Goal: Task Accomplishment & Management: Use online tool/utility

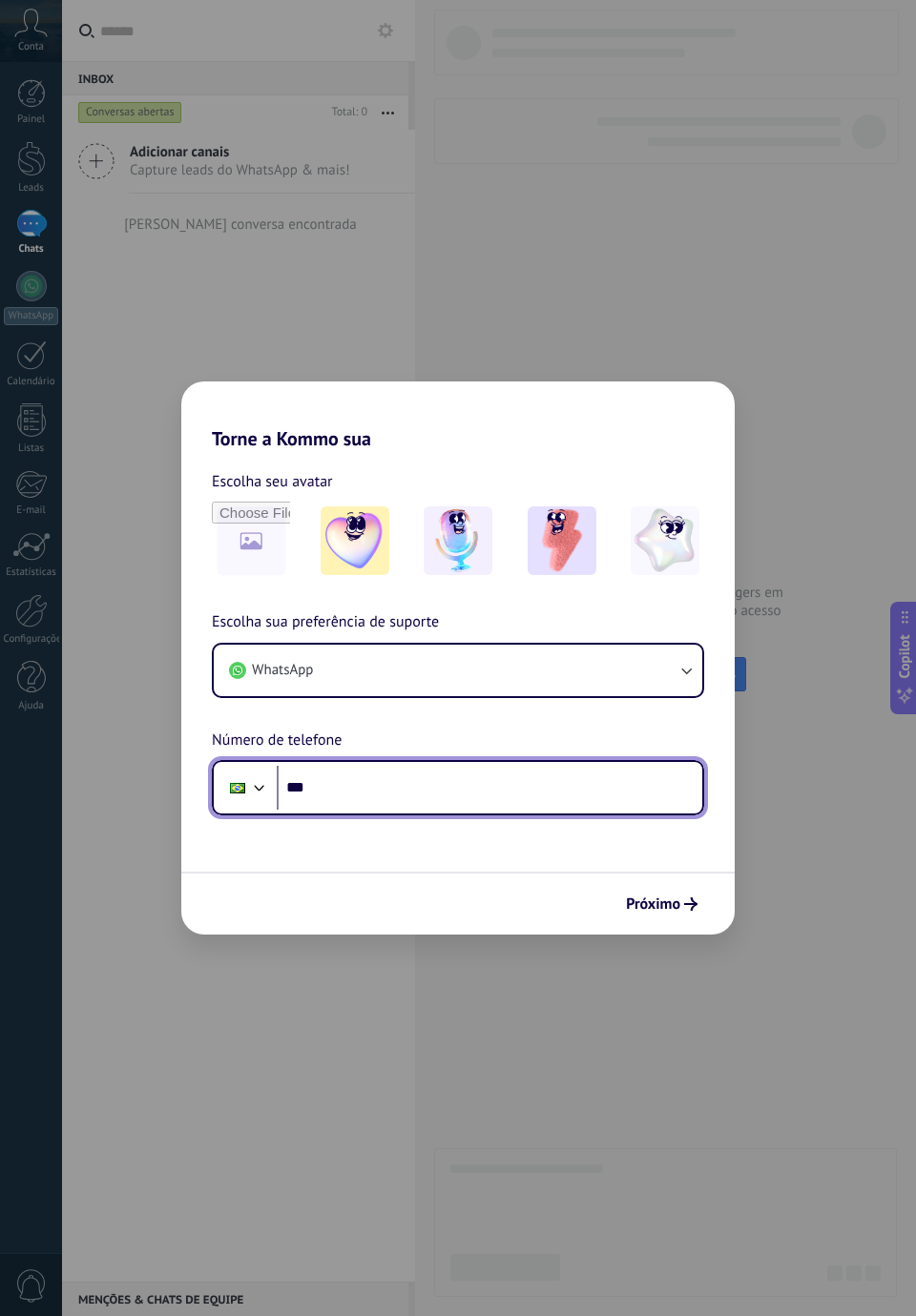
click at [608, 782] on input "***" at bounding box center [490, 788] width 425 height 44
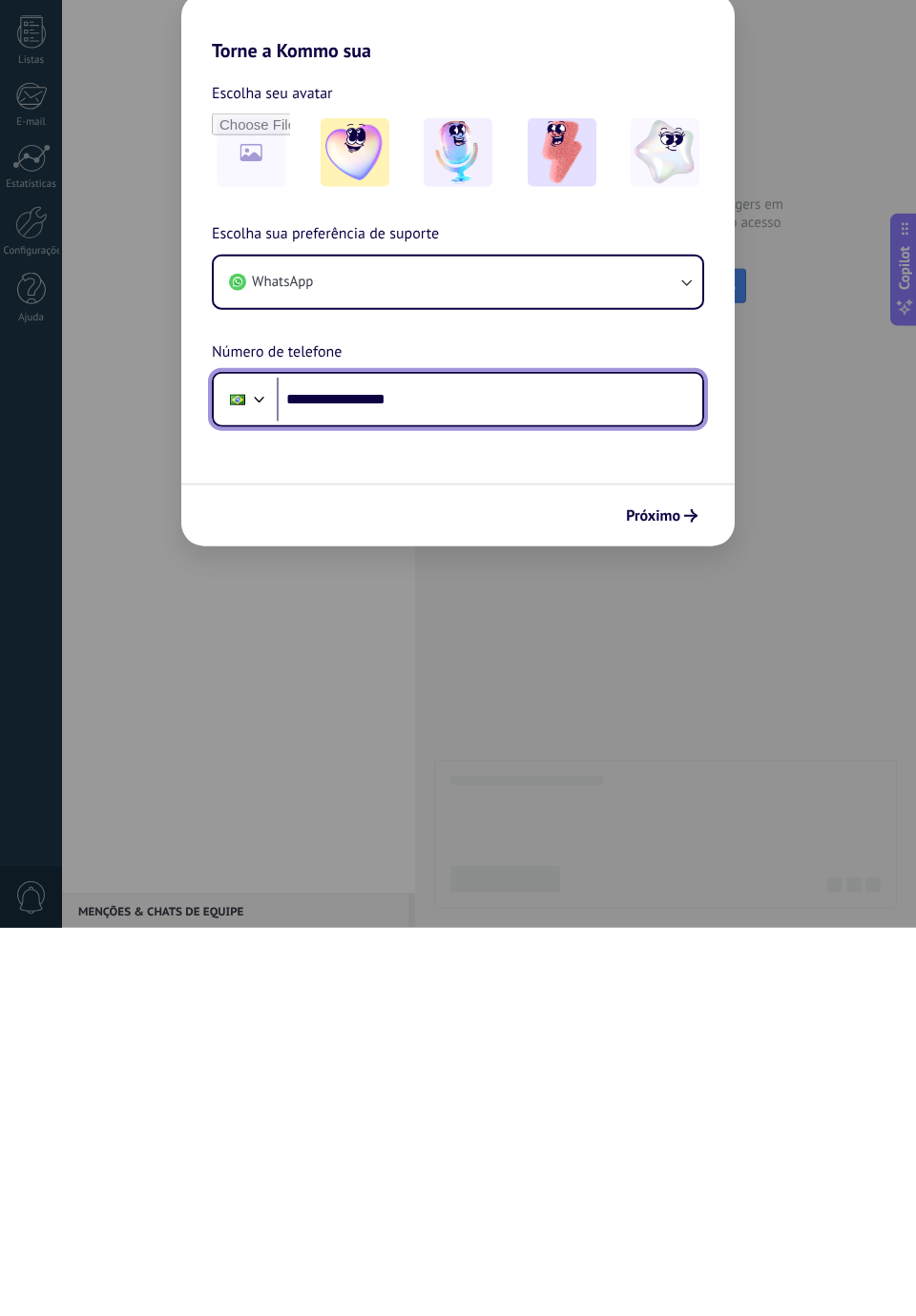
type input "**********"
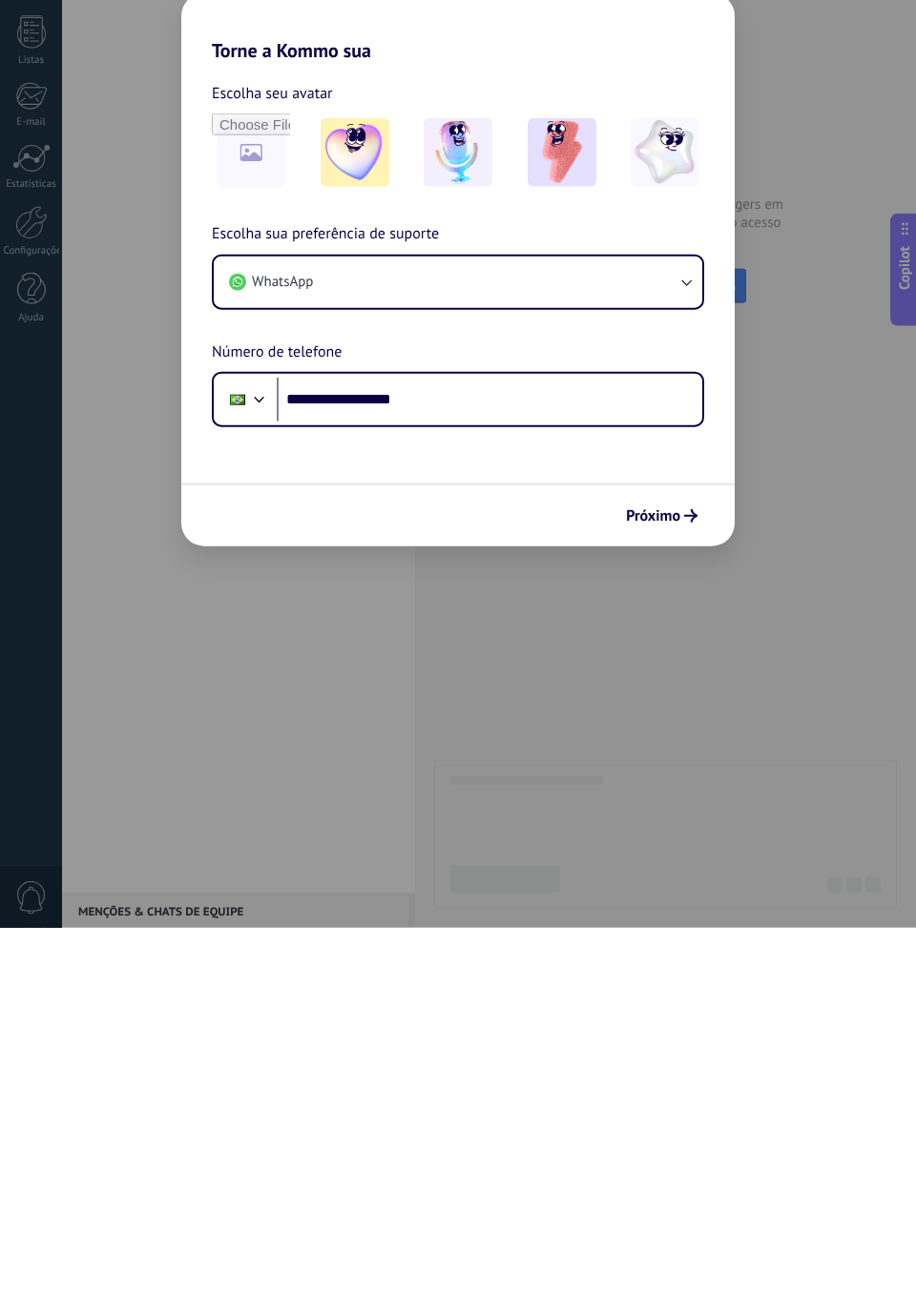
click at [692, 905] on use "submit" at bounding box center [690, 904] width 14 height 14
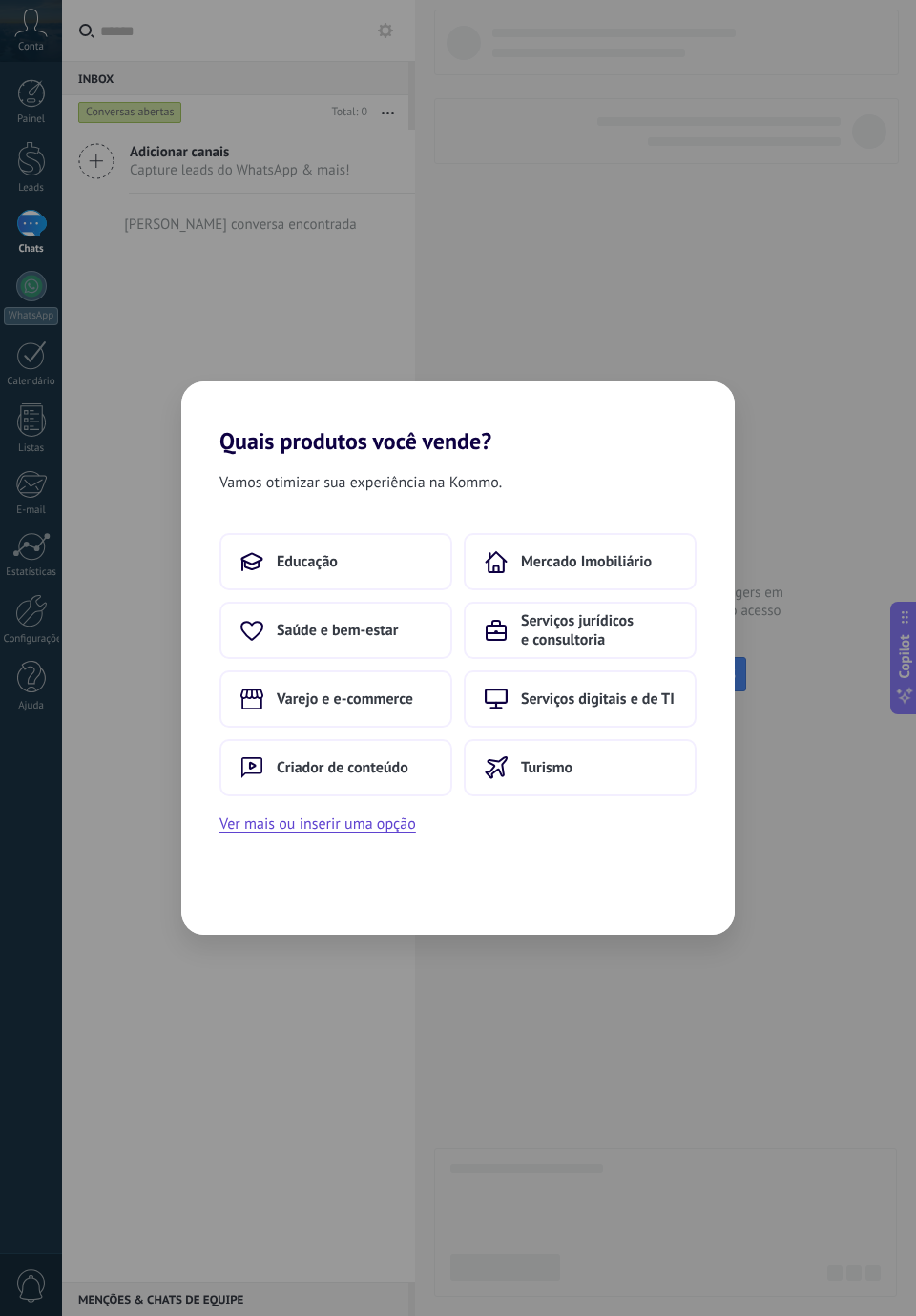
click at [780, 923] on div "Quais produtos você vende? Vamos otimizar sua experiência na Kommo. Educação Me…" at bounding box center [458, 658] width 916 height 1316
click at [706, 982] on div "Quais produtos você vende? Vamos otimizar sua experiência na Kommo. Educação Me…" at bounding box center [458, 658] width 916 height 1316
click at [450, 985] on div "Quais produtos você vende? Vamos otimizar sua experiência na Kommo. Educação Me…" at bounding box center [458, 658] width 916 height 1316
click at [821, 1141] on div "Quais produtos você vende? Vamos otimizar sua experiência na Kommo. Educação Me…" at bounding box center [458, 658] width 916 height 1316
click at [826, 1126] on div "Quais produtos você vende? Vamos otimizar sua experiência na Kommo. Educação Me…" at bounding box center [458, 658] width 916 height 1316
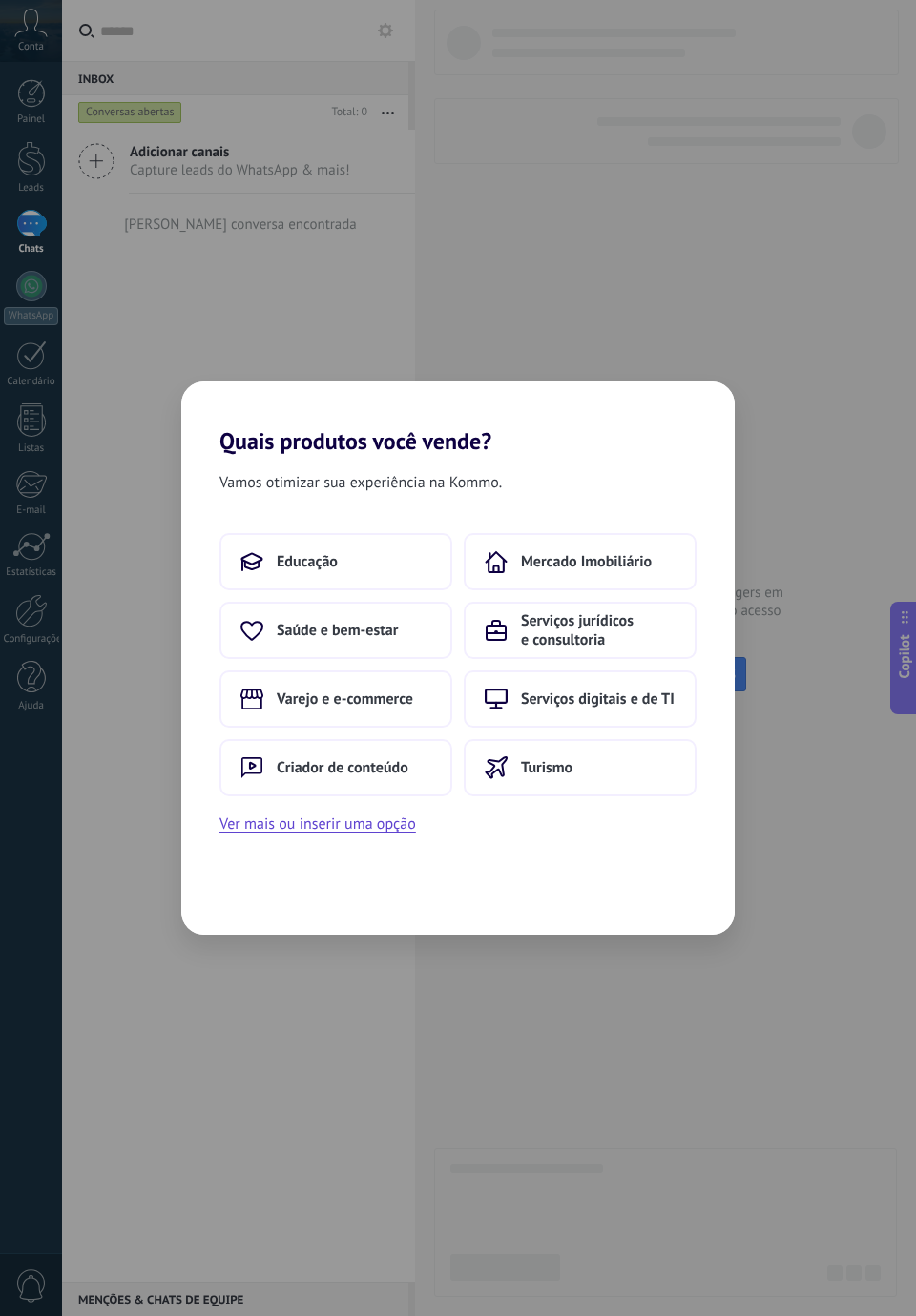
click at [833, 1106] on div "Quais produtos você vende? Vamos otimizar sua experiência na Kommo. Educação Me…" at bounding box center [458, 658] width 916 height 1316
click at [661, 627] on span "Serviços jurídicos e consultoria" at bounding box center [598, 630] width 155 height 38
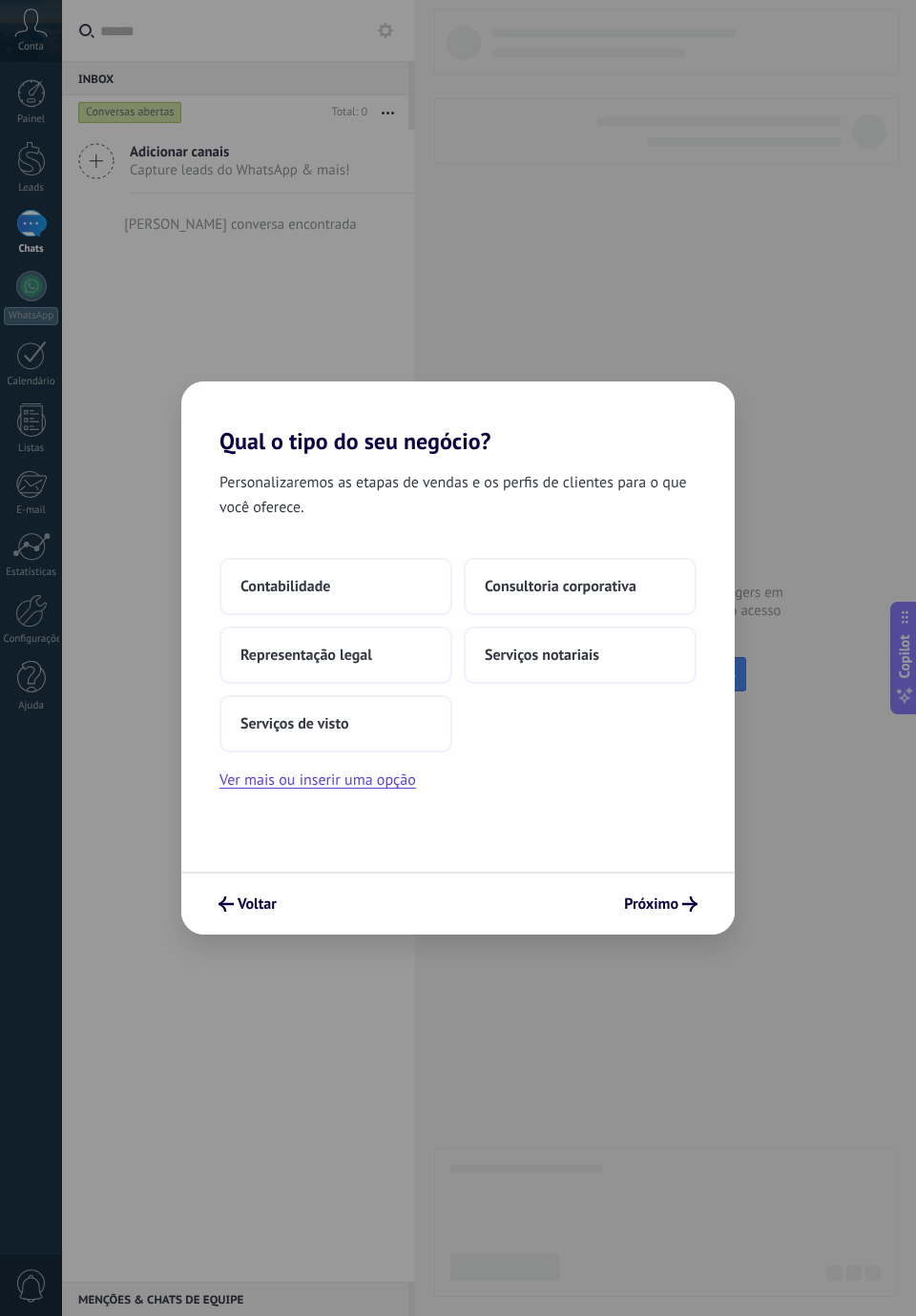
click at [257, 899] on span "Voltar" at bounding box center [257, 904] width 39 height 14
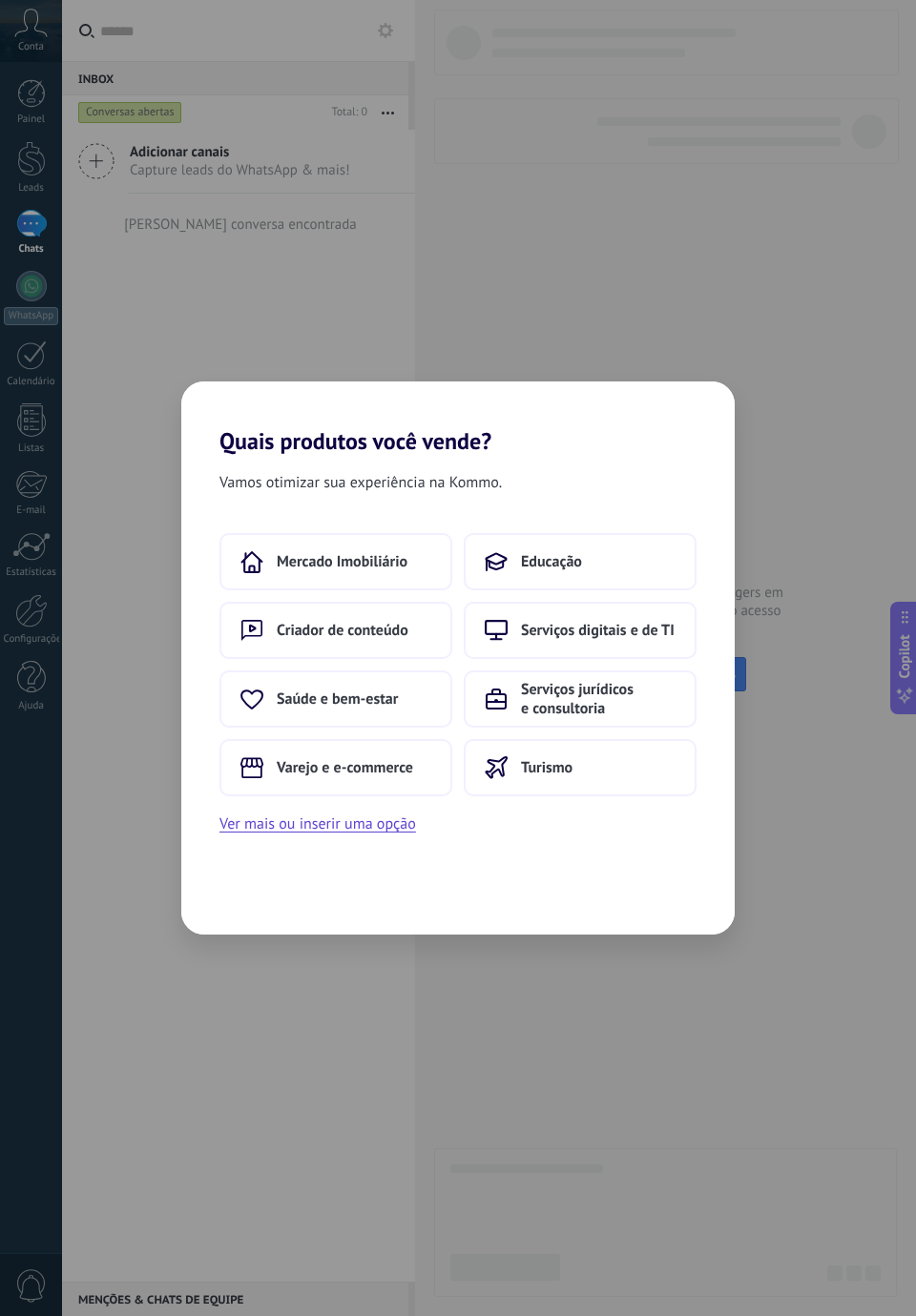
click at [665, 627] on span "Serviços digitais e de TI" at bounding box center [598, 629] width 154 height 19
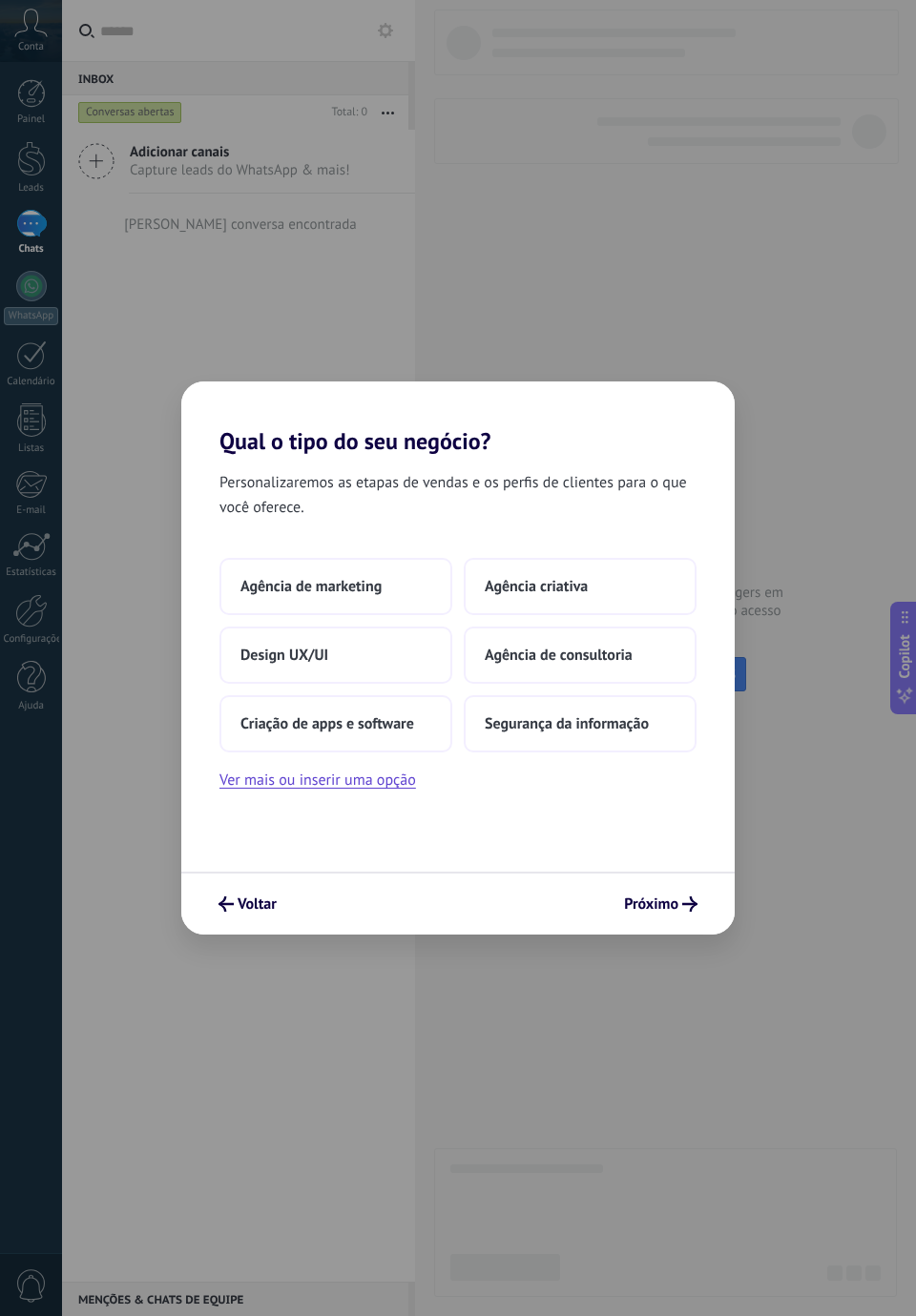
click at [256, 575] on button "Agência de marketing" at bounding box center [336, 586] width 232 height 57
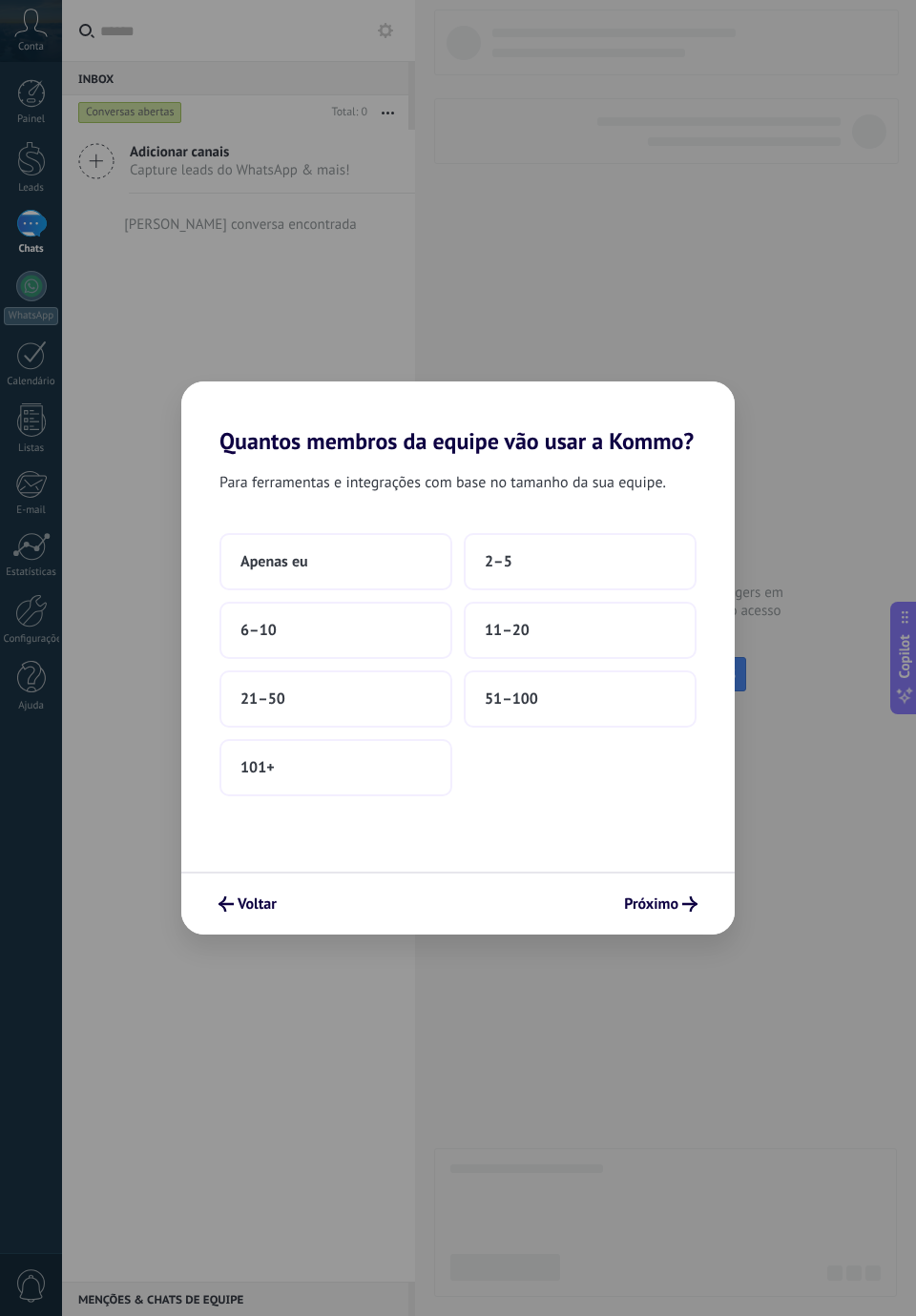
click at [271, 569] on span "Apenas eu" at bounding box center [274, 561] width 68 height 19
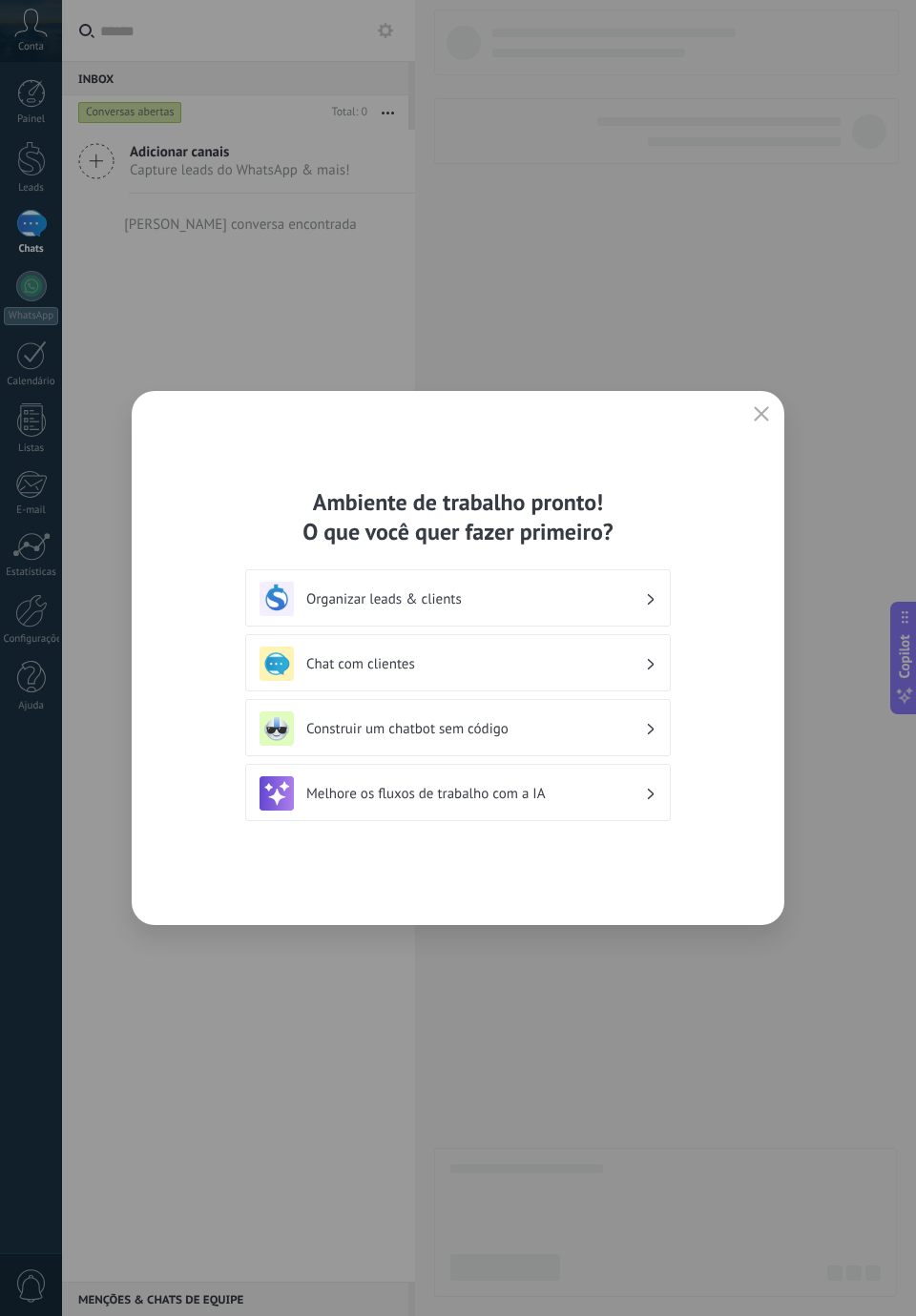
click at [761, 415] on use "button" at bounding box center [761, 414] width 15 height 15
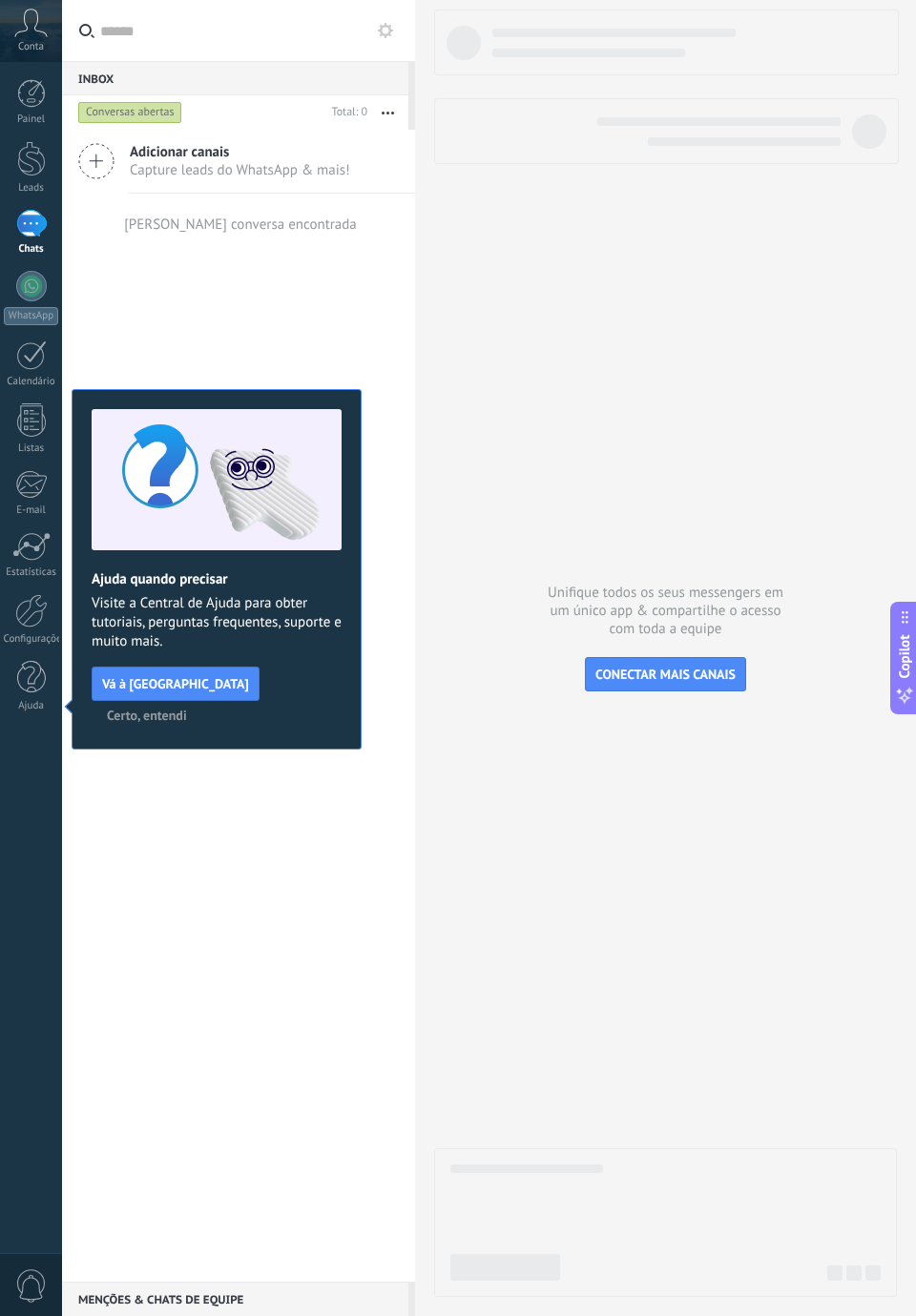
click at [32, 45] on span "Conta" at bounding box center [31, 47] width 26 height 13
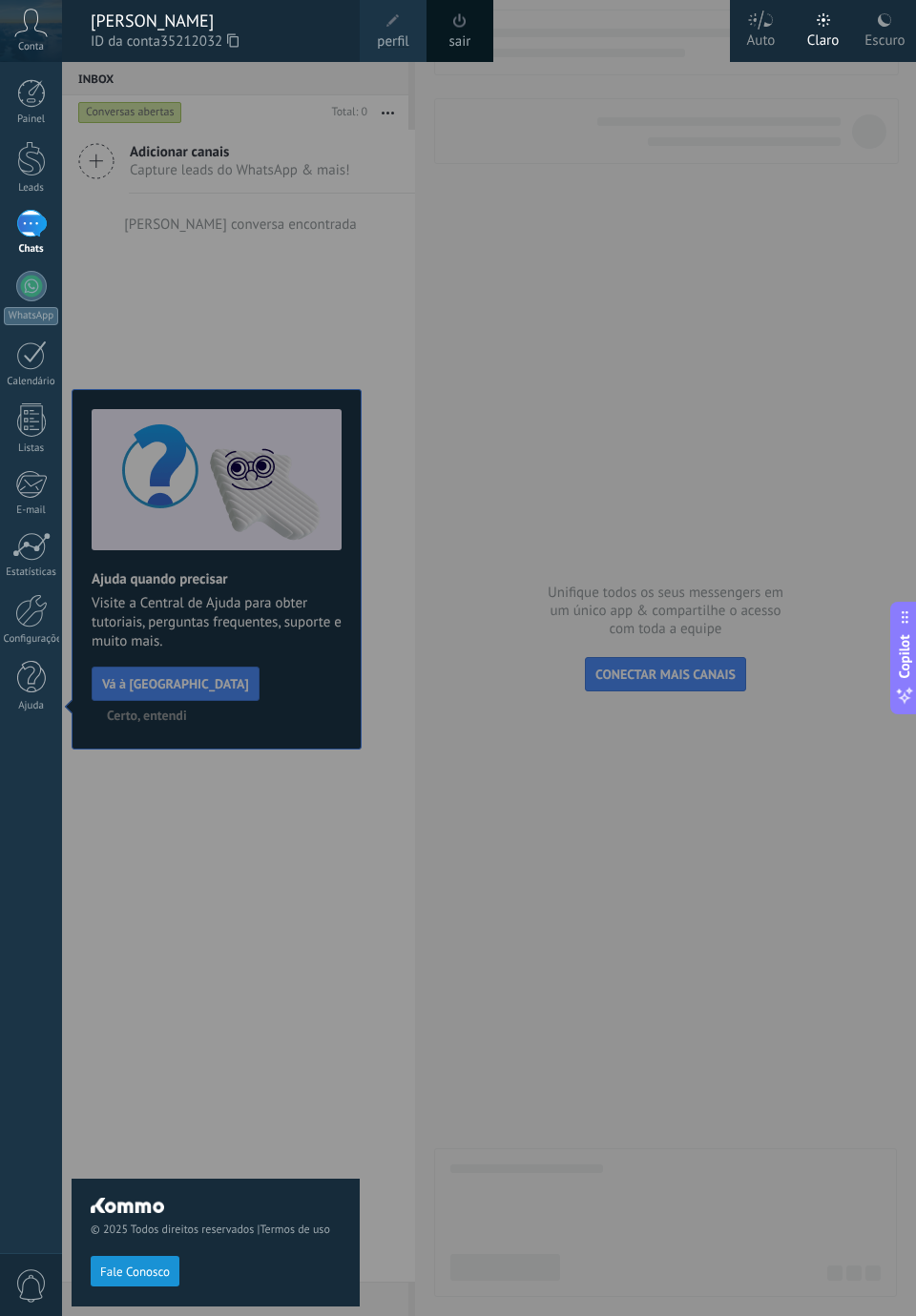
click at [23, 101] on div at bounding box center [31, 93] width 29 height 29
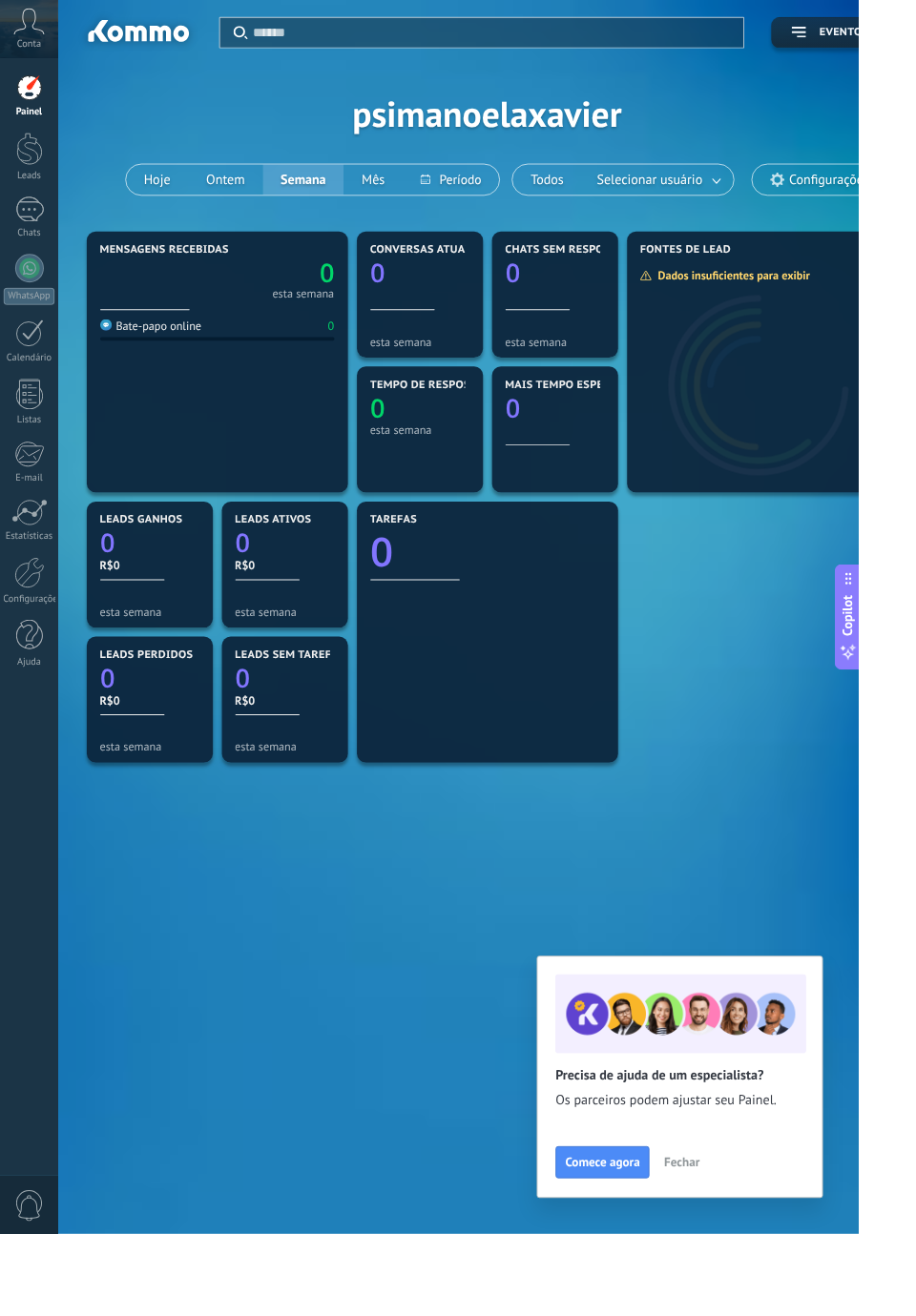
click at [24, 157] on div at bounding box center [31, 159] width 29 height 35
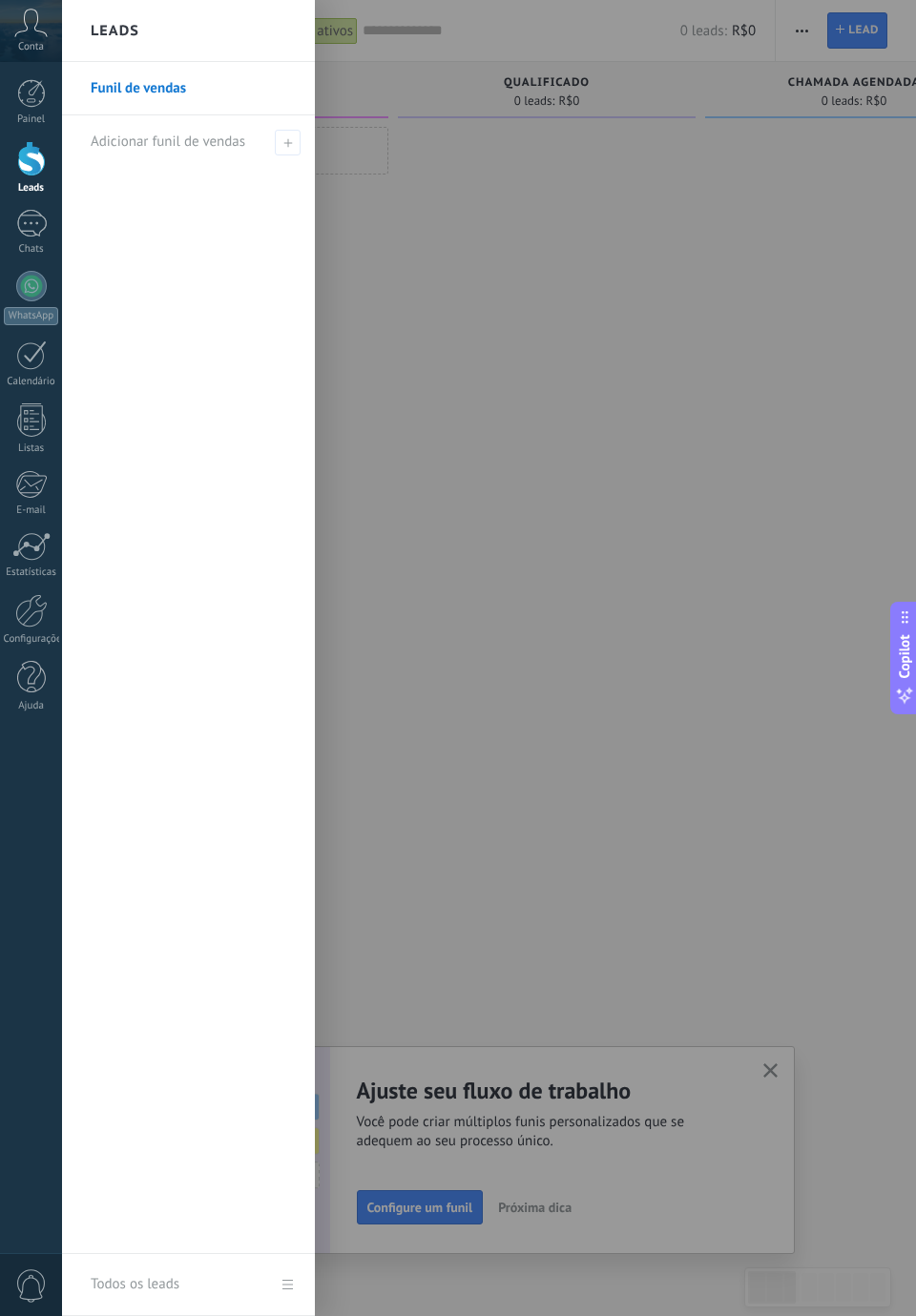
click at [420, 227] on div at bounding box center [547, 661] width 297 height 1068
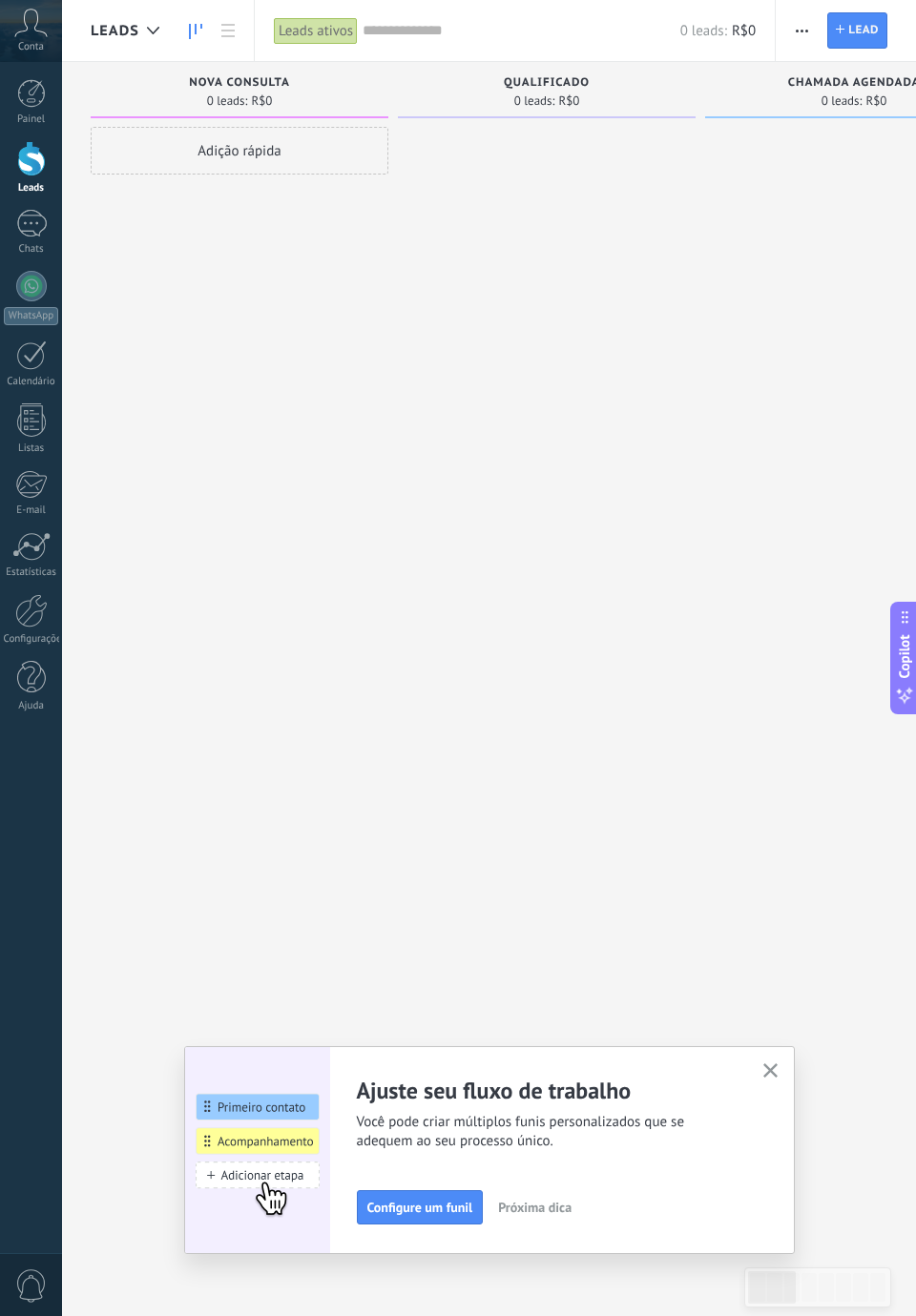
click at [517, 335] on div at bounding box center [547, 661] width 297 height 1068
click at [437, 1204] on span "Configure um funil" at bounding box center [420, 1208] width 105 height 14
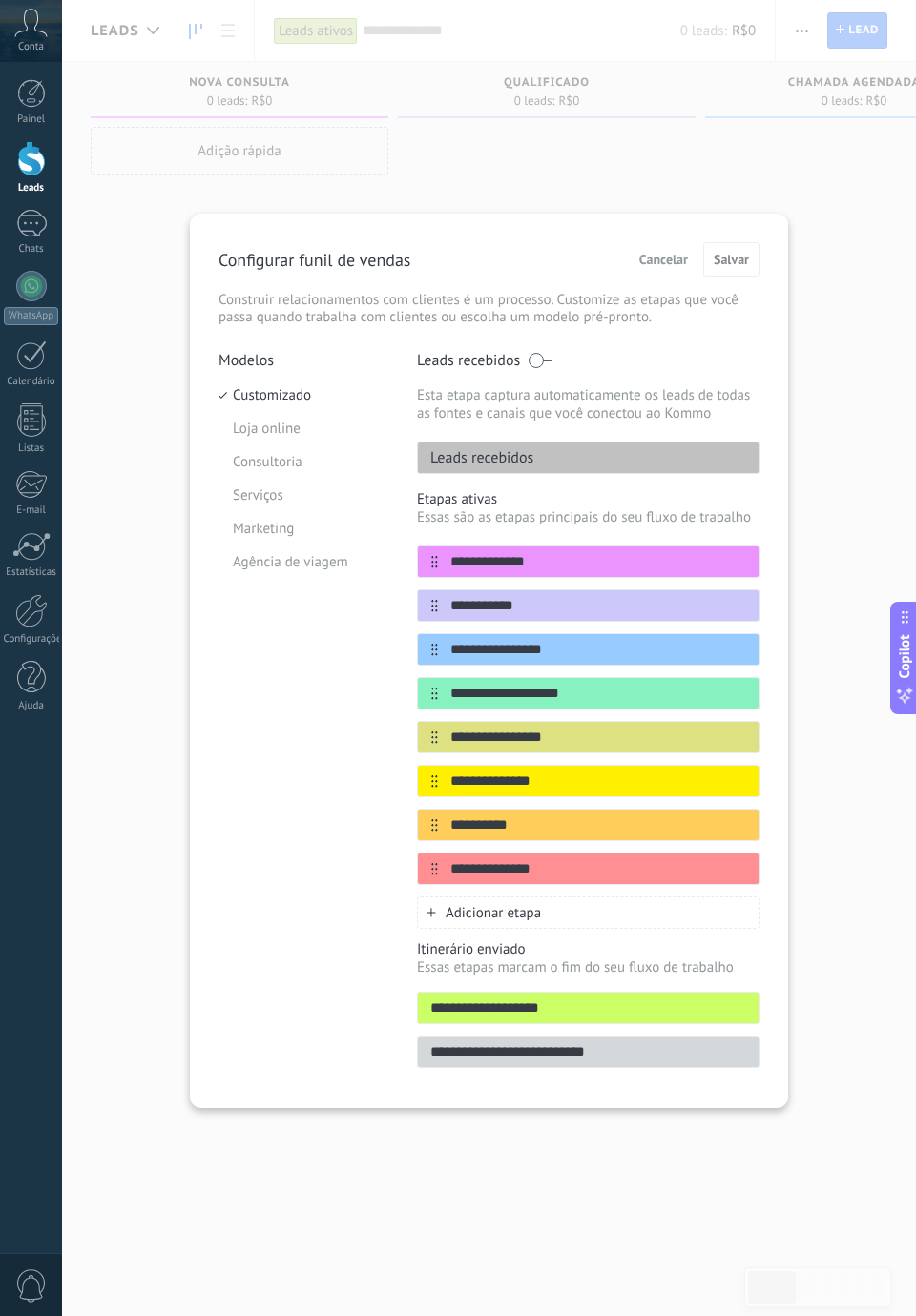
click at [878, 453] on div "**********" at bounding box center [489, 658] width 854 height 1316
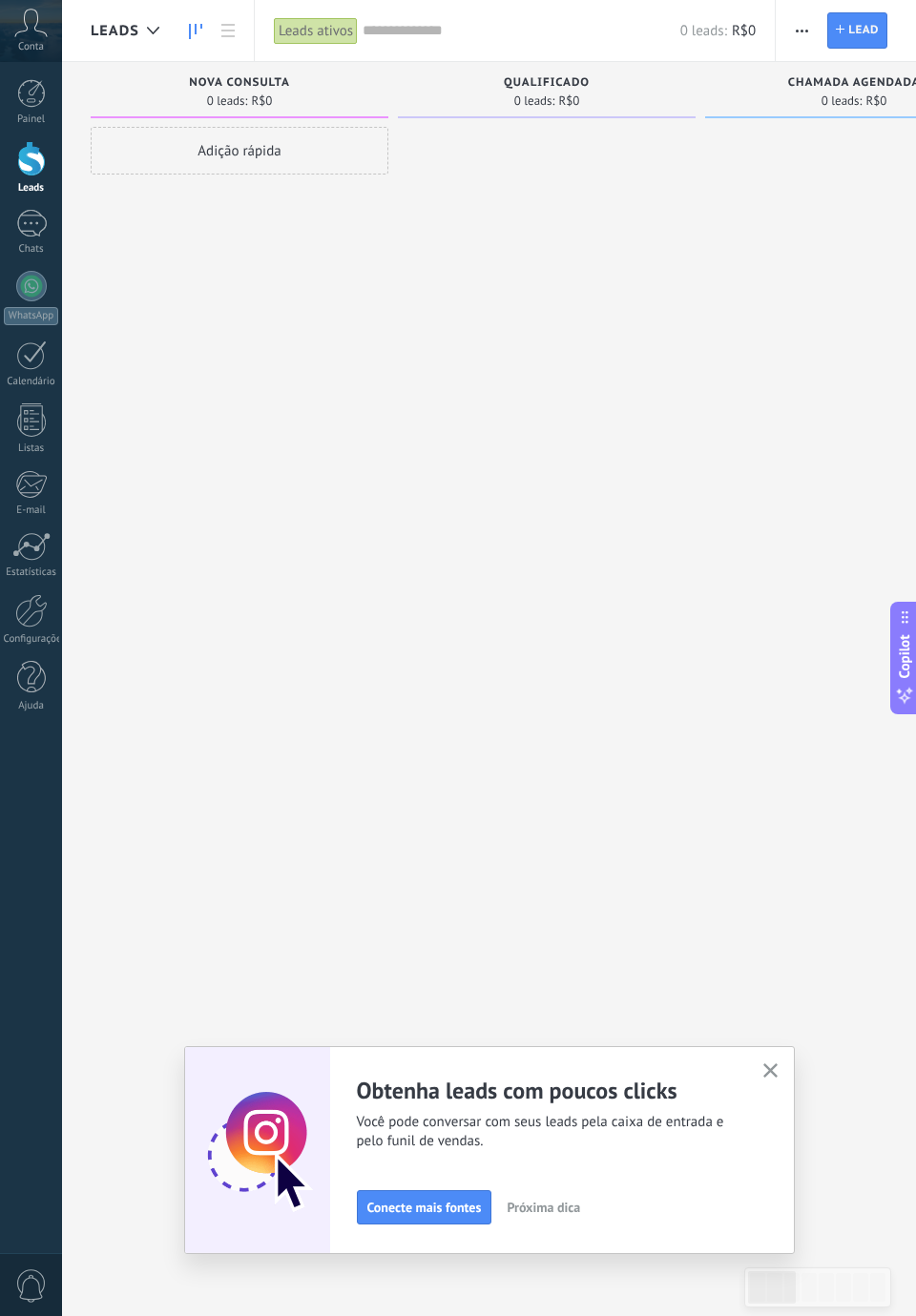
click at [28, 230] on div at bounding box center [31, 224] width 31 height 28
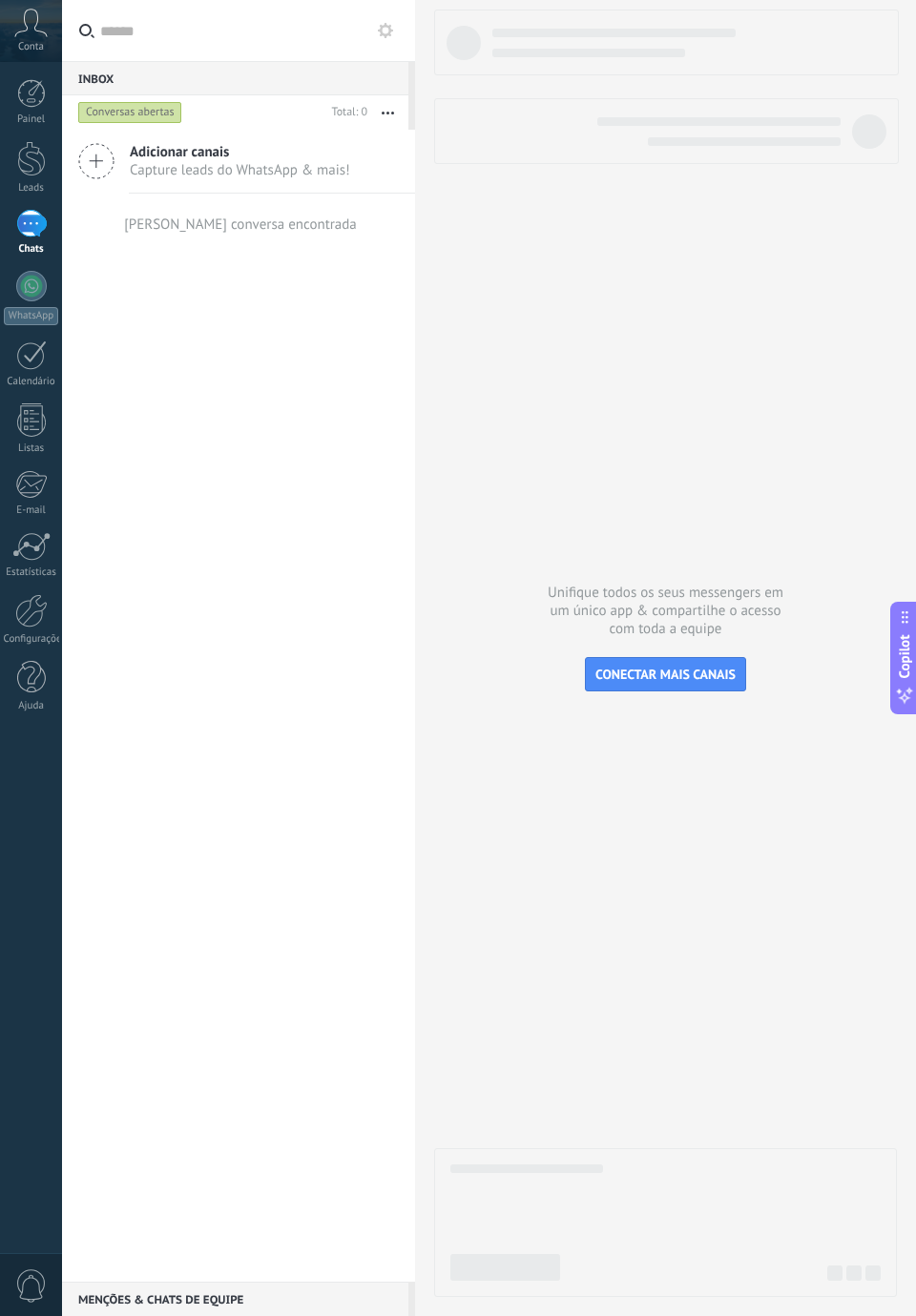
click at [25, 290] on div at bounding box center [31, 286] width 31 height 31
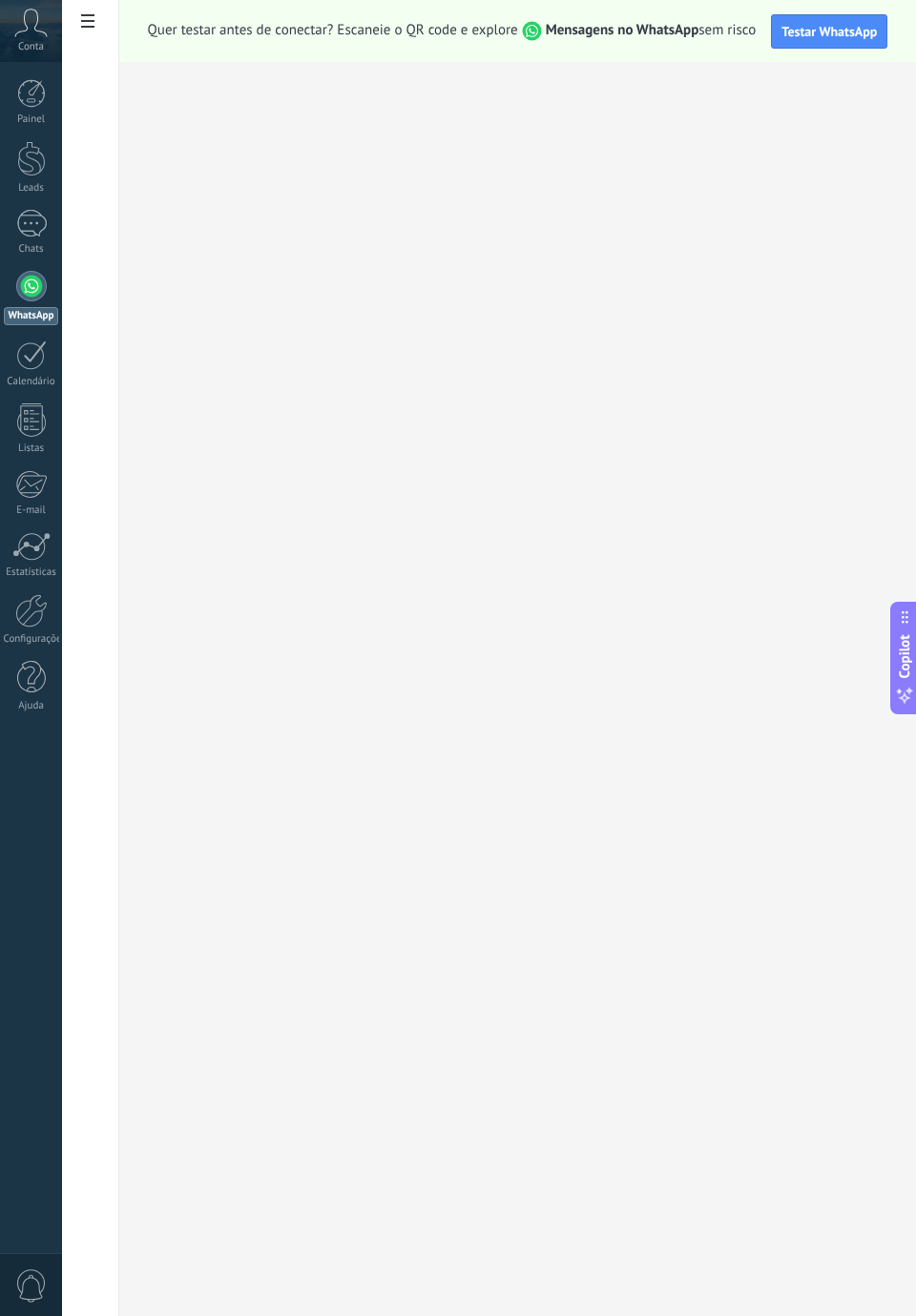
click at [29, 373] on link "Calendário" at bounding box center [31, 364] width 62 height 47
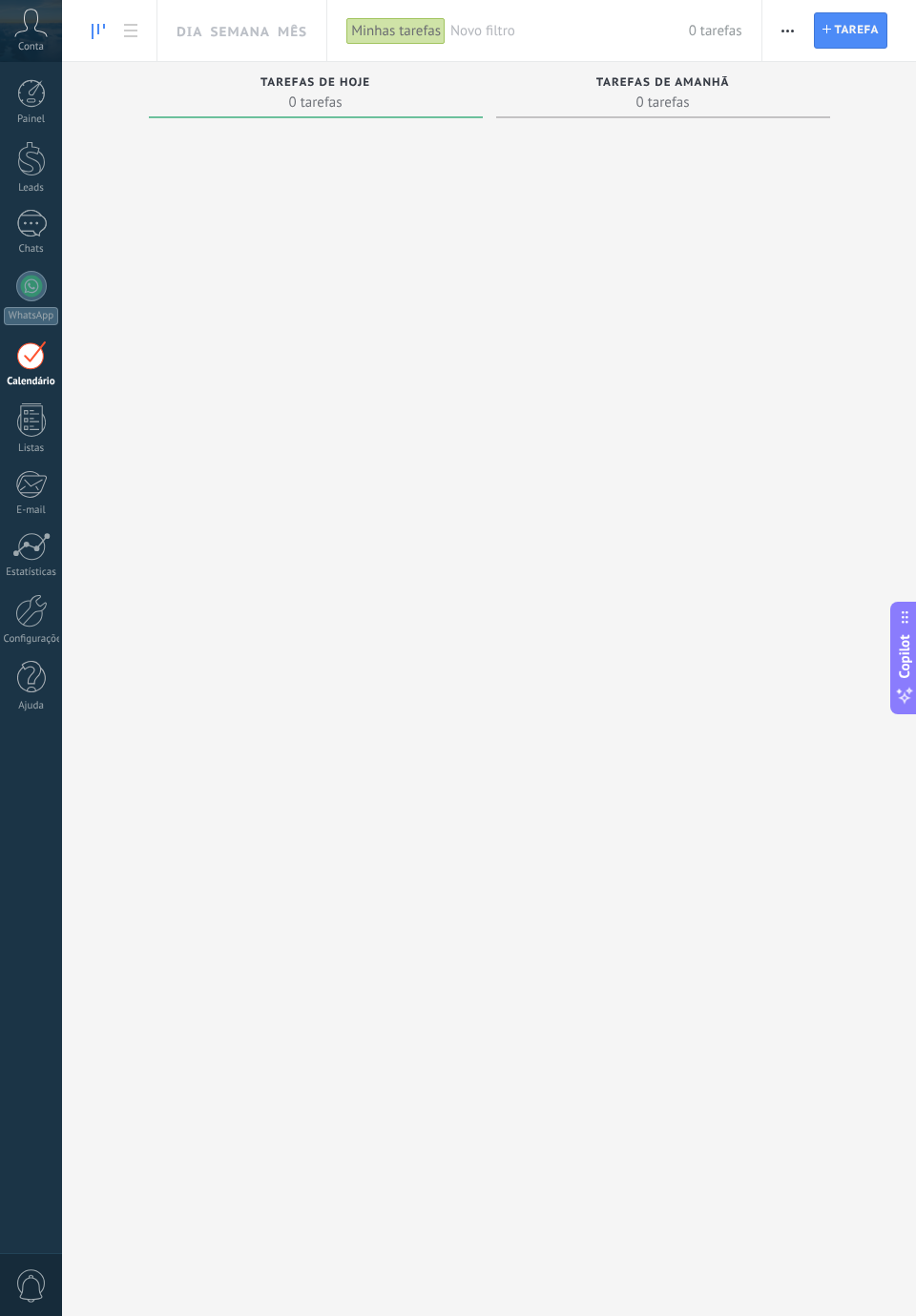
click at [20, 552] on div at bounding box center [32, 546] width 38 height 29
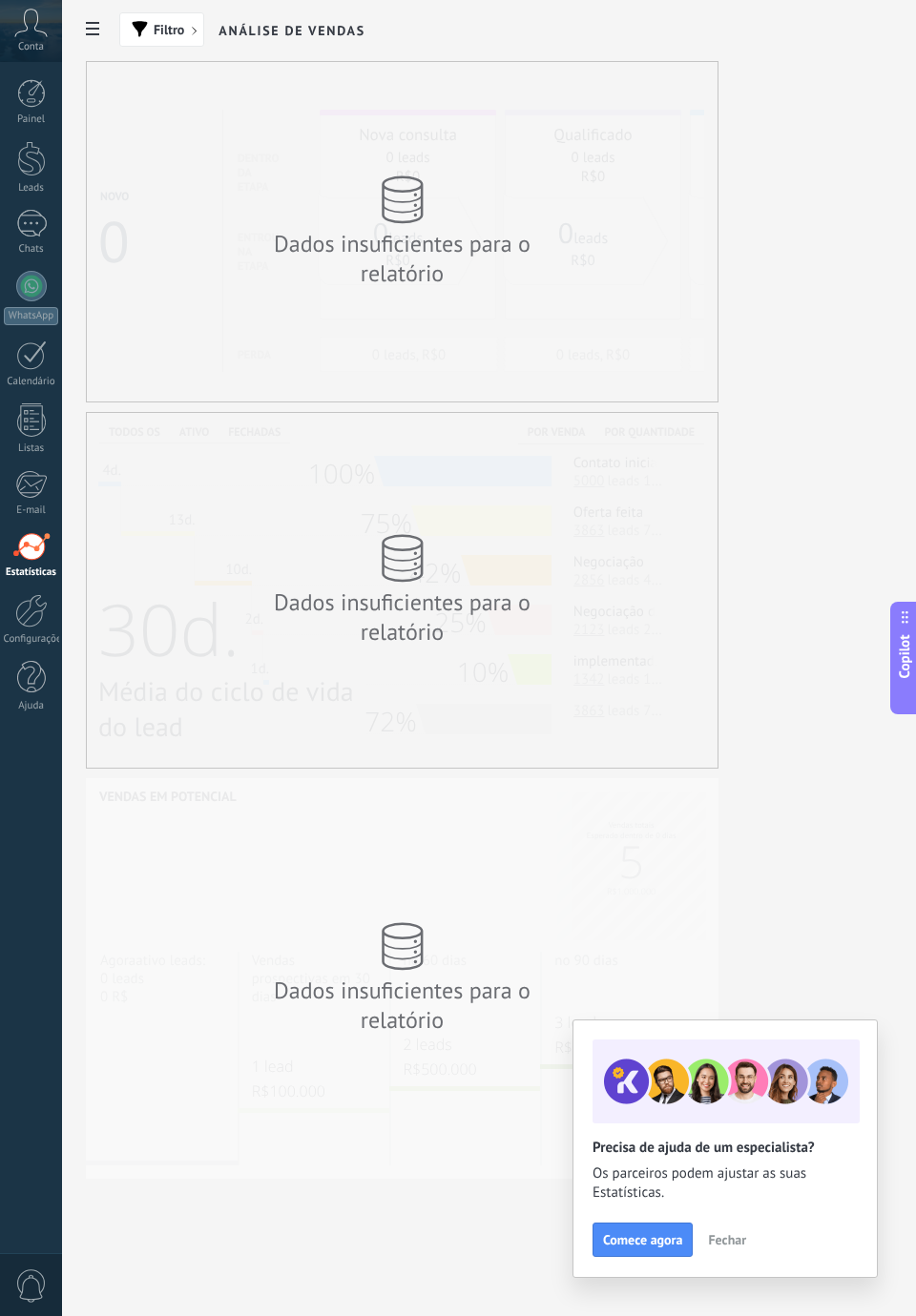
click at [21, 617] on div at bounding box center [31, 611] width 33 height 33
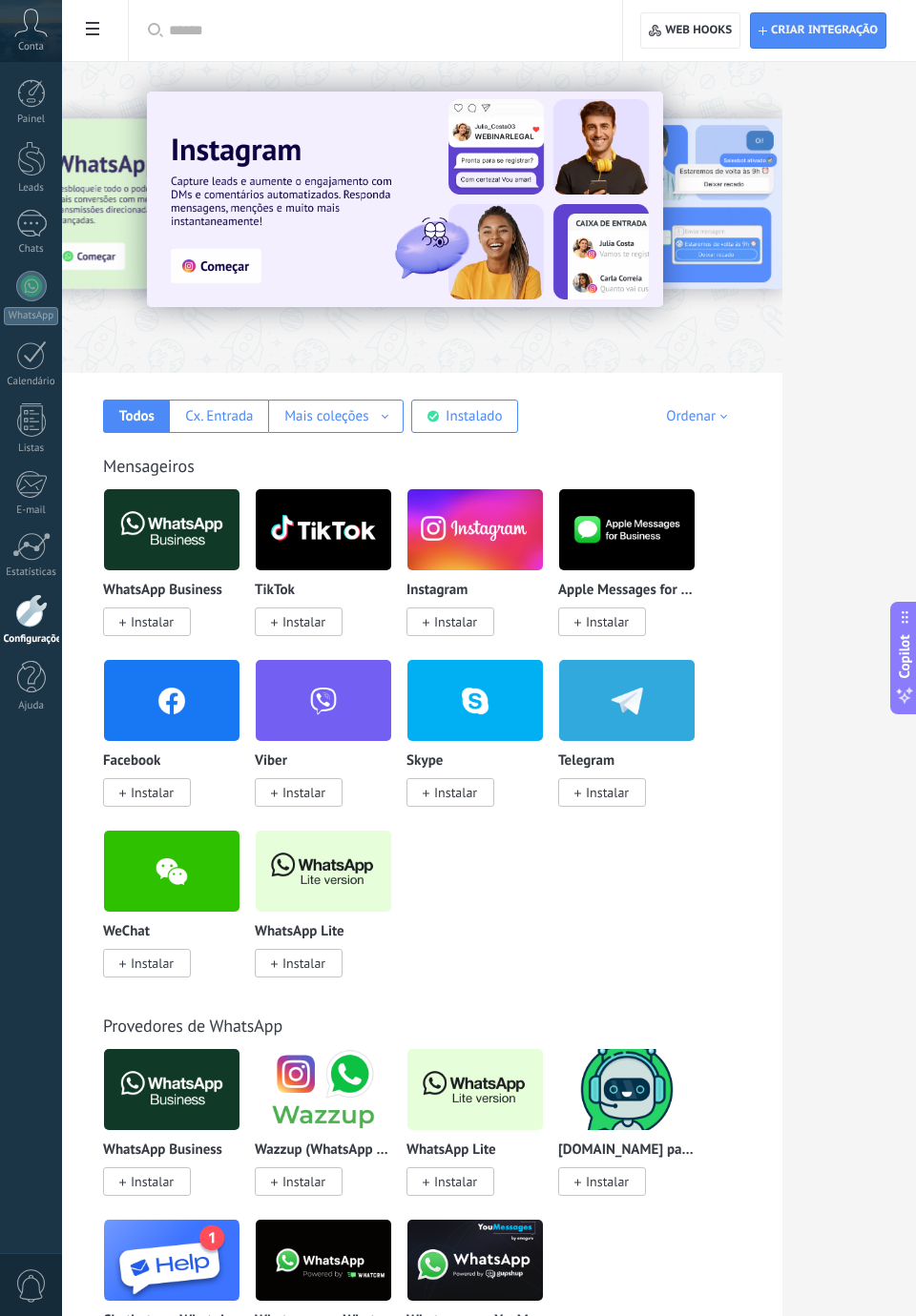
click at [435, 615] on span "Instalar" at bounding box center [456, 622] width 43 height 17
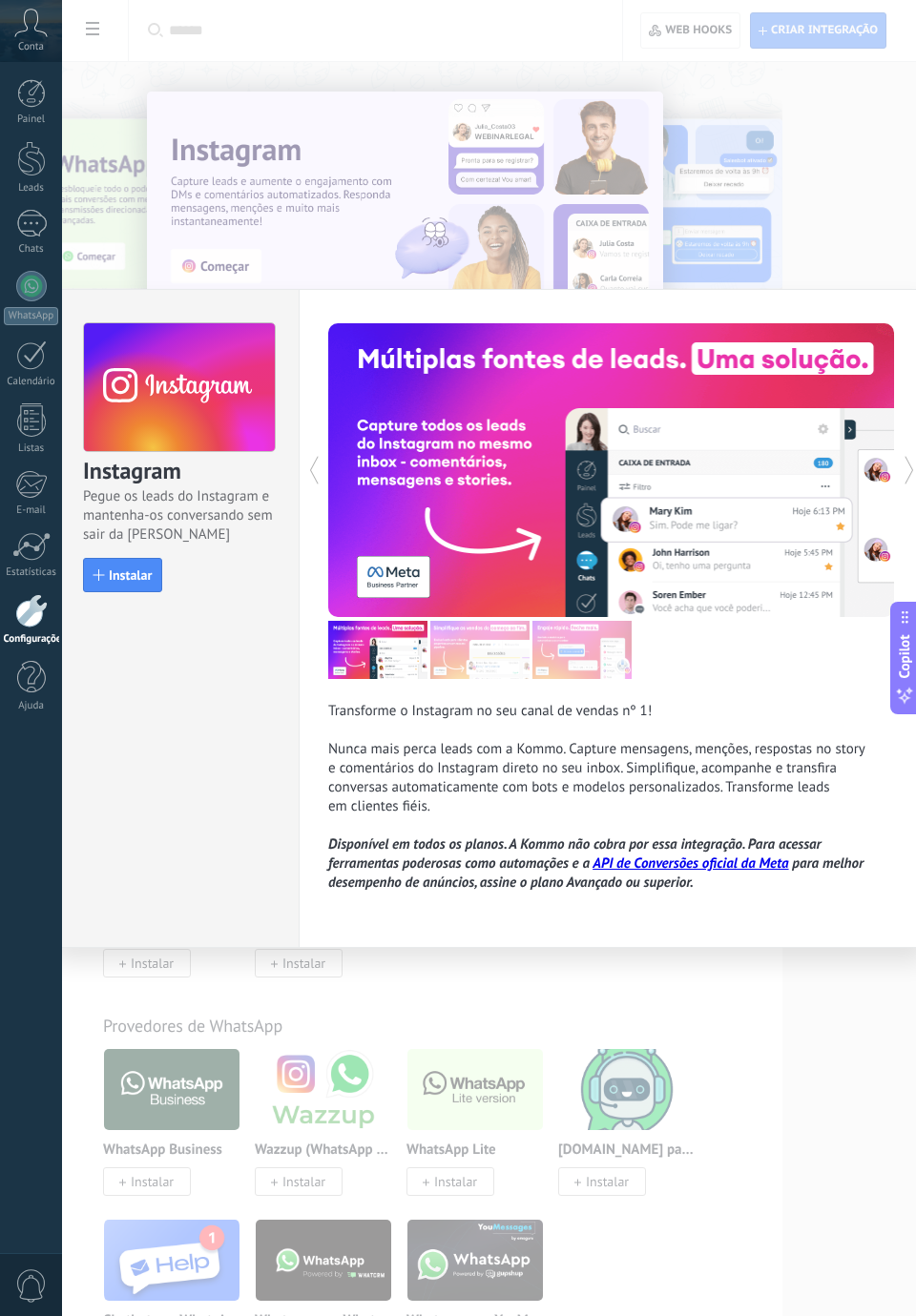
click at [112, 582] on span "Instalar" at bounding box center [130, 575] width 43 height 14
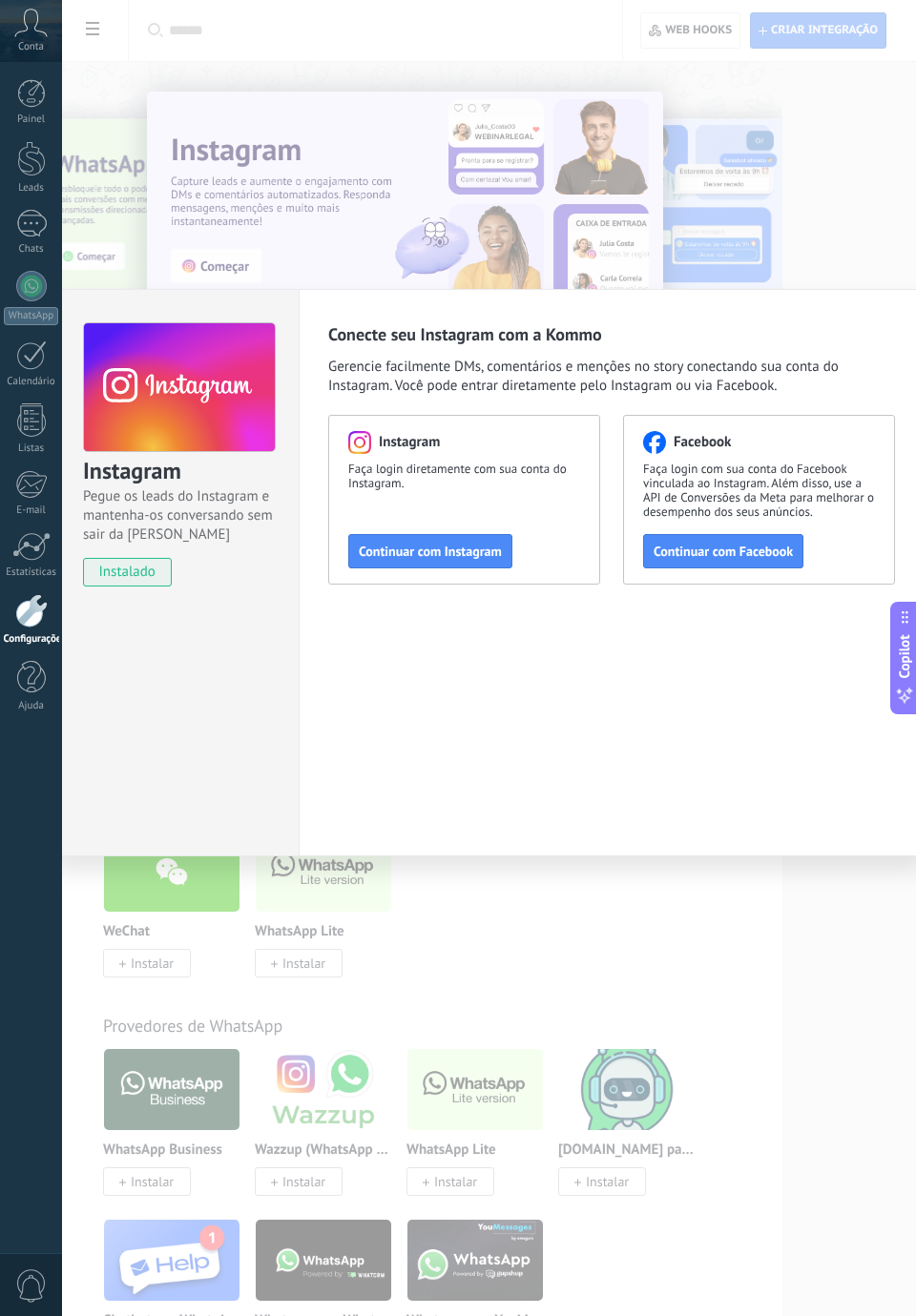
click at [373, 558] on span "Continuar com Instagram" at bounding box center [429, 552] width 143 height 14
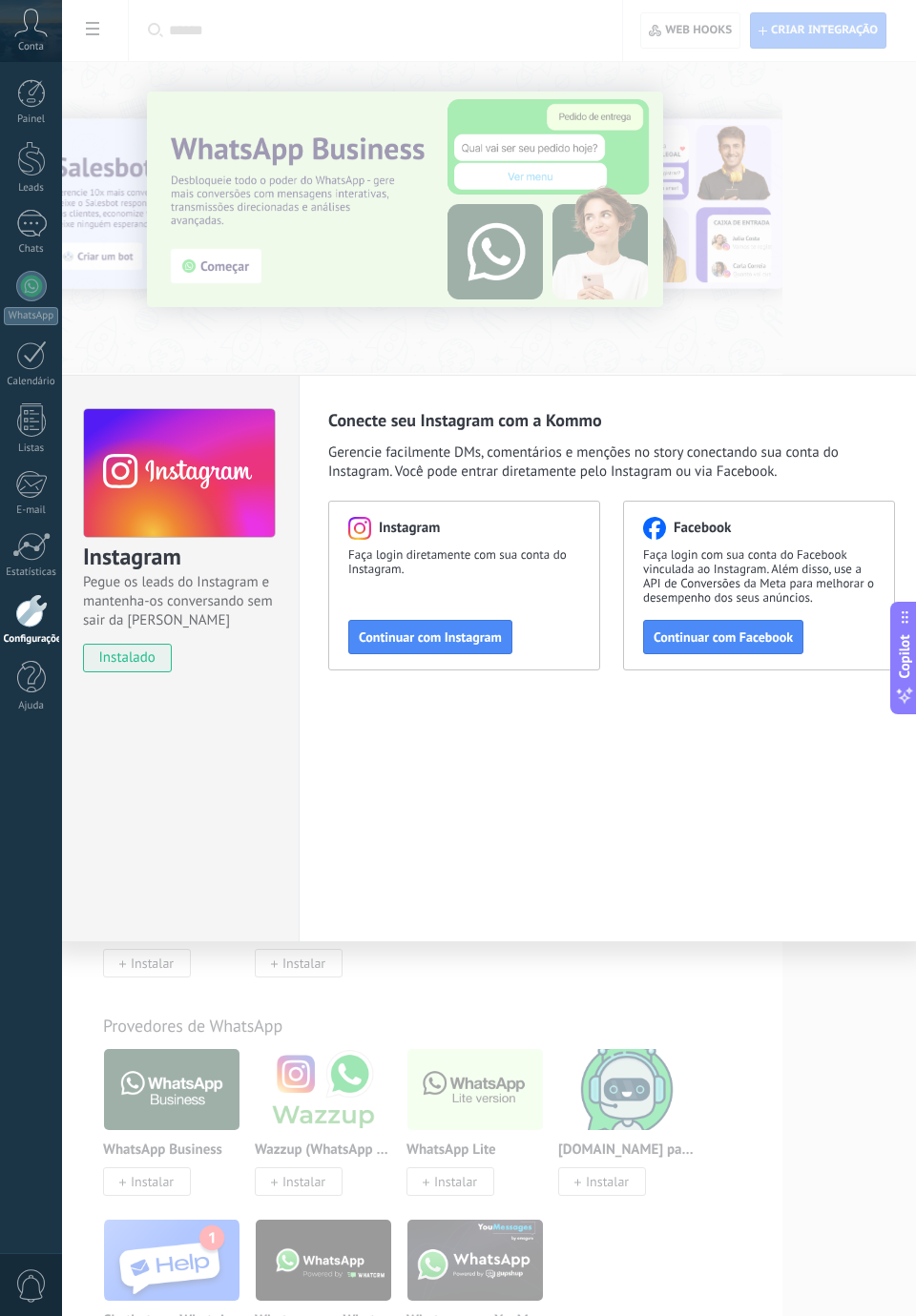
click at [457, 610] on div "Instagram Faça login diretamente com sua conta do Instagram. Continuar com Inst…" at bounding box center [464, 585] width 272 height 169
click at [456, 644] on span "Continuar com Instagram" at bounding box center [429, 637] width 143 height 14
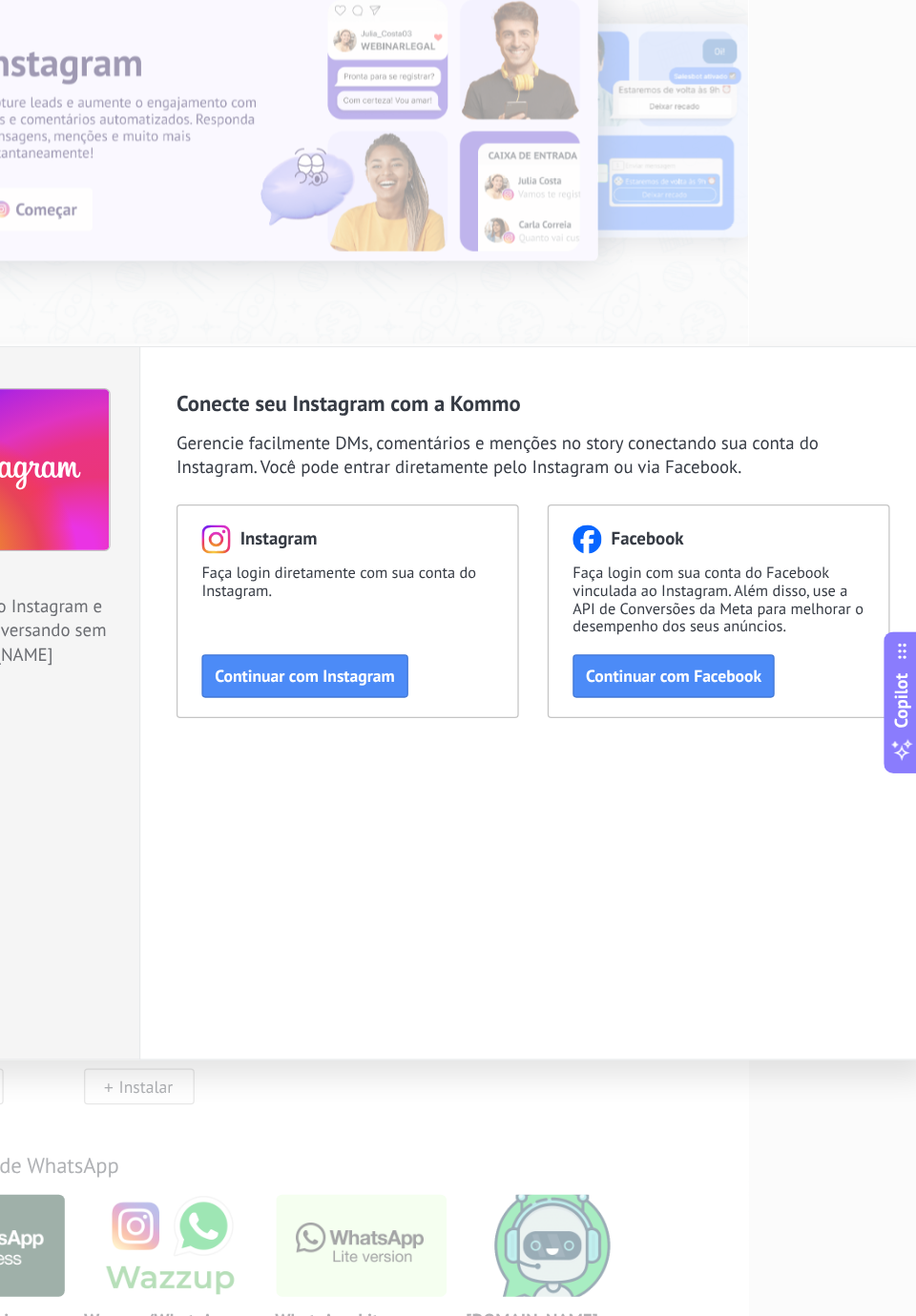
click at [481, 648] on button "Continuar com Instagram" at bounding box center [429, 636] width 164 height 34
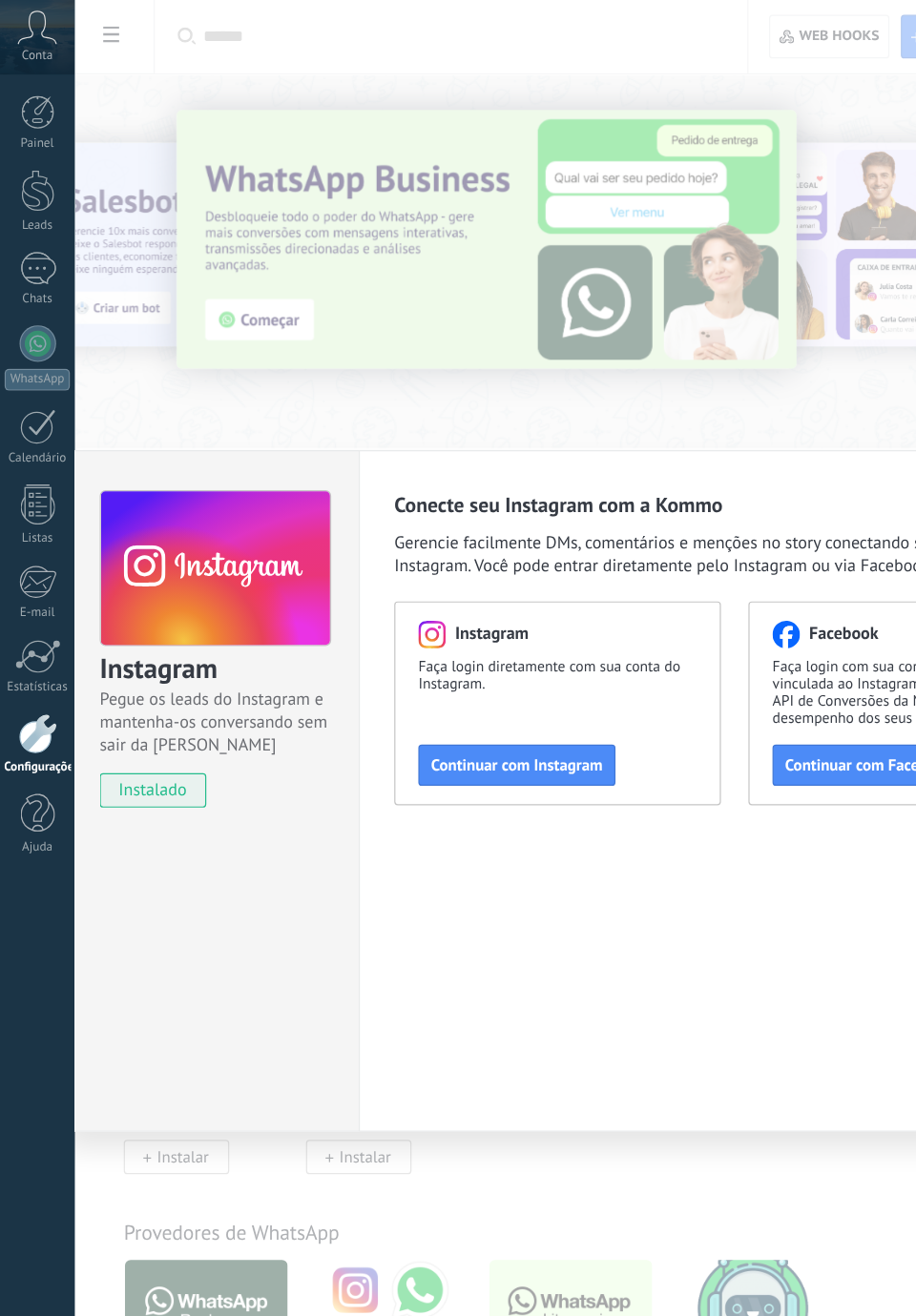
click at [481, 640] on span "Continuar com Instagram" at bounding box center [429, 637] width 143 height 14
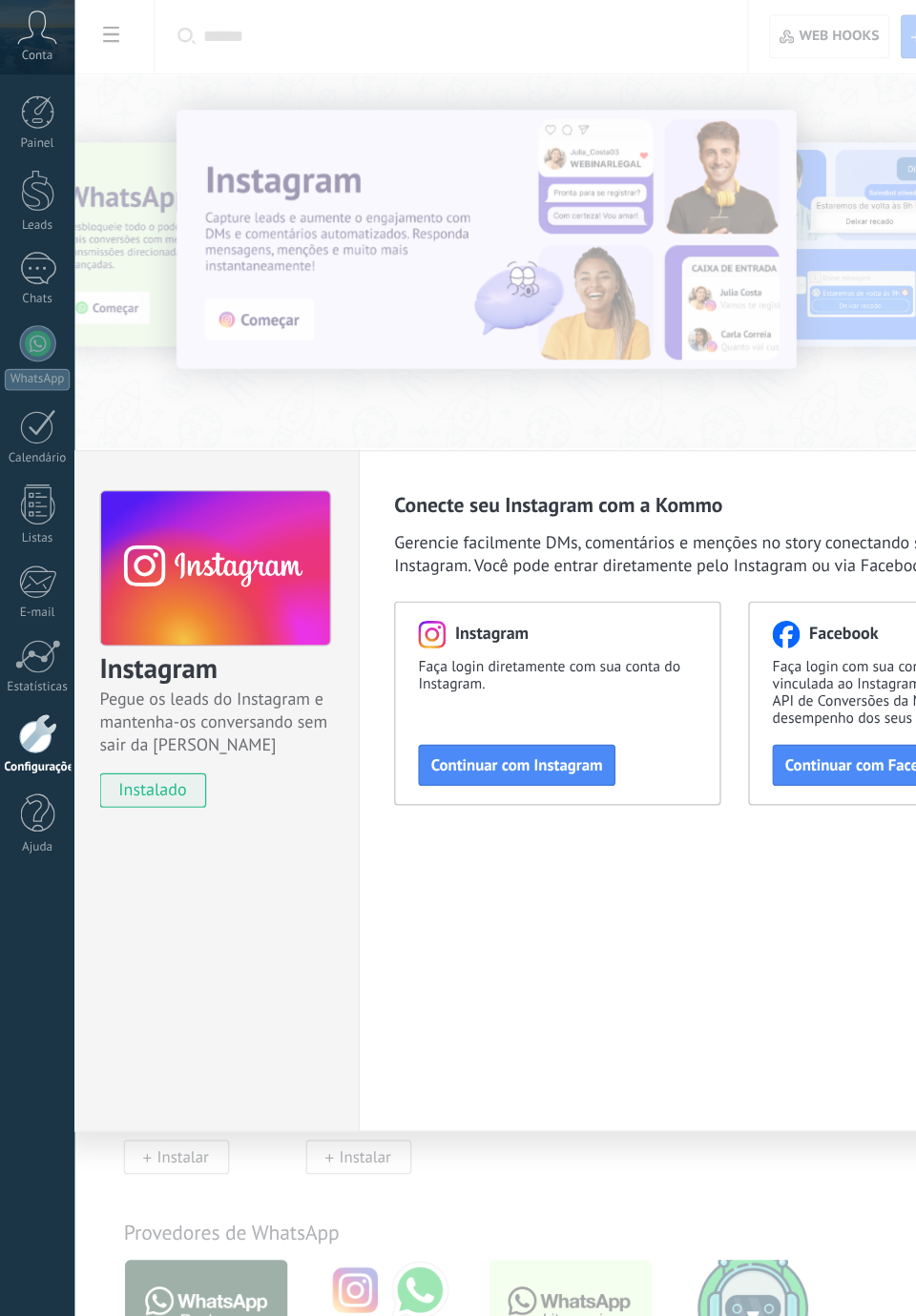
click at [19, 678] on div at bounding box center [31, 678] width 29 height 33
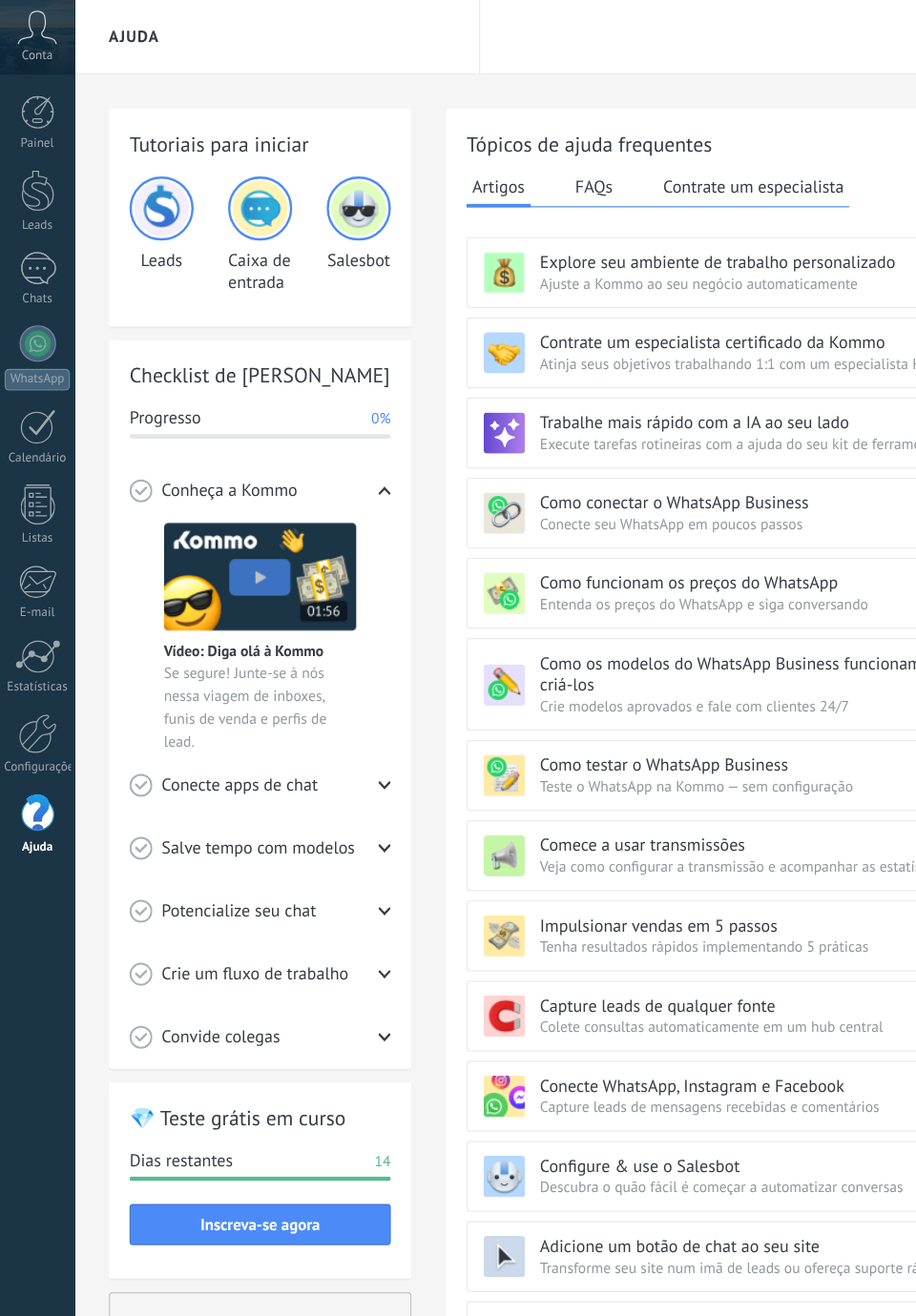
click at [30, 556] on div at bounding box center [32, 546] width 38 height 29
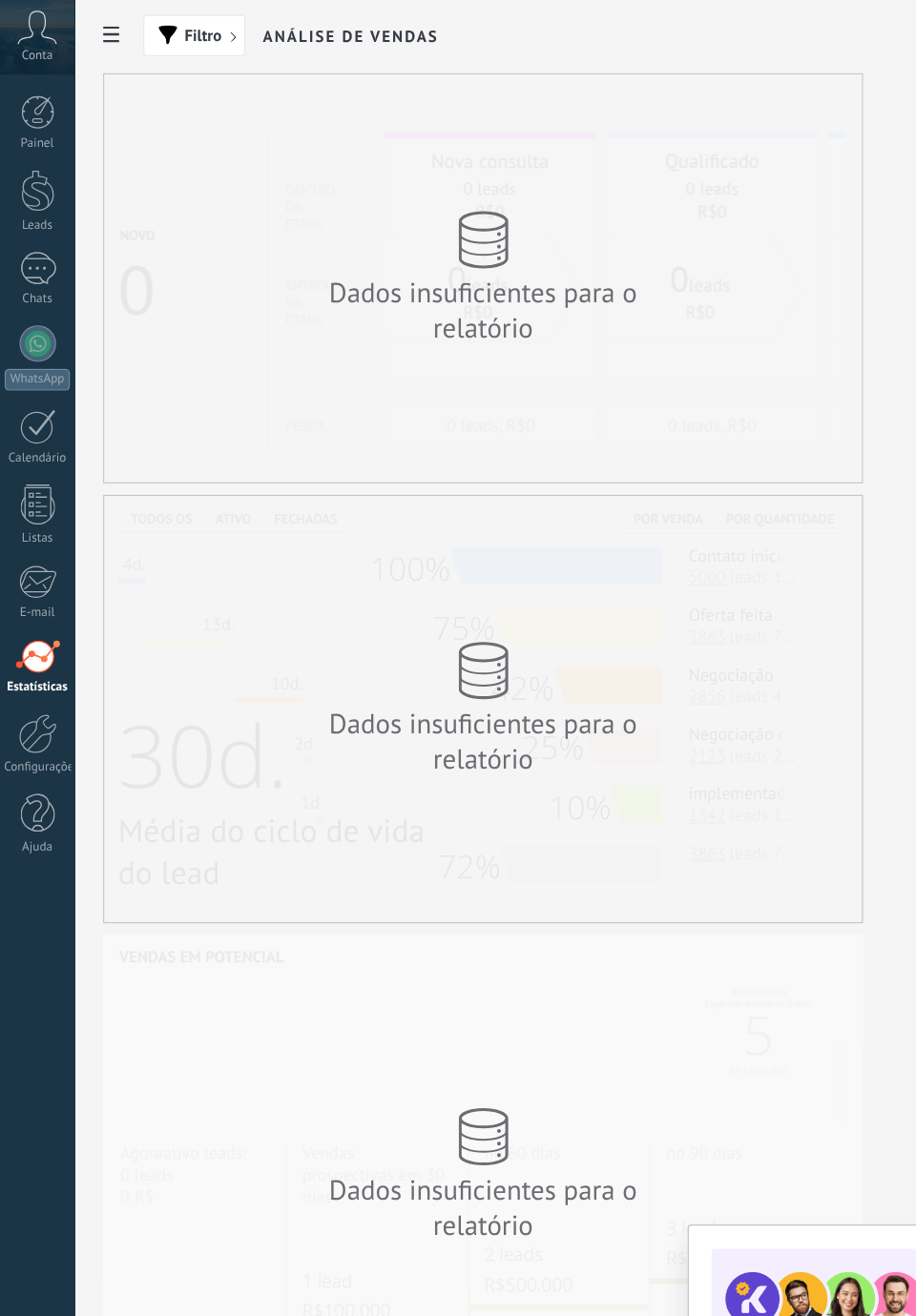
click at [44, 488] on div at bounding box center [31, 484] width 32 height 29
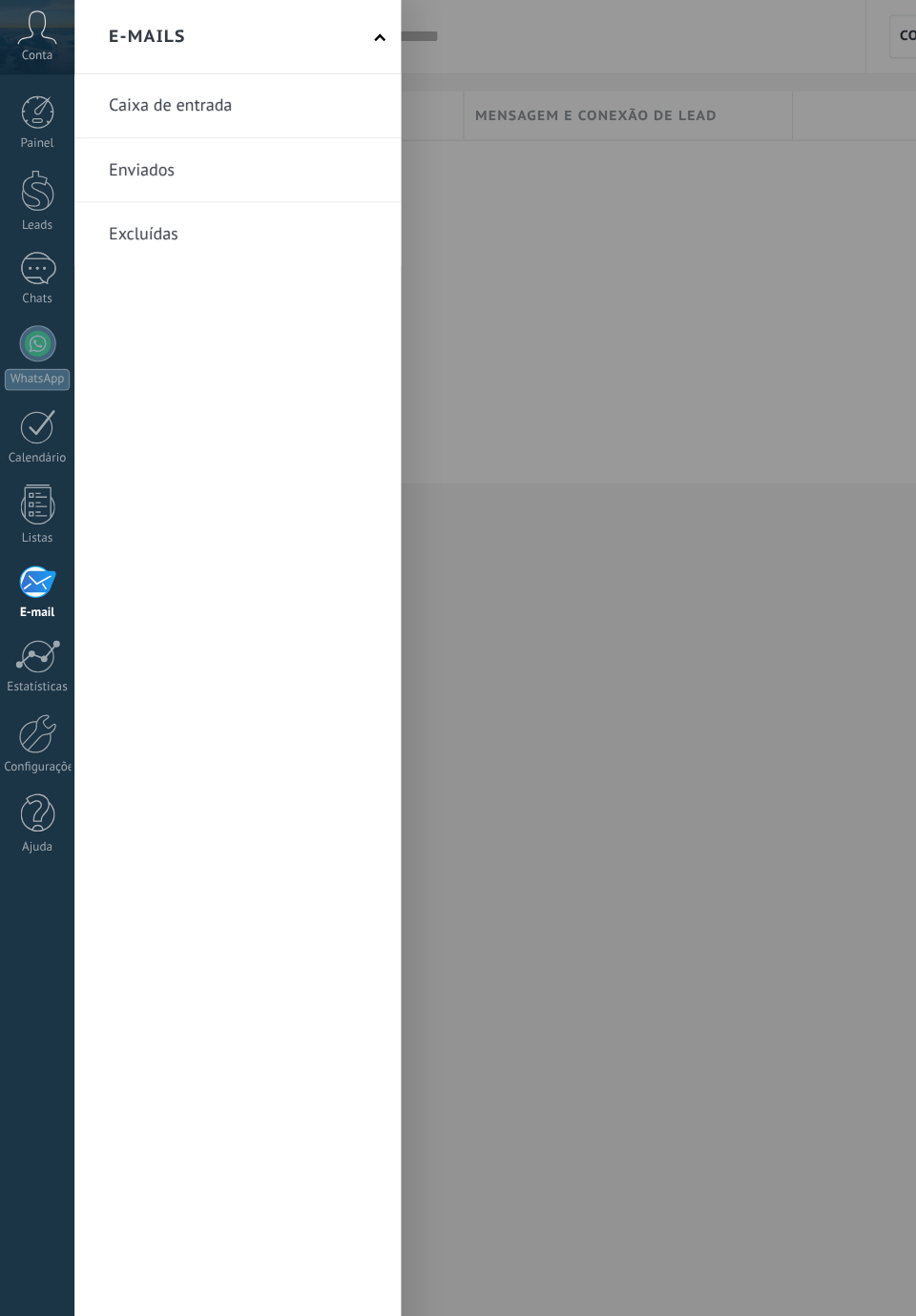
click at [26, 49] on span "Conta" at bounding box center [31, 47] width 26 height 13
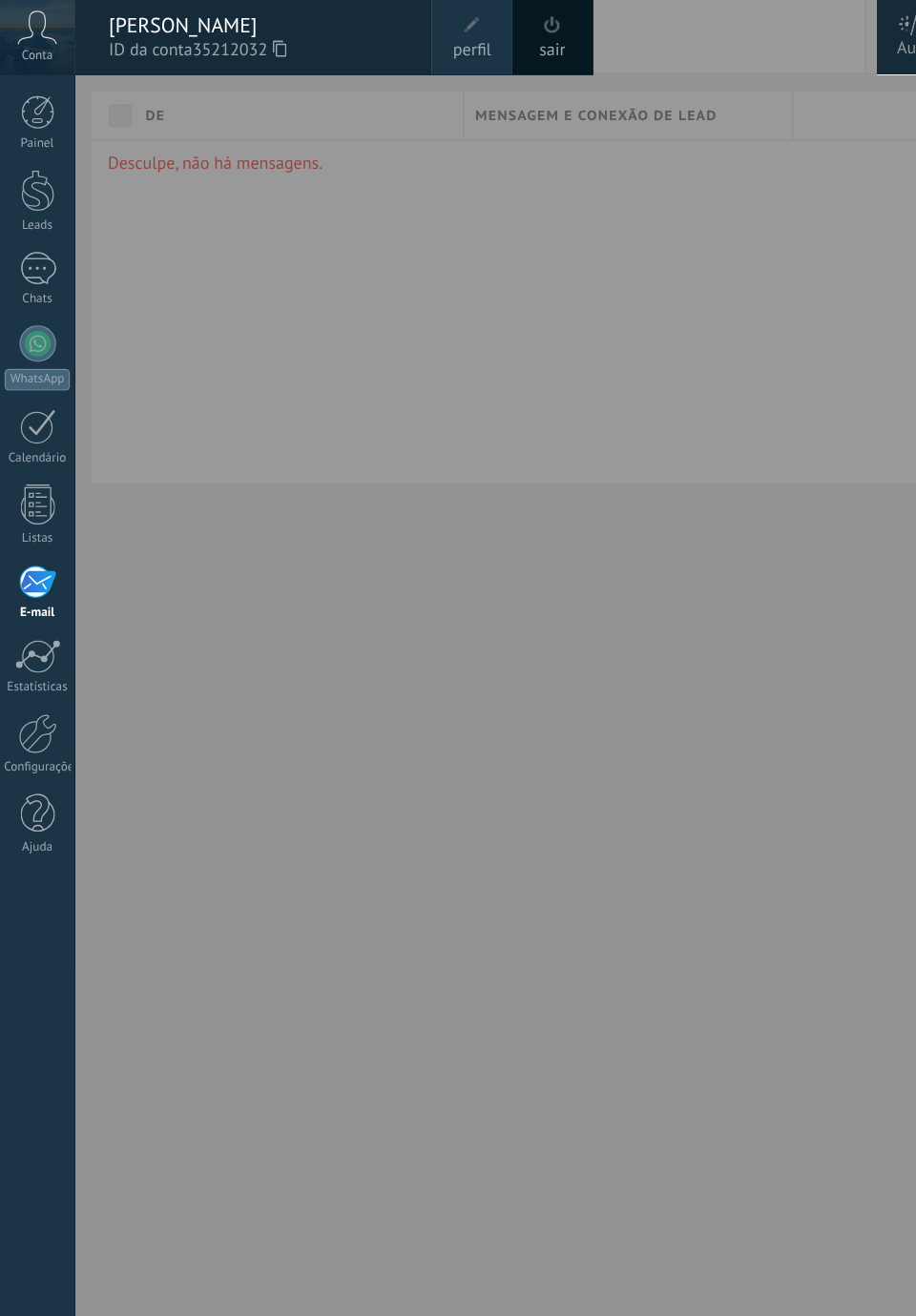
click at [15, 118] on div "Painel" at bounding box center [32, 119] width 55 height 13
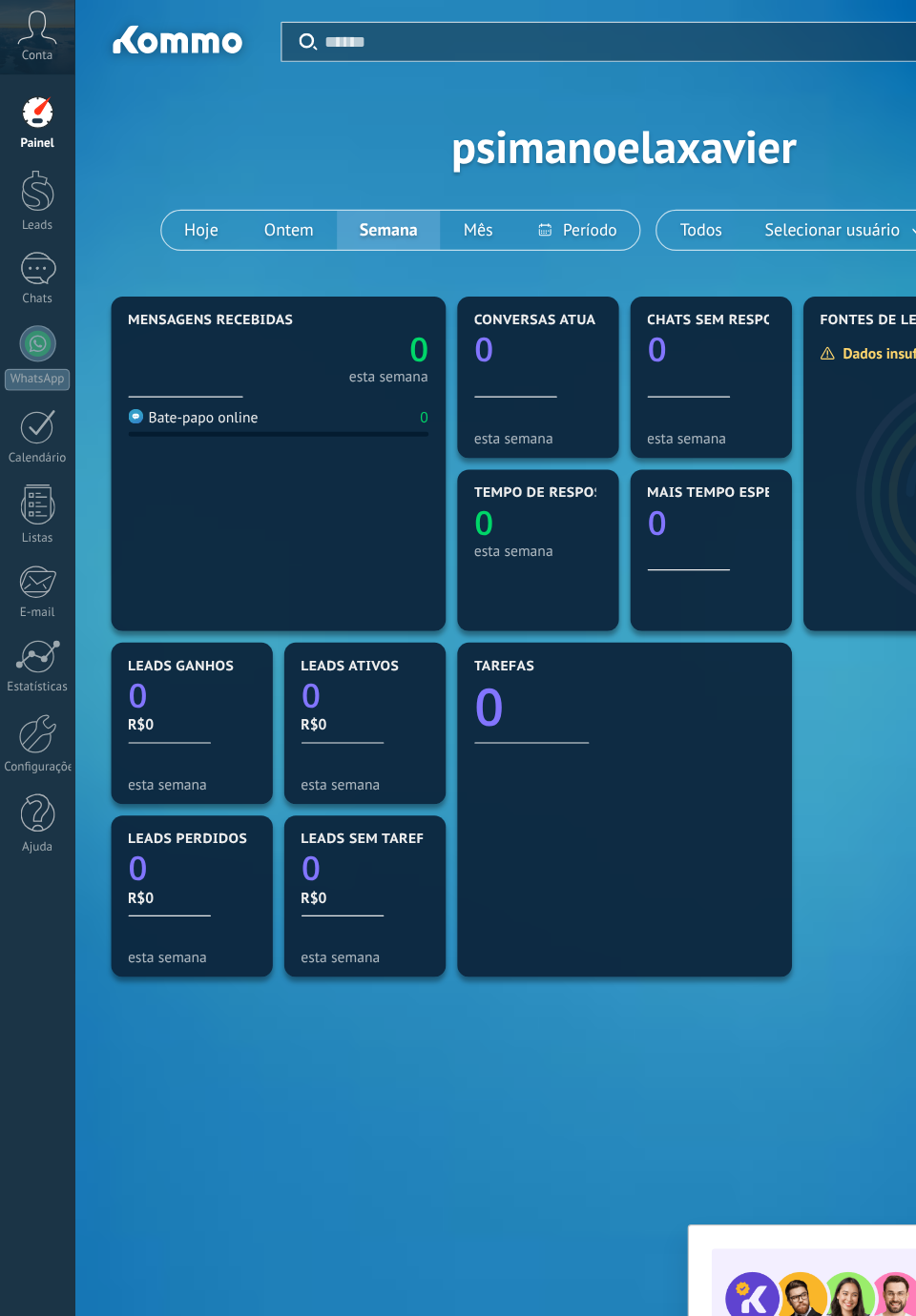
click at [31, 182] on div "Leads" at bounding box center [32, 188] width 55 height 13
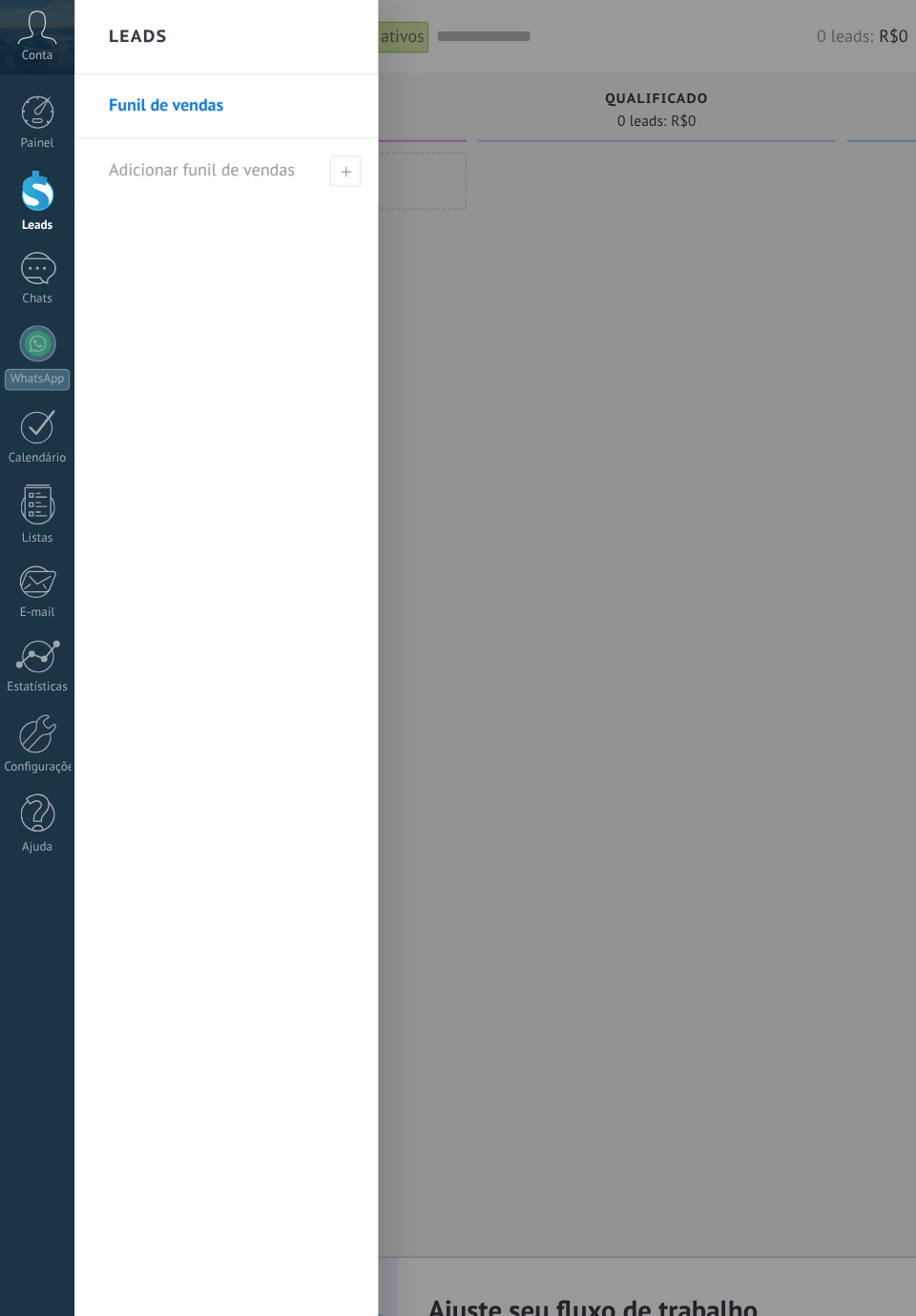
click at [664, 700] on div at bounding box center [547, 661] width 297 height 1068
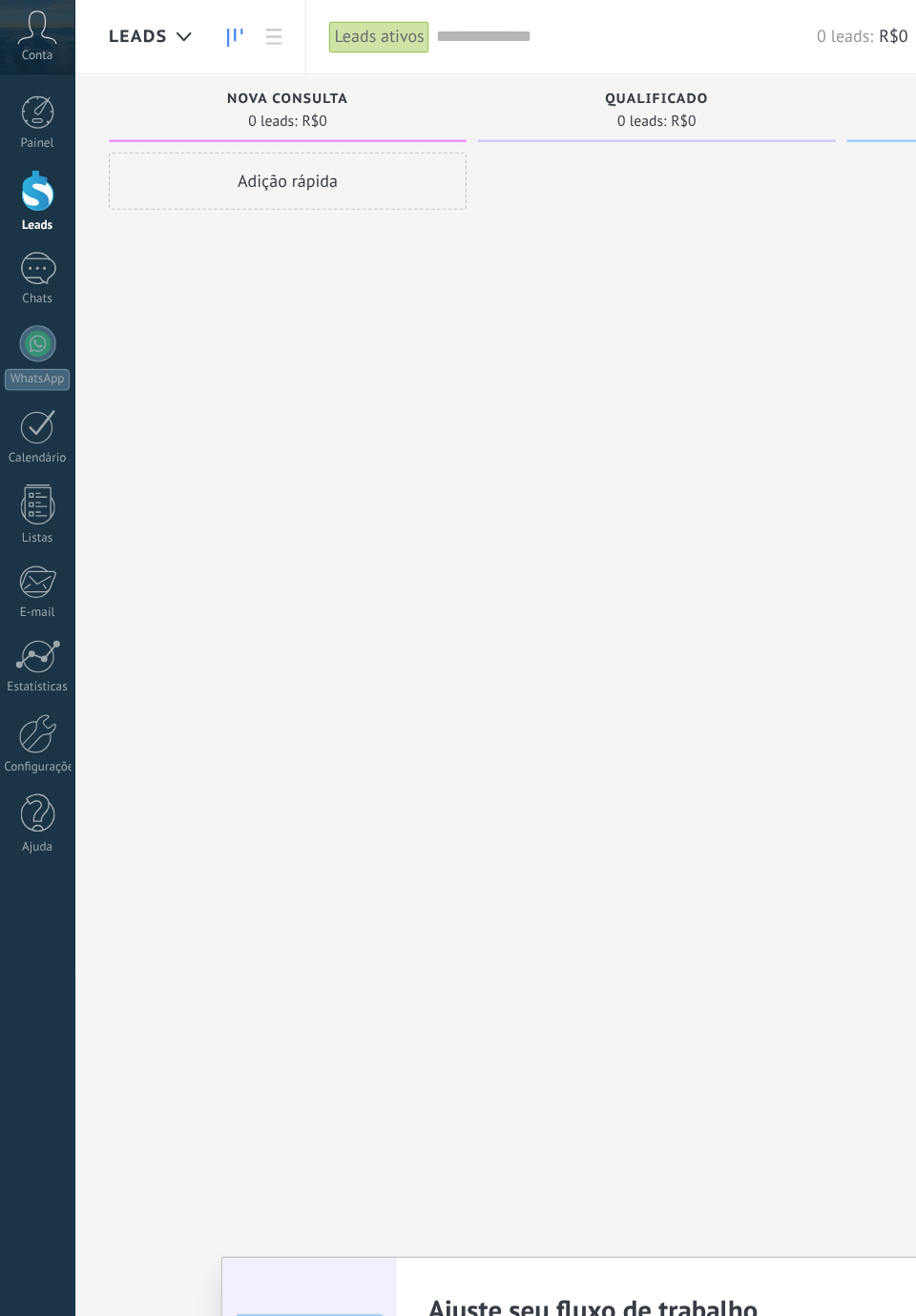
click at [23, 241] on link "Chats" at bounding box center [31, 232] width 62 height 45
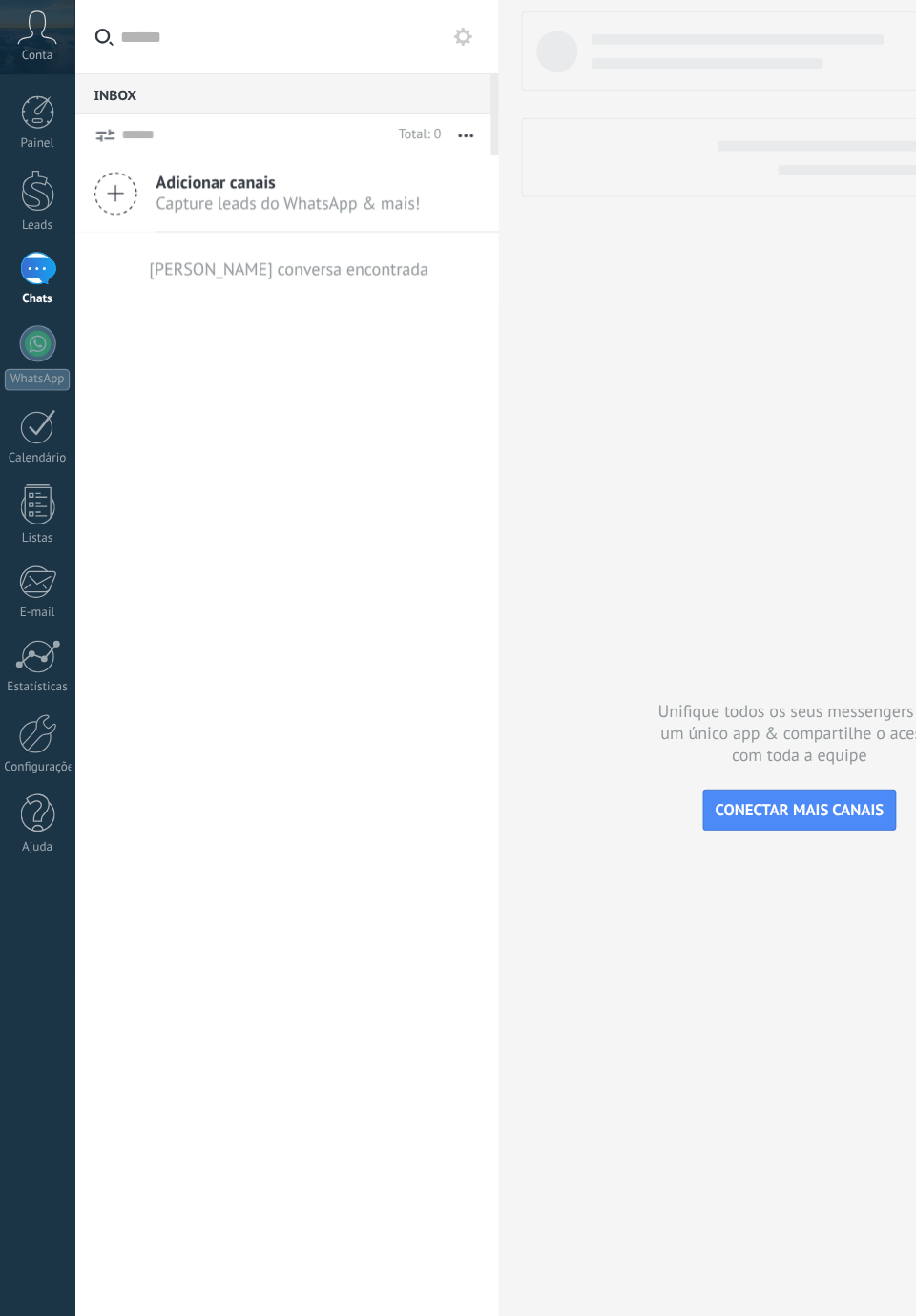
click at [19, 376] on div "Calendário" at bounding box center [32, 382] width 55 height 13
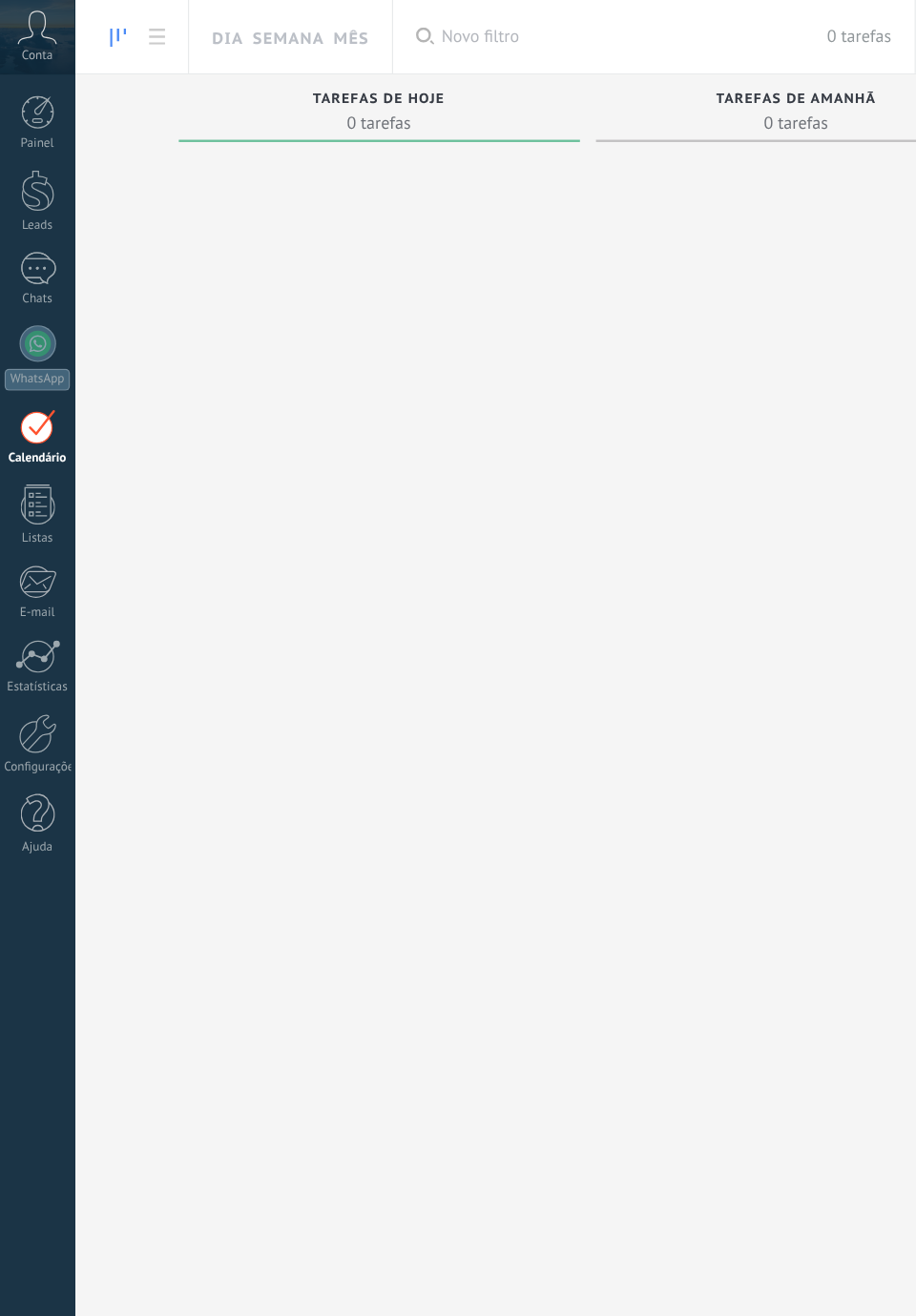
click at [40, 311] on div "WhatsApp" at bounding box center [31, 316] width 54 height 18
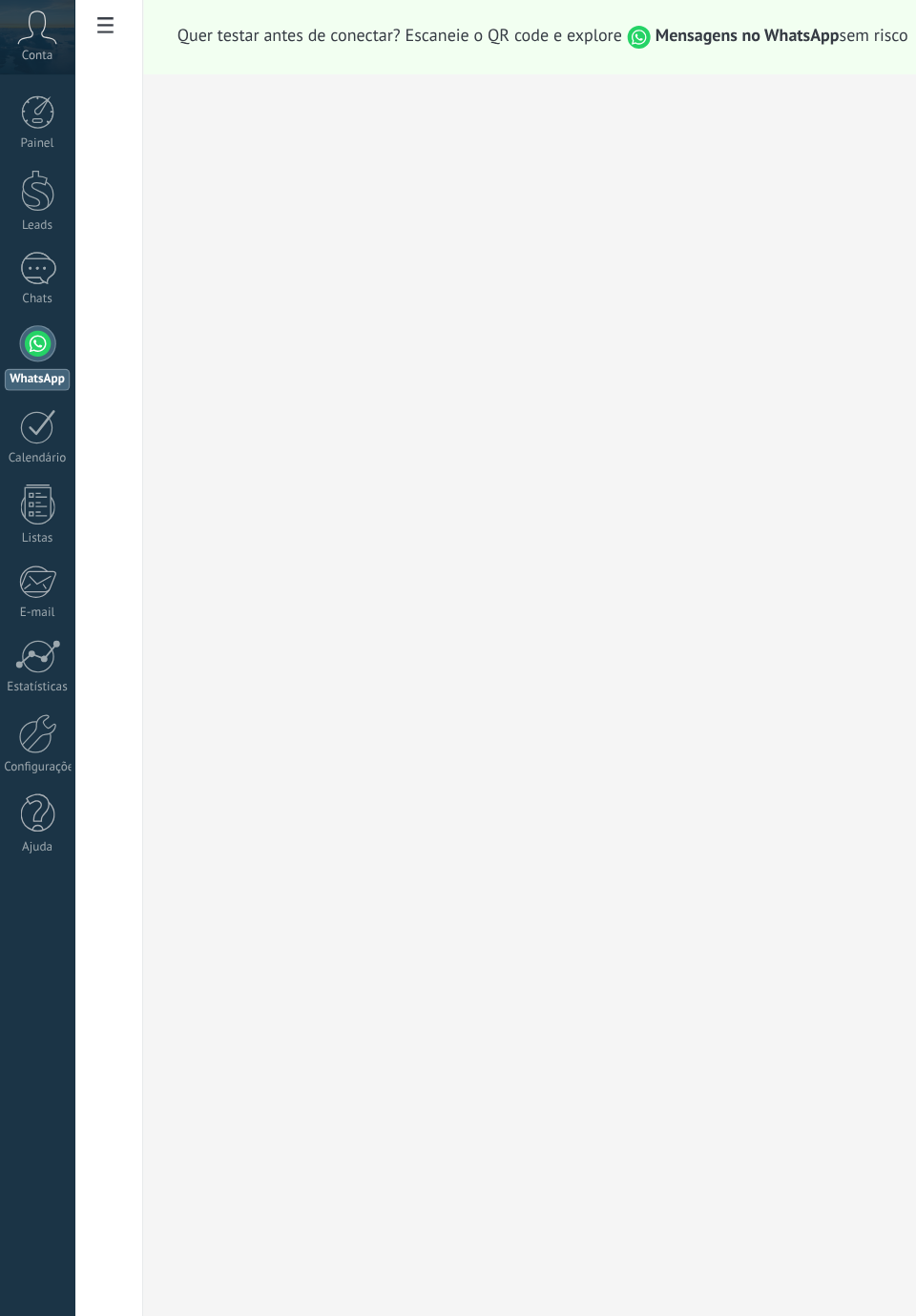
click at [32, 363] on div at bounding box center [31, 356] width 31 height 30
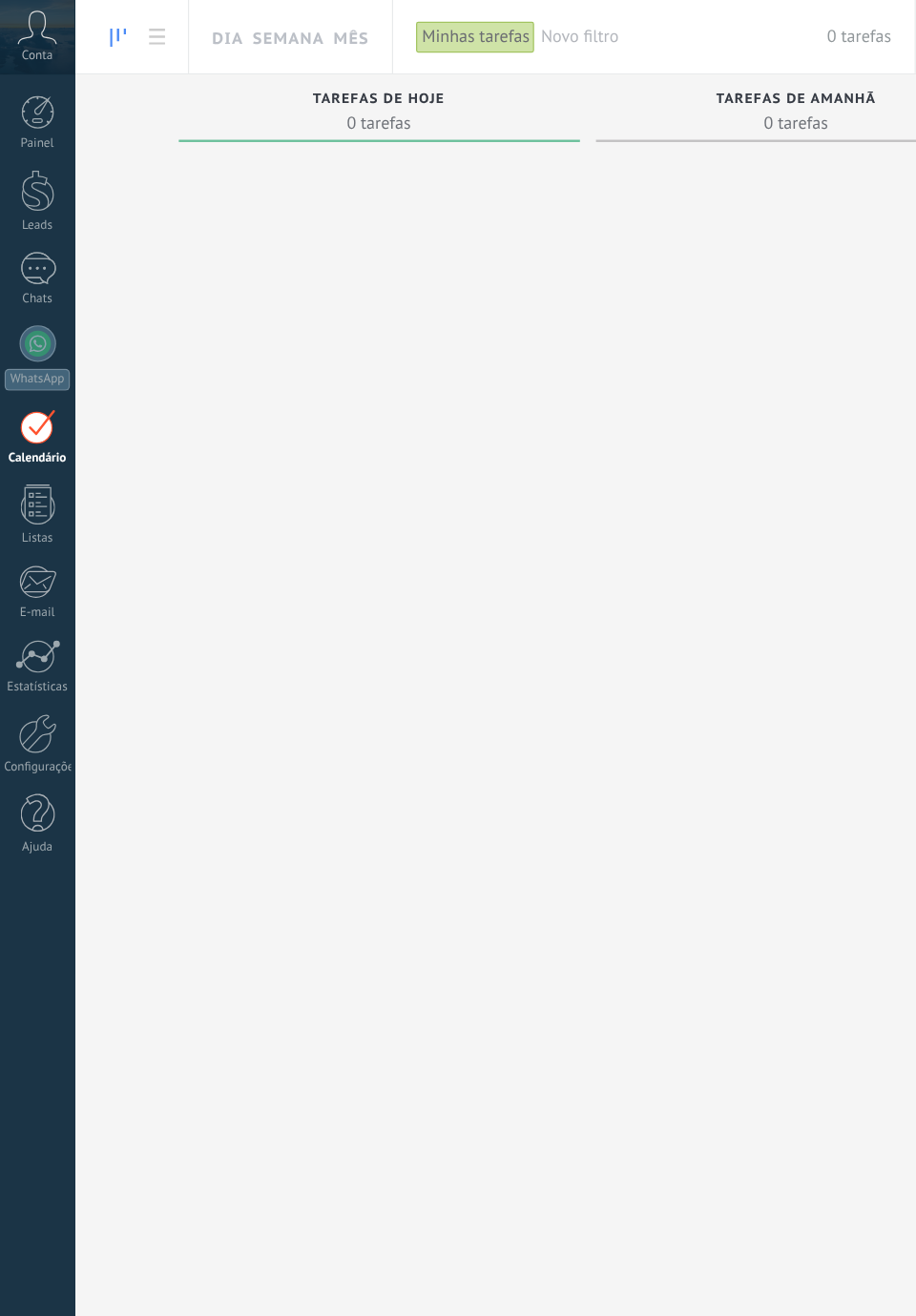
click at [29, 418] on div at bounding box center [31, 421] width 29 height 33
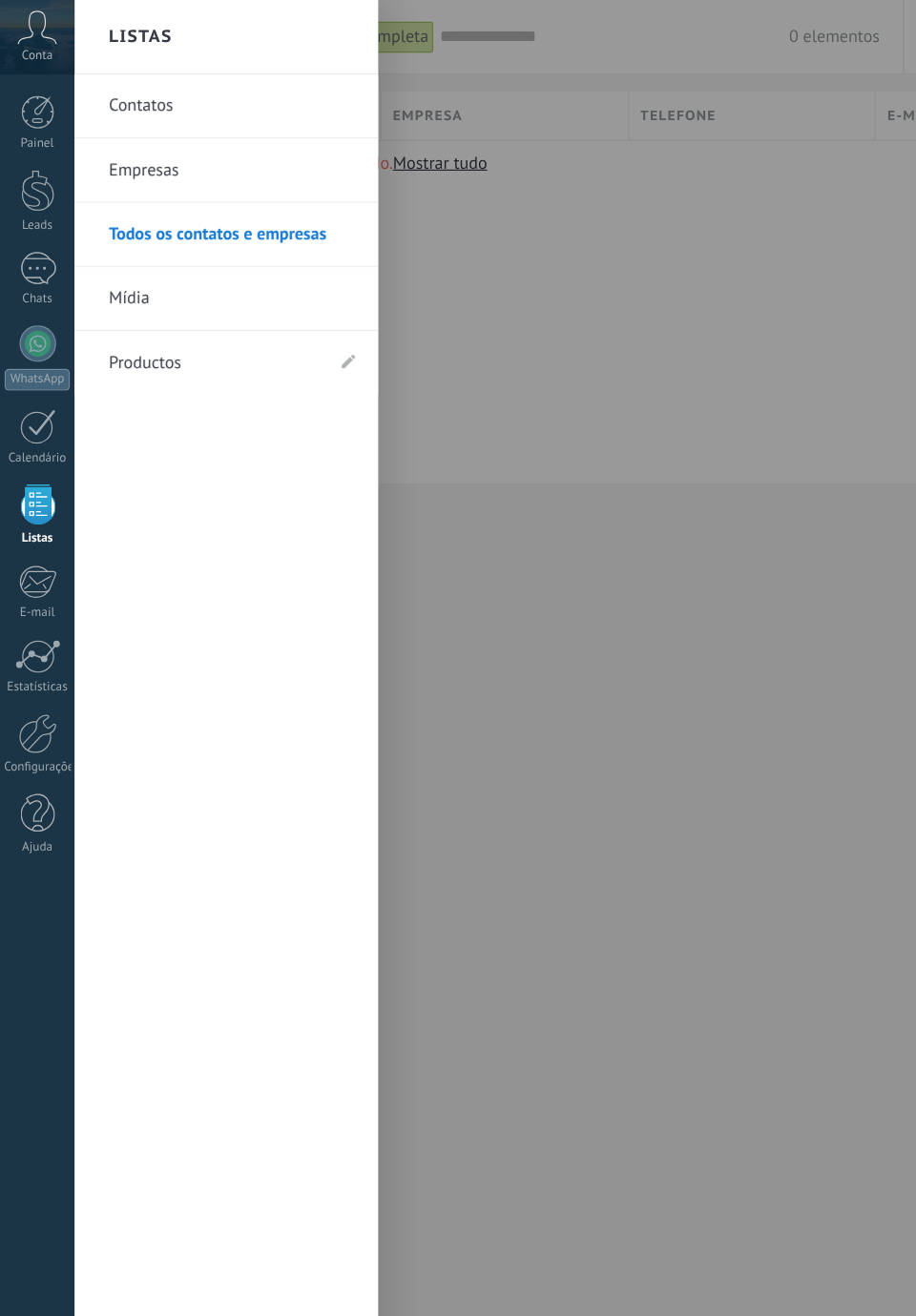
click at [735, 792] on div "Todos os contatos e Empresas Lista completa Aplicar 0 elementos Lista completa …" at bounding box center [489, 658] width 854 height 1316
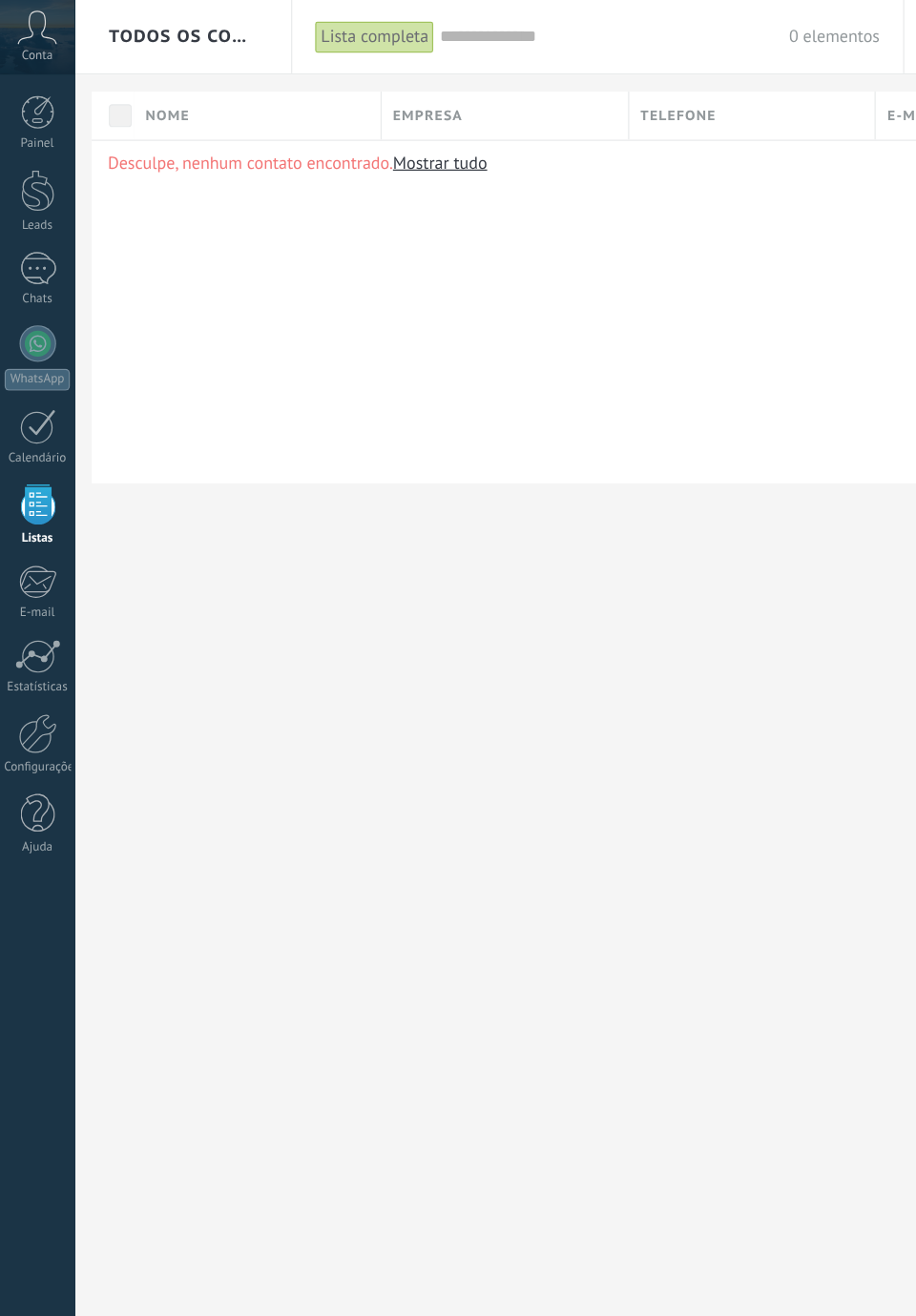
click at [40, 488] on div at bounding box center [31, 484] width 32 height 29
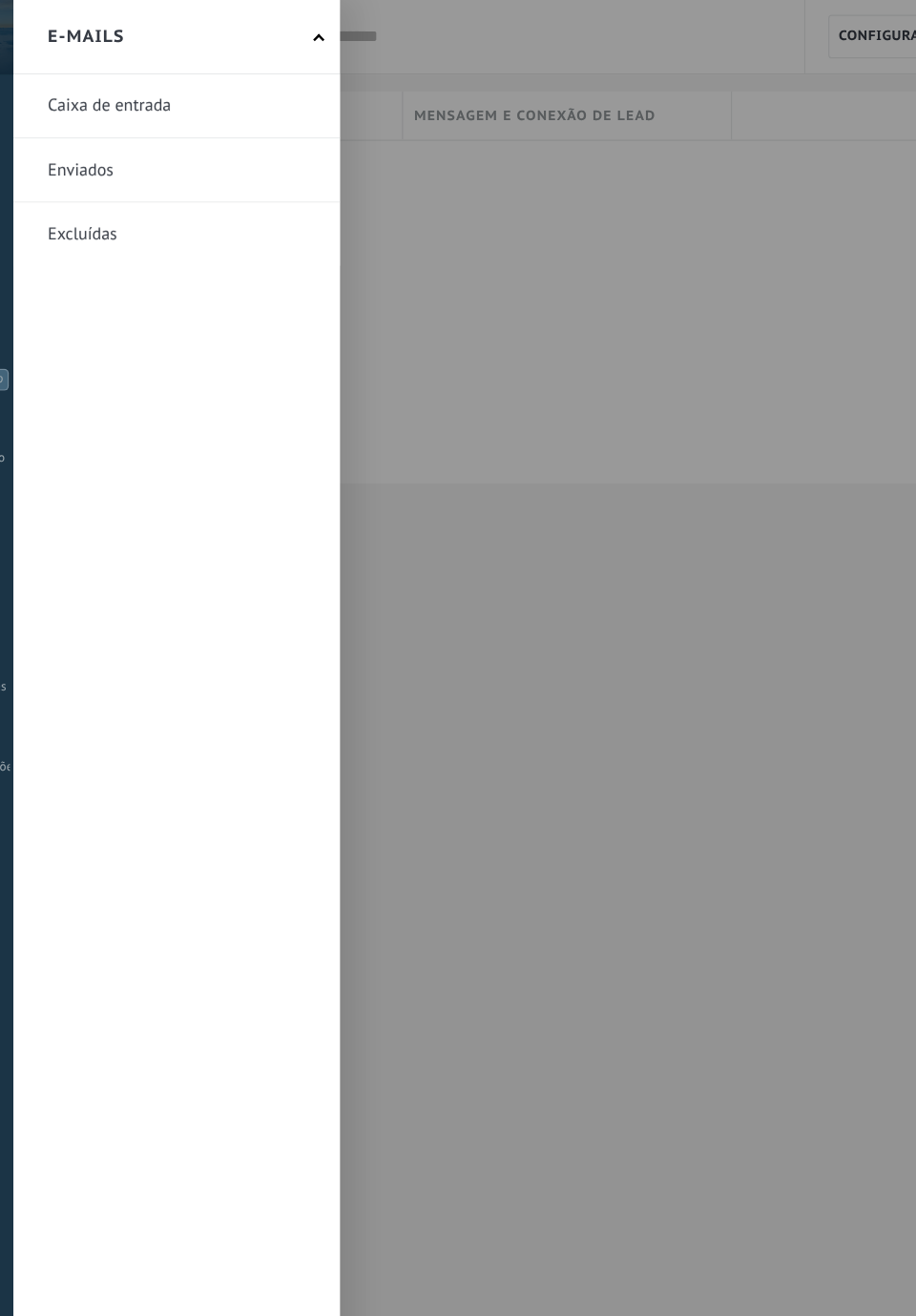
click at [390, 249] on div "Desculpe, não há mensagens." at bounding box center [505, 259] width 859 height 287
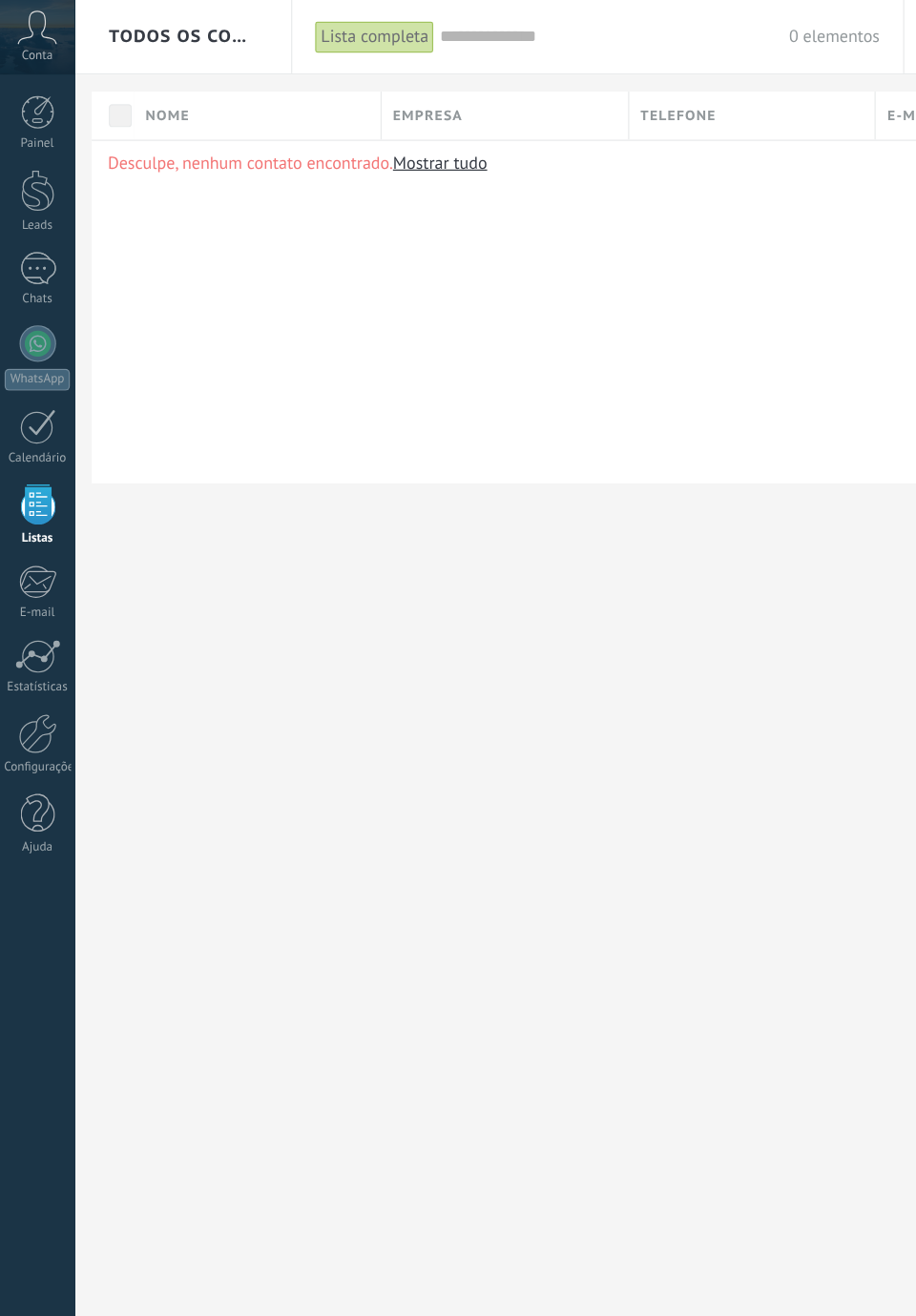
click at [32, 491] on div at bounding box center [31, 484] width 32 height 29
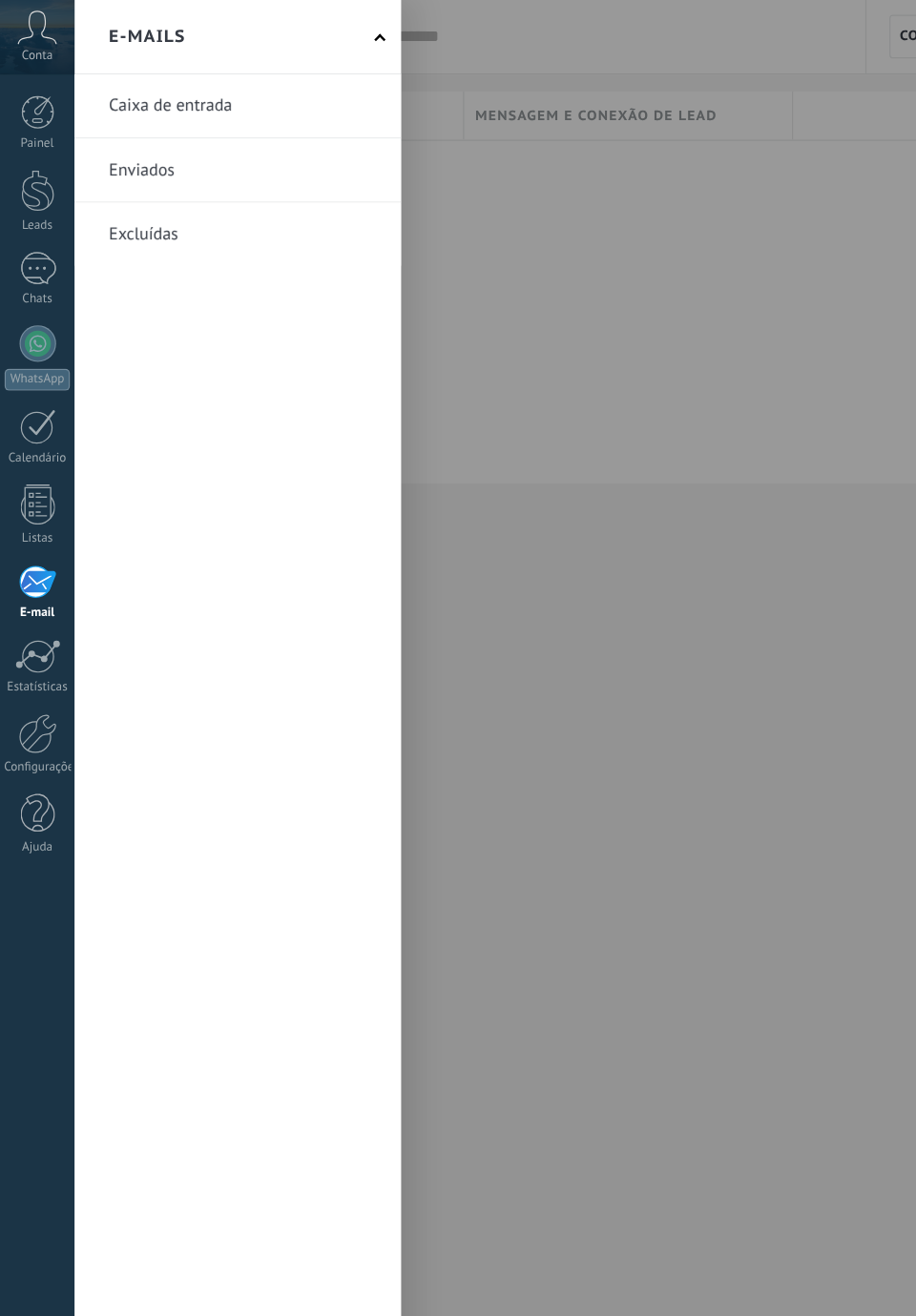
click at [49, 549] on div at bounding box center [32, 546] width 38 height 29
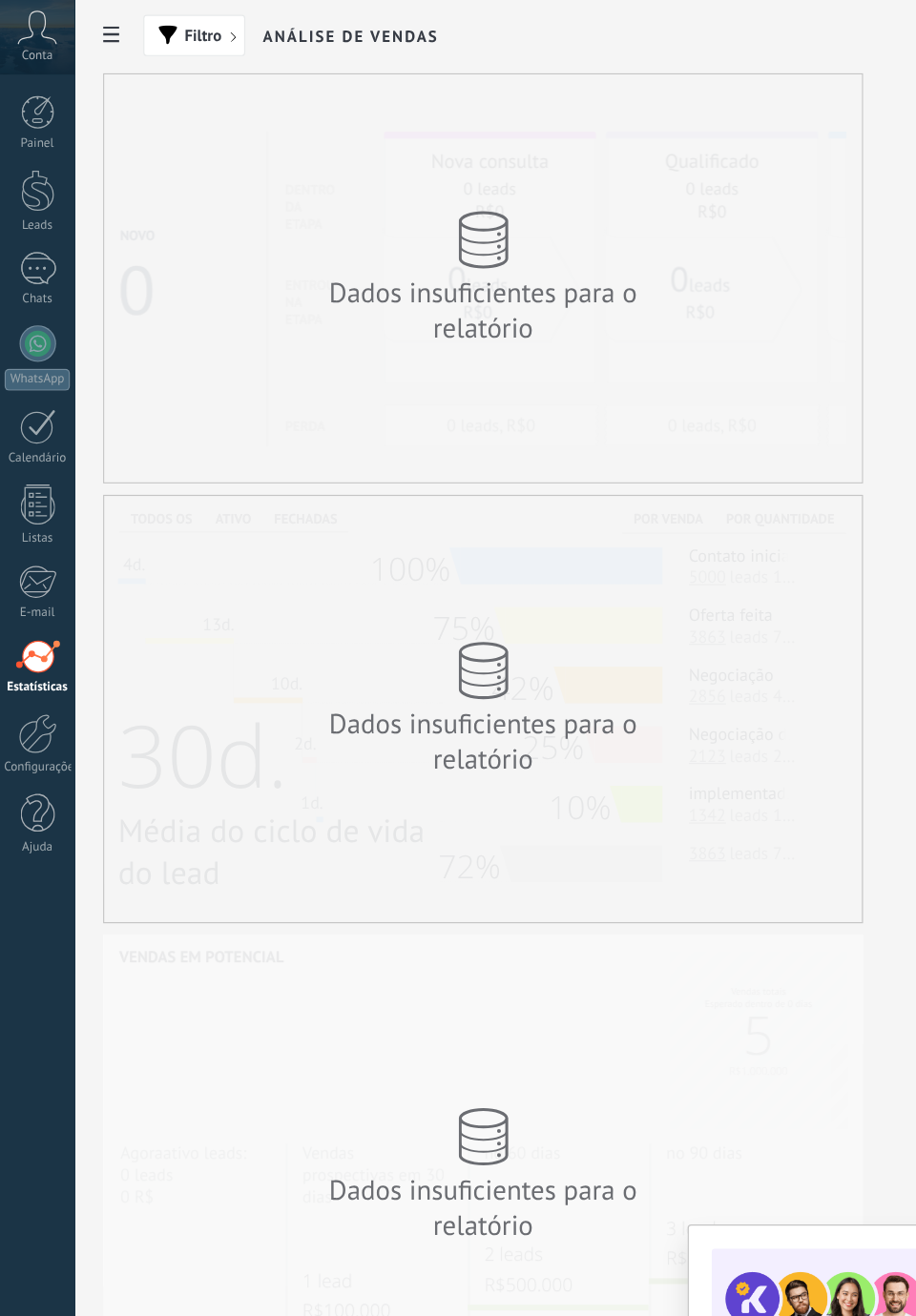
click at [40, 631] on link "Configurações" at bounding box center [31, 620] width 62 height 51
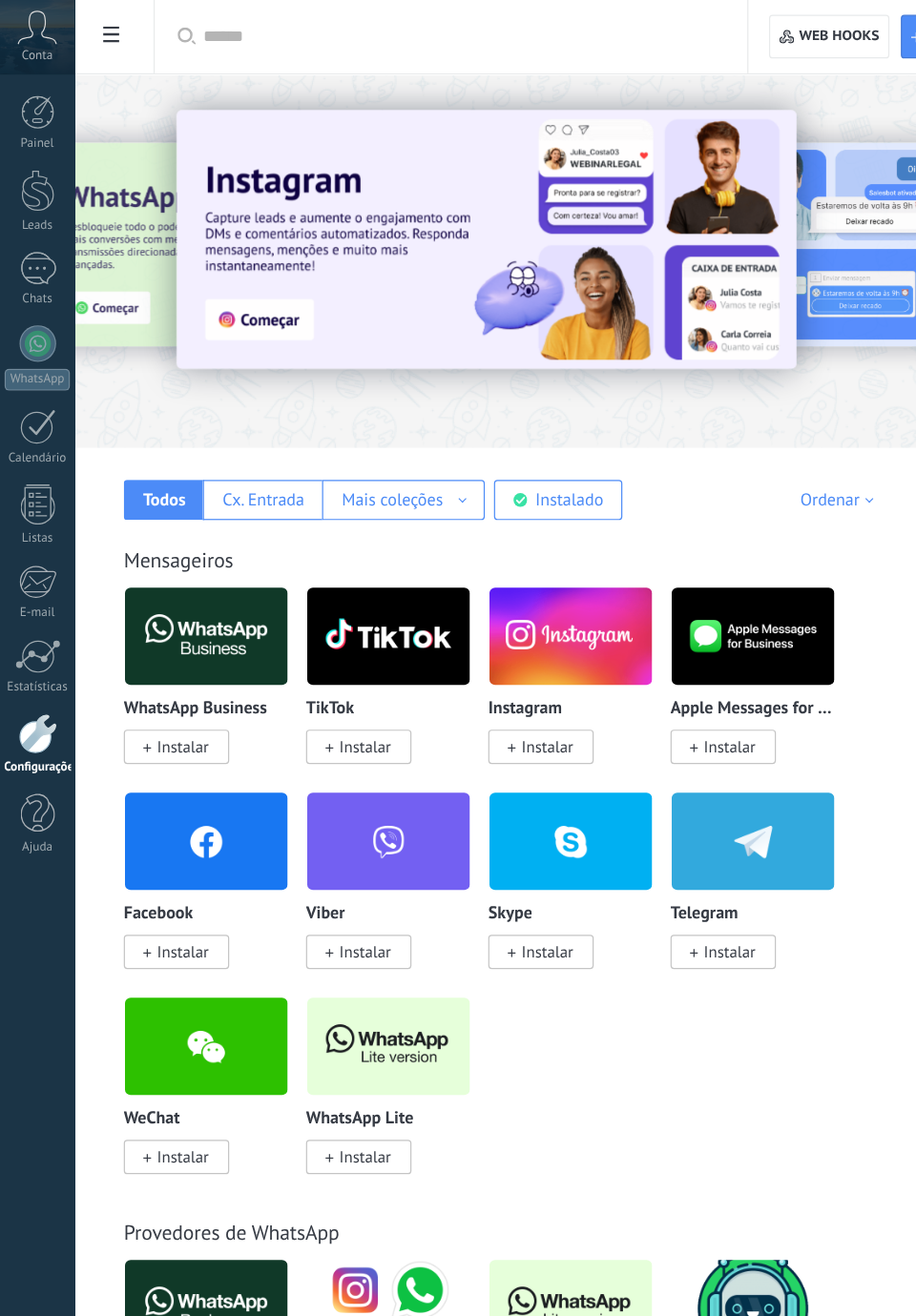
click at [463, 624] on span "Instalar" at bounding box center [456, 622] width 43 height 17
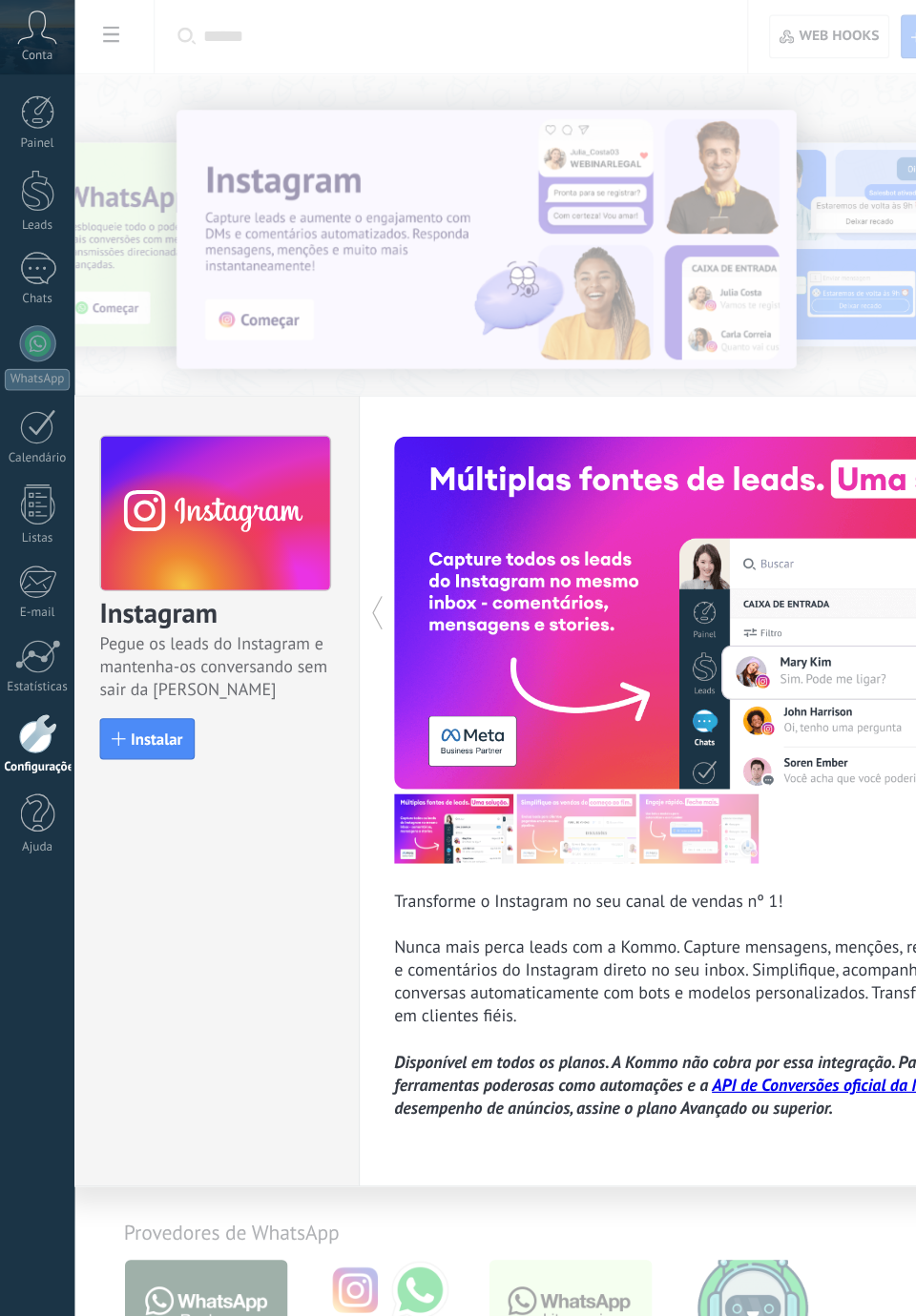
click at [126, 620] on span "Instalar" at bounding box center [130, 616] width 43 height 14
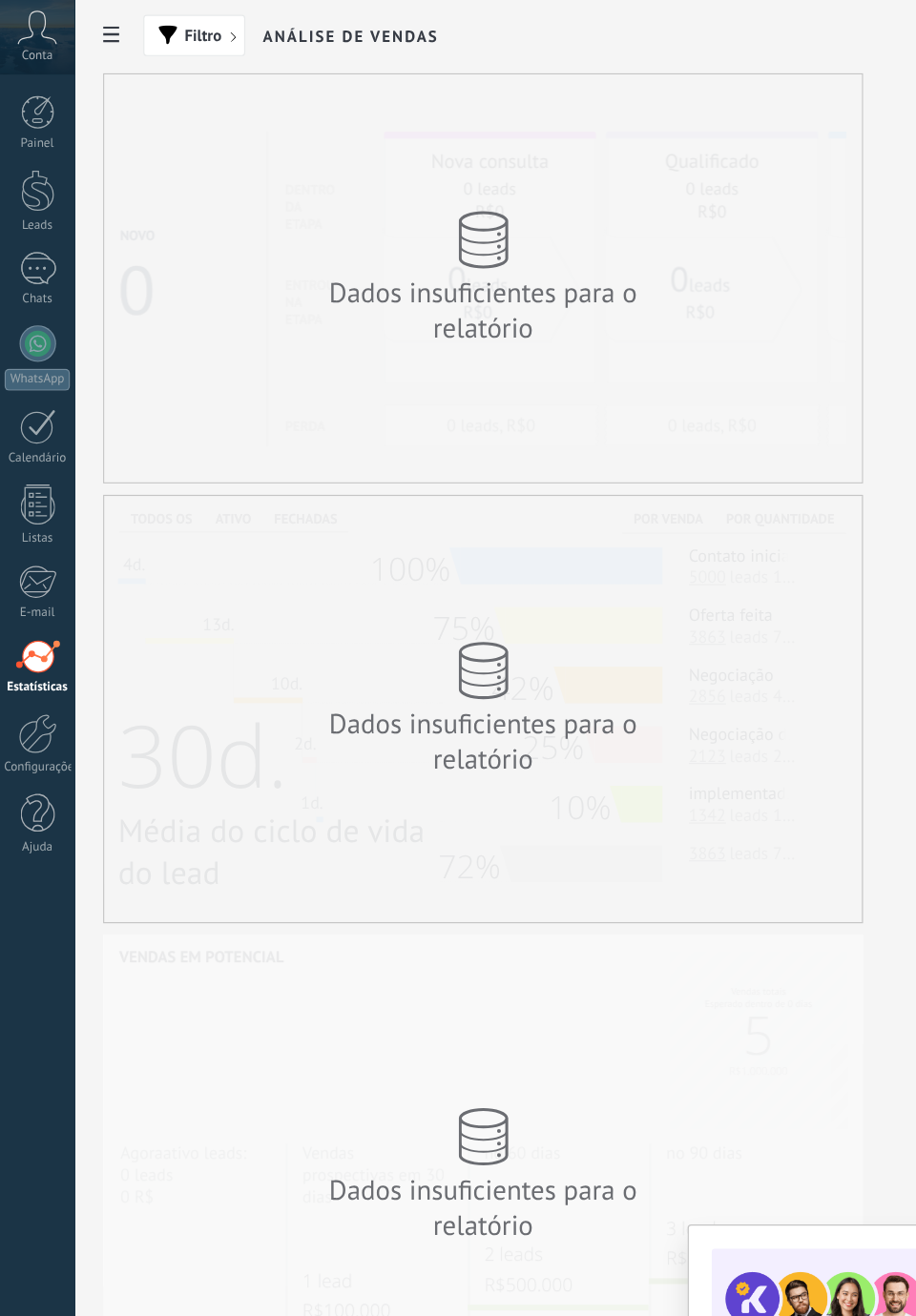
click at [42, 601] on div at bounding box center [31, 611] width 33 height 33
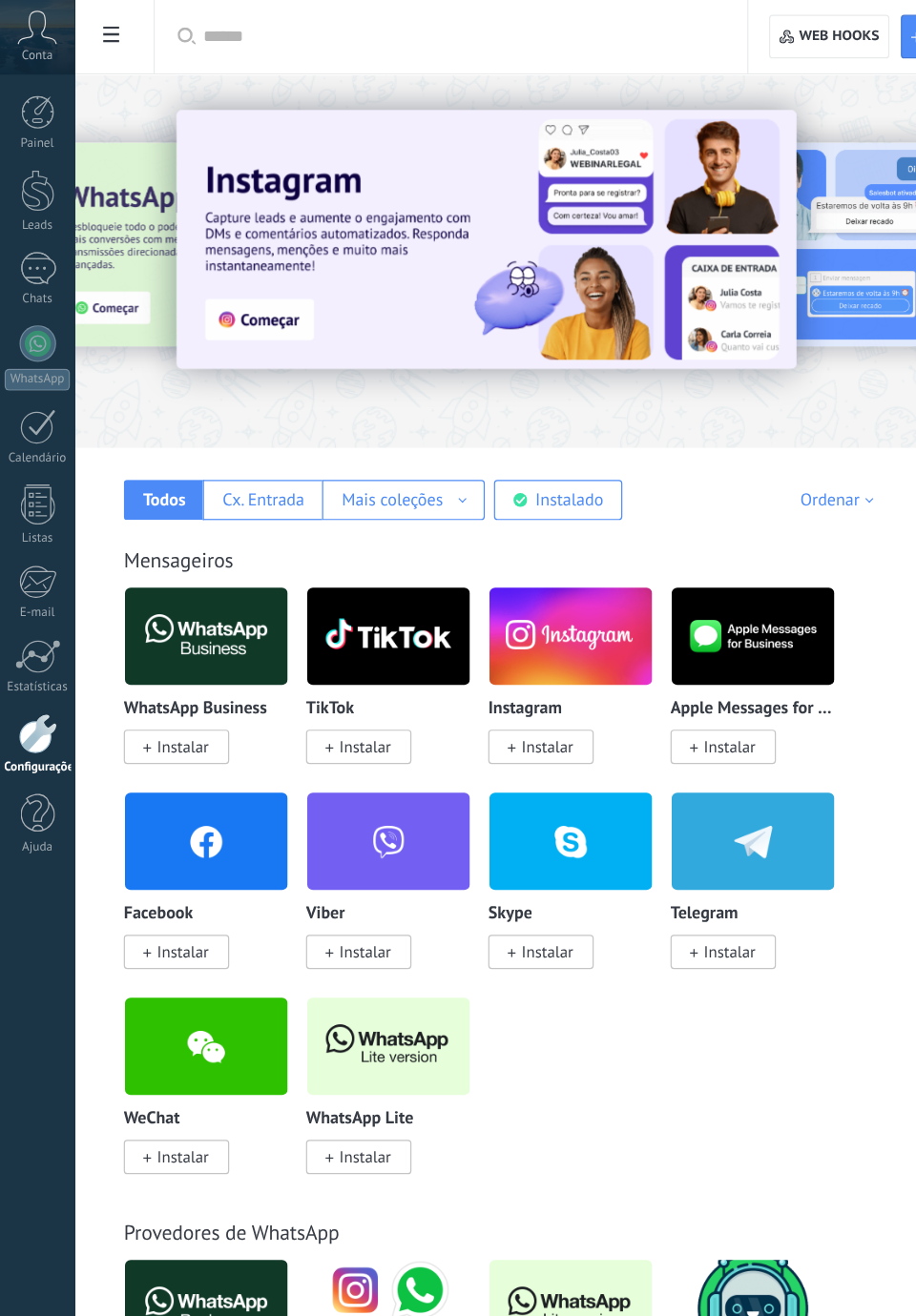
click at [160, 784] on span "Instalar" at bounding box center [153, 792] width 43 height 17
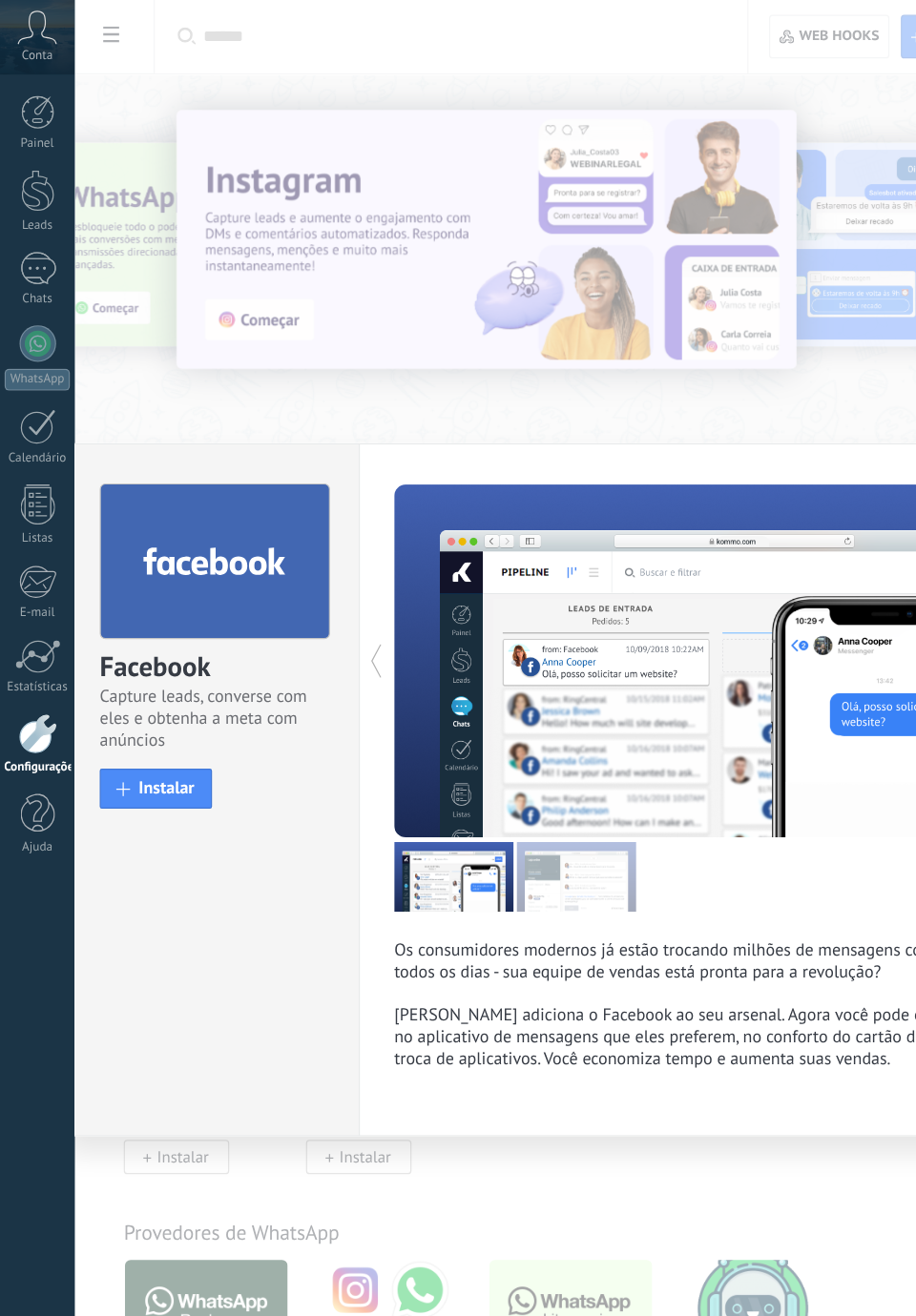
click at [157, 660] on span "Instalar" at bounding box center [138, 656] width 46 height 15
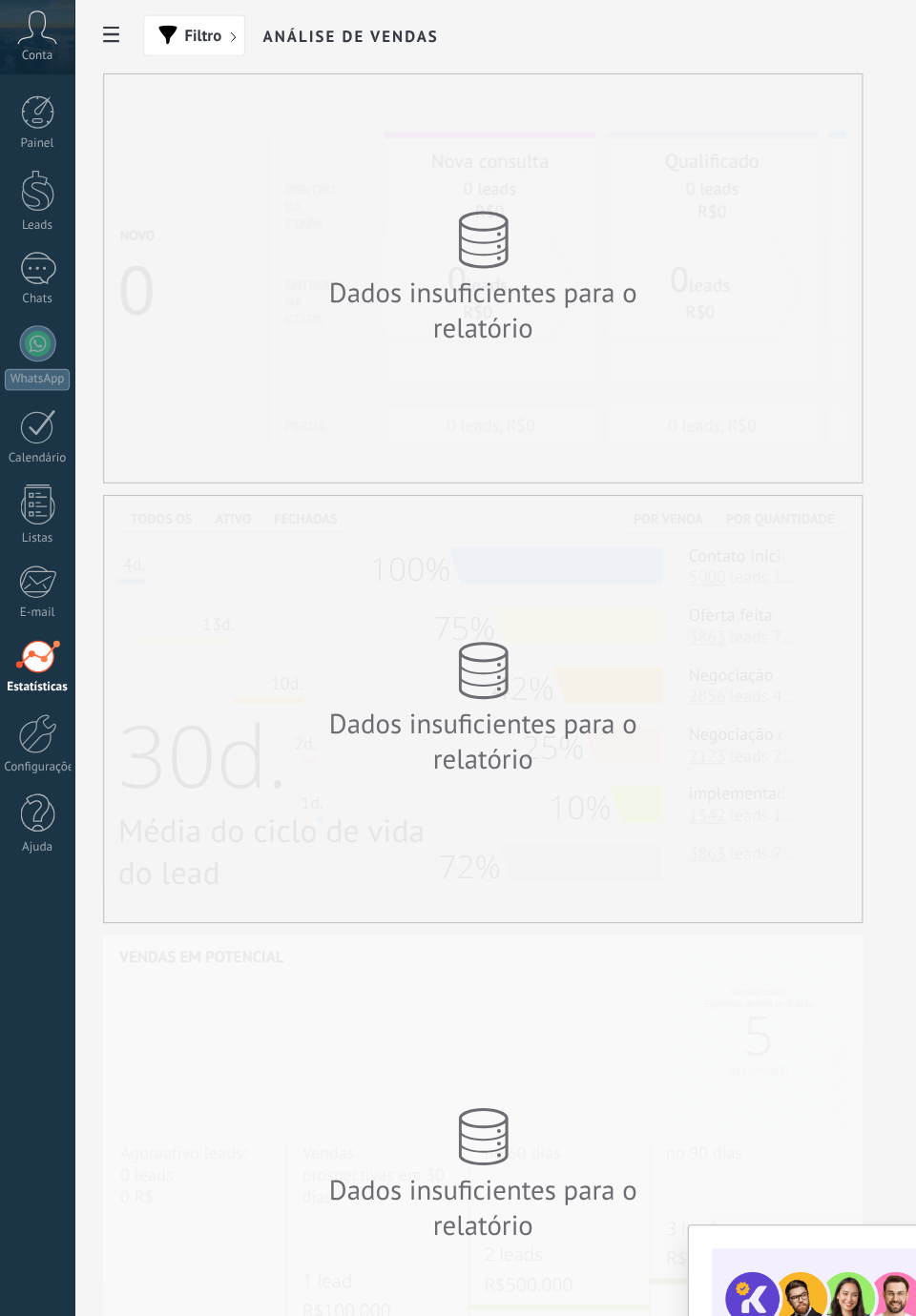
click at [21, 625] on link "Configurações" at bounding box center [31, 620] width 62 height 51
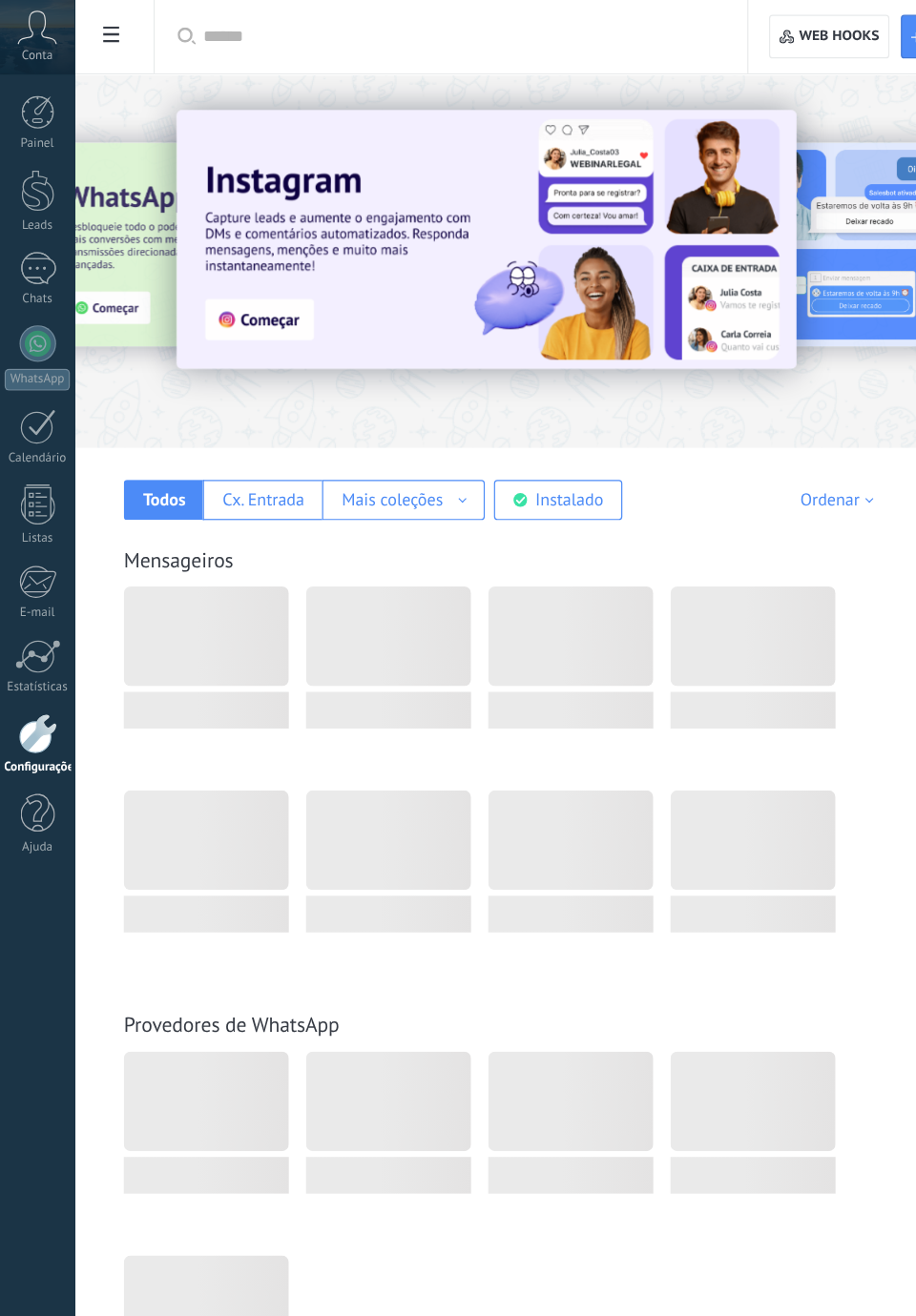
click at [475, 420] on div "Instalado" at bounding box center [473, 416] width 56 height 18
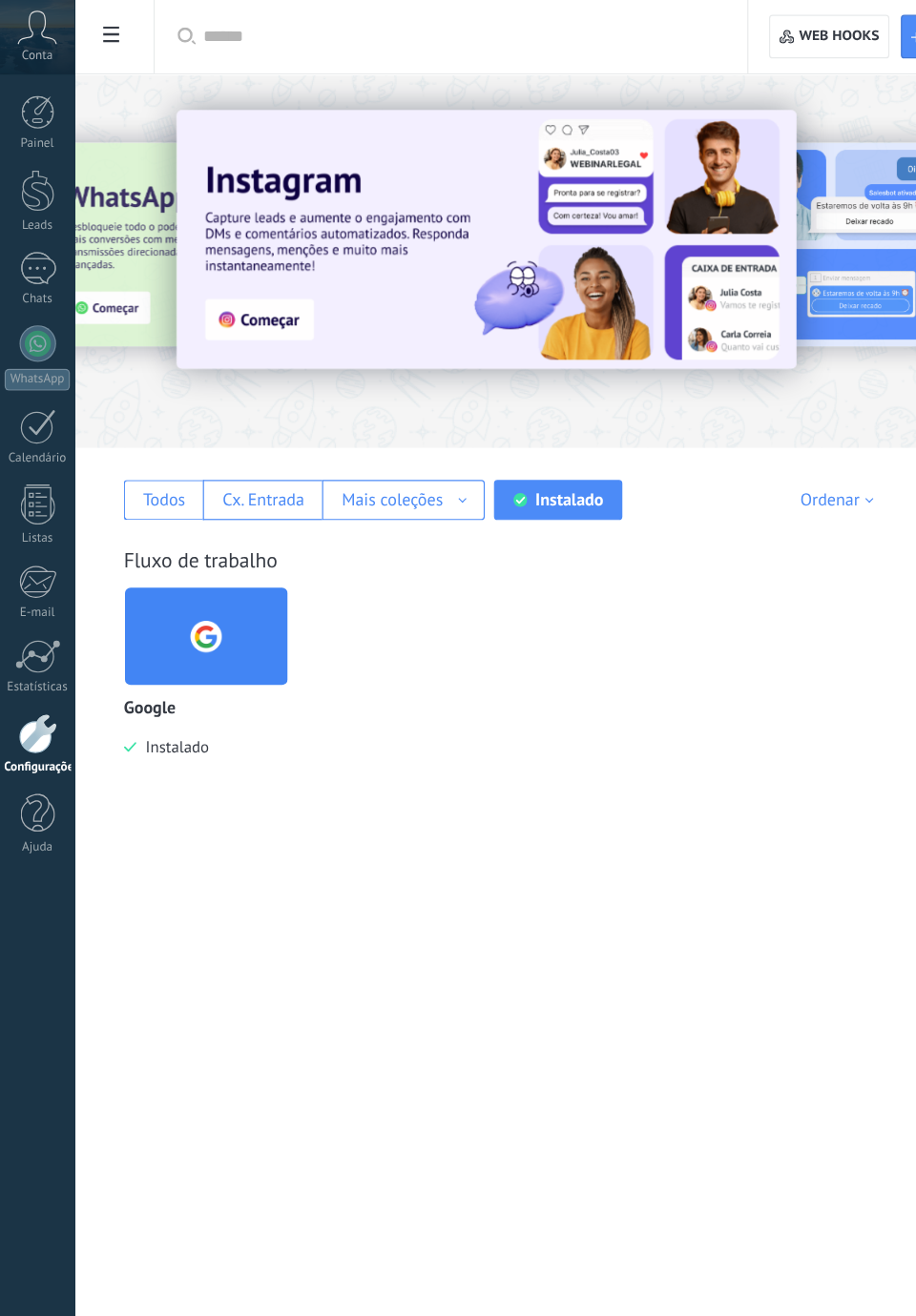
click at [132, 414] on div "Todos" at bounding box center [137, 416] width 35 height 18
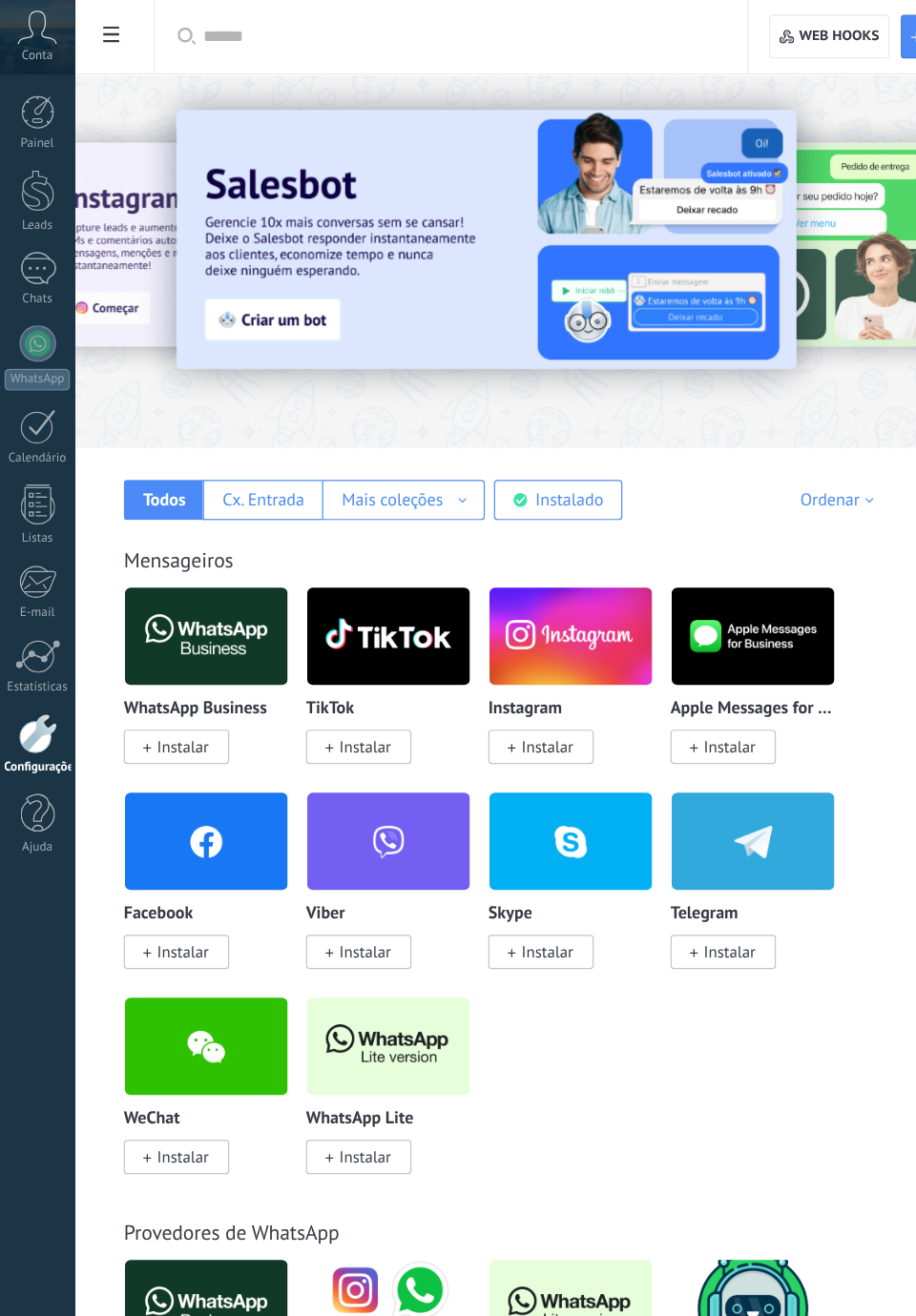
click at [478, 595] on div "Instagram" at bounding box center [475, 591] width 137 height 16
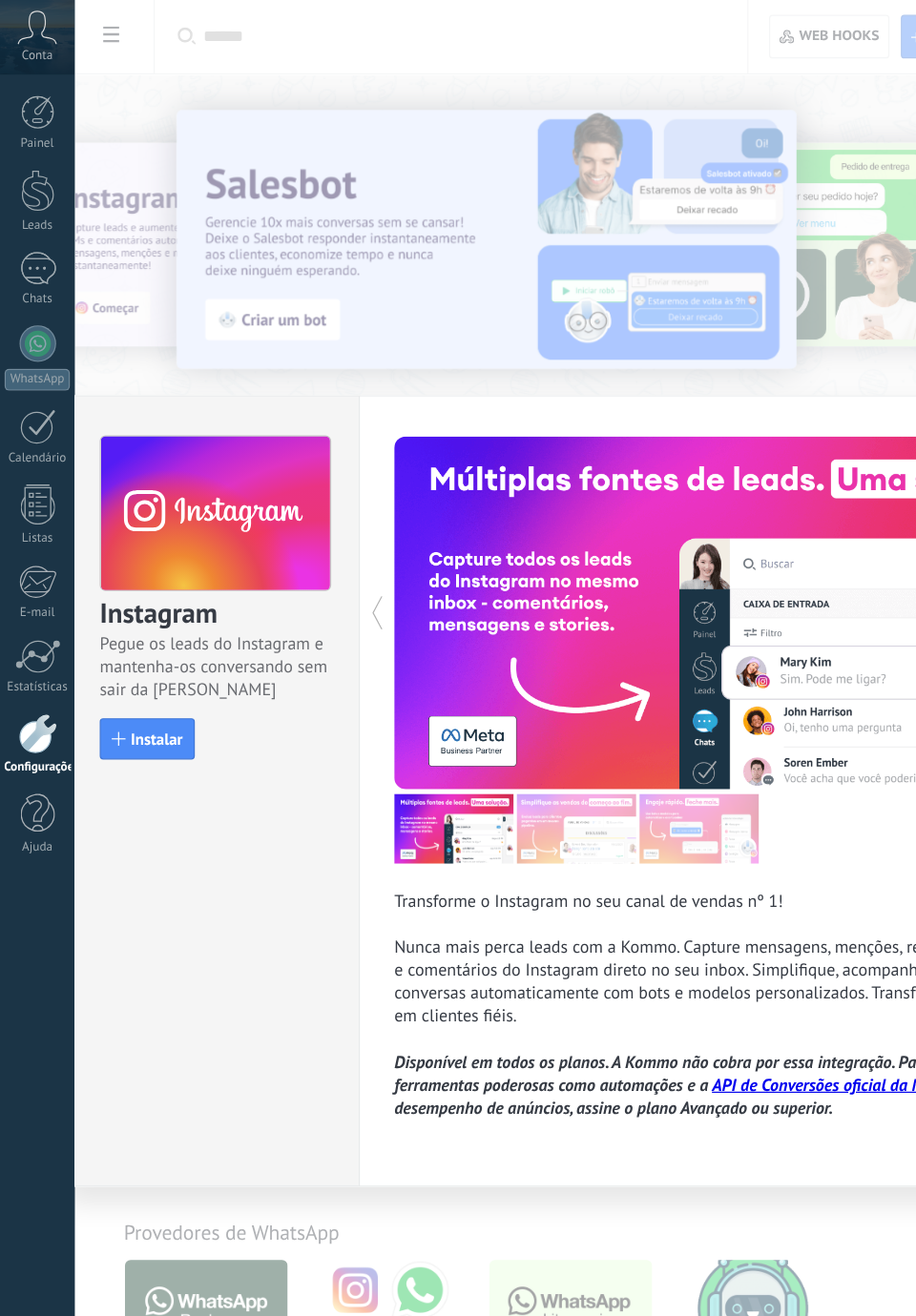
click at [122, 622] on span "Instalar" at bounding box center [130, 616] width 43 height 14
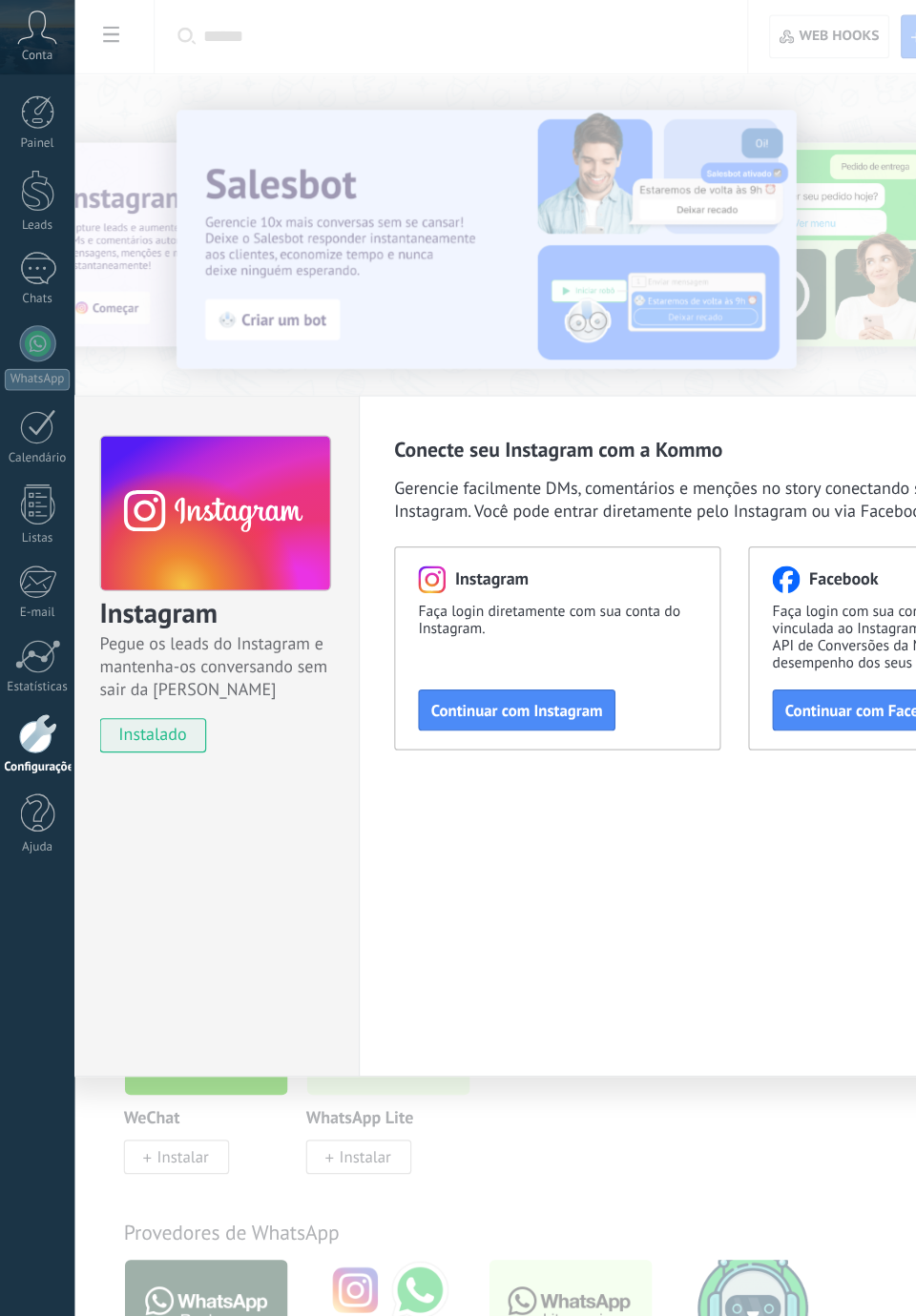
click at [477, 589] on span "Continuar com Instagram" at bounding box center [429, 592] width 143 height 14
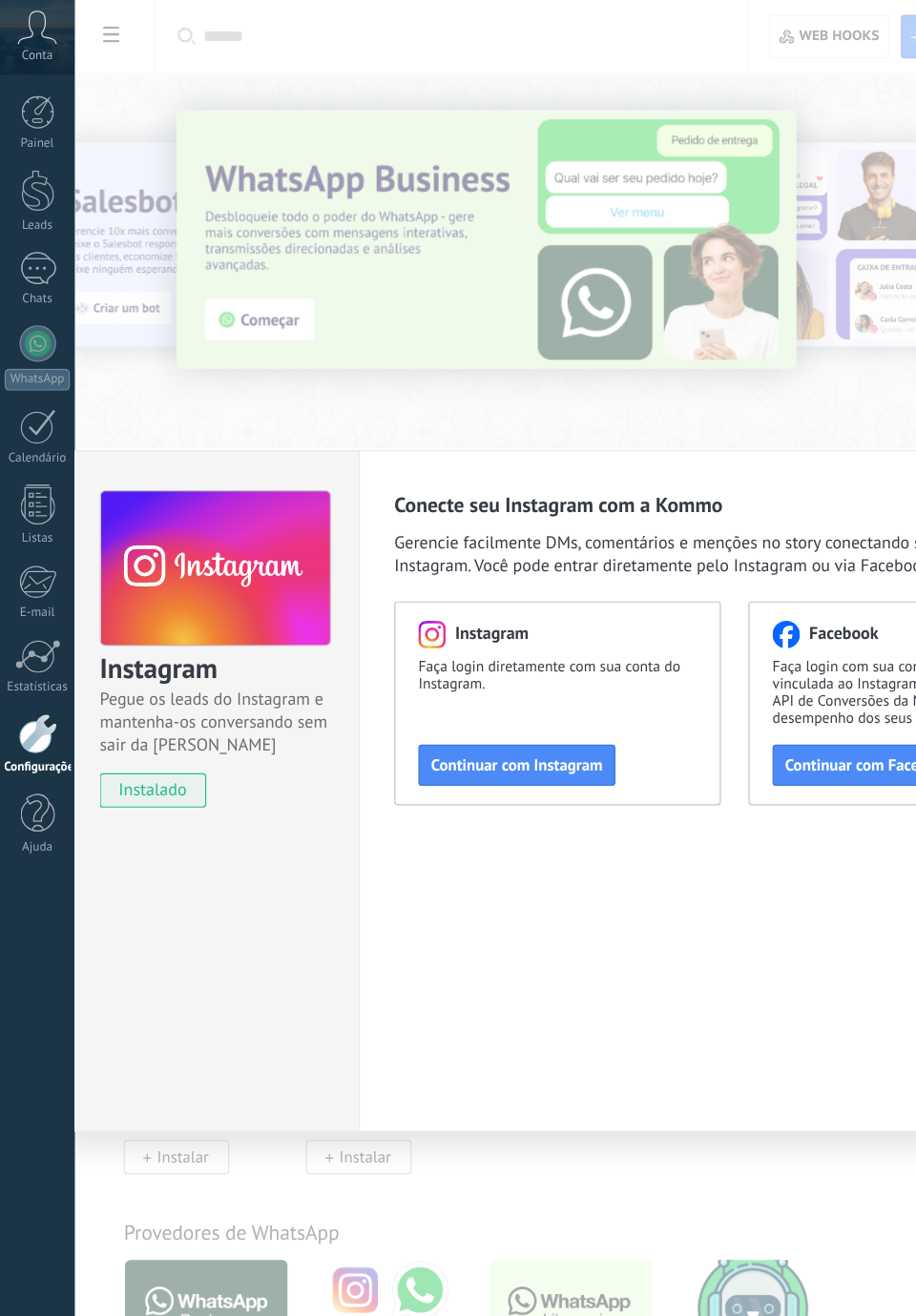
click at [418, 633] on span "Continuar com Instagram" at bounding box center [429, 637] width 143 height 14
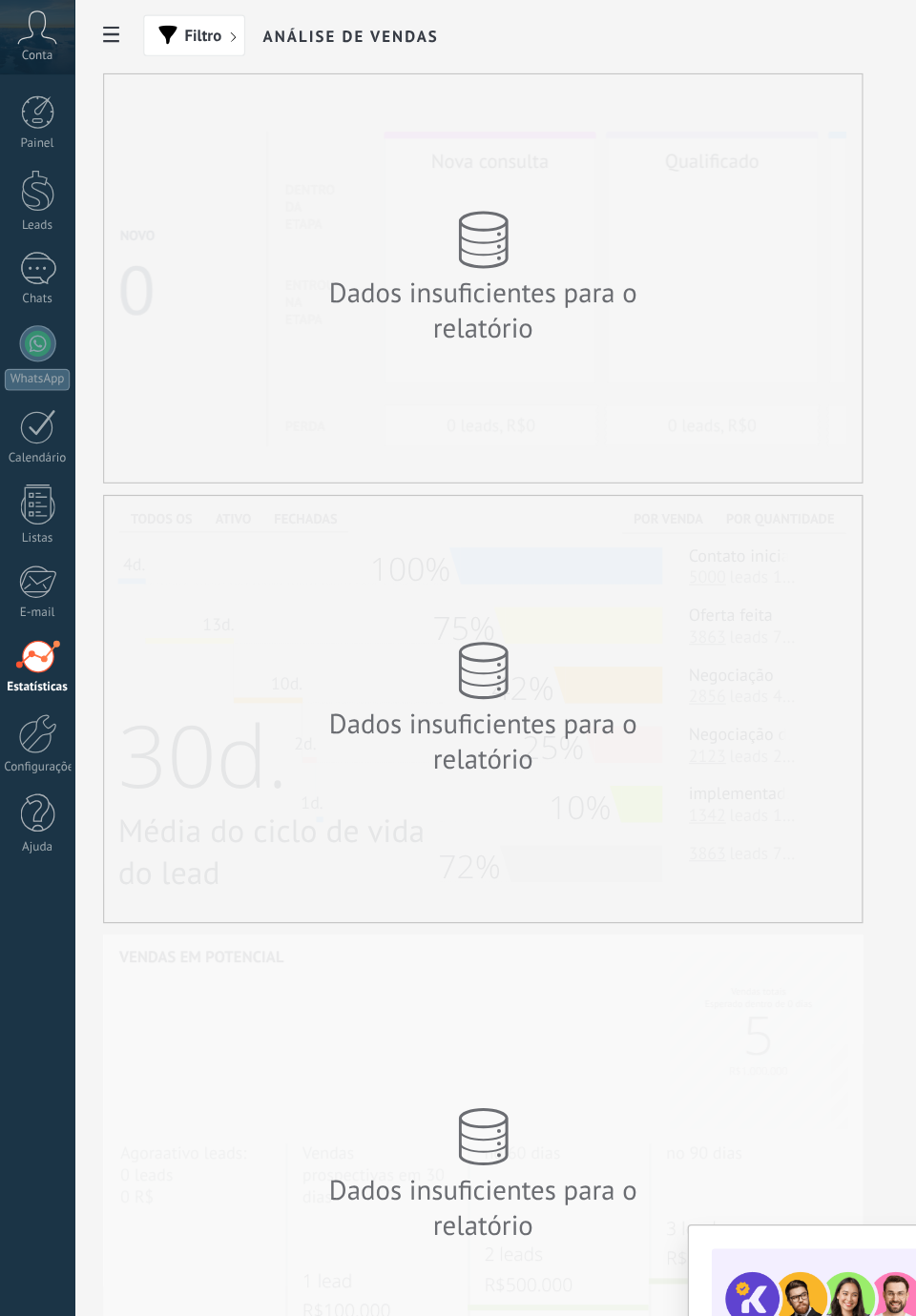
click at [22, 613] on div at bounding box center [31, 611] width 33 height 33
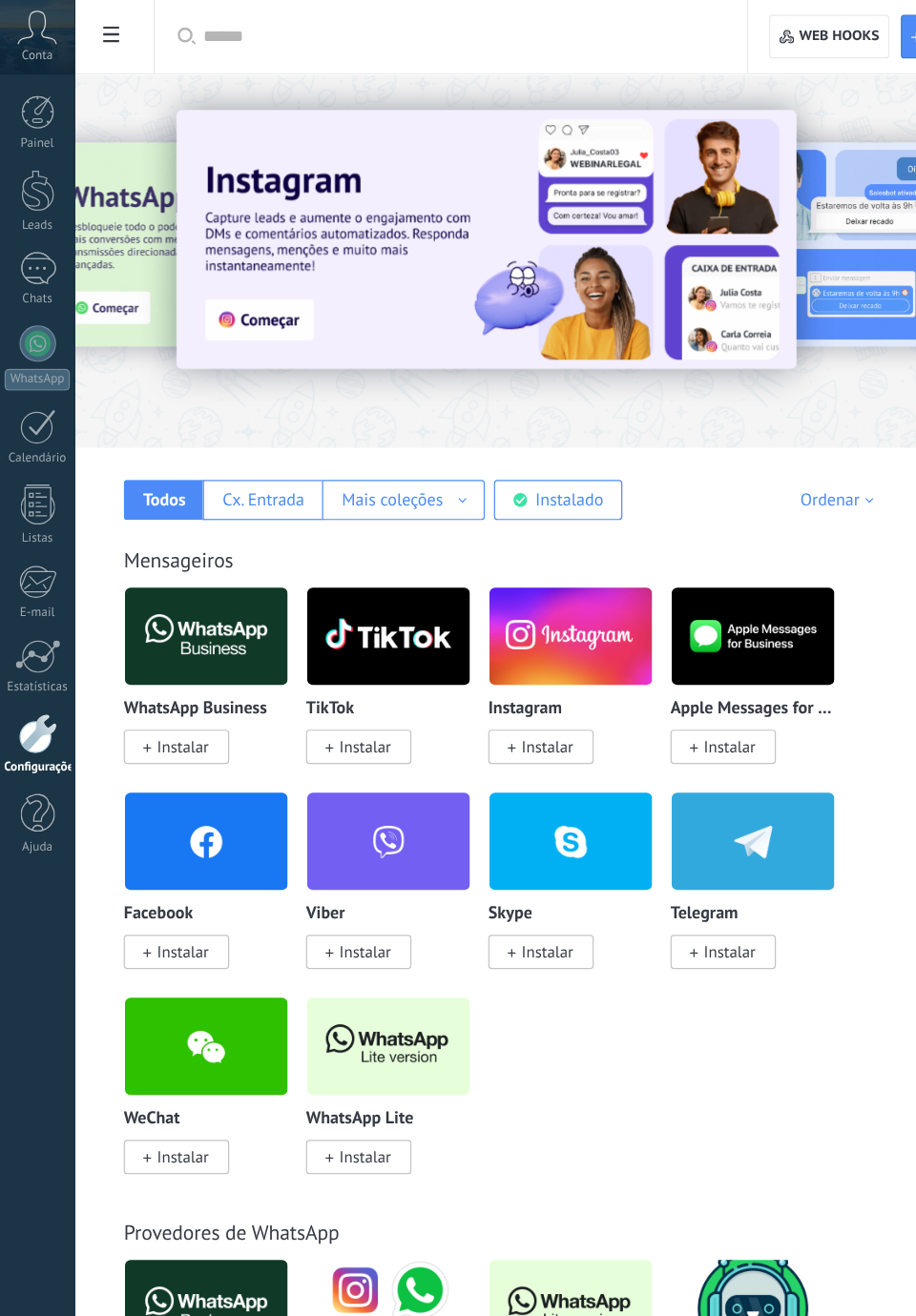
click at [164, 780] on span "Instalar" at bounding box center [147, 792] width 88 height 29
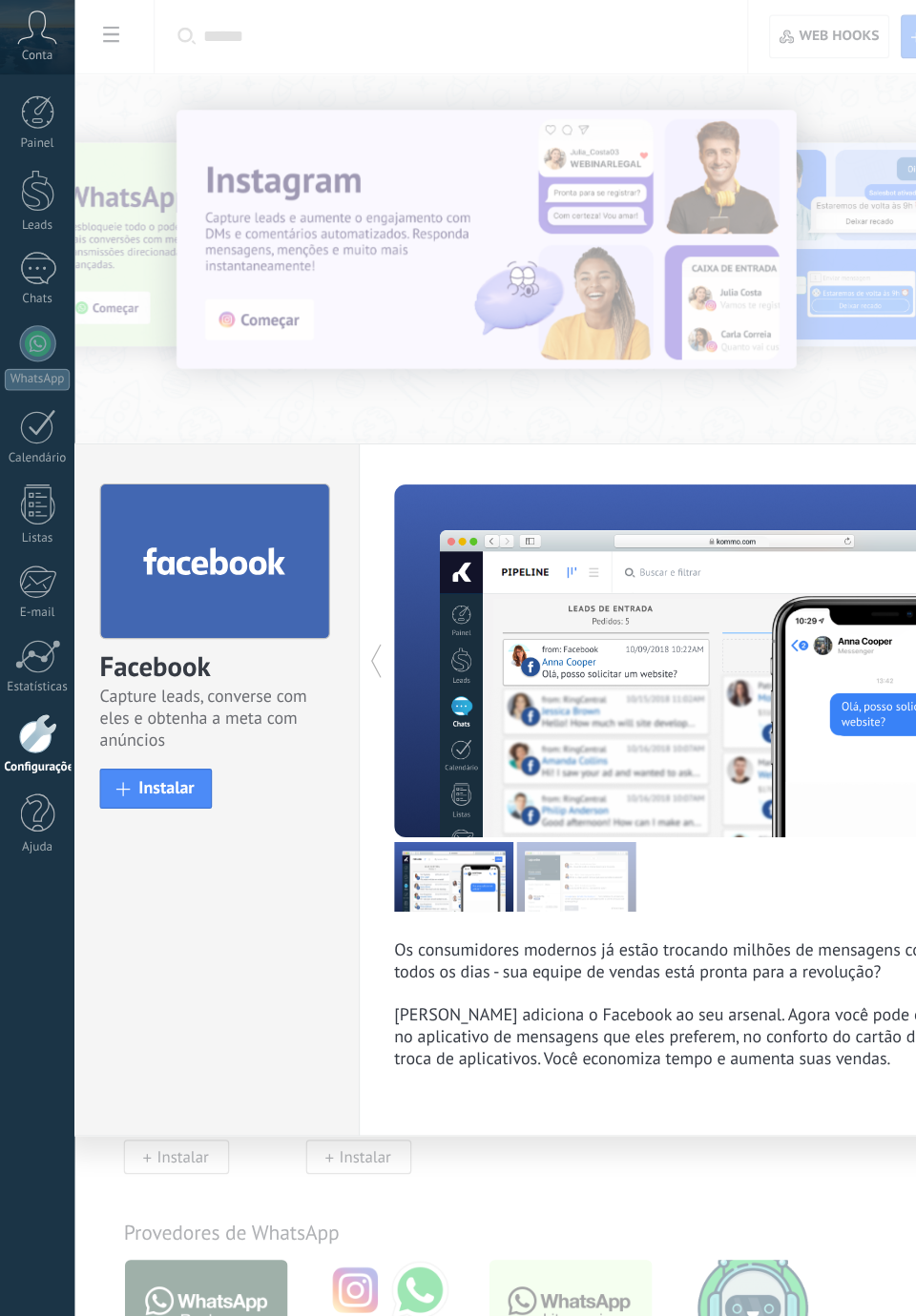
click at [158, 659] on span "Instalar" at bounding box center [138, 656] width 46 height 15
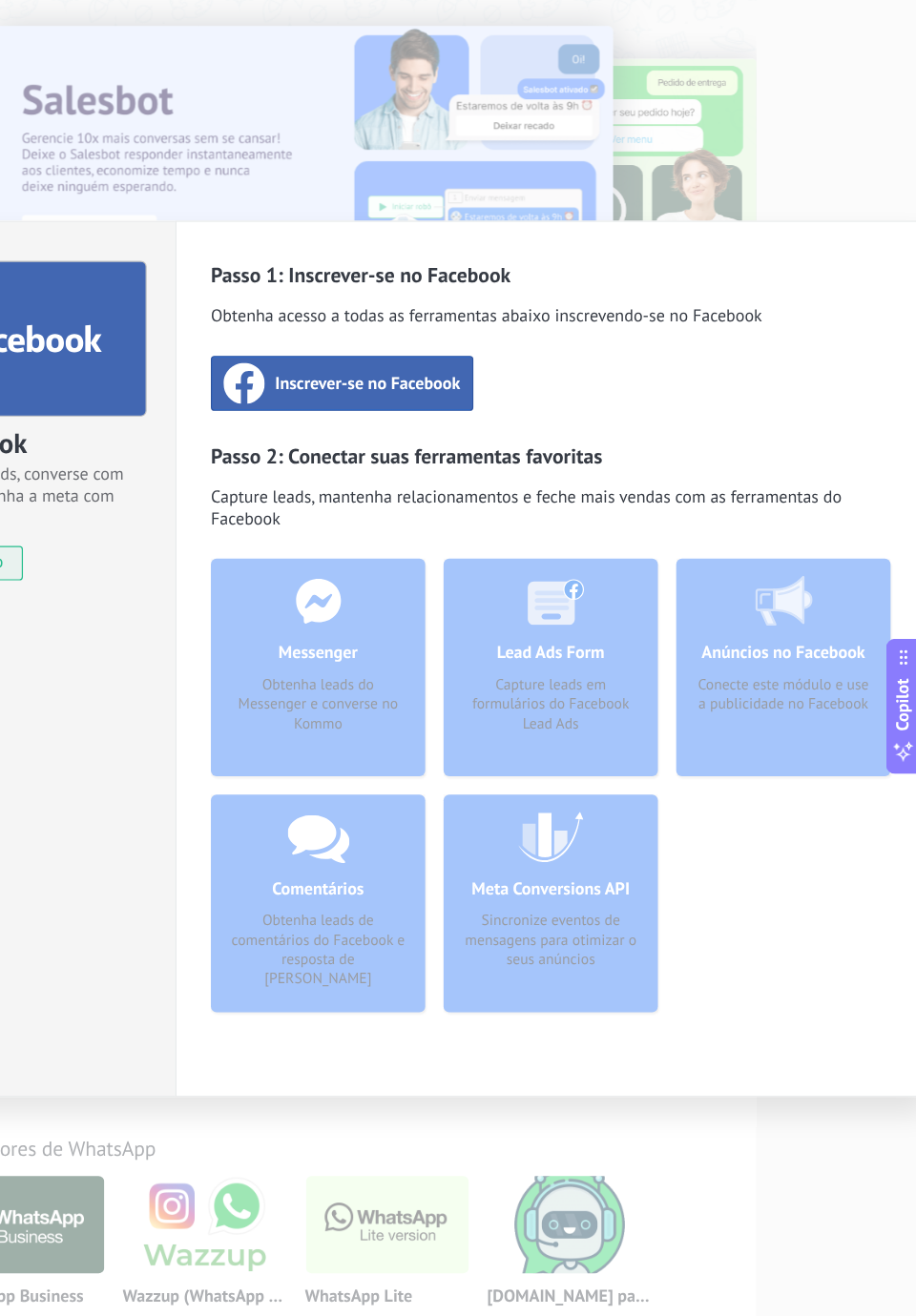
click at [438, 412] on div "Inscrever-se no Facebook" at bounding box center [437, 389] width 219 height 45
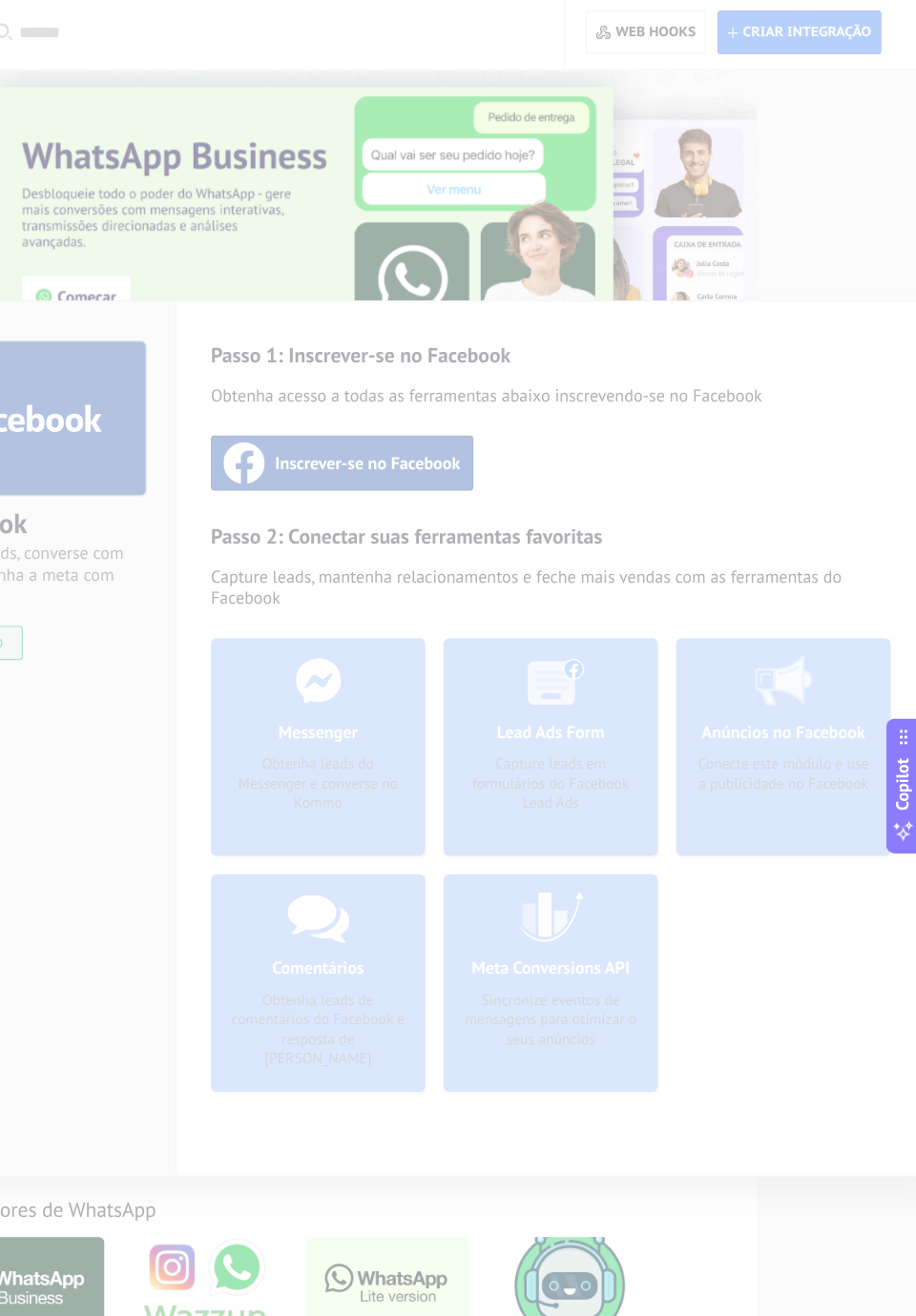
scroll to position [16, 0]
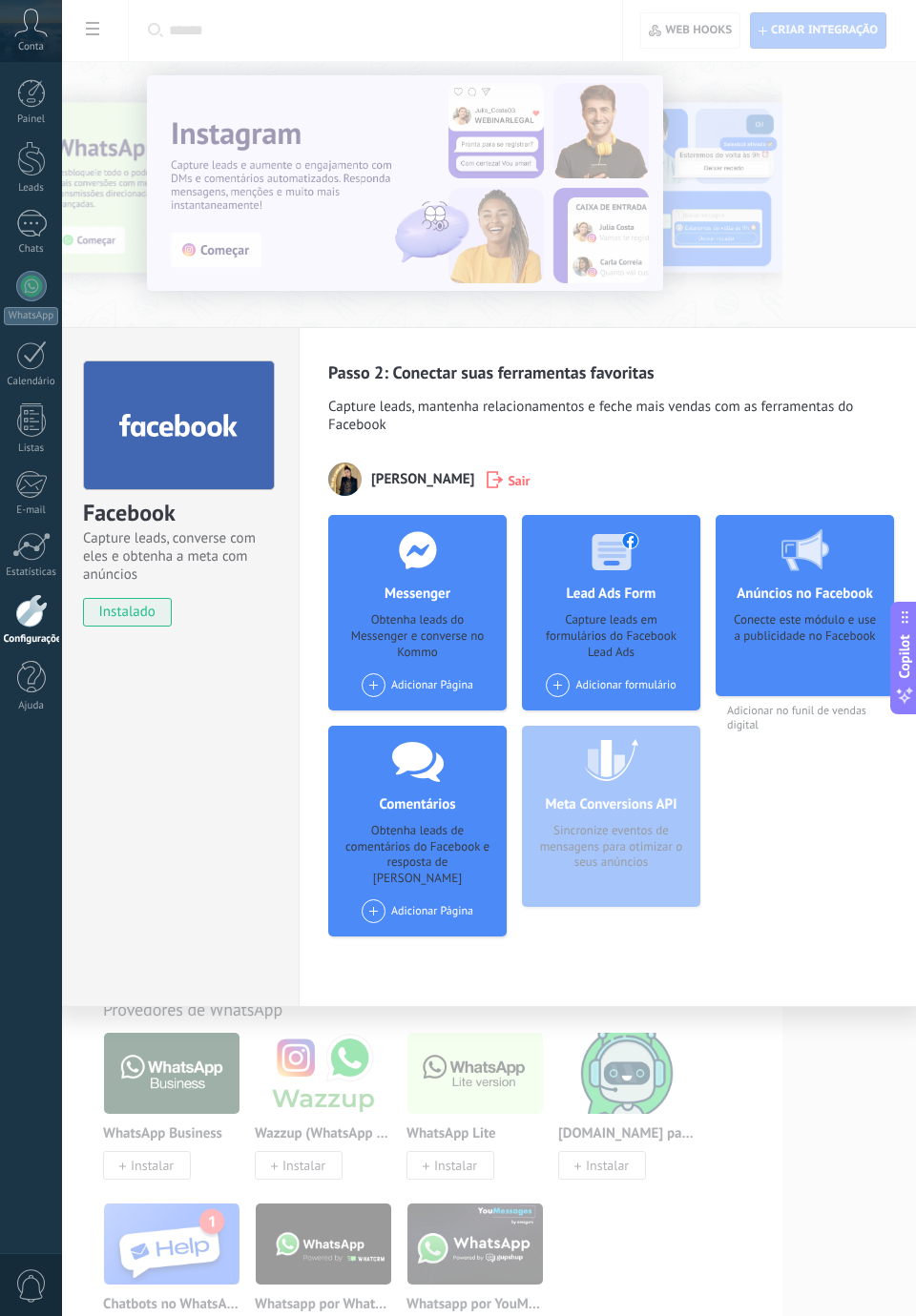
click at [23, 550] on div at bounding box center [32, 546] width 38 height 29
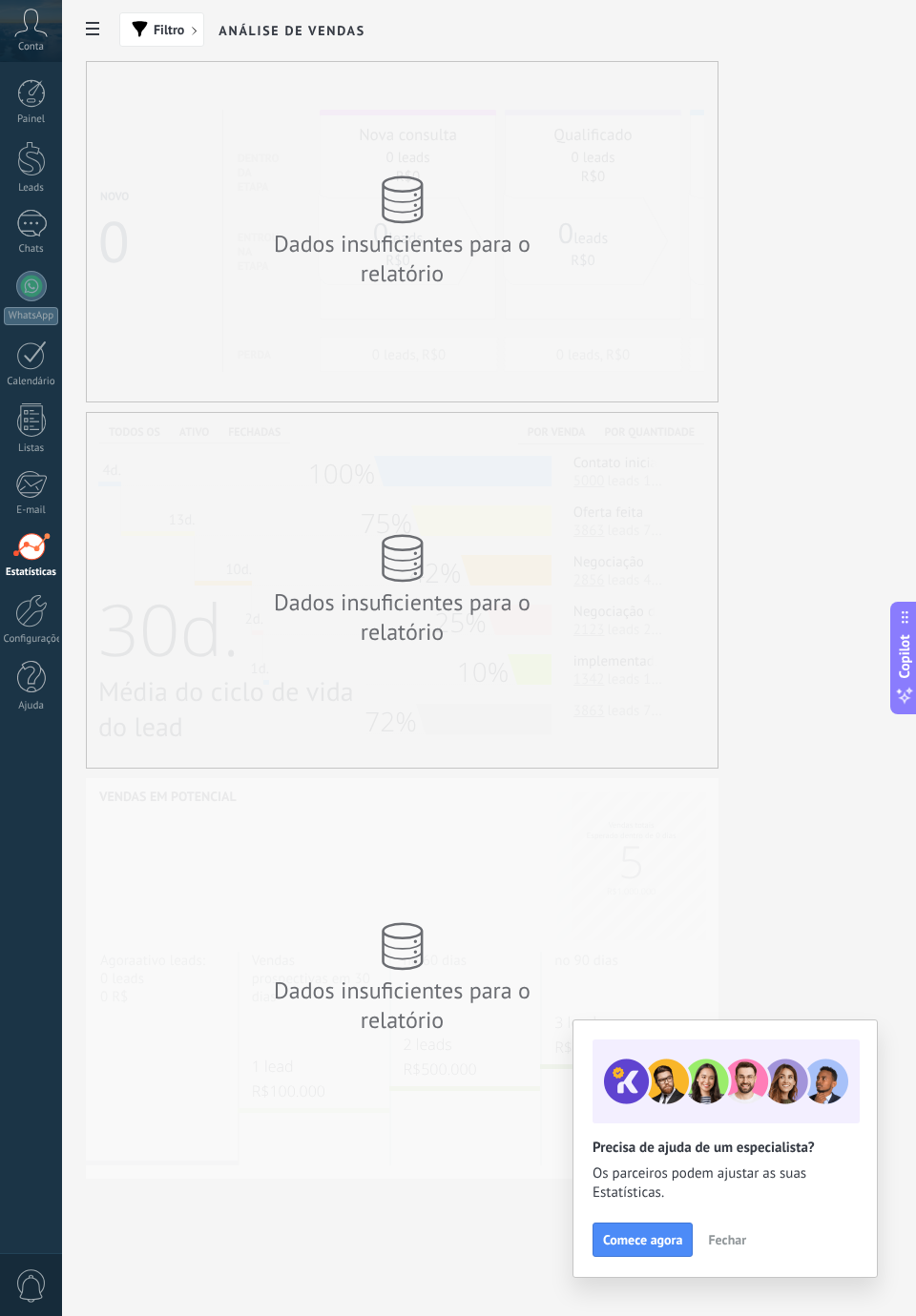
click at [29, 487] on div at bounding box center [31, 484] width 32 height 29
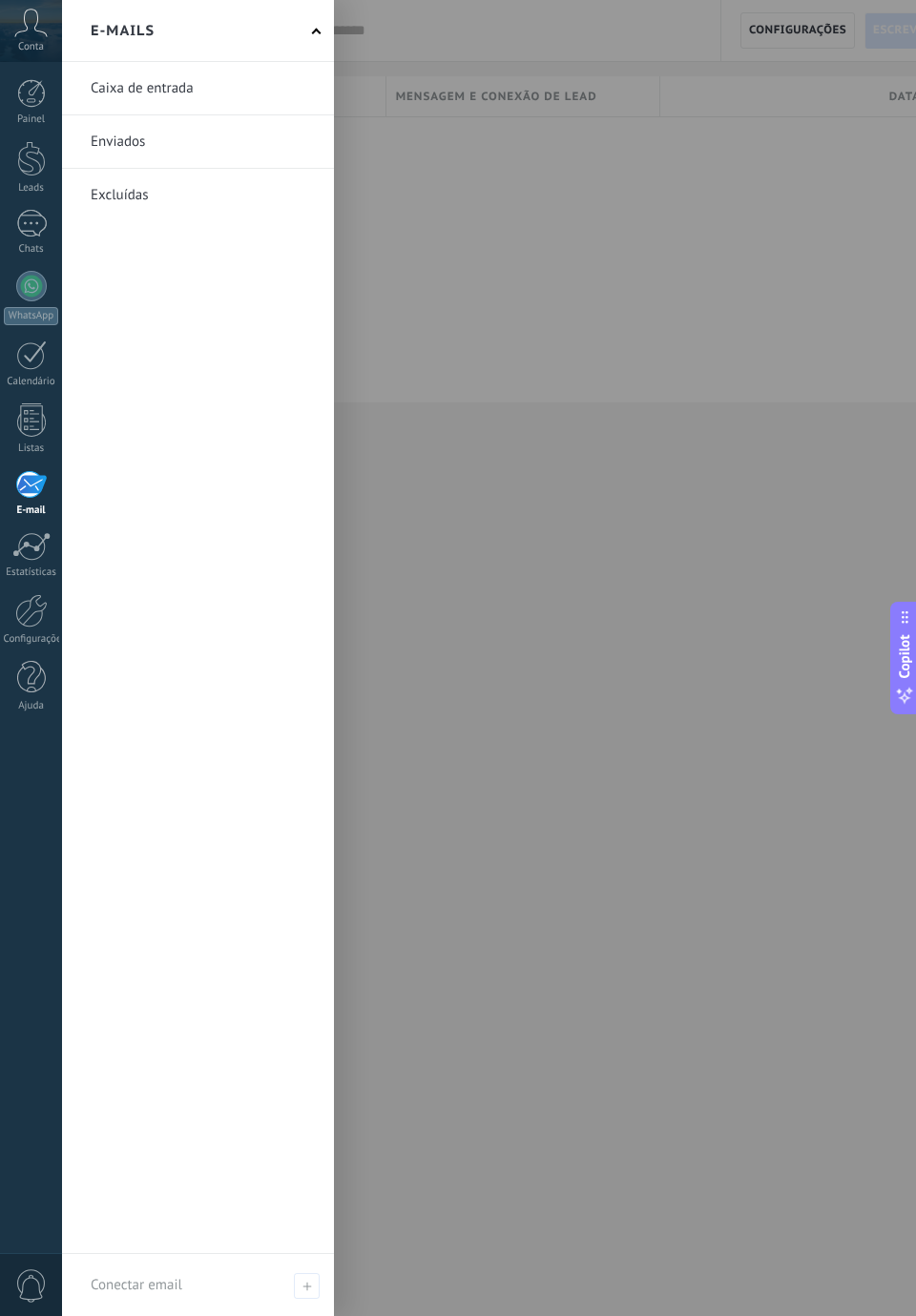
click at [27, 424] on div at bounding box center [31, 421] width 29 height 33
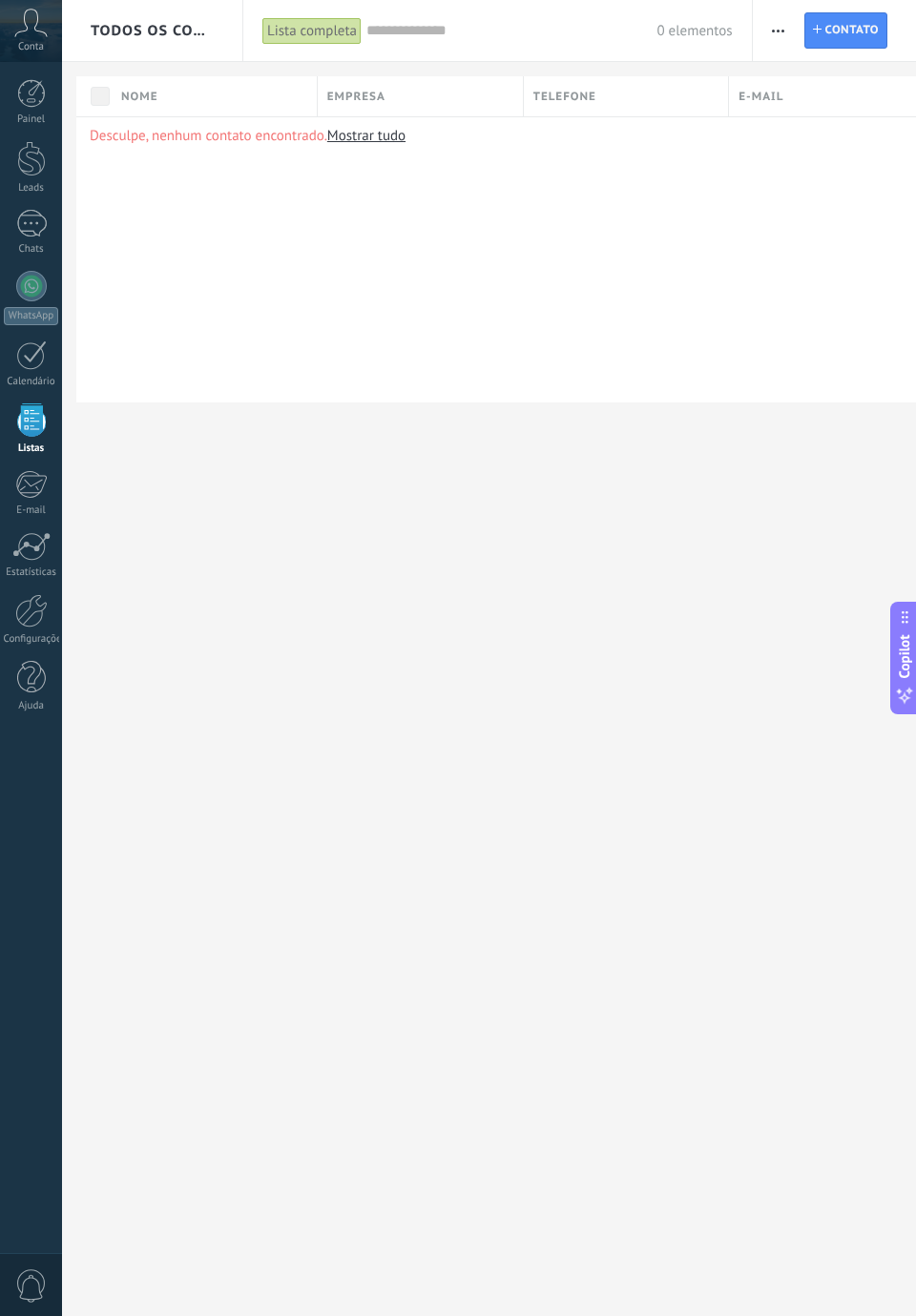
click at [26, 382] on div "Calendário" at bounding box center [32, 382] width 55 height 13
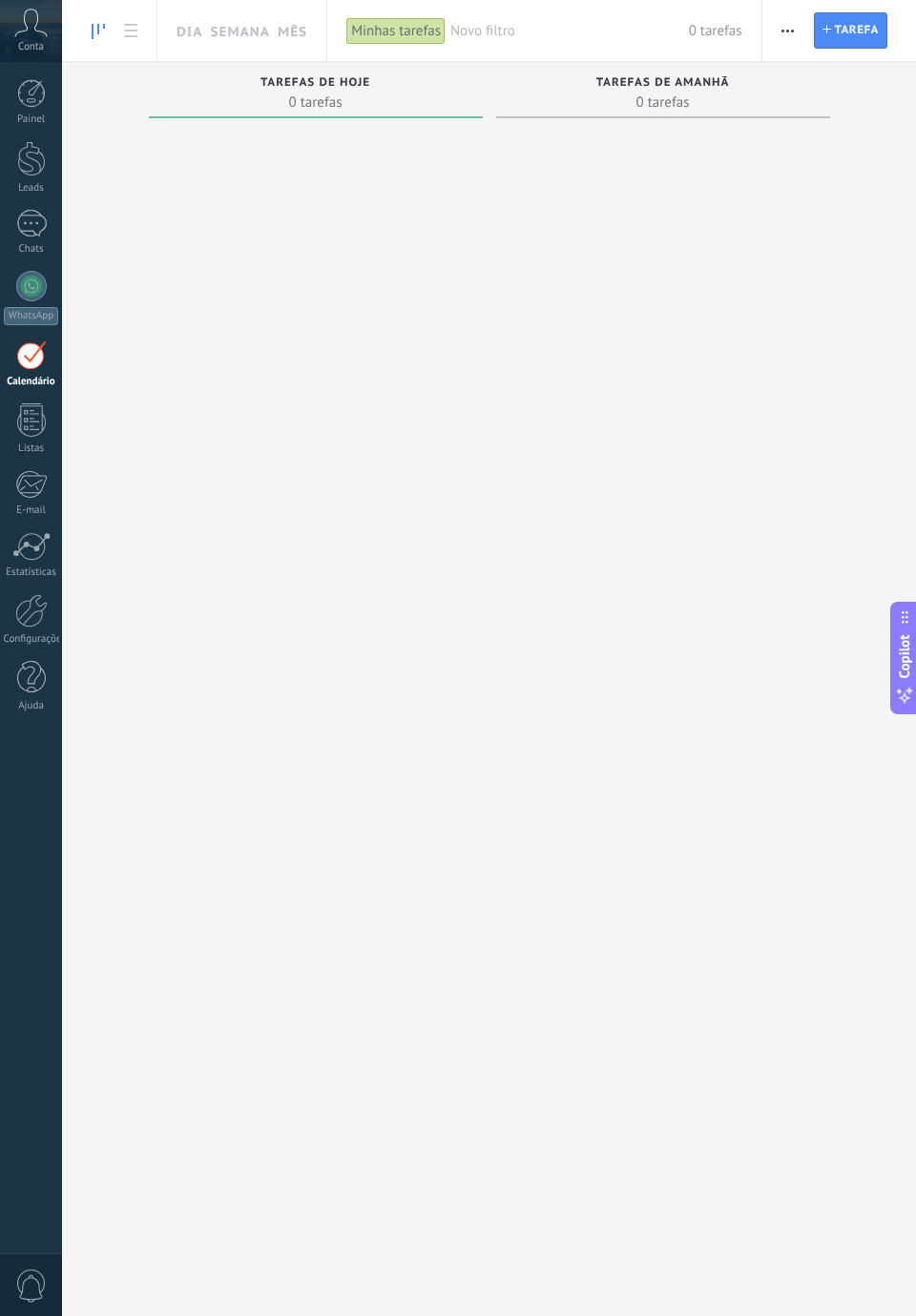
click at [29, 298] on div at bounding box center [31, 286] width 31 height 31
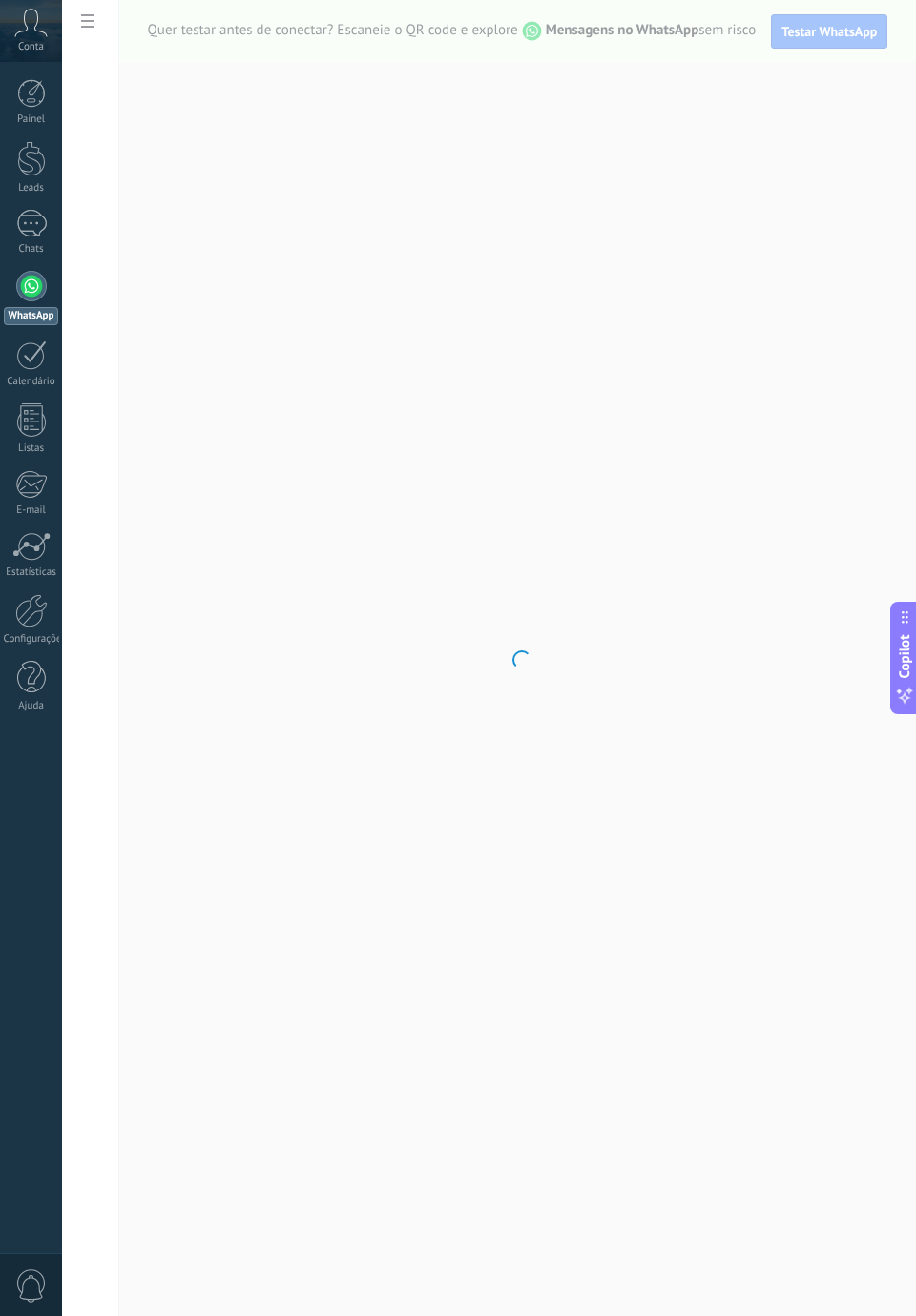
click at [26, 241] on link "Chats" at bounding box center [31, 232] width 62 height 45
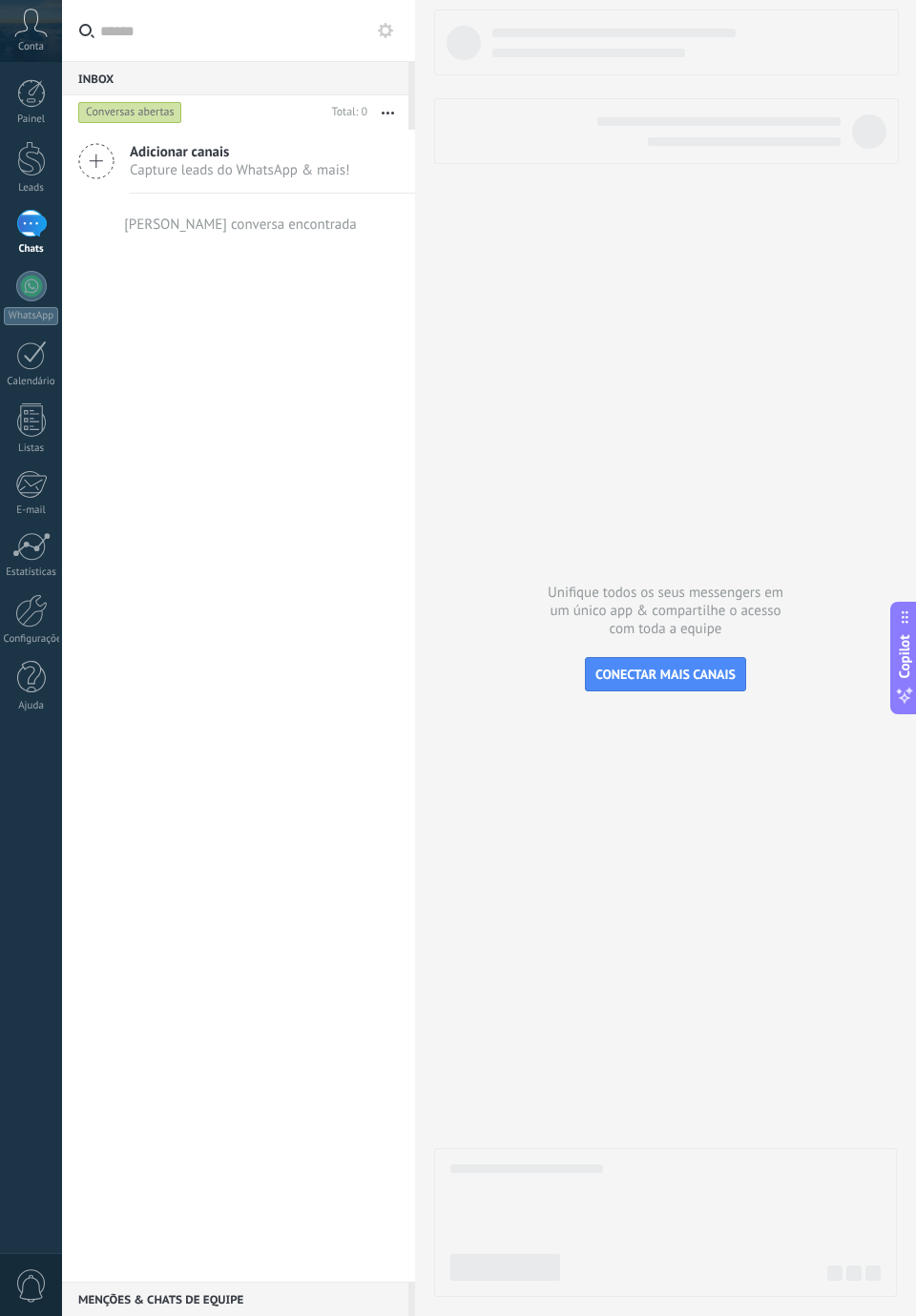
click at [33, 164] on div at bounding box center [31, 159] width 29 height 35
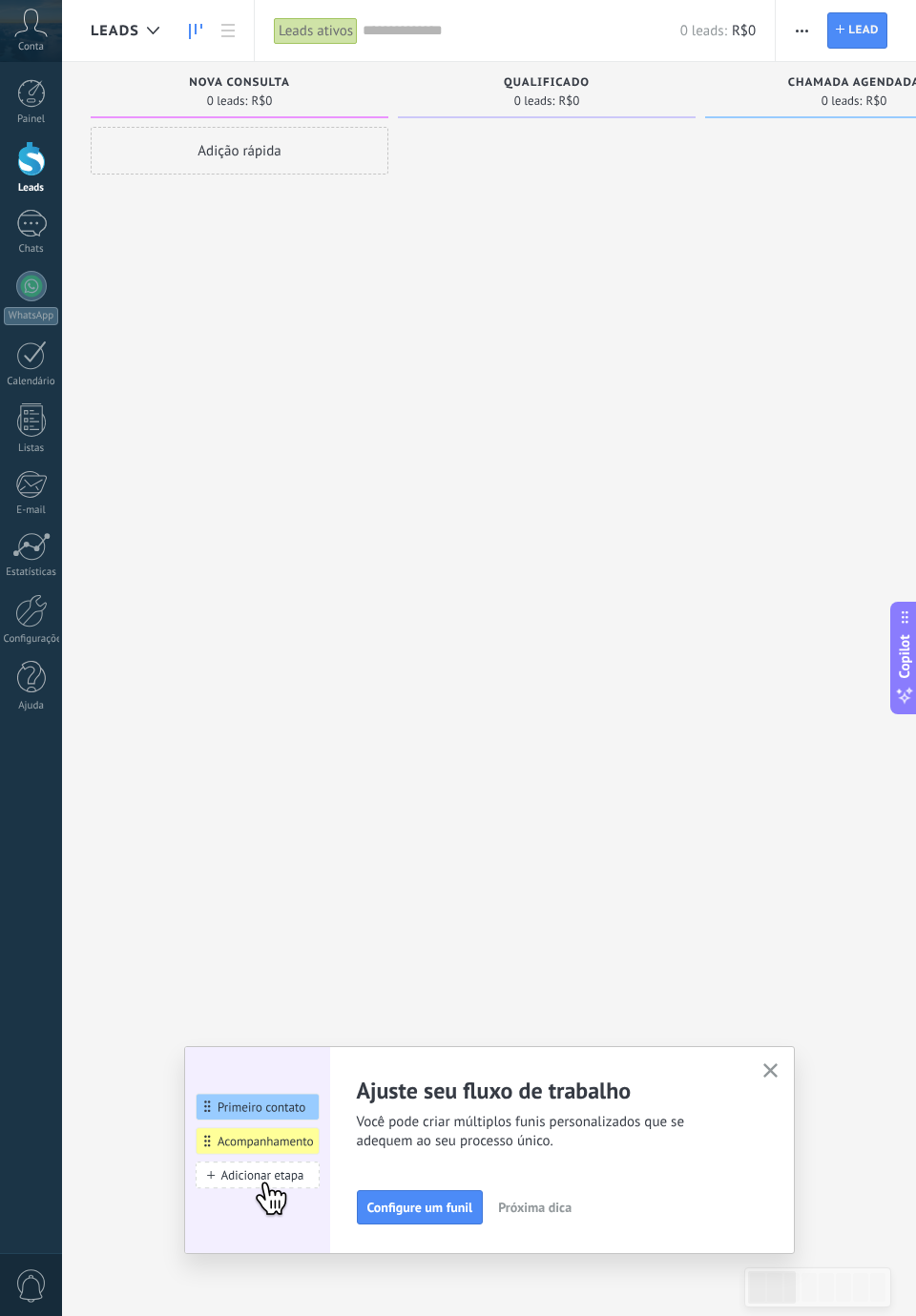
click at [776, 1071] on icon "button" at bounding box center [770, 1071] width 15 height 15
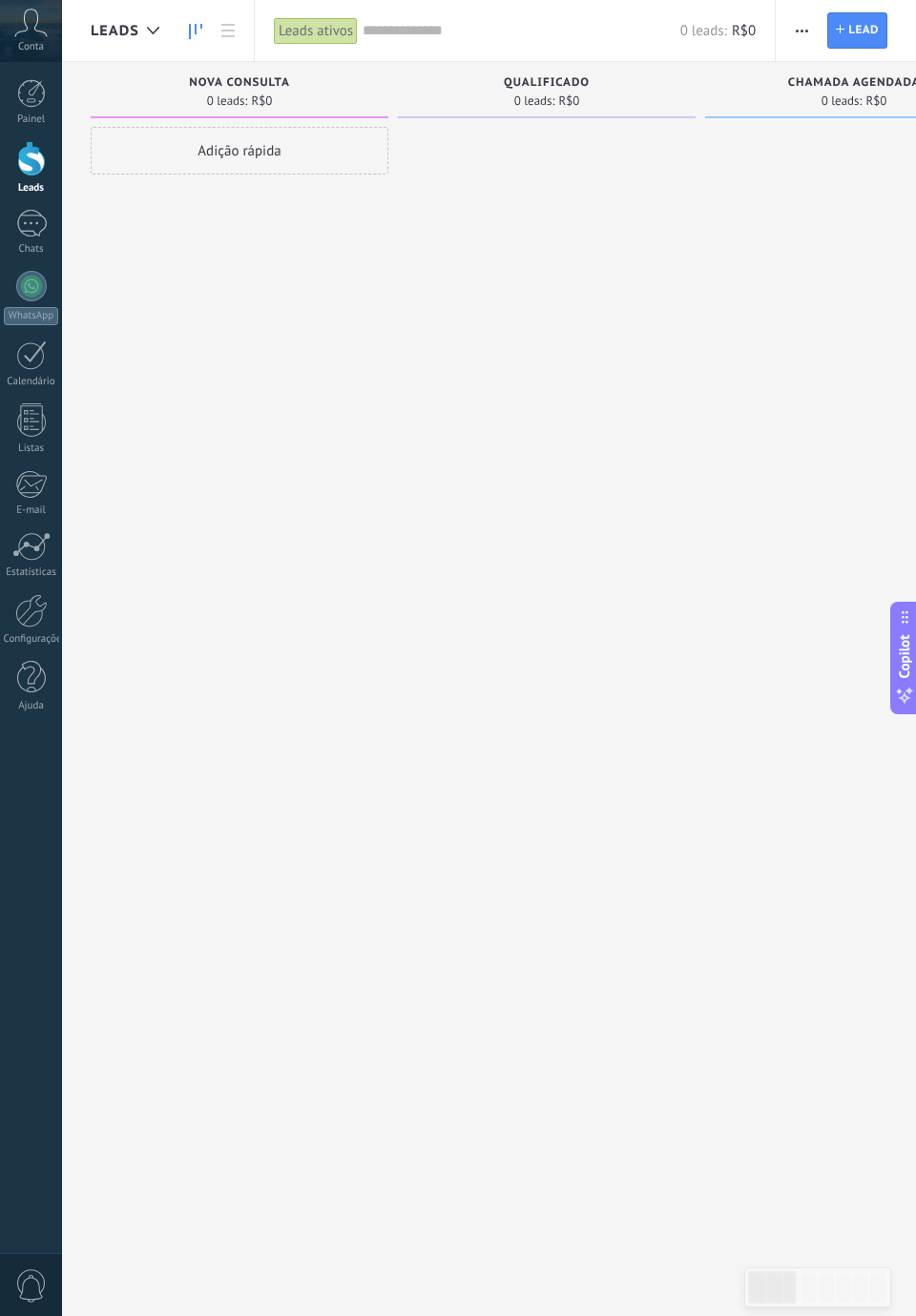
click at [45, 101] on div at bounding box center [31, 93] width 29 height 29
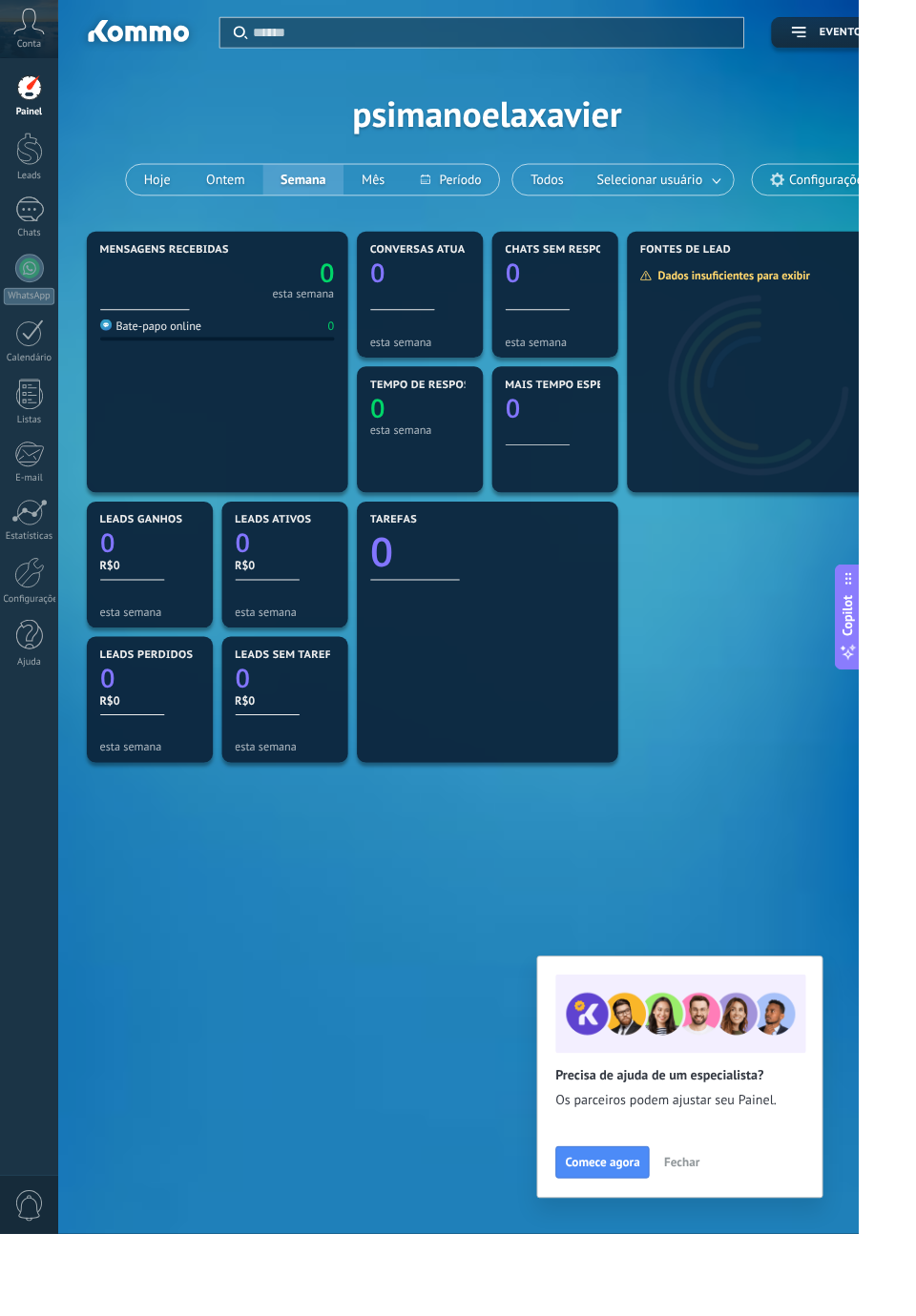
click at [29, 43] on span "Conta" at bounding box center [31, 47] width 26 height 13
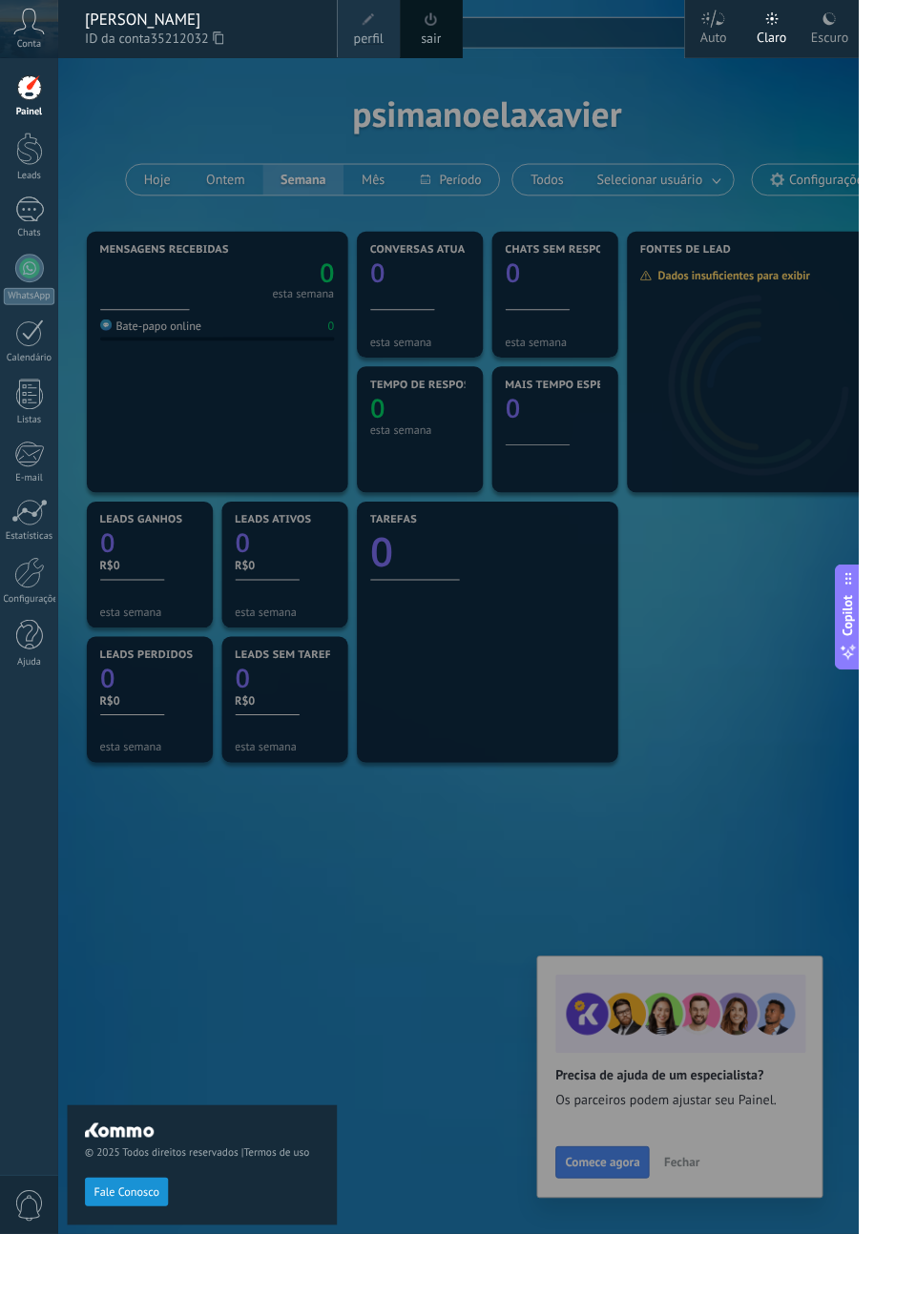
click at [886, 888] on div at bounding box center [520, 658] width 916 height 1316
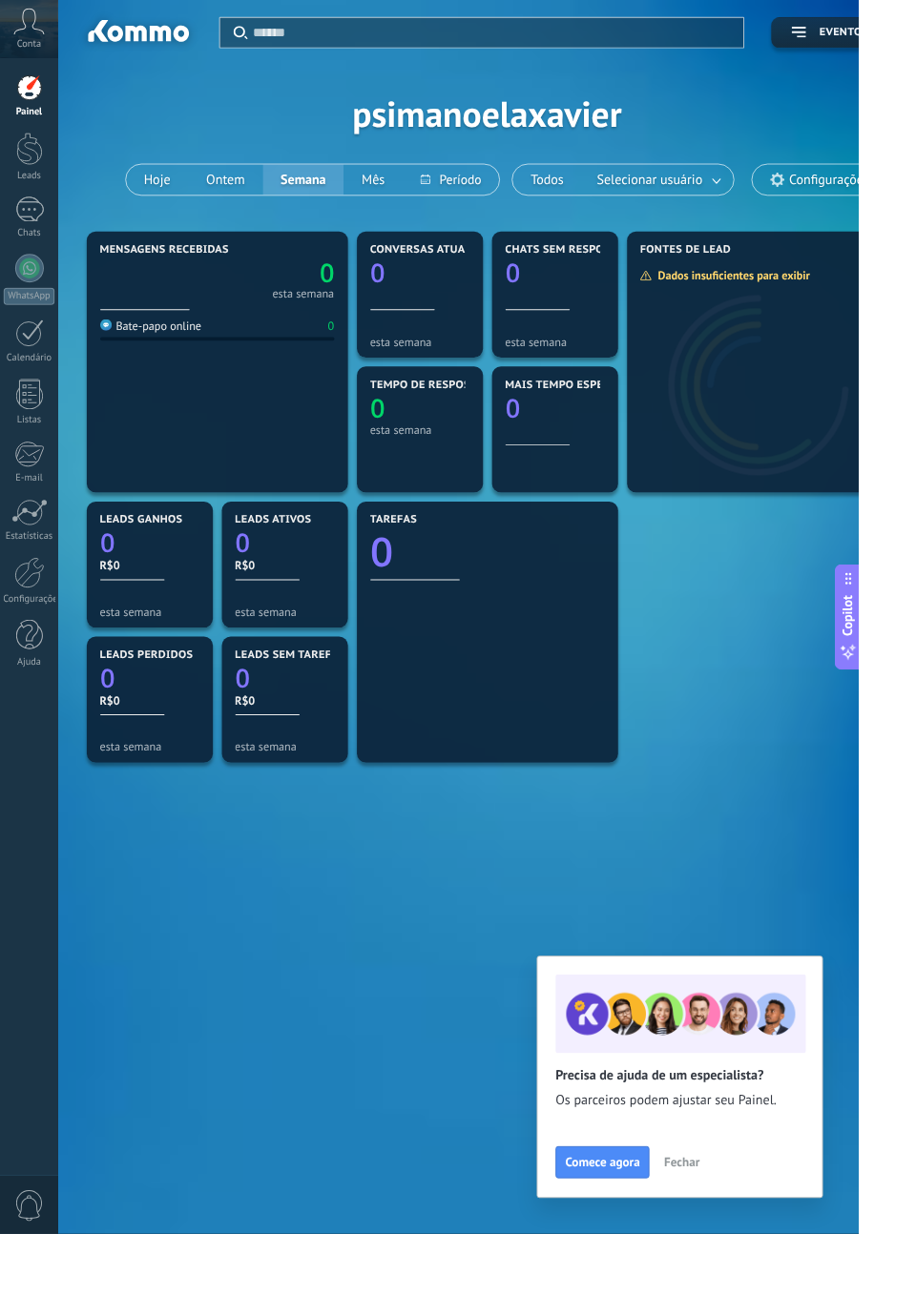
click at [26, 44] on span "Conta" at bounding box center [31, 47] width 26 height 13
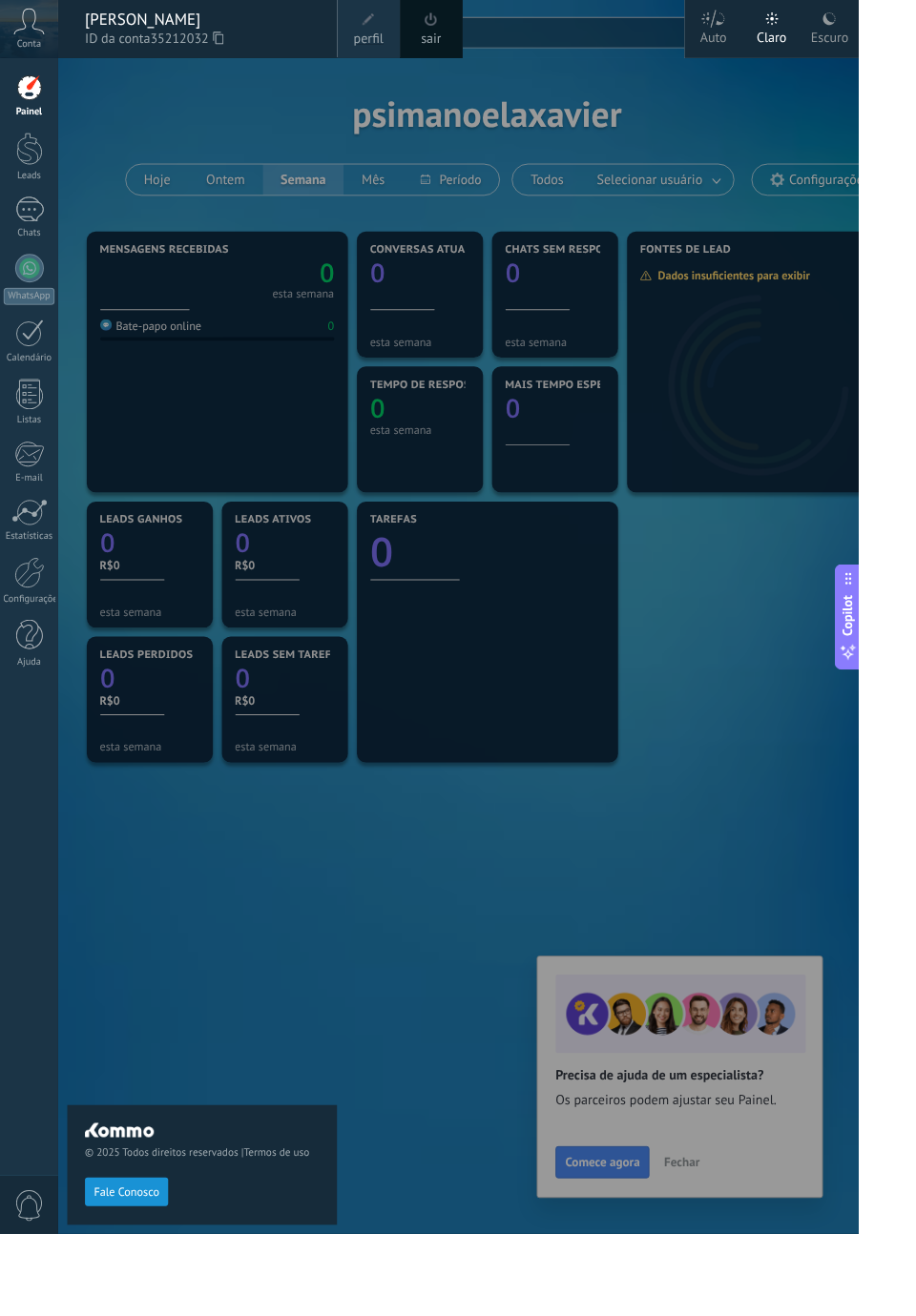
click at [883, 889] on div at bounding box center [520, 658] width 916 height 1316
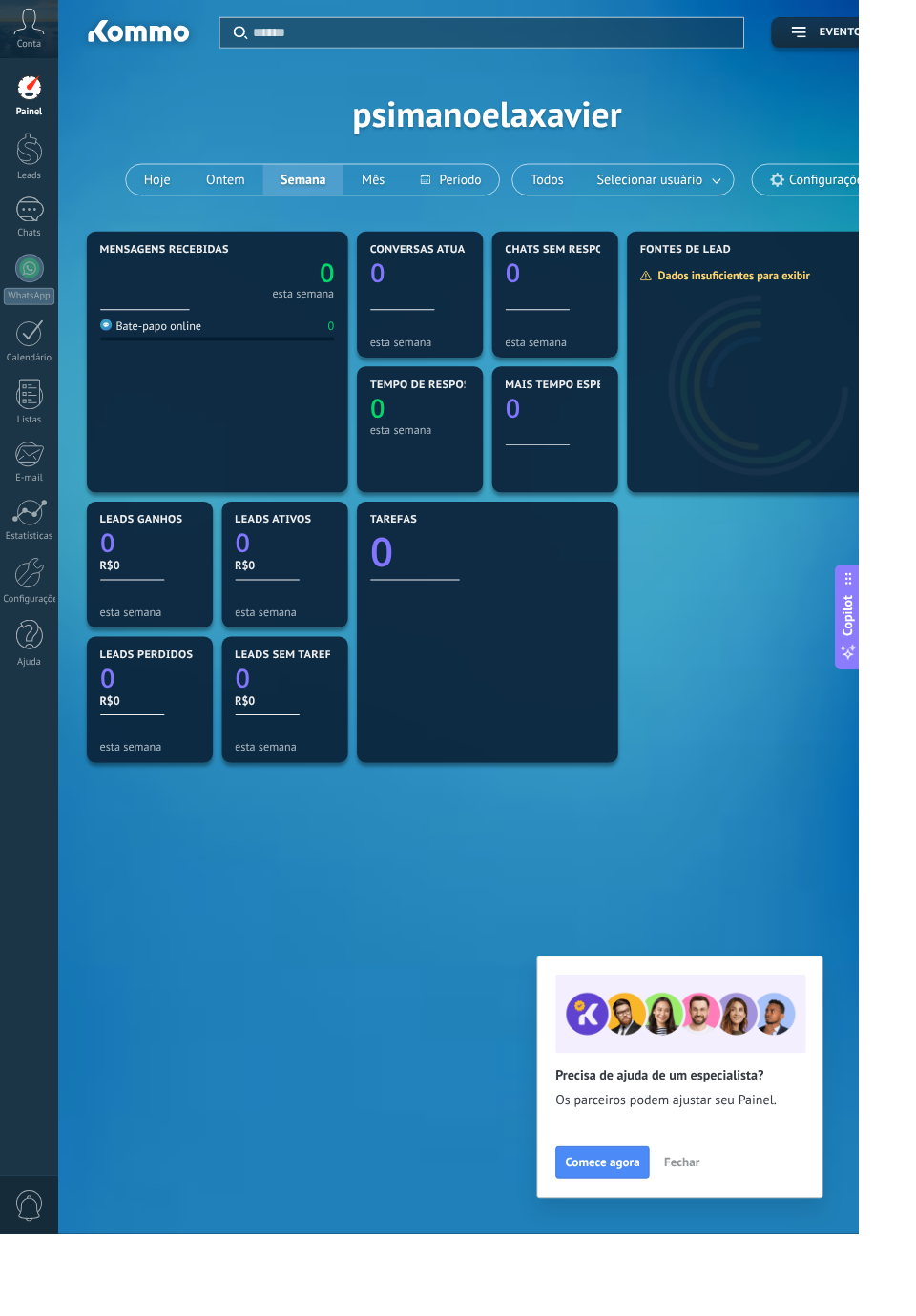
click at [27, 609] on div at bounding box center [31, 611] width 33 height 33
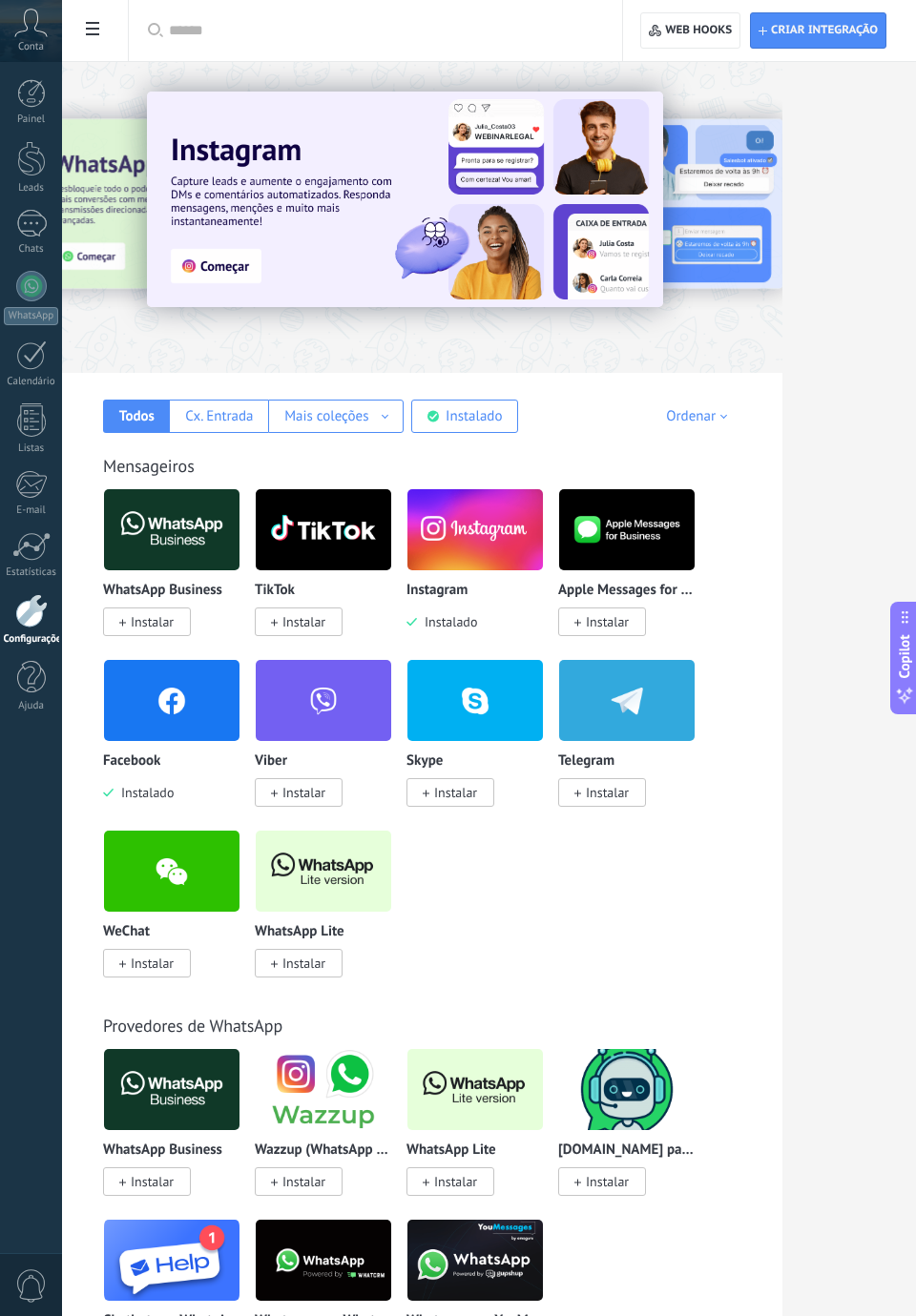
click at [473, 410] on div "Instalado" at bounding box center [473, 416] width 56 height 18
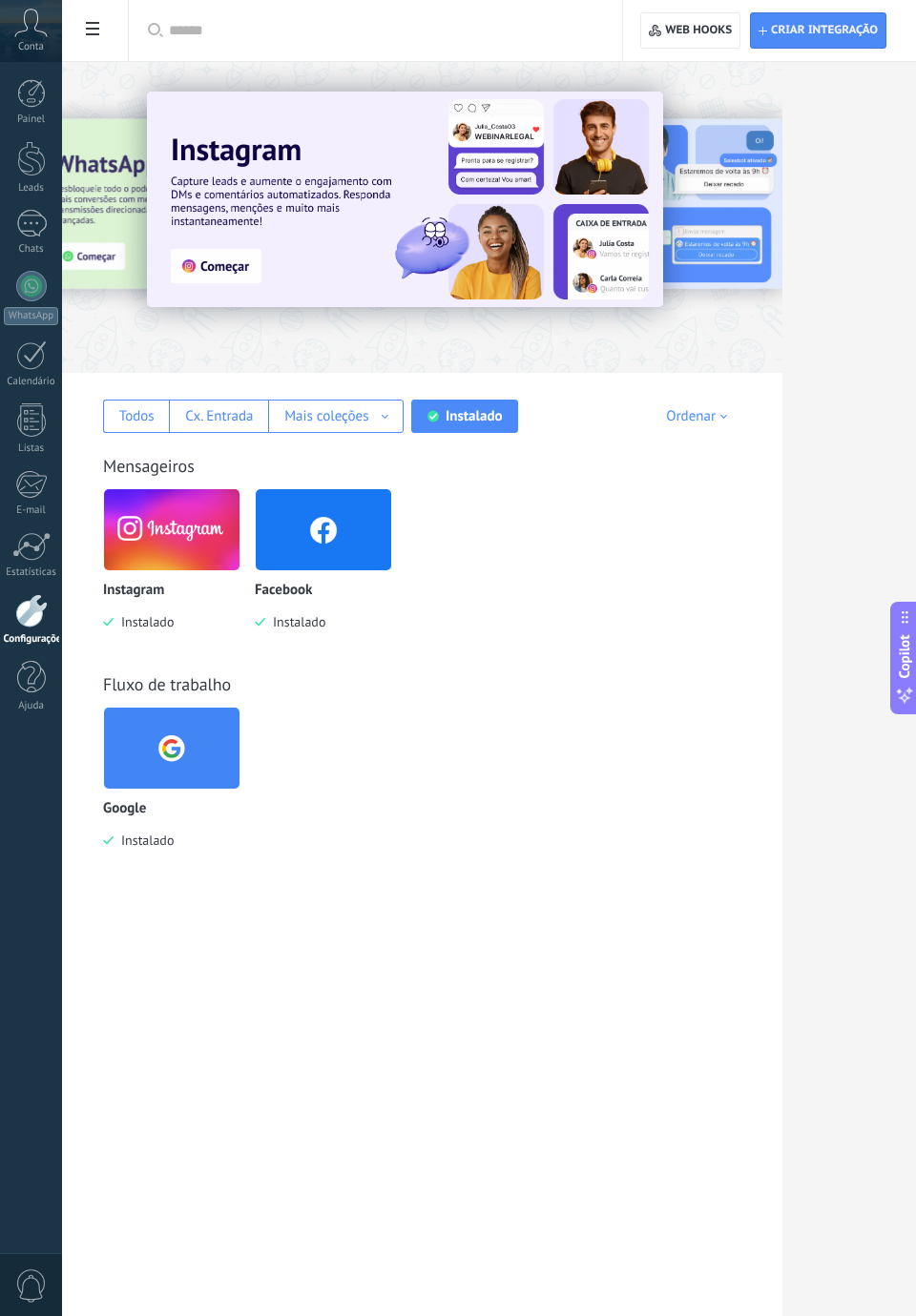
click at [185, 535] on img at bounding box center [172, 530] width 136 height 93
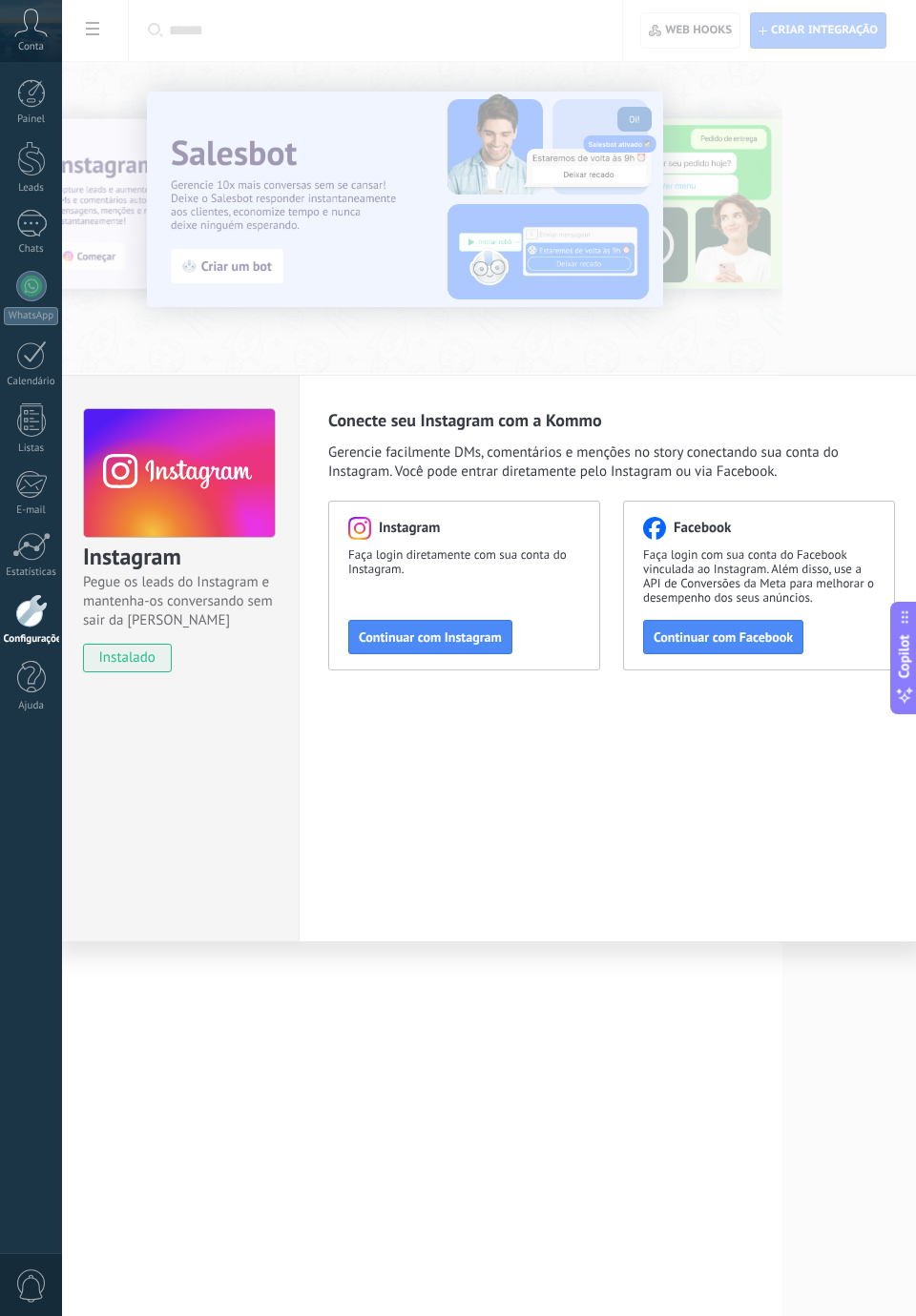
click at [469, 624] on button "Continuar com Instagram" at bounding box center [429, 636] width 164 height 34
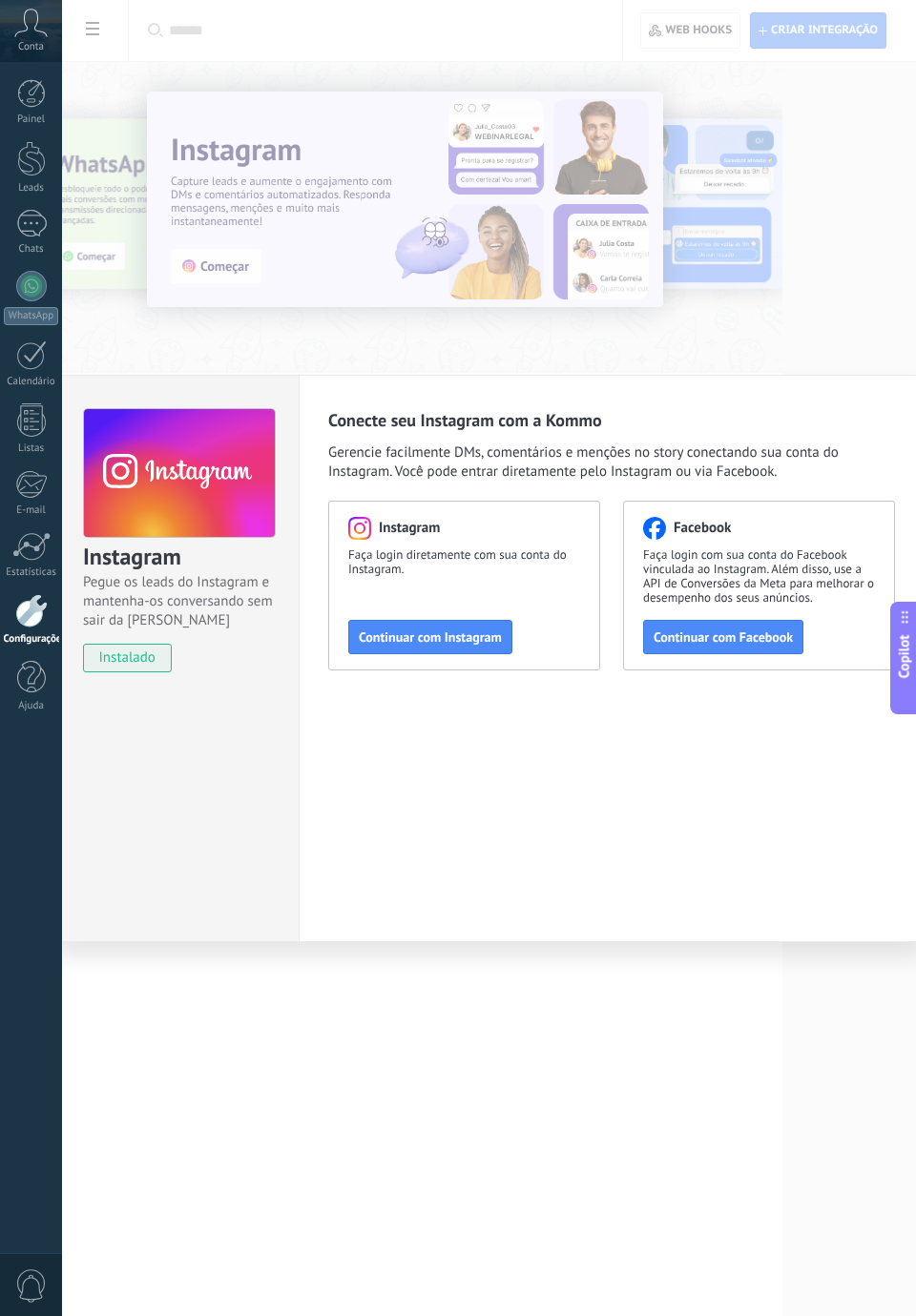
click at [465, 641] on span "Continuar com Instagram" at bounding box center [429, 637] width 143 height 14
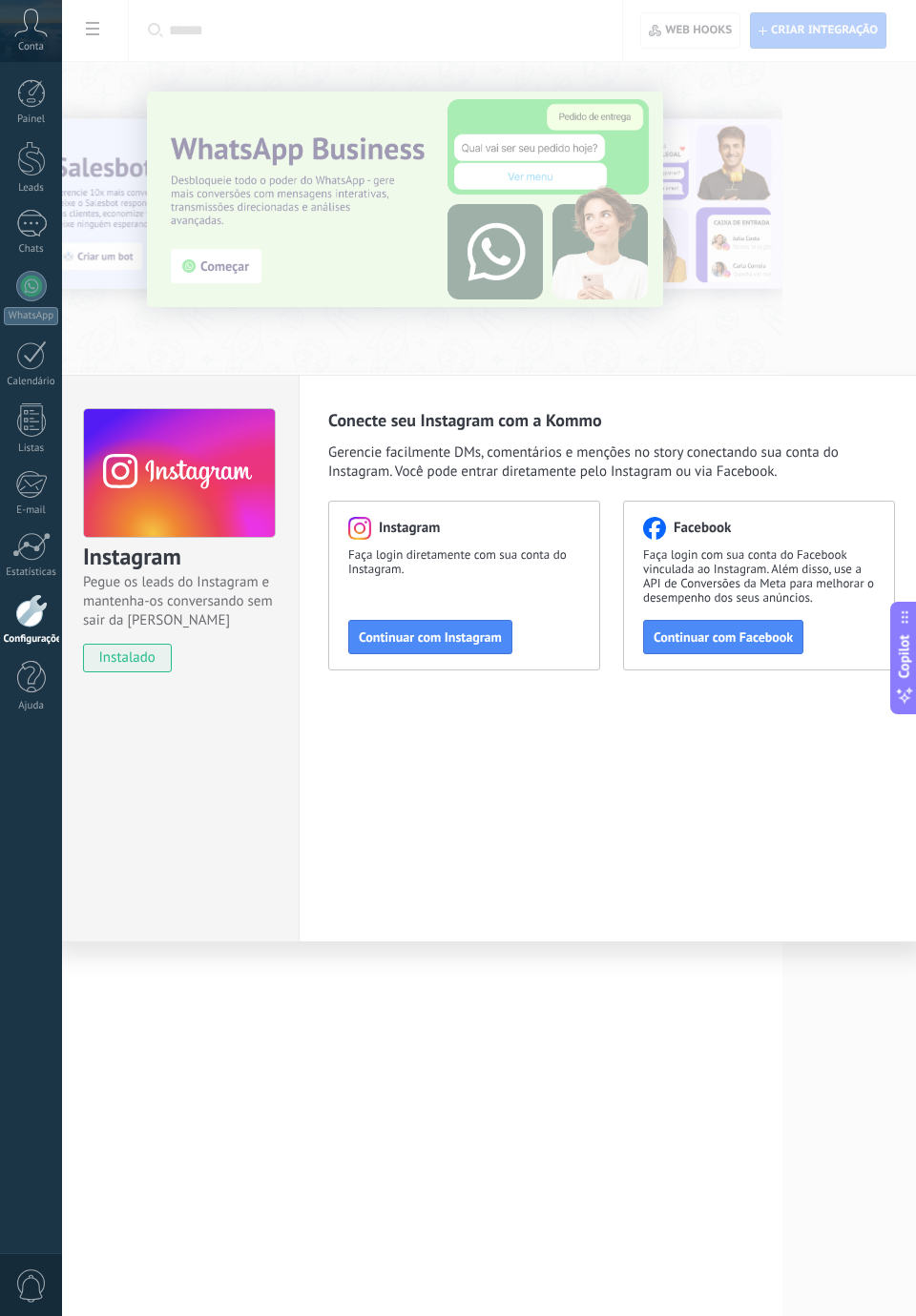
click at [403, 637] on span "Continuar com Instagram" at bounding box center [429, 637] width 143 height 14
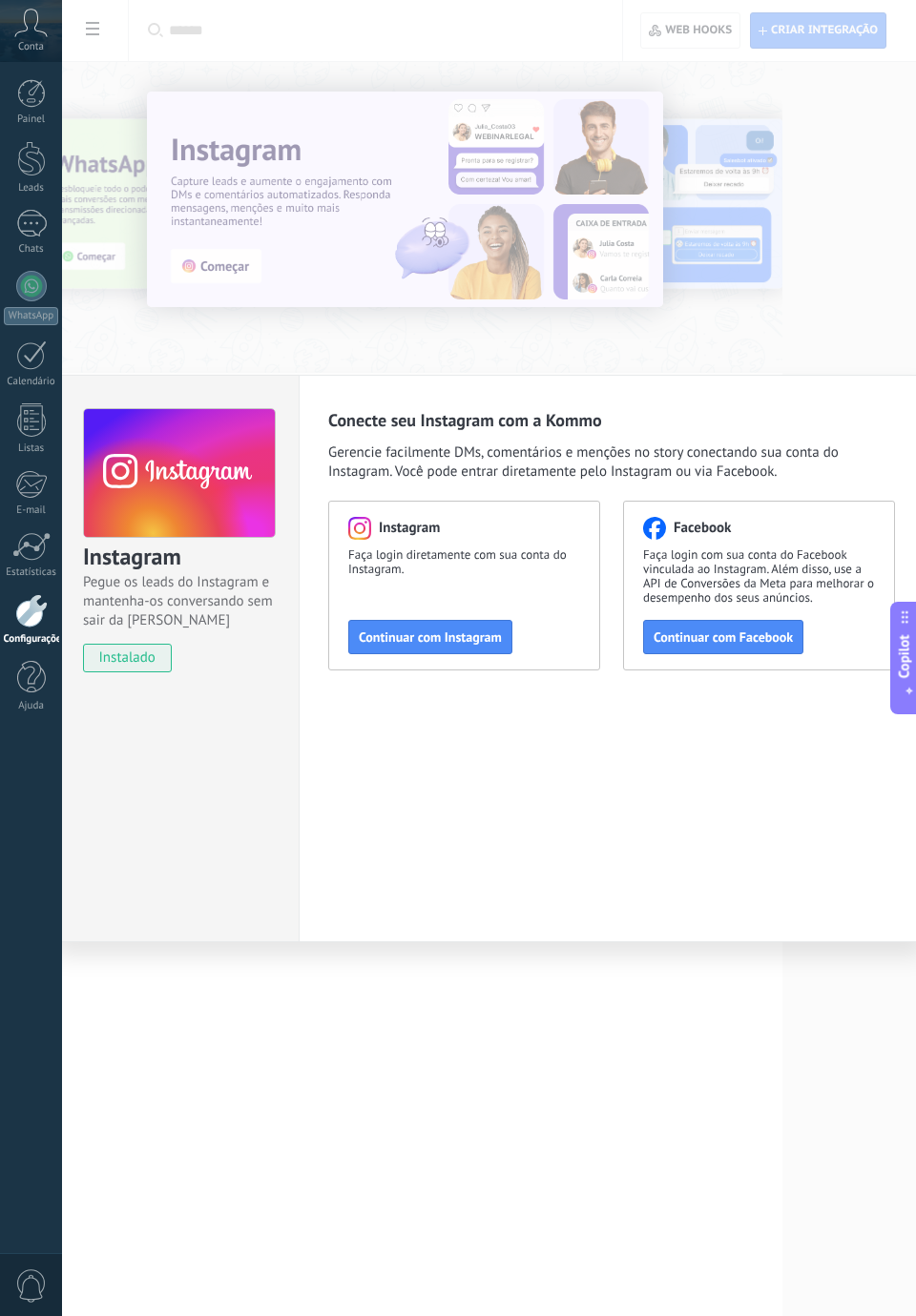
click at [39, 685] on div at bounding box center [31, 678] width 29 height 33
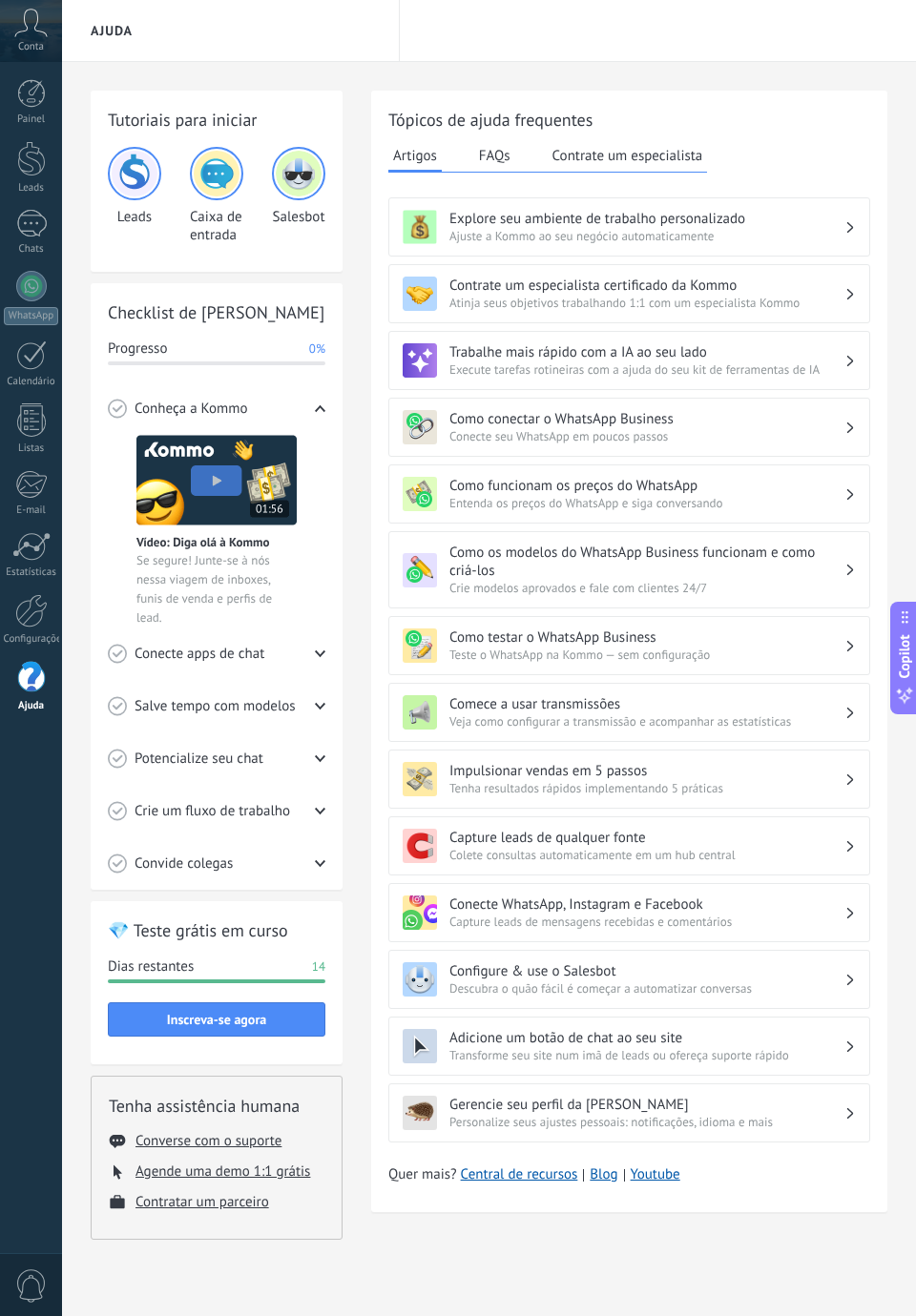
click at [42, 613] on div at bounding box center [31, 611] width 33 height 33
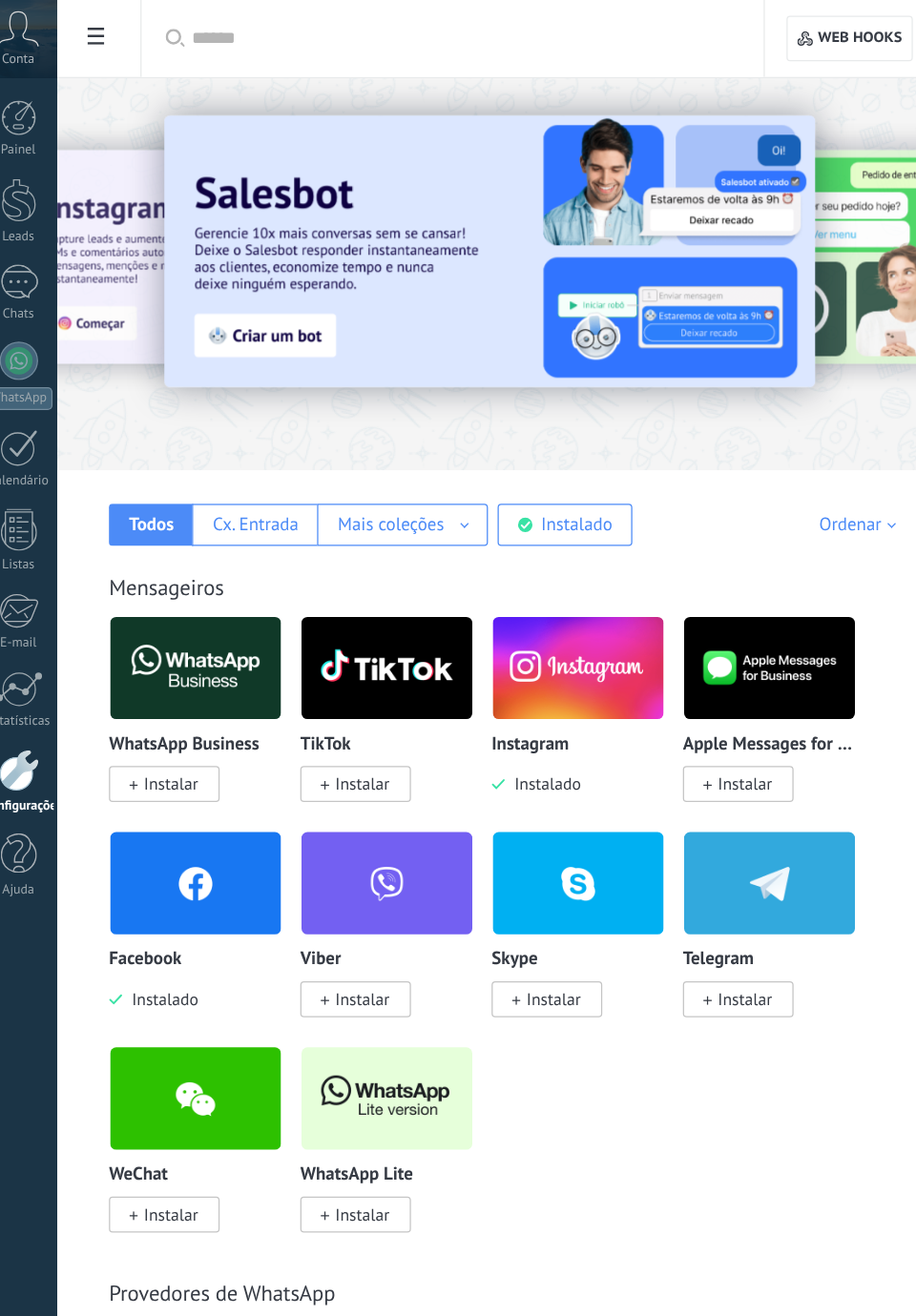
click at [231, 415] on div "Cx. Entrada" at bounding box center [219, 416] width 68 height 18
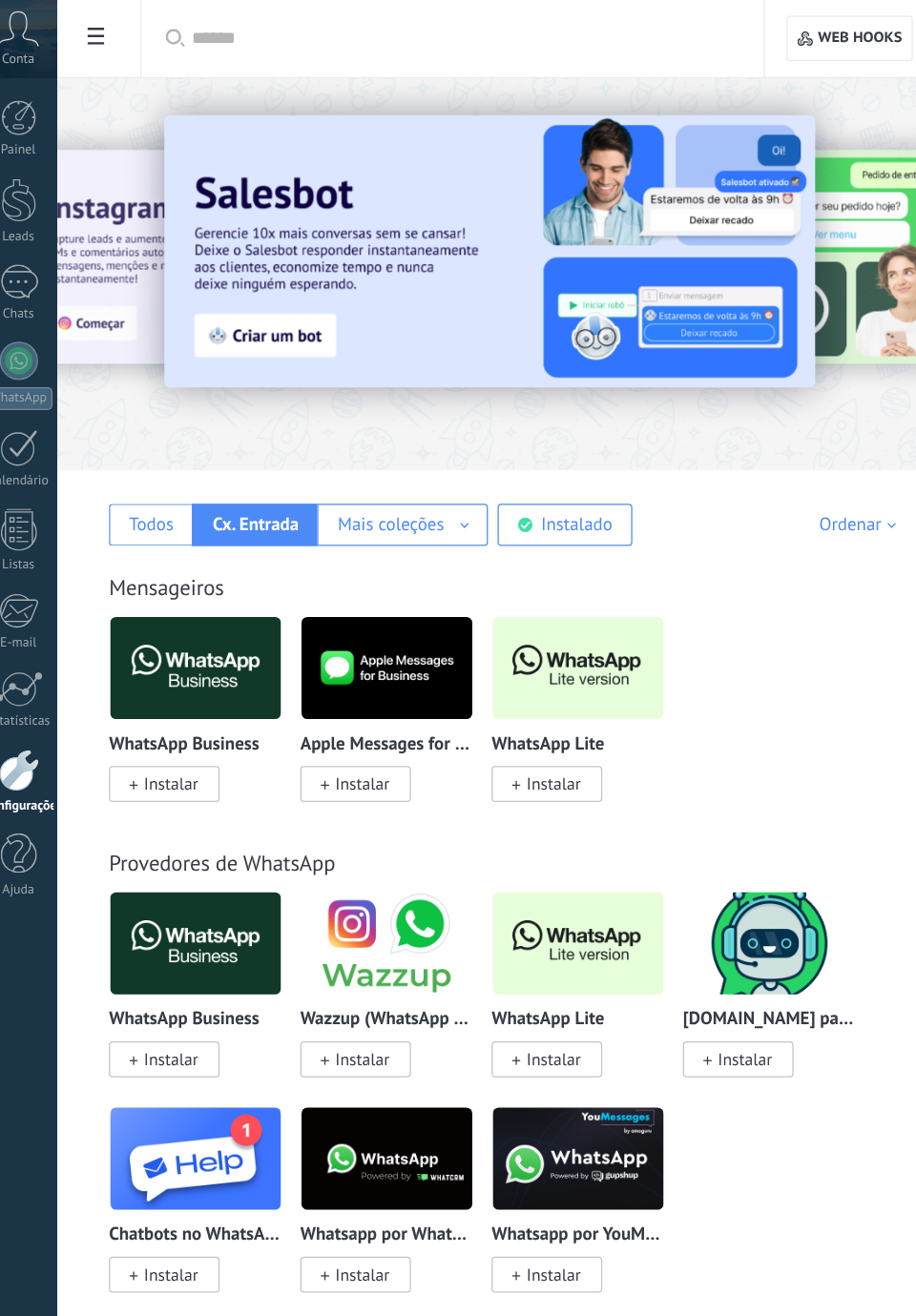
click at [351, 407] on div "Mais coleções" at bounding box center [326, 416] width 84 height 18
click at [449, 409] on div "Instalado" at bounding box center [473, 416] width 56 height 18
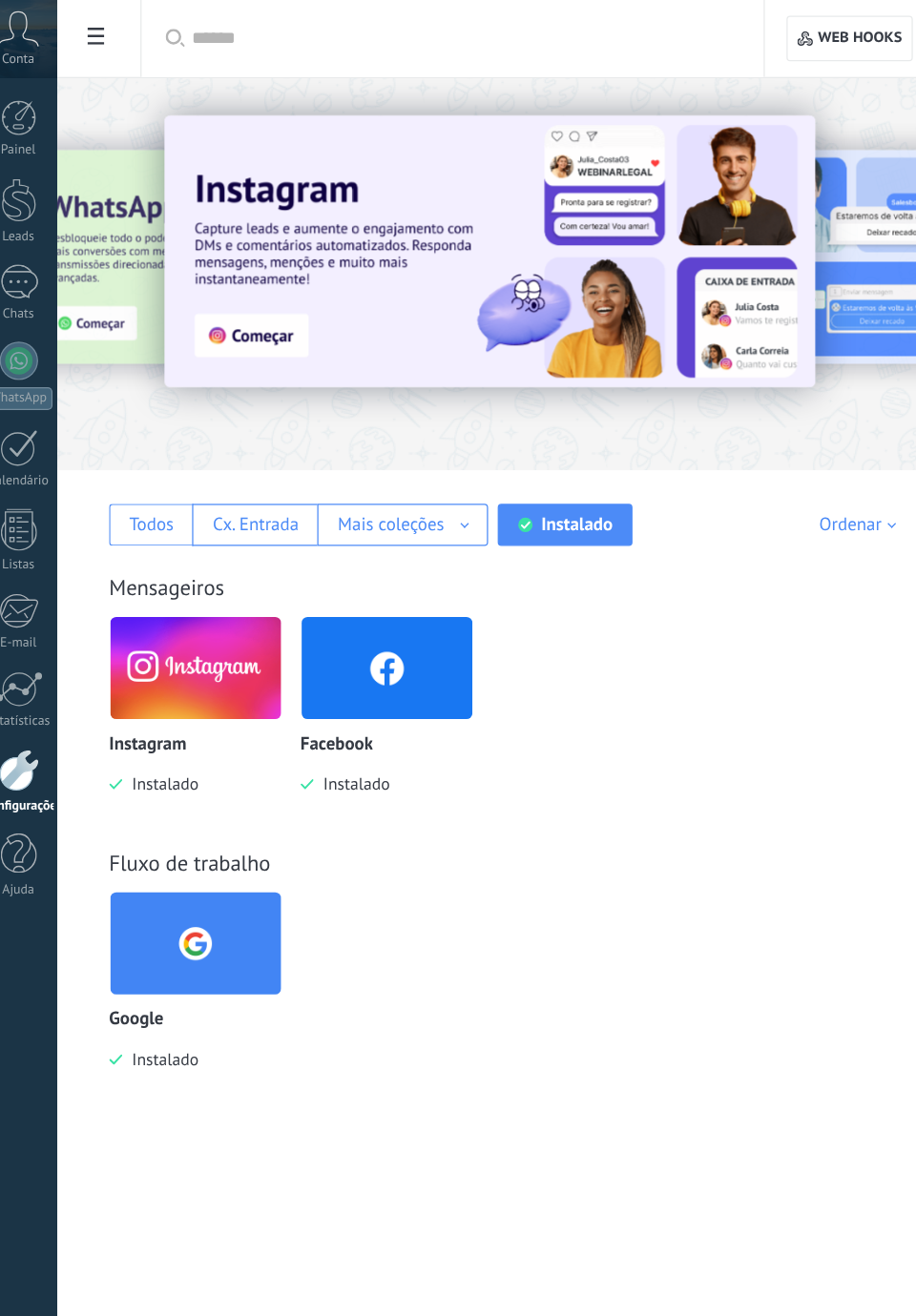
click at [316, 627] on span "Instalado" at bounding box center [294, 622] width 60 height 17
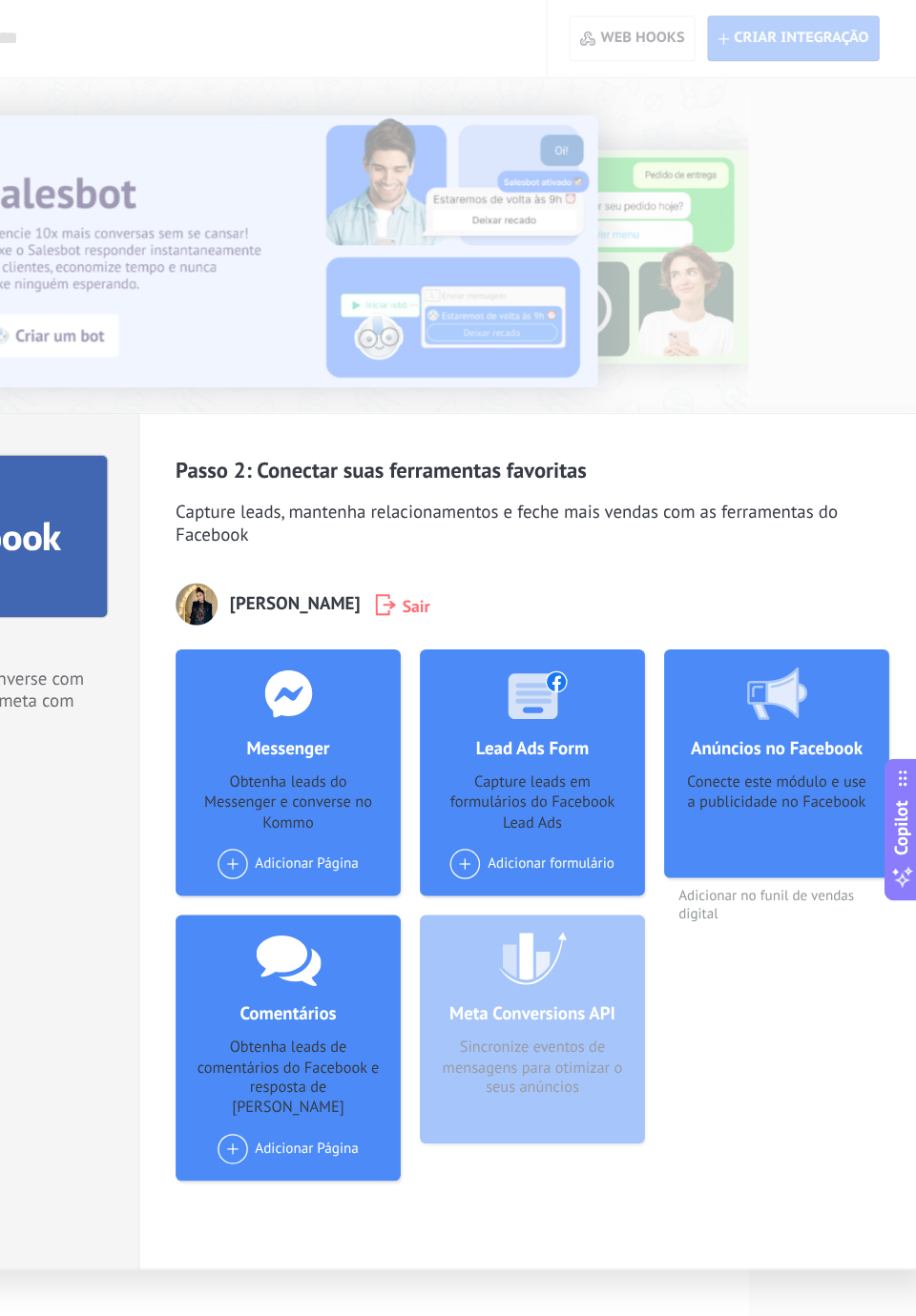
click at [387, 689] on div "Adicionar Página" at bounding box center [417, 686] width 111 height 24
click at [440, 716] on div "Dra Sabrina Juvencio" at bounding box center [431, 721] width 144 height 42
click at [434, 580] on div at bounding box center [418, 550] width 189 height 70
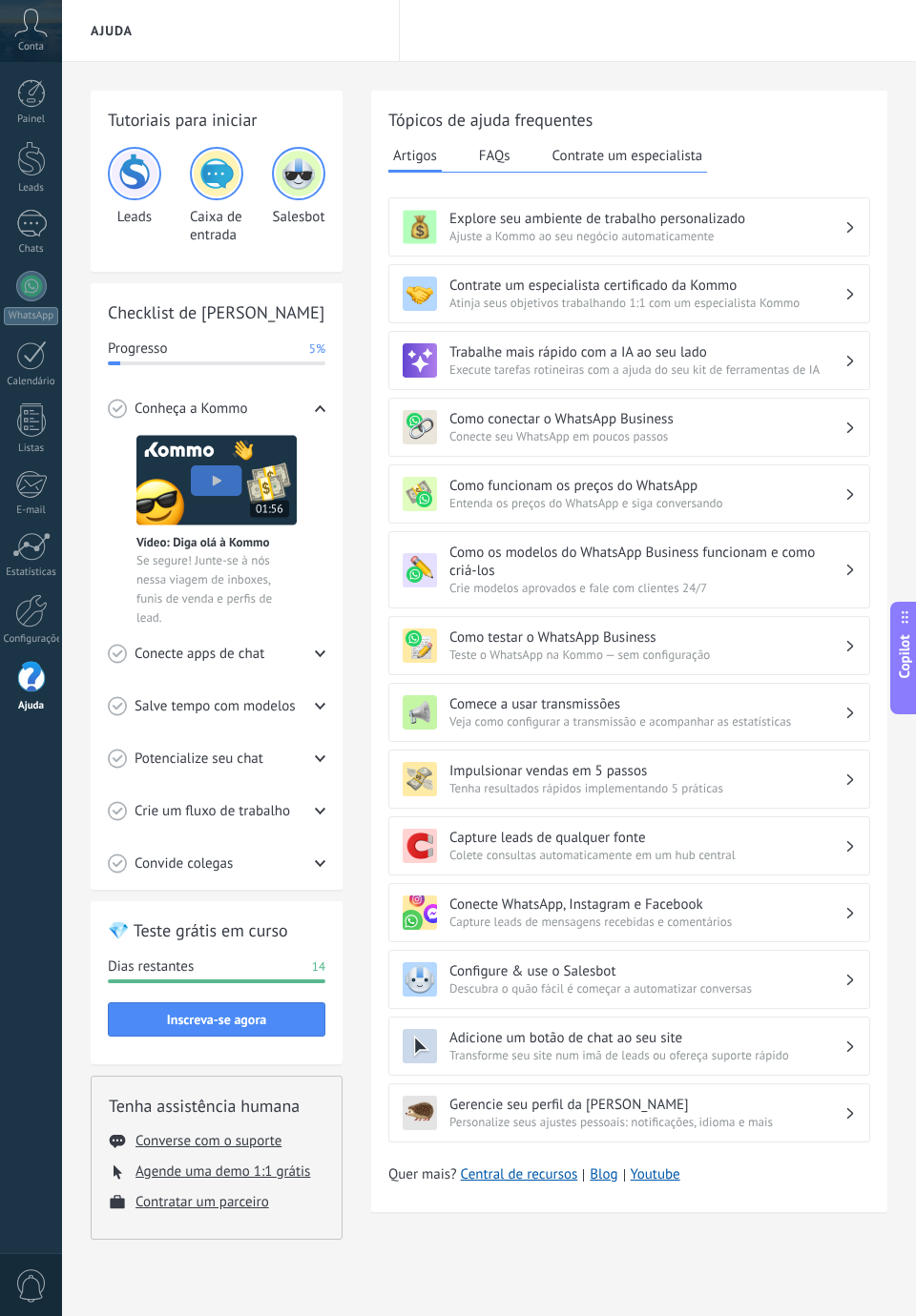
click at [17, 623] on div at bounding box center [31, 611] width 33 height 33
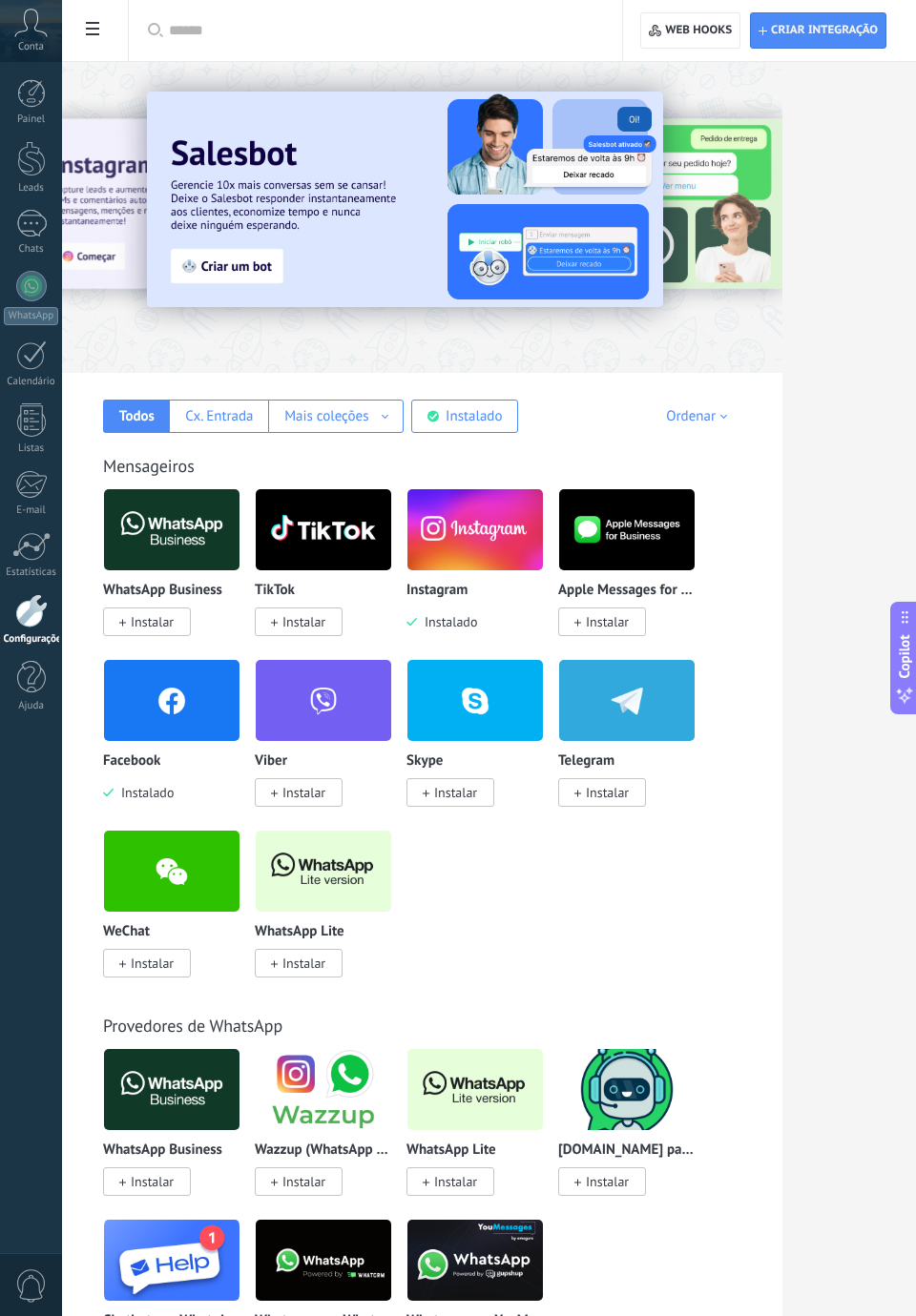
click at [475, 535] on img at bounding box center [475, 530] width 136 height 93
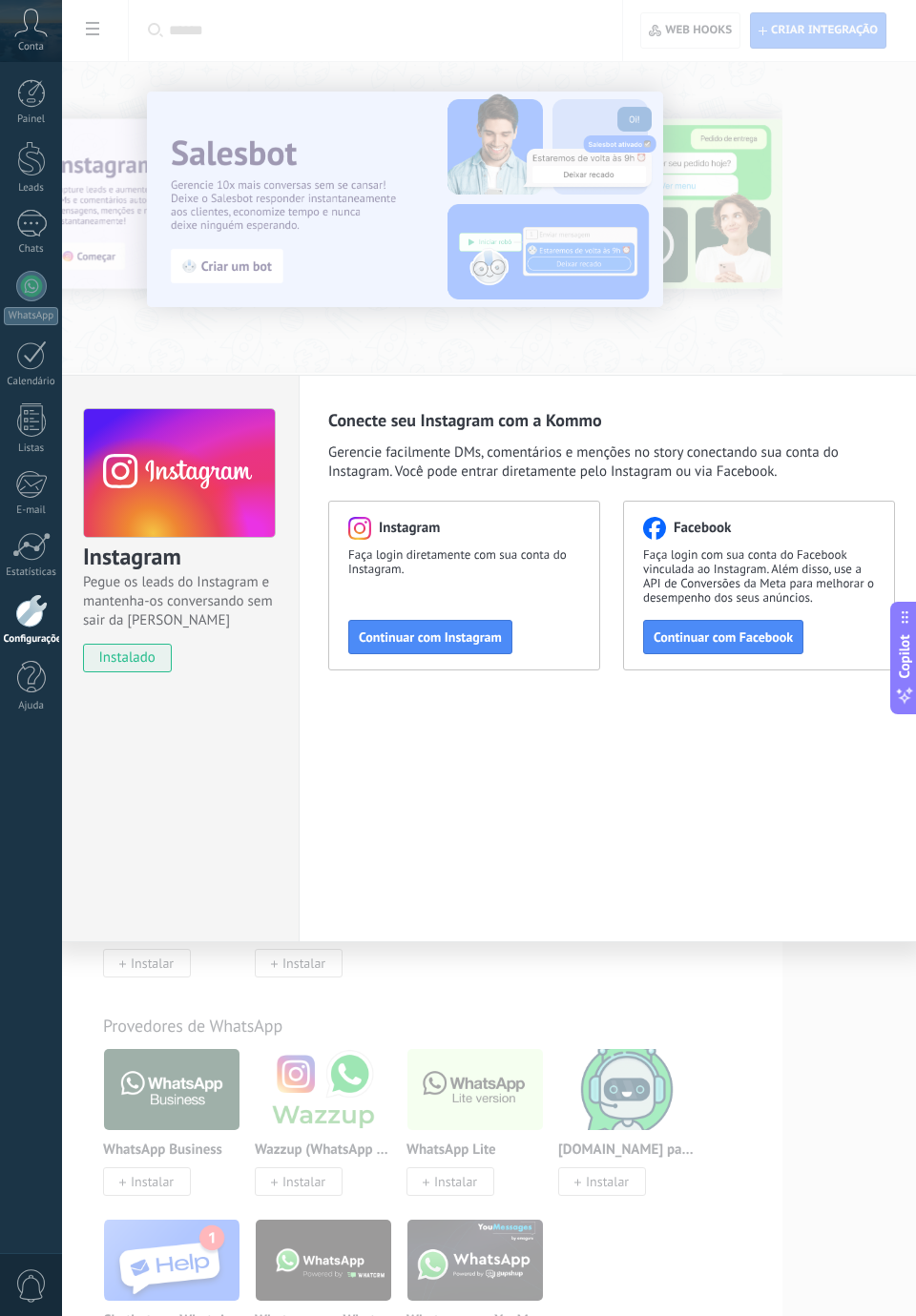
click at [470, 624] on button "Continuar com Instagram" at bounding box center [429, 636] width 164 height 34
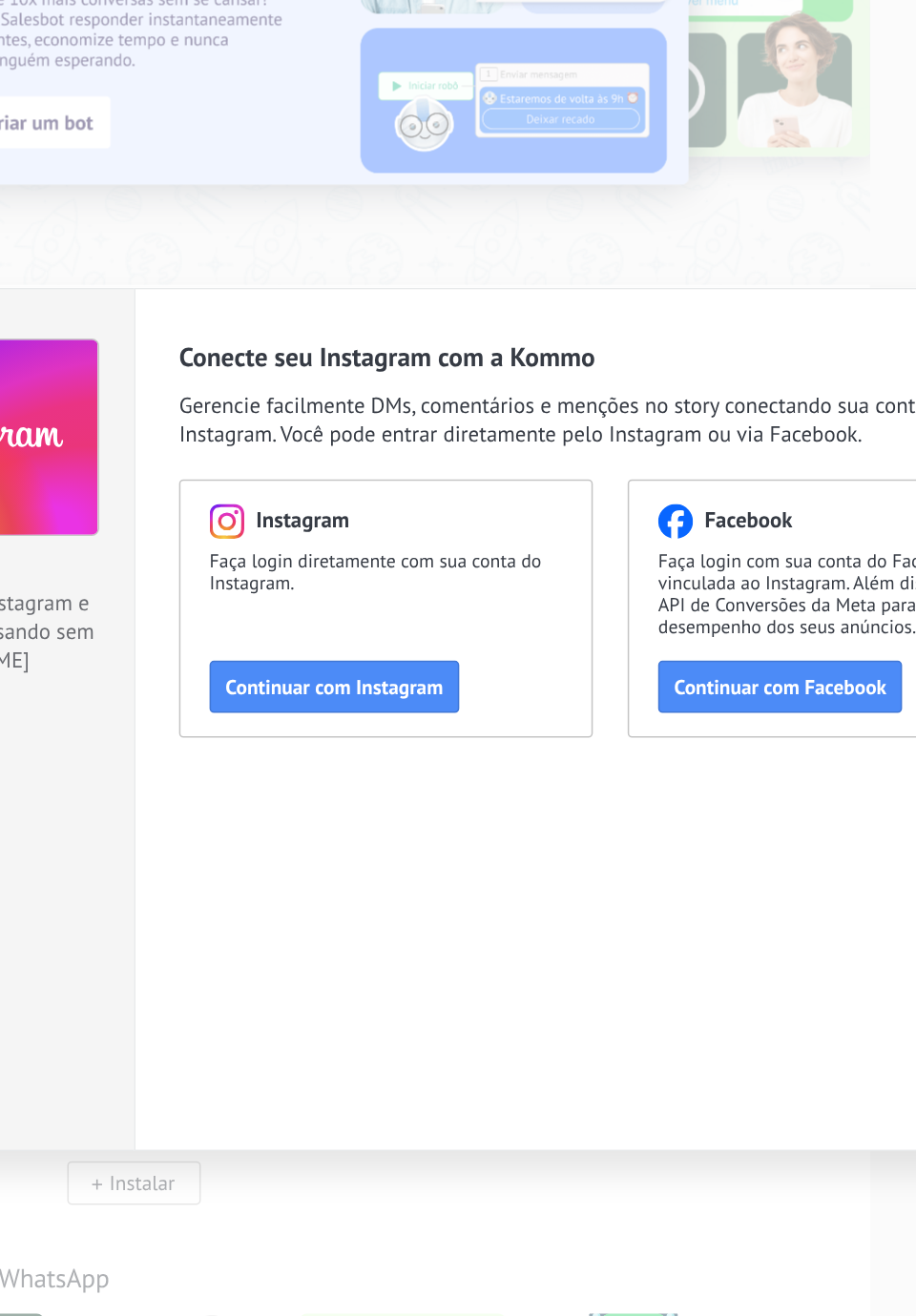
click at [492, 639] on span "Continuar com Instagram" at bounding box center [429, 637] width 143 height 14
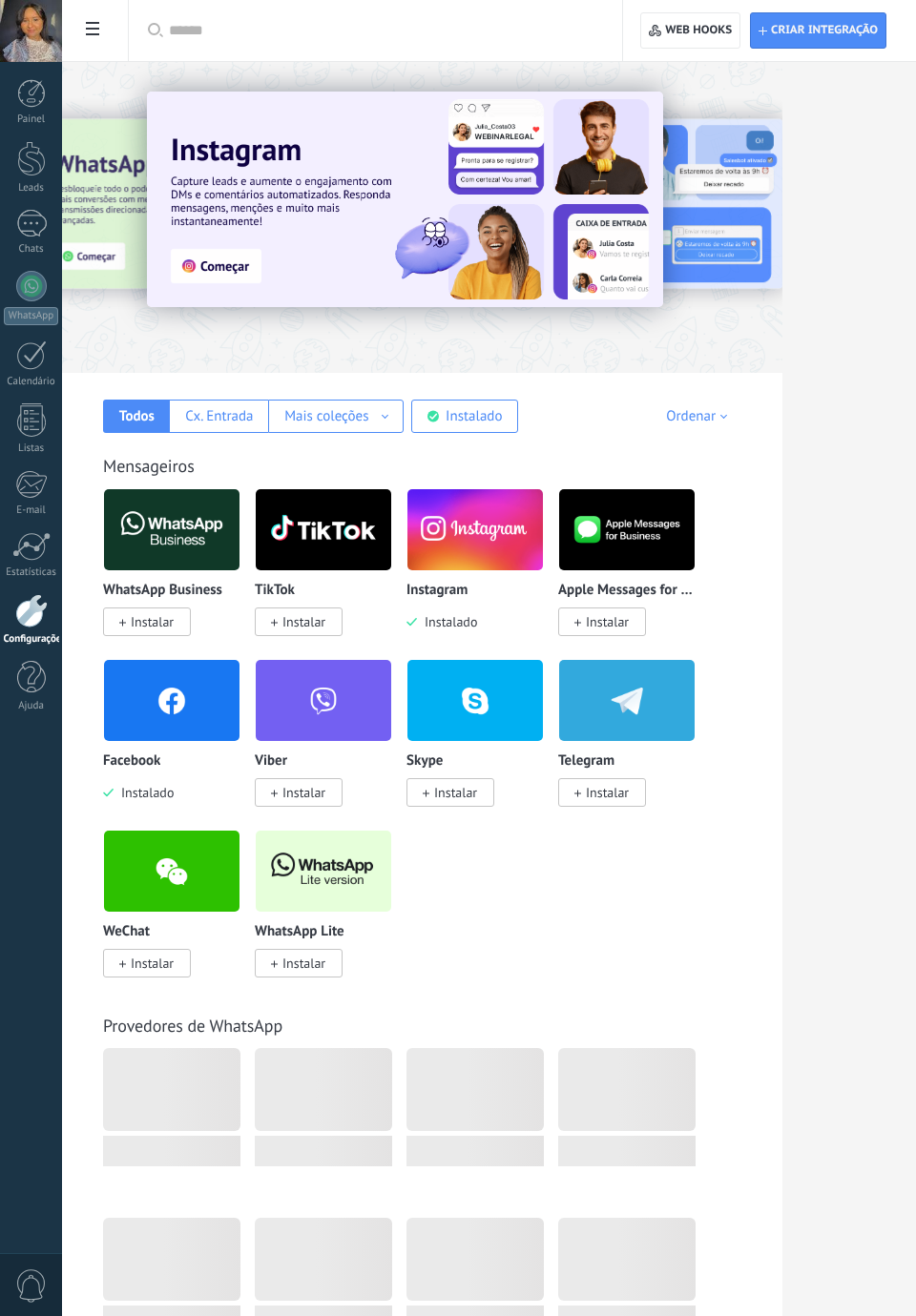
click at [491, 417] on div "Instalado" at bounding box center [473, 416] width 56 height 18
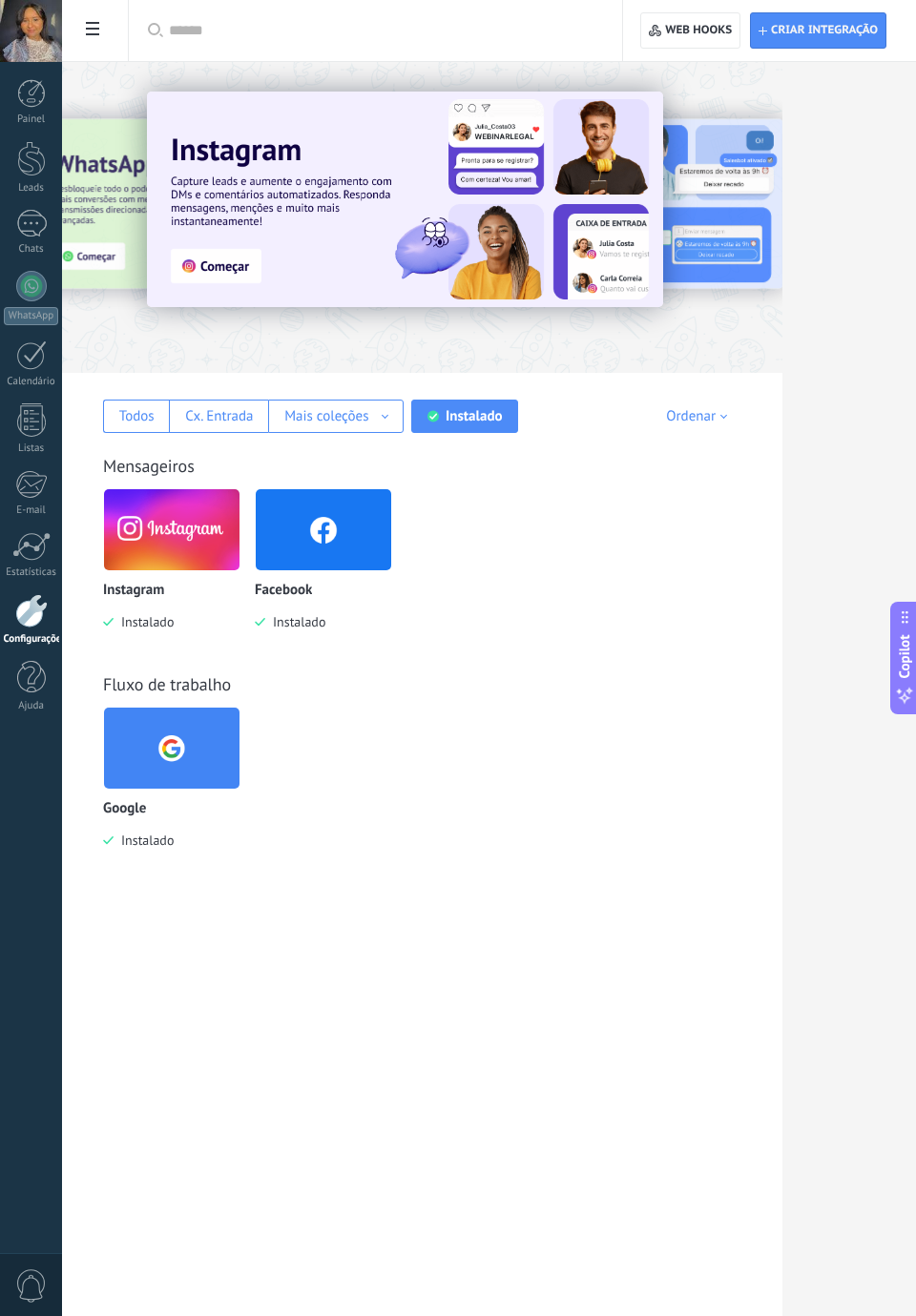
click at [183, 557] on img at bounding box center [172, 530] width 136 height 93
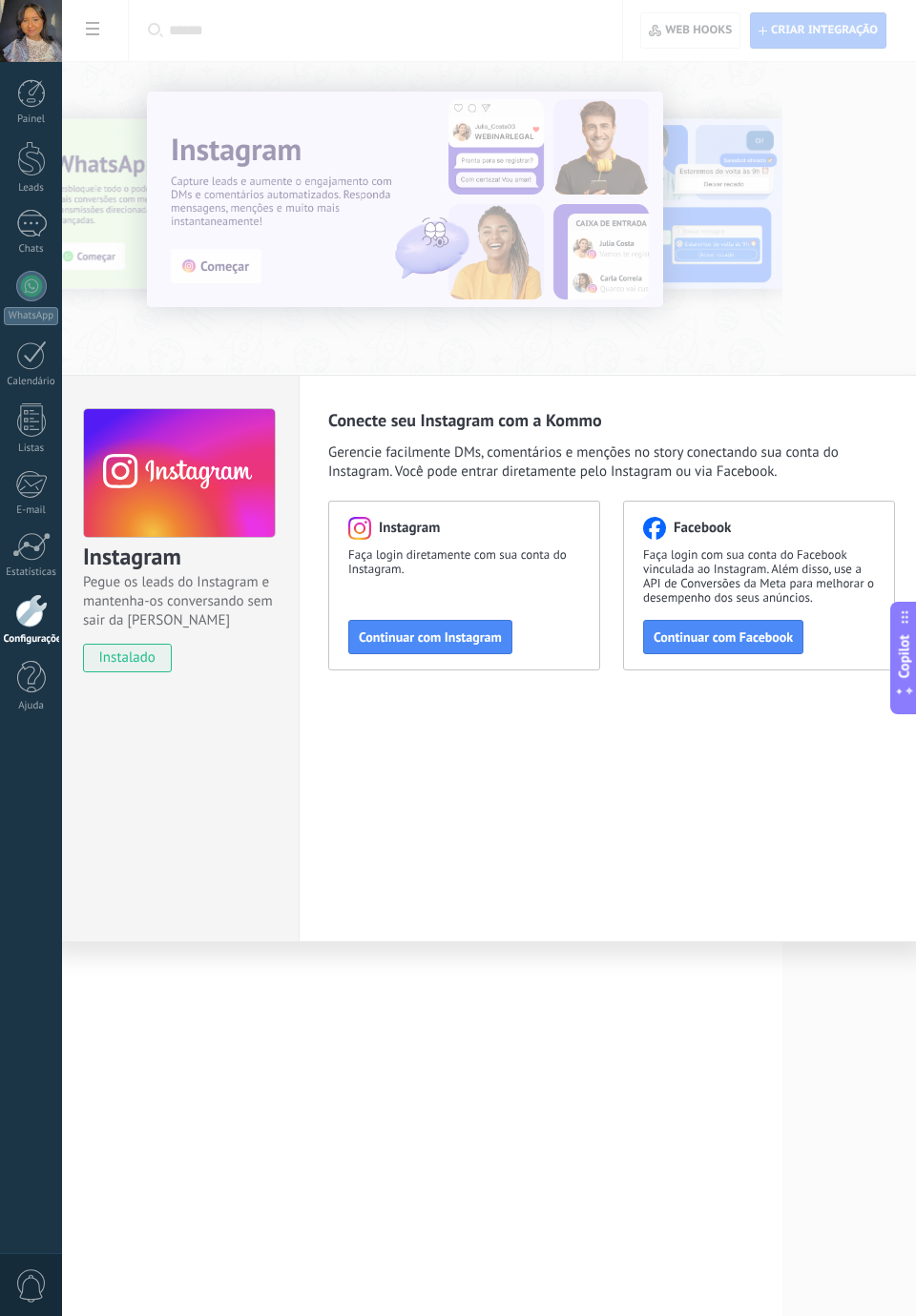
click at [782, 641] on span "Continuar com Facebook" at bounding box center [722, 637] width 139 height 14
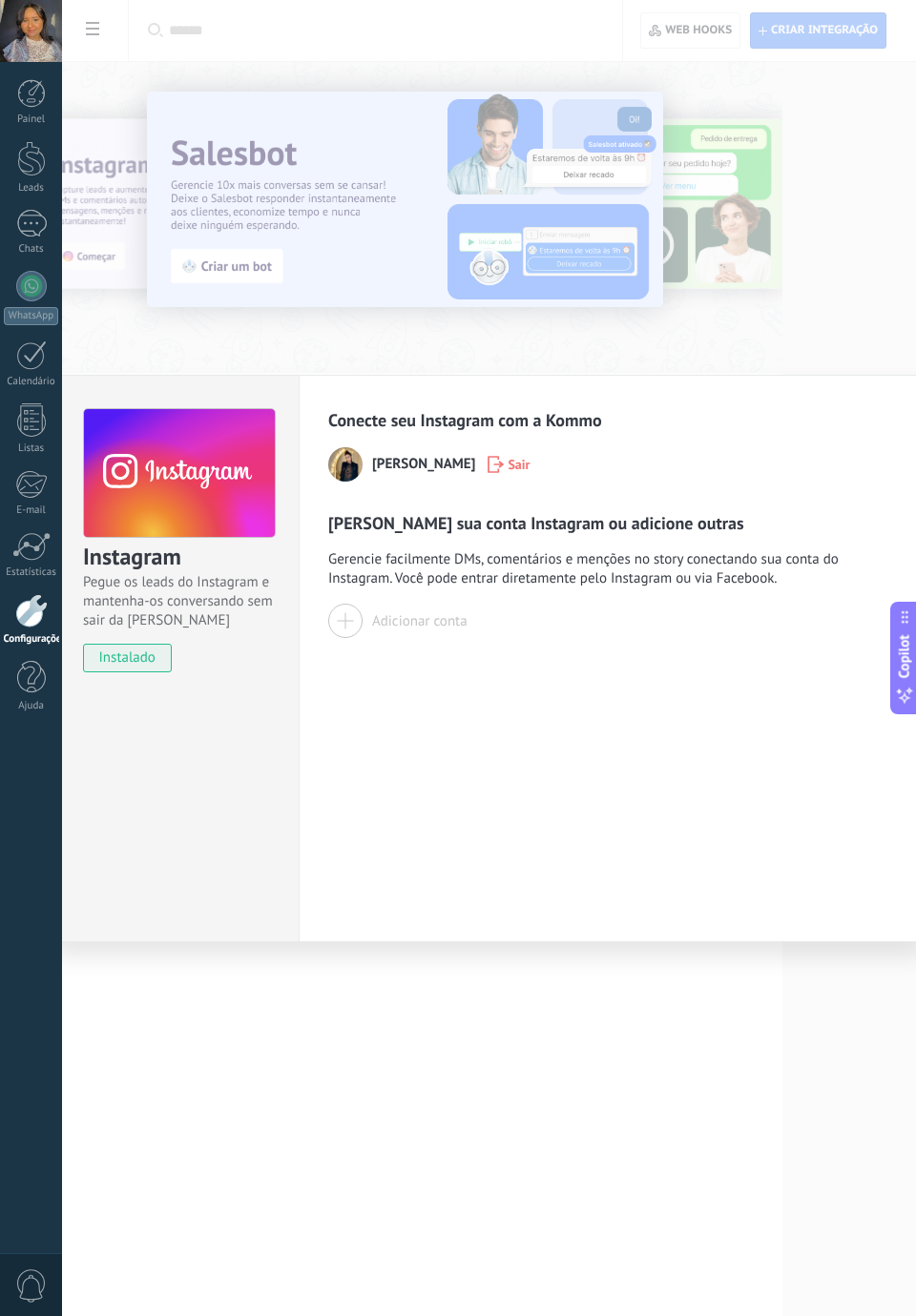
click at [695, 553] on span "Gerencie facilmente DMs, comentários e menções no story conectando sua conta do…" at bounding box center [611, 569] width 566 height 38
click at [735, 530] on div "Gerencie sua conta Instagram ou adicione outras Gerencie facilmente DMs, coment…" at bounding box center [611, 575] width 566 height 126
click at [627, 548] on div "Gerencie sua conta Instagram ou adicione outras Gerencie facilmente DMs, coment…" at bounding box center [611, 575] width 566 height 126
click at [351, 617] on div at bounding box center [345, 621] width 34 height 34
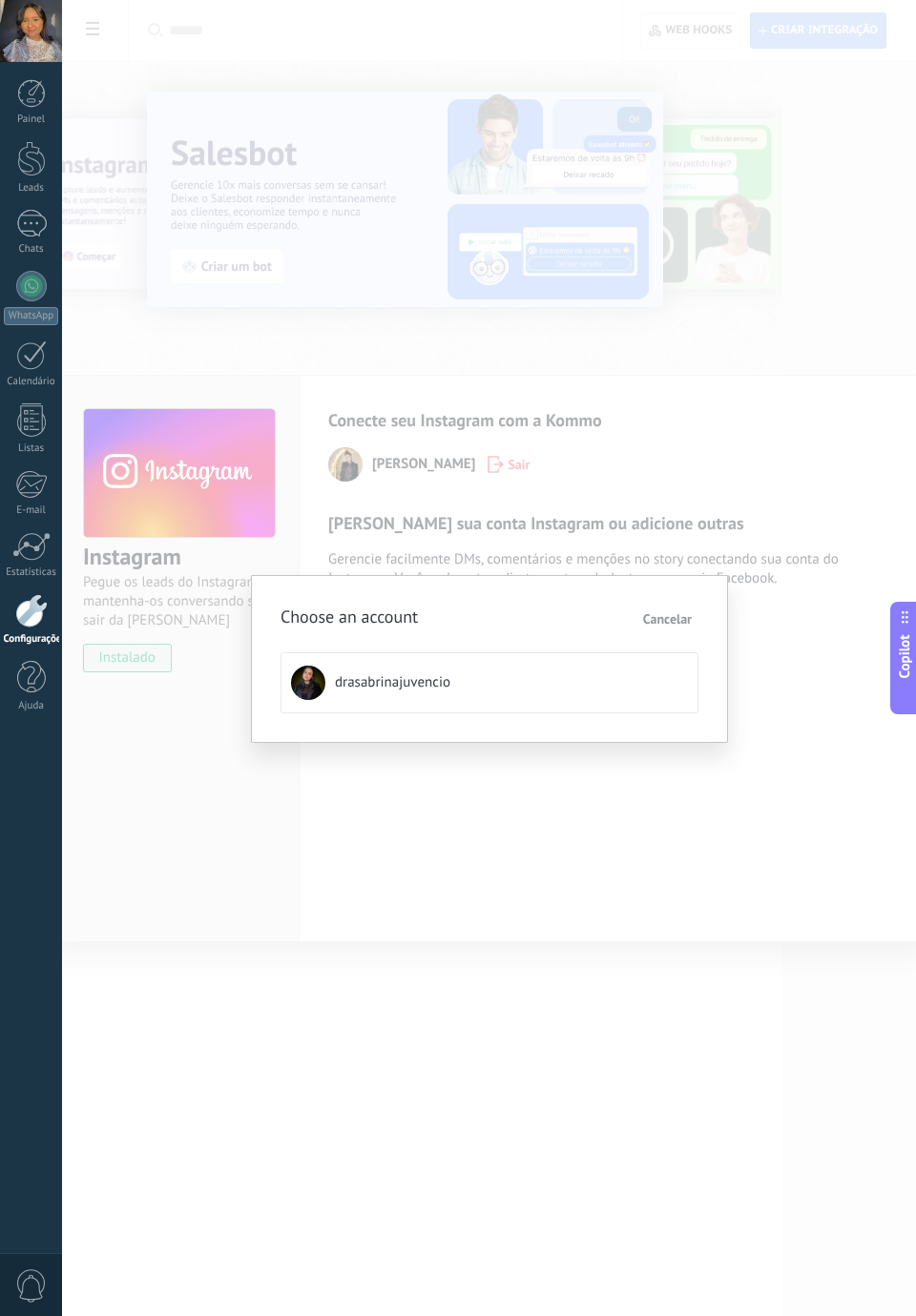
click at [566, 538] on div "Choose an account Cancelar drasabrinajuvencio" at bounding box center [489, 658] width 854 height 1316
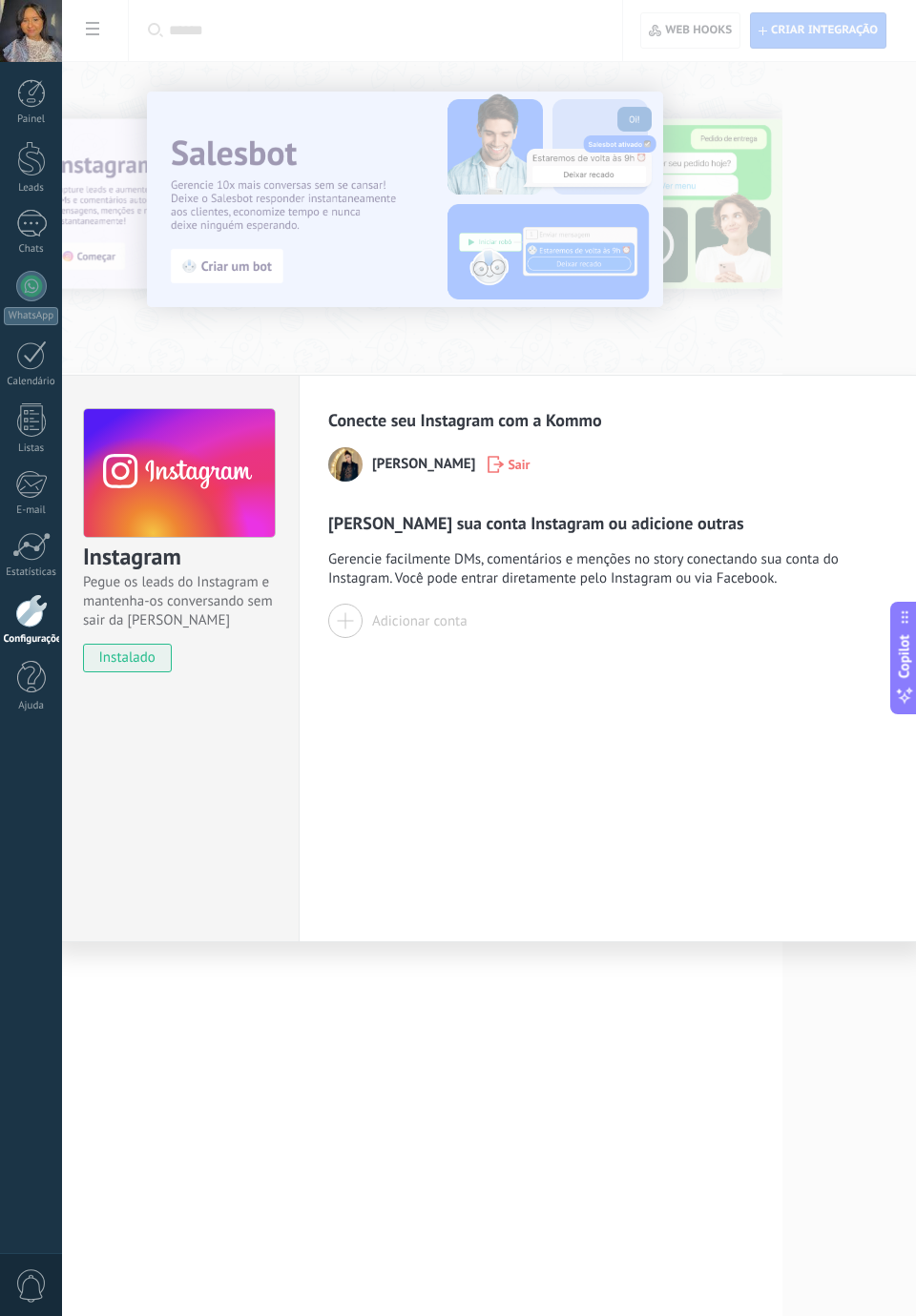
click at [746, 520] on div "Gerencie sua conta Instagram ou adicione outras Gerencie facilmente DMs, coment…" at bounding box center [611, 575] width 566 height 126
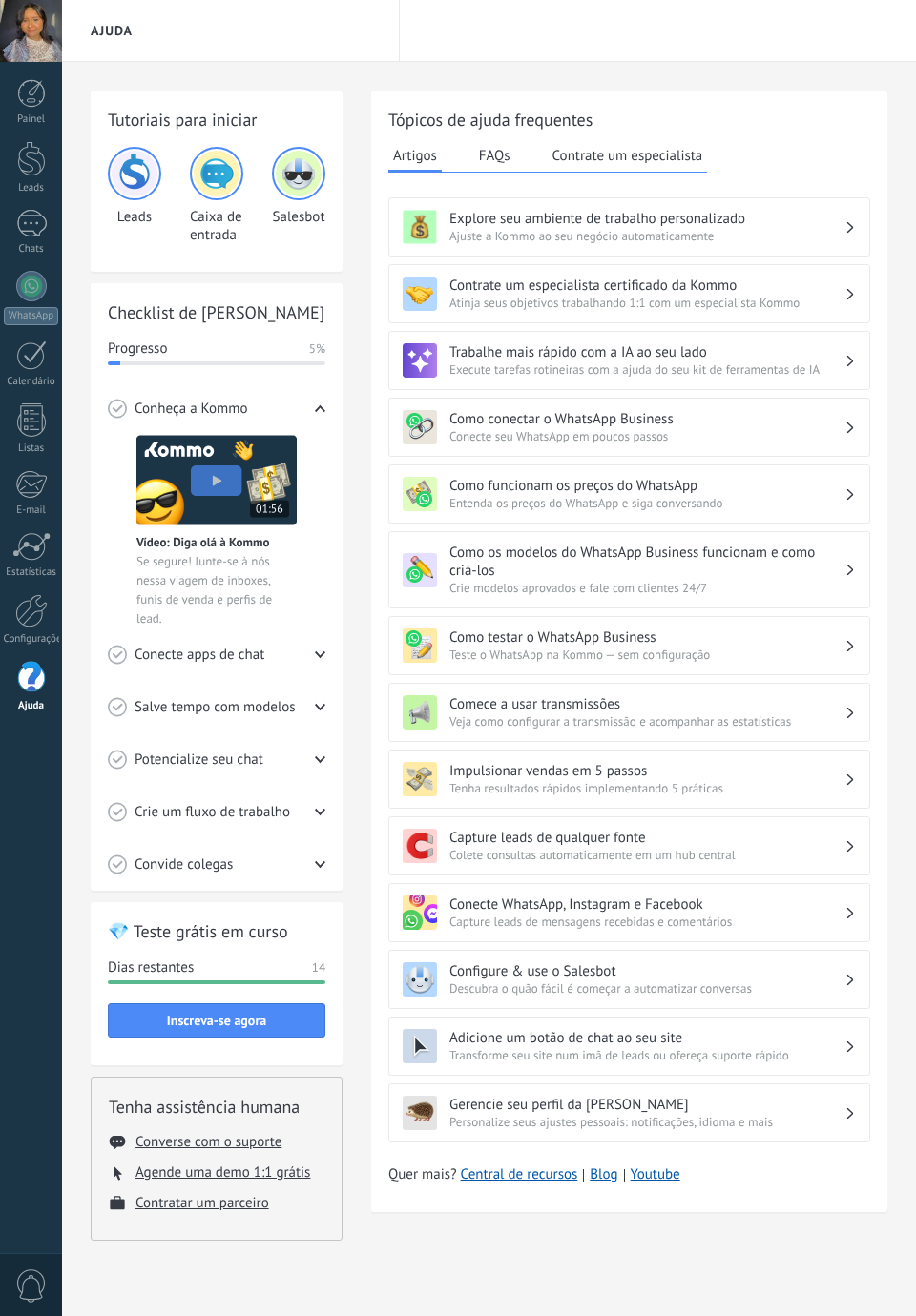
click at [36, 621] on div at bounding box center [31, 611] width 33 height 33
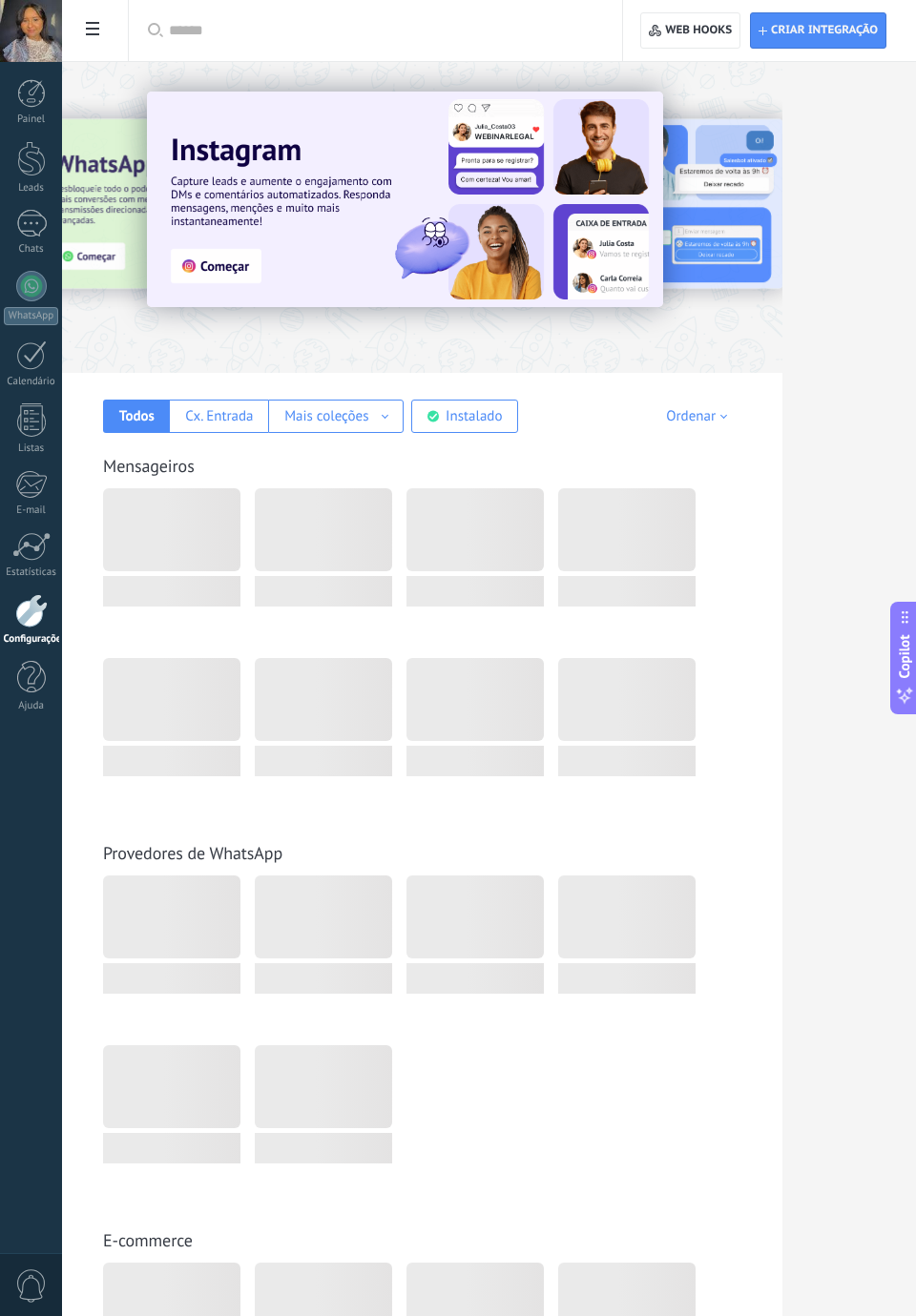
click at [469, 416] on div "Instalado" at bounding box center [473, 416] width 56 height 18
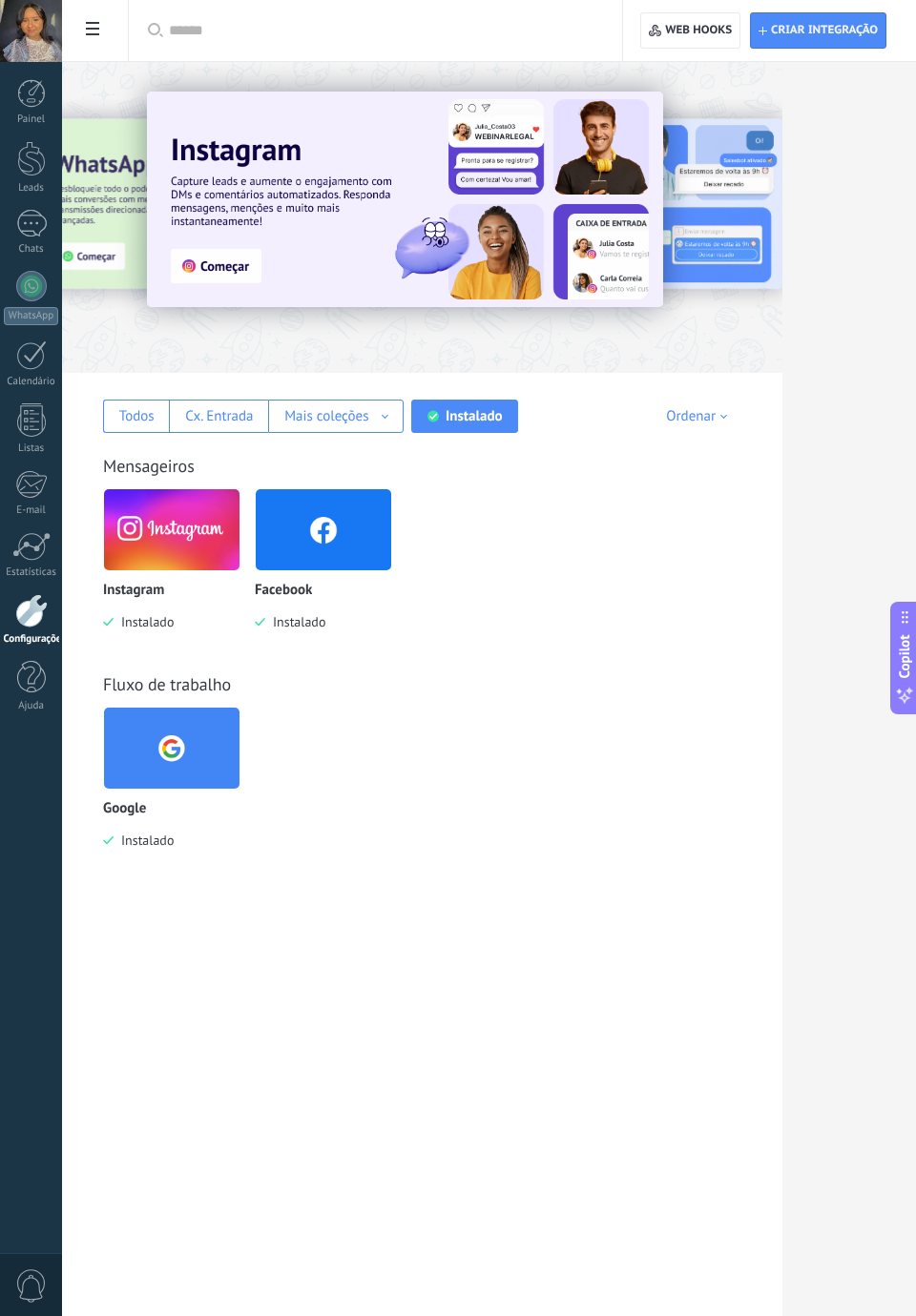
click at [366, 540] on img at bounding box center [324, 530] width 136 height 93
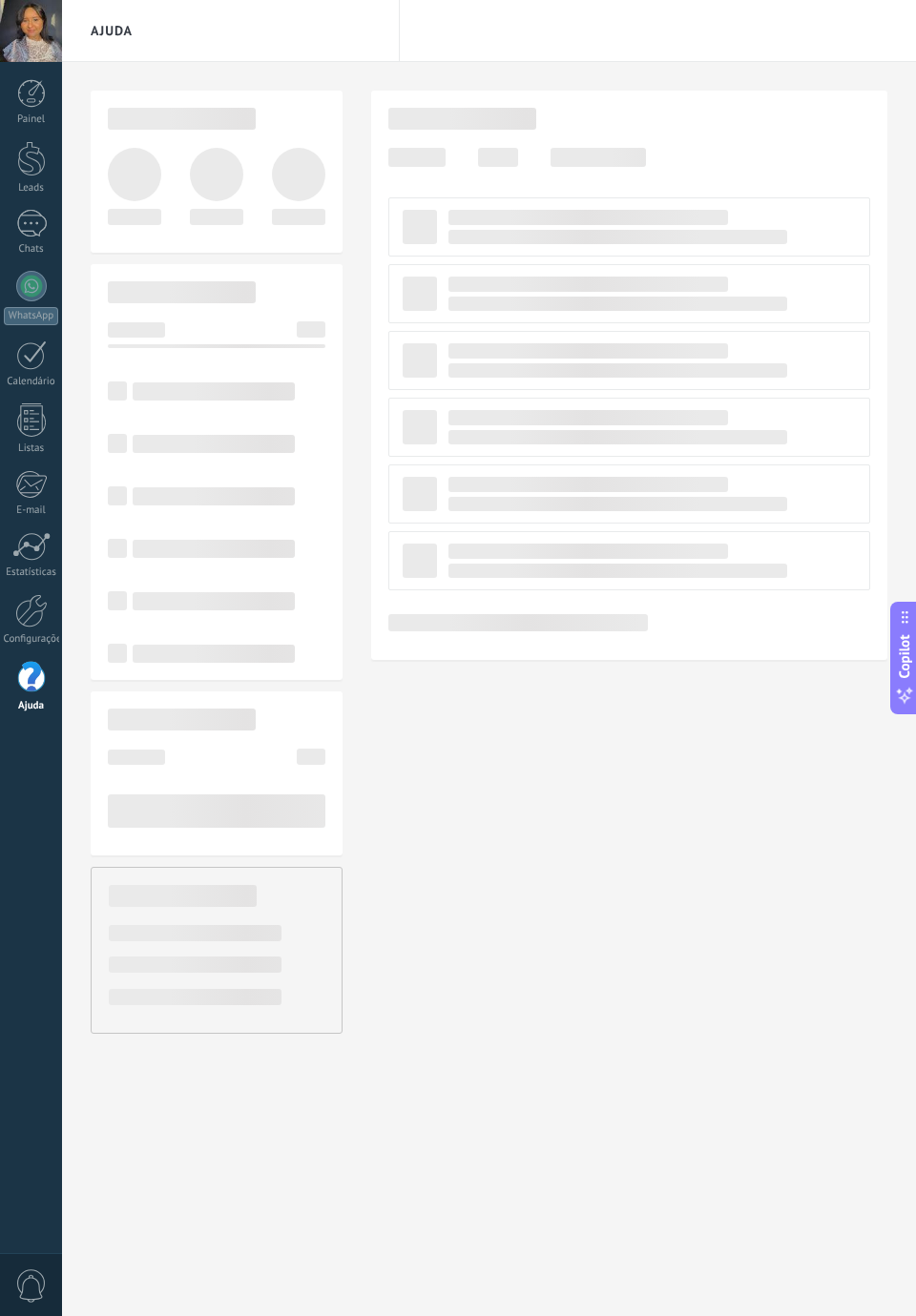
click at [194, 559] on div at bounding box center [216, 549] width 218 height 52
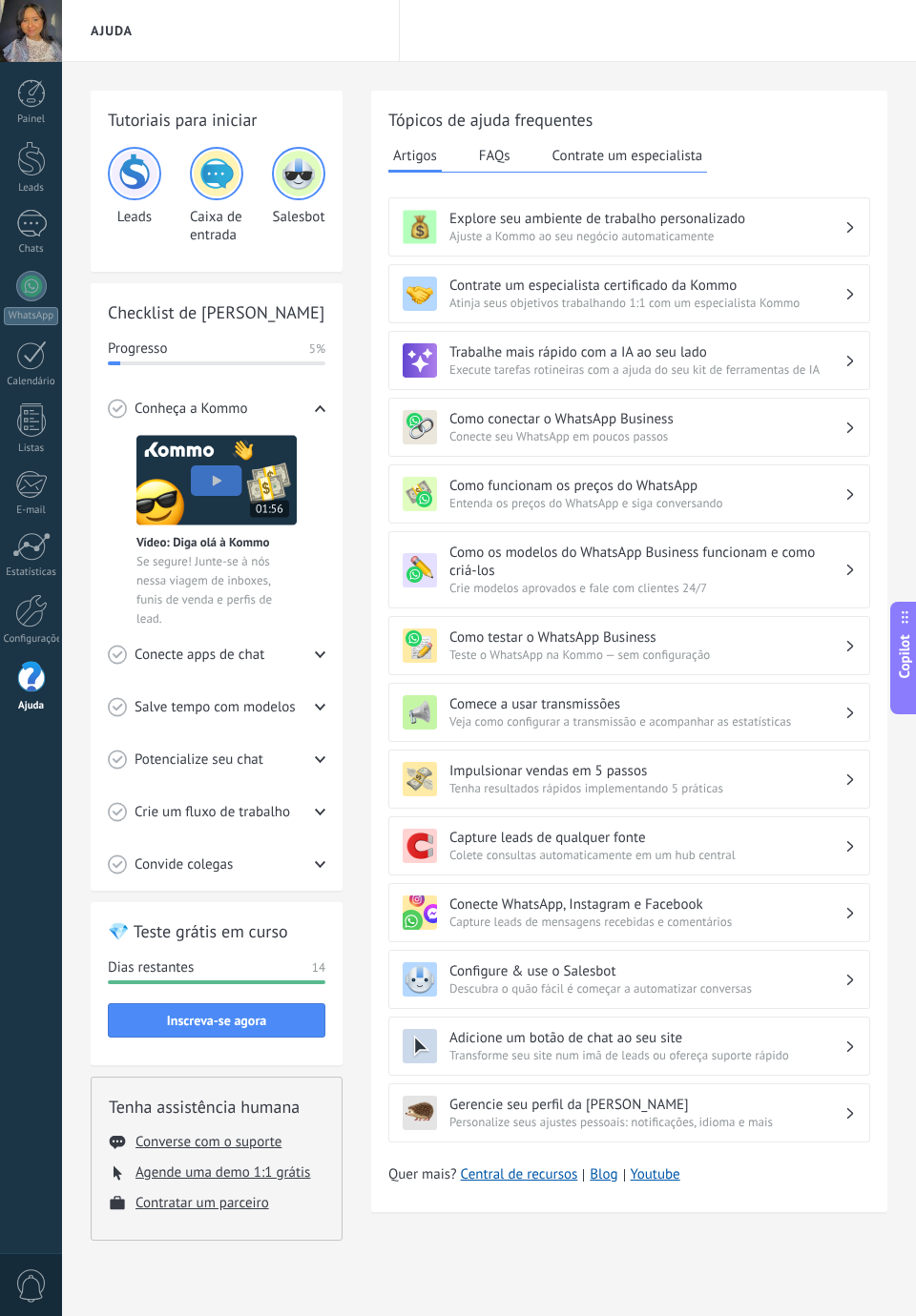
click at [38, 639] on div "Configurações" at bounding box center [32, 639] width 55 height 13
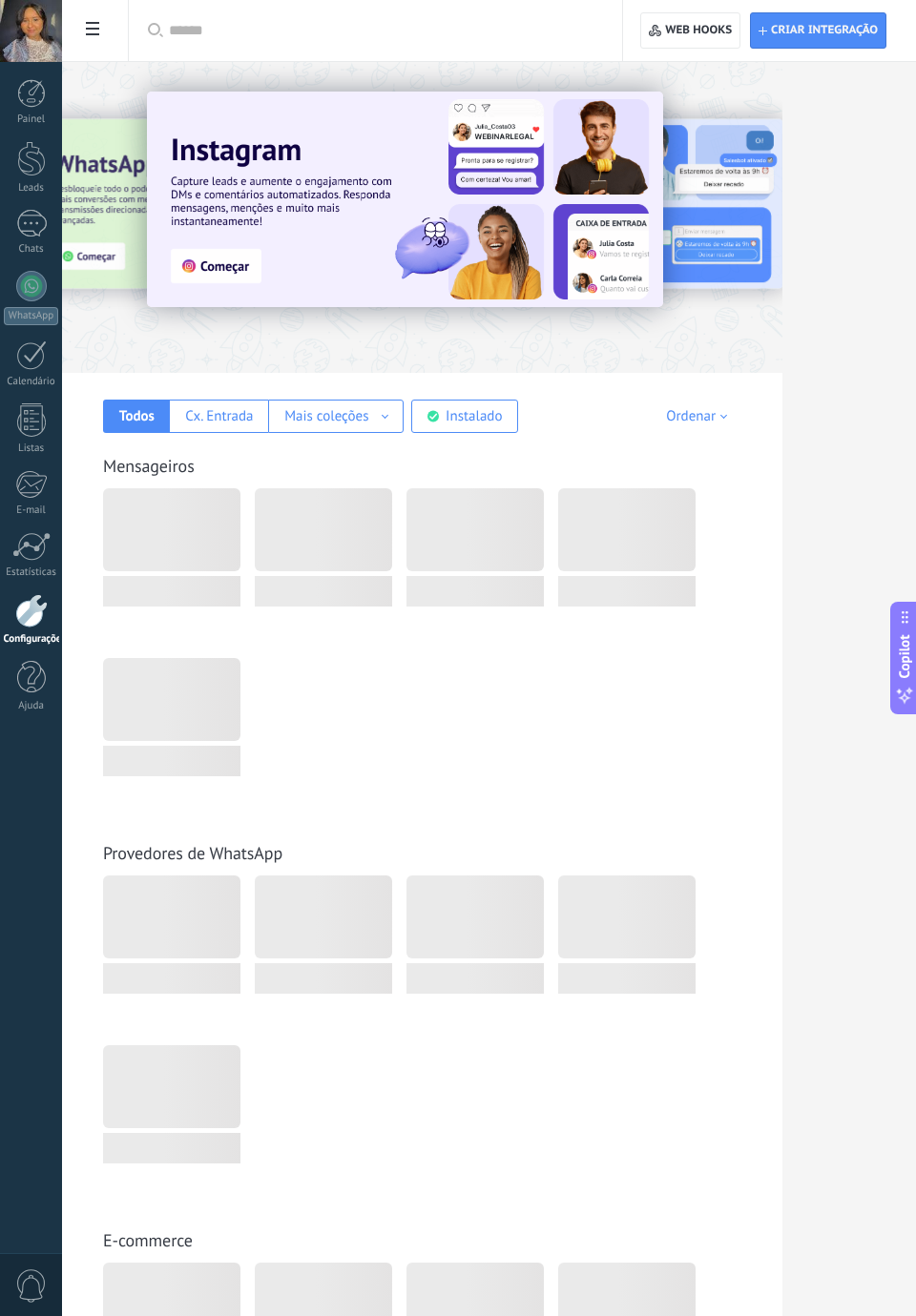
click at [491, 419] on div "Instalado" at bounding box center [473, 416] width 56 height 18
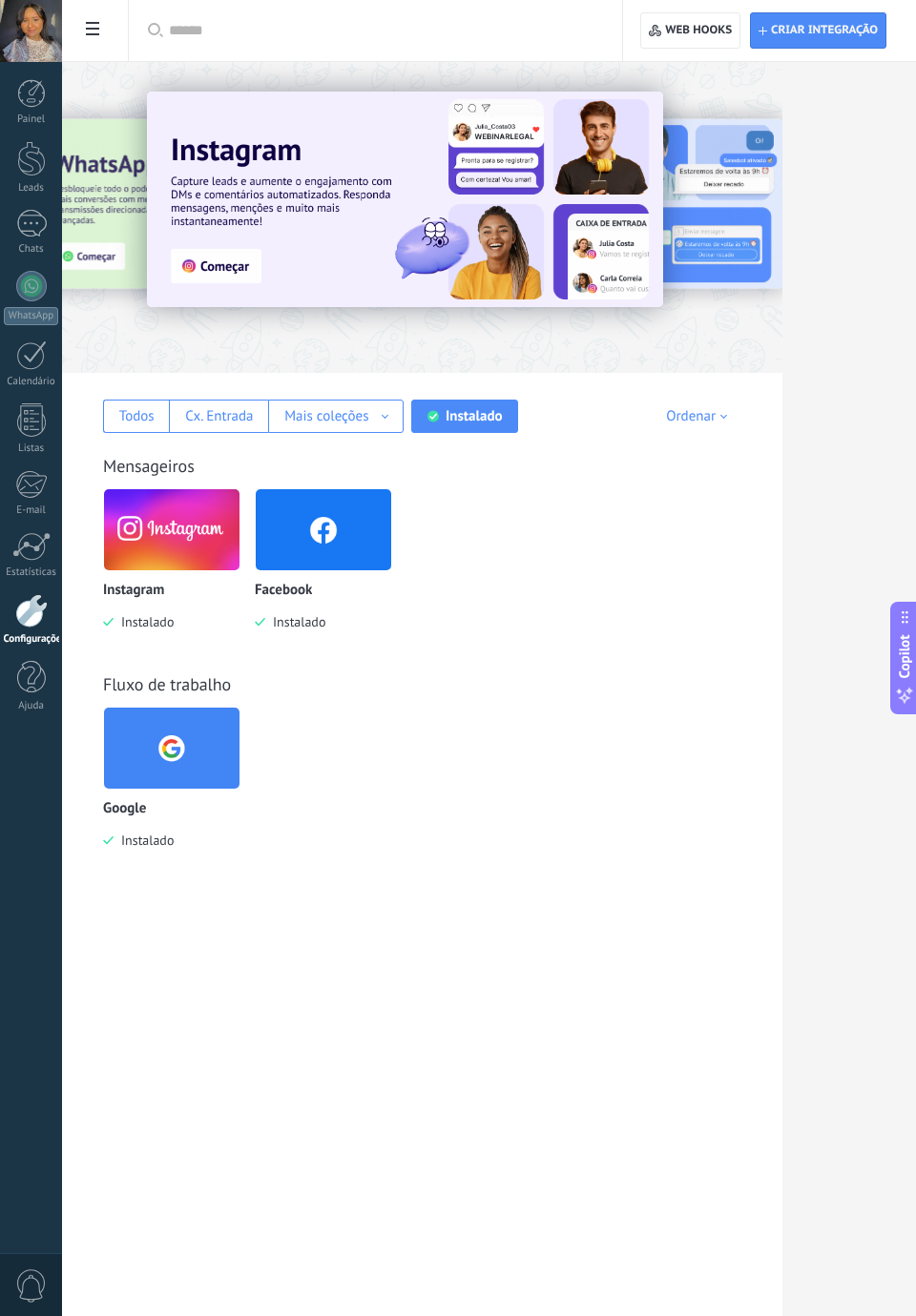
click at [179, 544] on img at bounding box center [172, 530] width 136 height 93
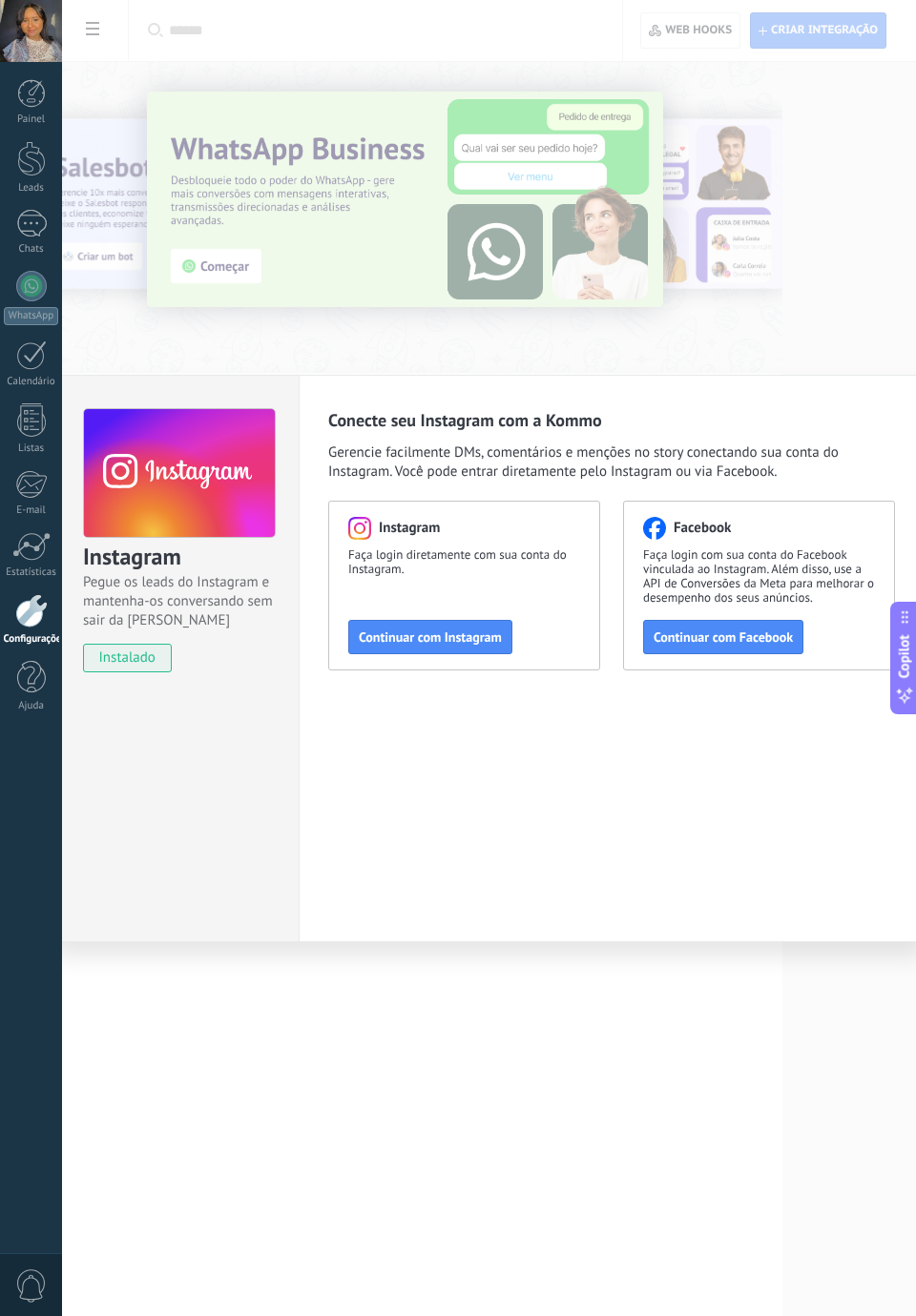
click at [496, 550] on span "Faça login diretamente com sua conta do Instagram." at bounding box center [463, 561] width 231 height 29
click at [479, 631] on span "Continuar com Instagram" at bounding box center [429, 637] width 143 height 14
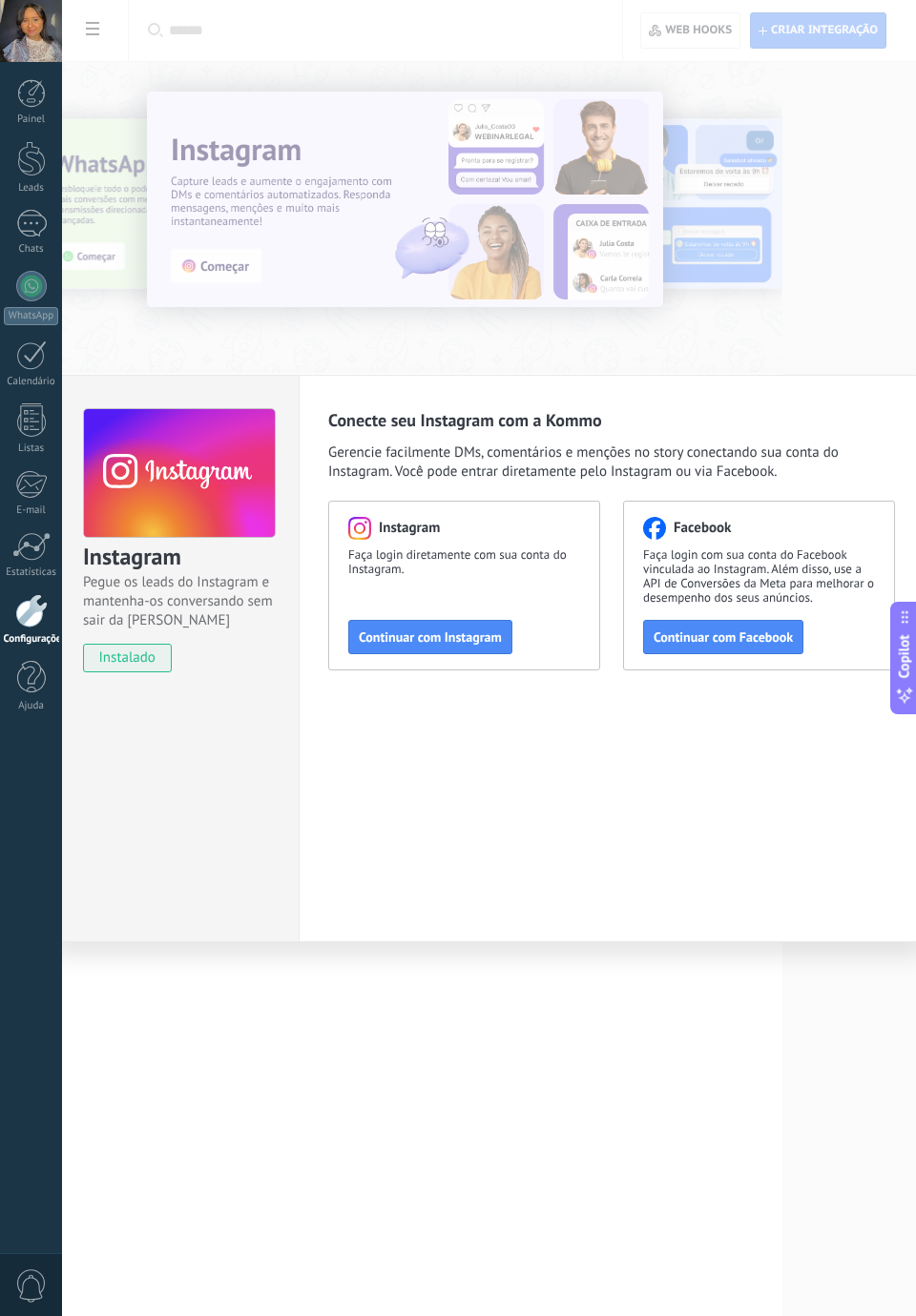
click at [753, 626] on button "Continuar com Facebook" at bounding box center [723, 636] width 161 height 34
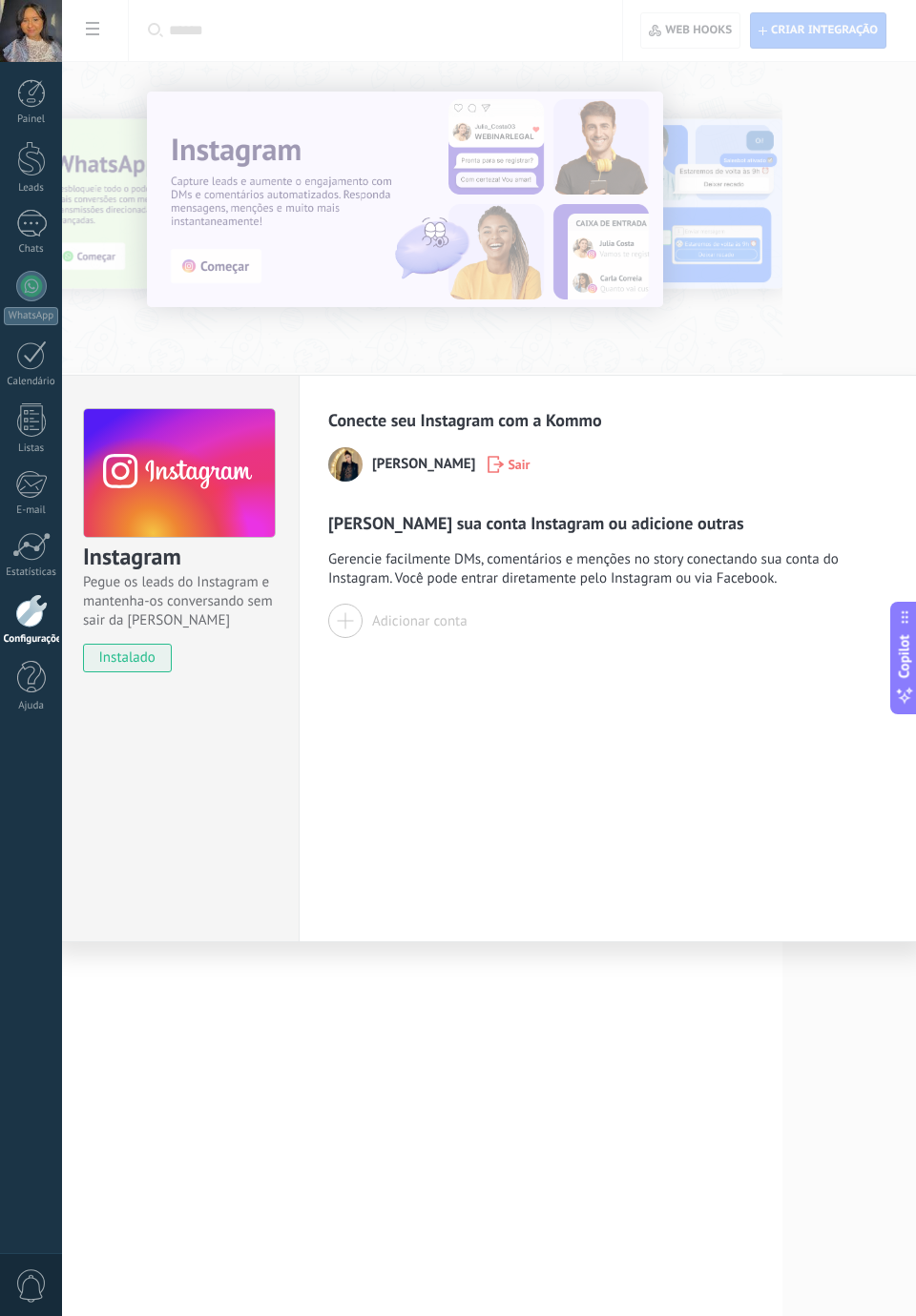
click at [377, 456] on span "[PERSON_NAME]" at bounding box center [424, 464] width 103 height 19
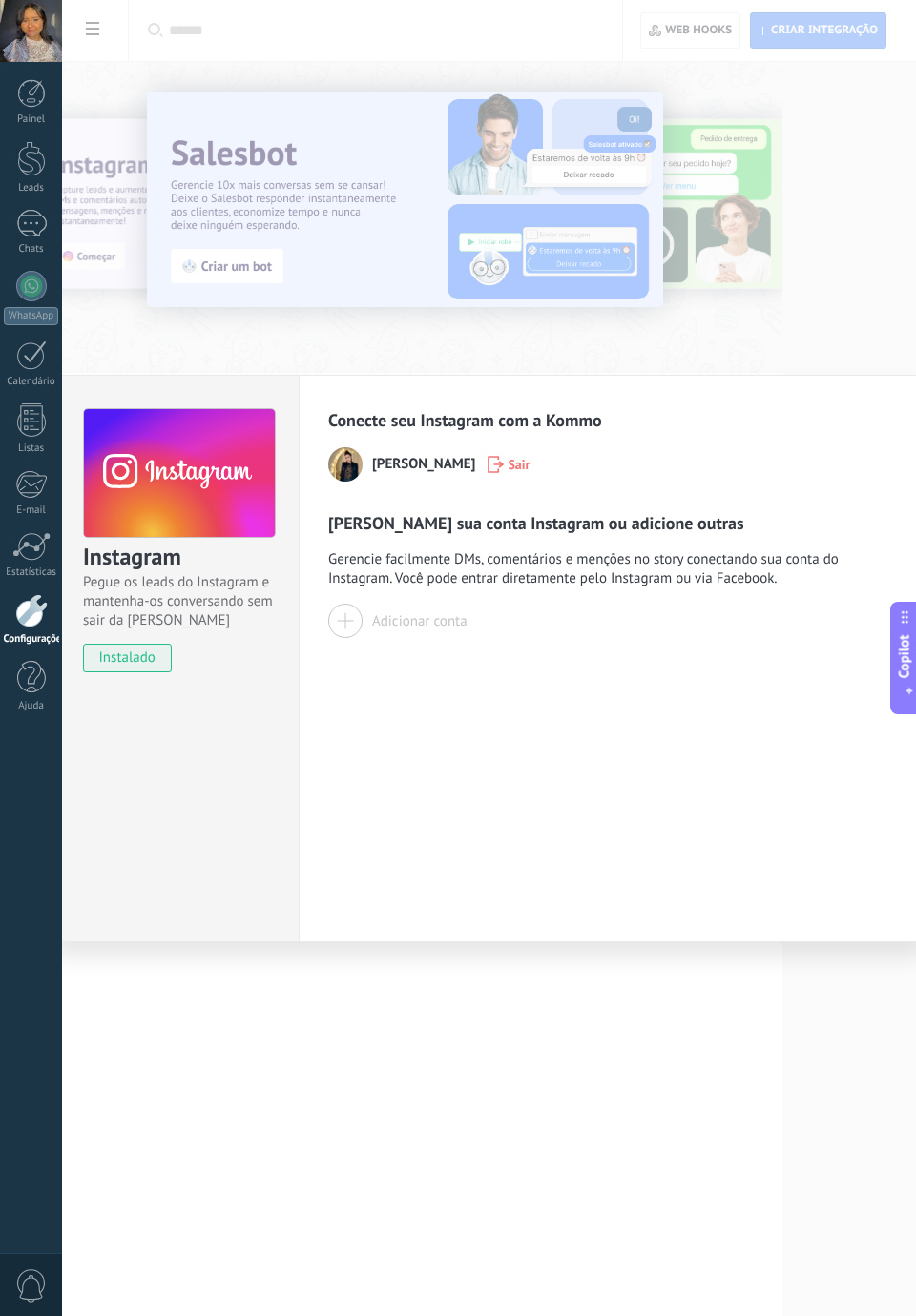
click at [355, 462] on img at bounding box center [345, 464] width 34 height 34
click at [395, 472] on span "[PERSON_NAME]" at bounding box center [424, 464] width 103 height 19
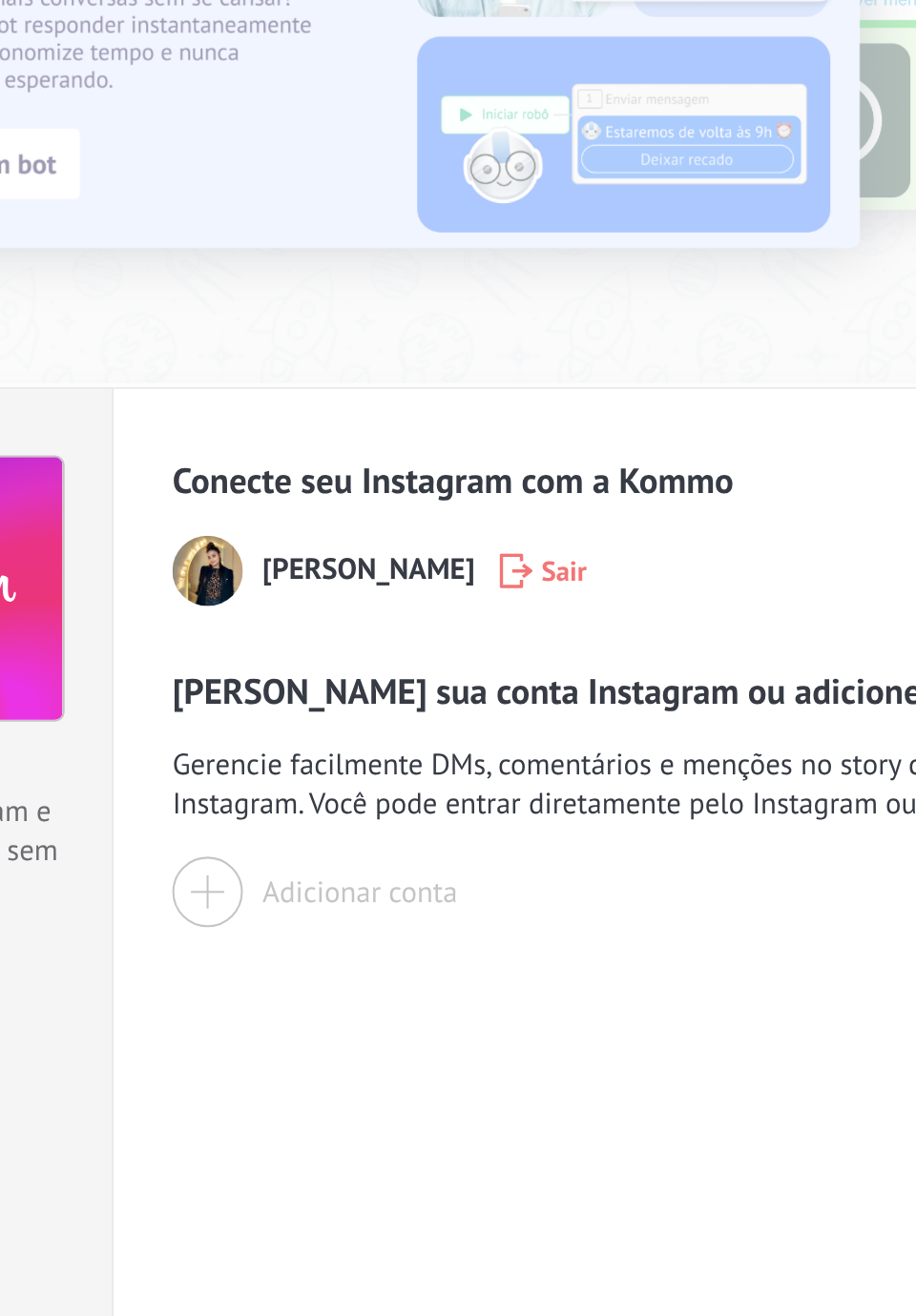
click at [421, 470] on span "[PERSON_NAME]" at bounding box center [424, 464] width 103 height 19
click at [415, 464] on span "[PERSON_NAME]" at bounding box center [424, 464] width 103 height 19
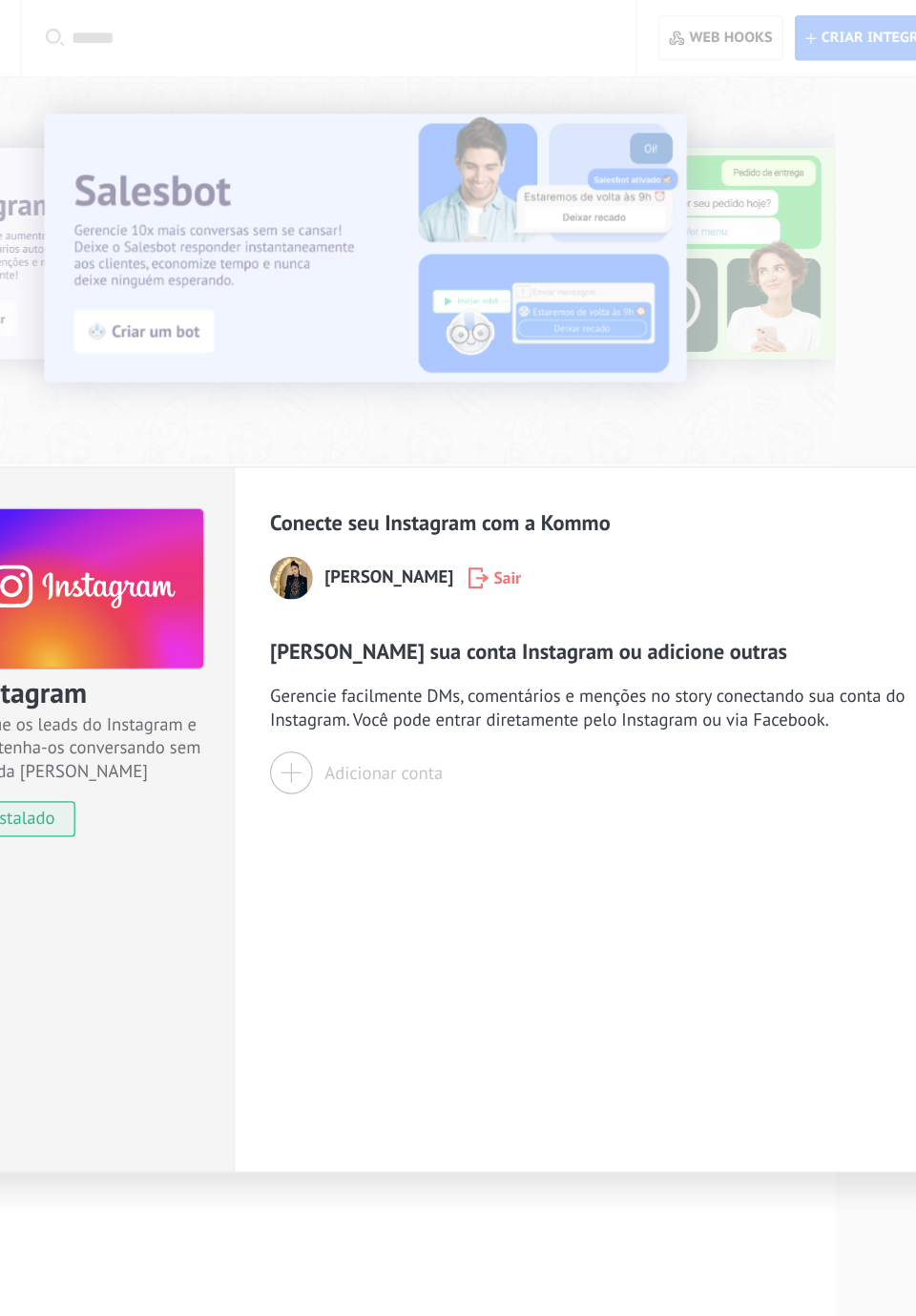
click at [361, 471] on div "[PERSON_NAME]" at bounding box center [611, 464] width 566 height 34
click at [347, 461] on img at bounding box center [345, 464] width 34 height 34
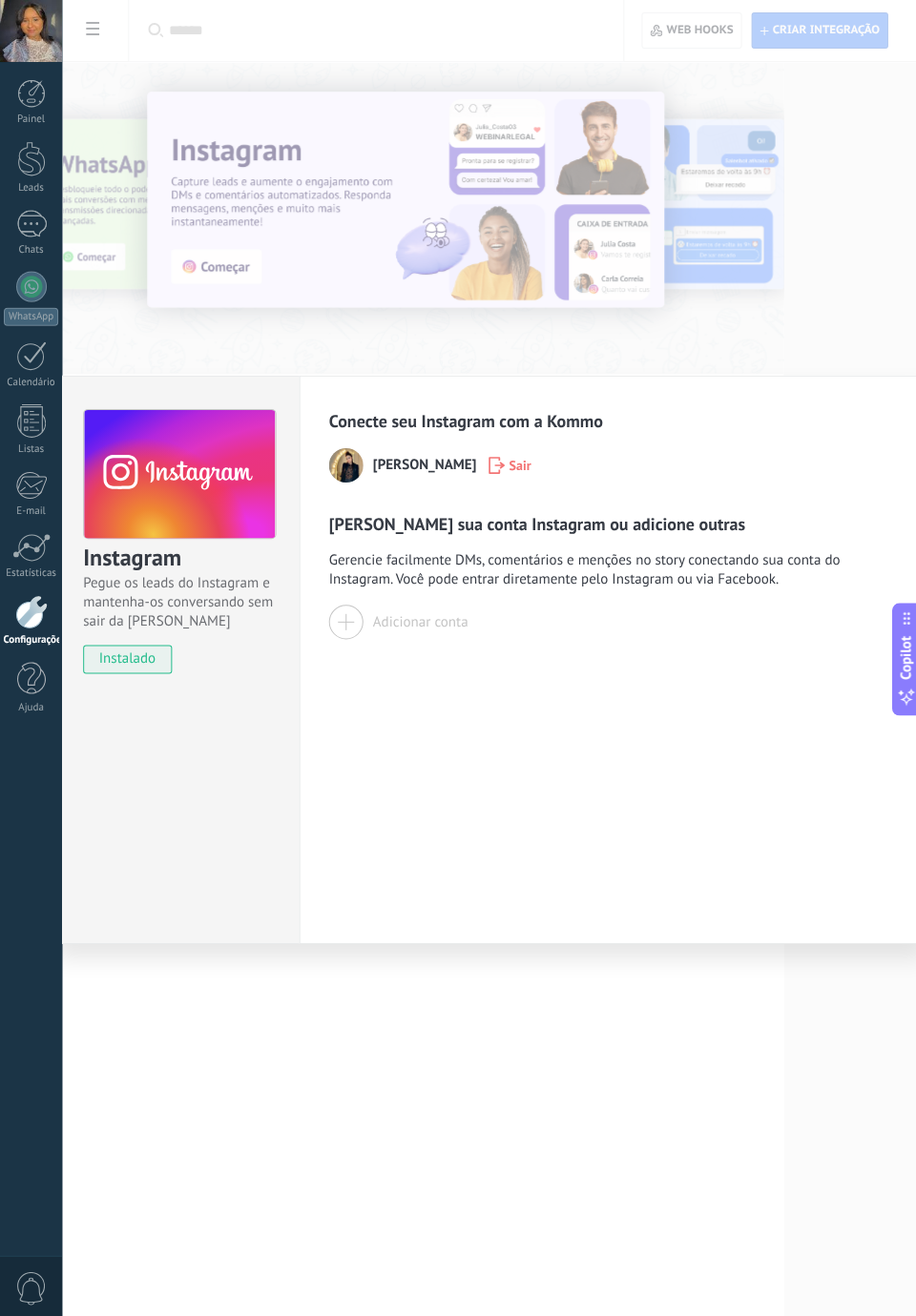
click at [354, 472] on img at bounding box center [345, 464] width 34 height 34
click at [356, 442] on div "Conecte seu Instagram com a Kommo [PERSON_NAME]" at bounding box center [611, 445] width 566 height 73
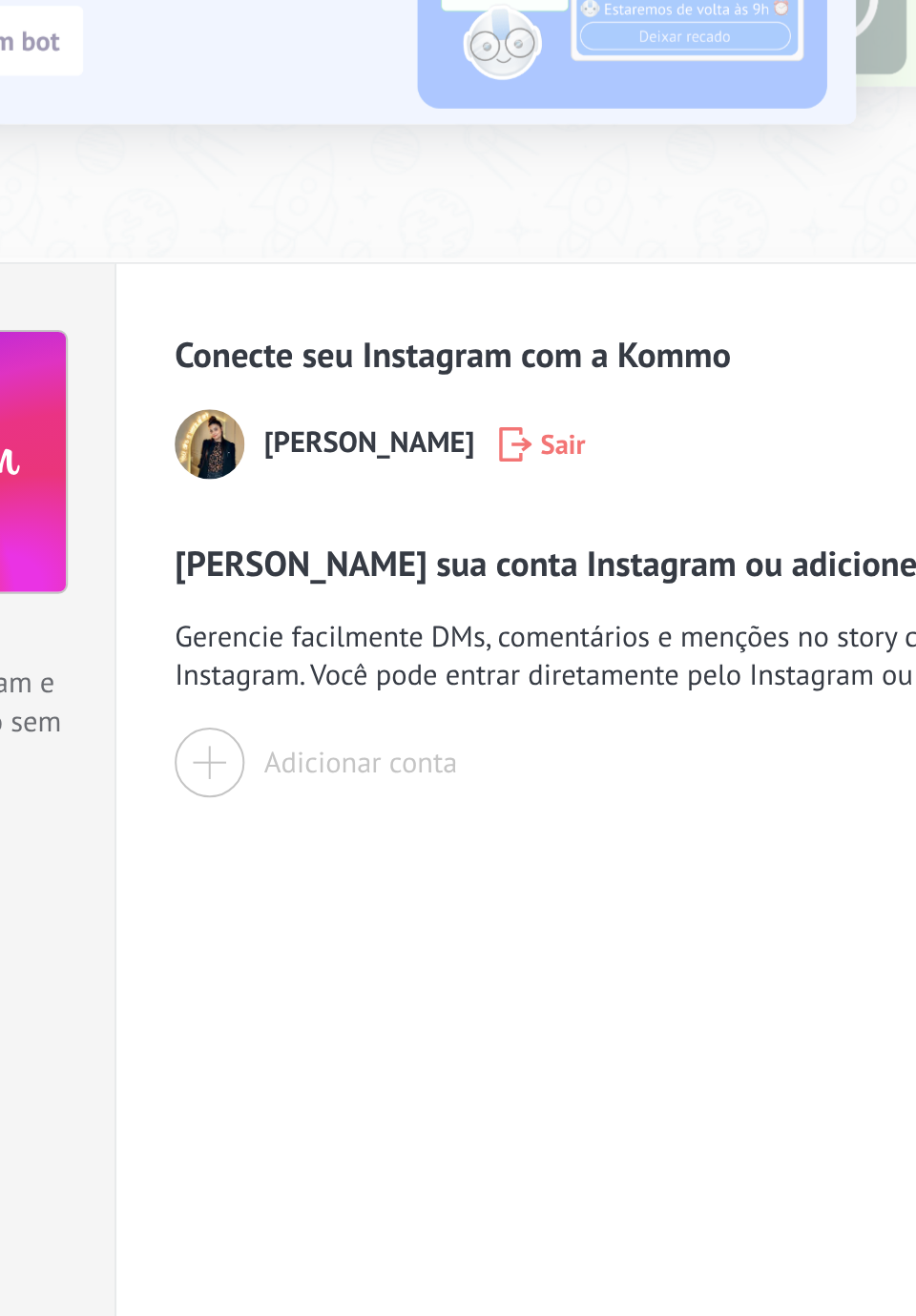
click at [393, 466] on span "[PERSON_NAME]" at bounding box center [424, 464] width 103 height 19
click at [368, 463] on div "[PERSON_NAME]" at bounding box center [611, 464] width 566 height 34
click at [356, 464] on img at bounding box center [345, 464] width 34 height 34
click at [353, 466] on img at bounding box center [345, 464] width 34 height 34
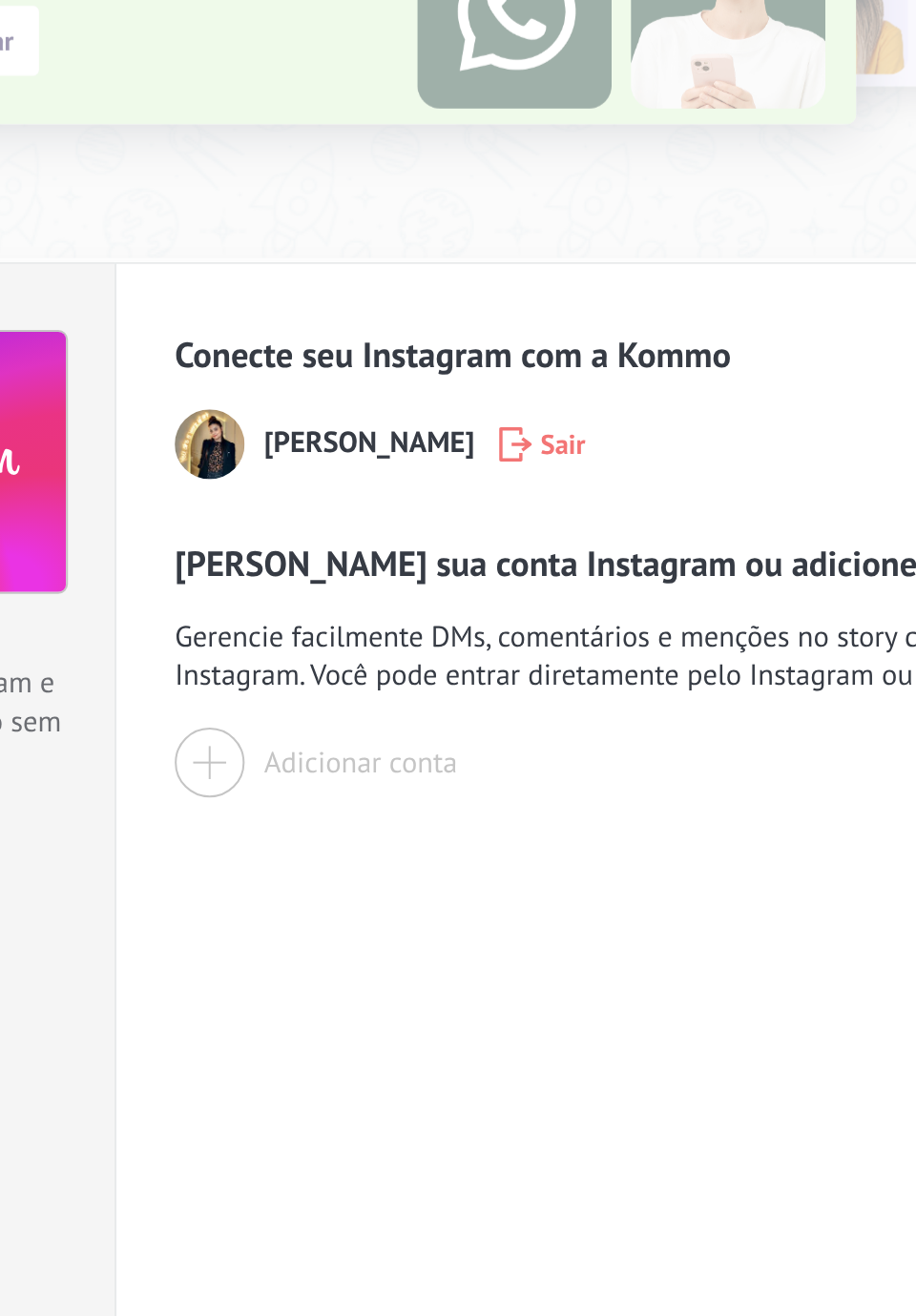
click at [348, 468] on img at bounding box center [345, 464] width 34 height 34
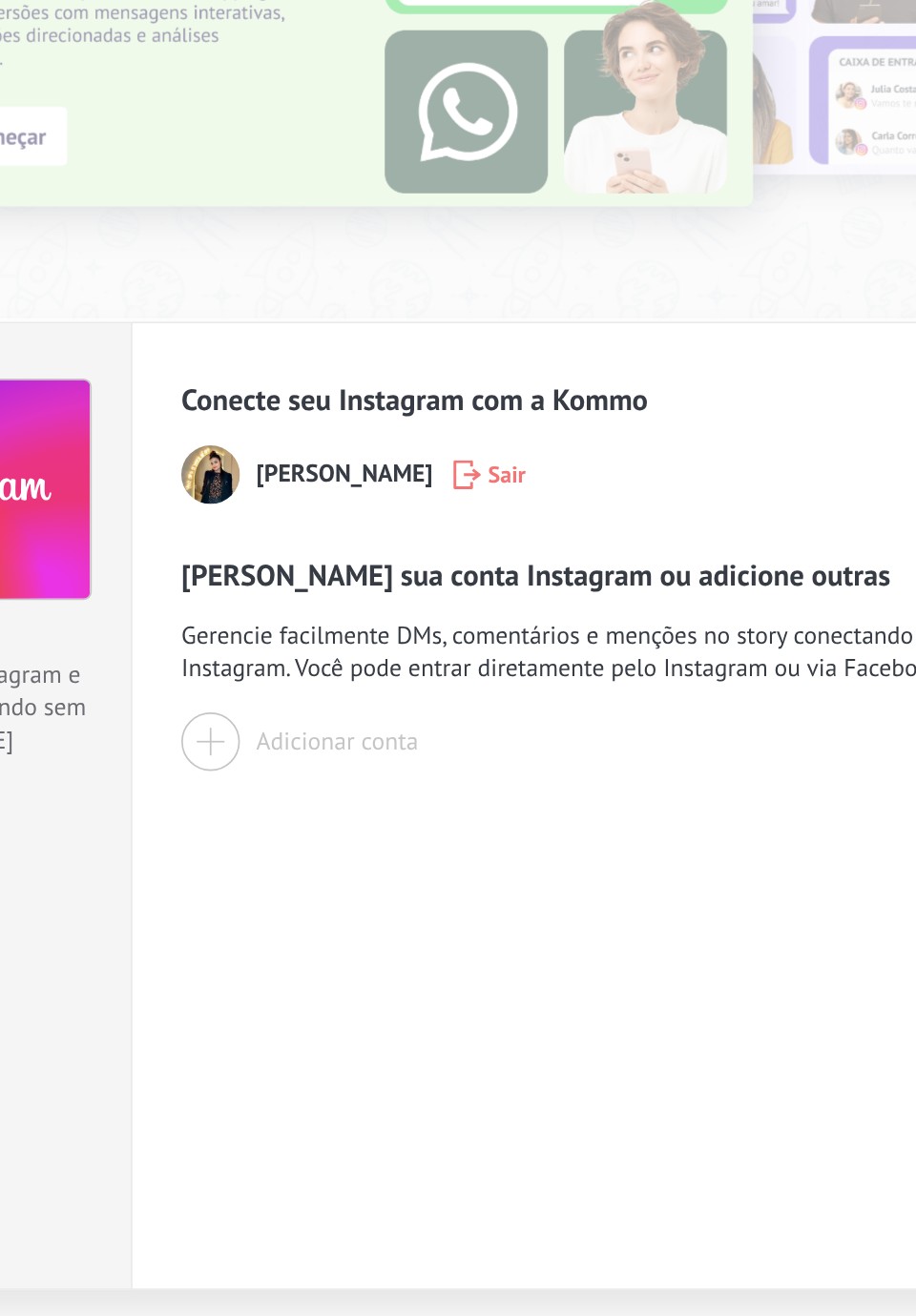
click at [399, 471] on span "[PERSON_NAME]" at bounding box center [424, 464] width 103 height 19
click at [368, 463] on div "[PERSON_NAME]" at bounding box center [611, 464] width 566 height 34
click at [357, 452] on img at bounding box center [345, 464] width 34 height 34
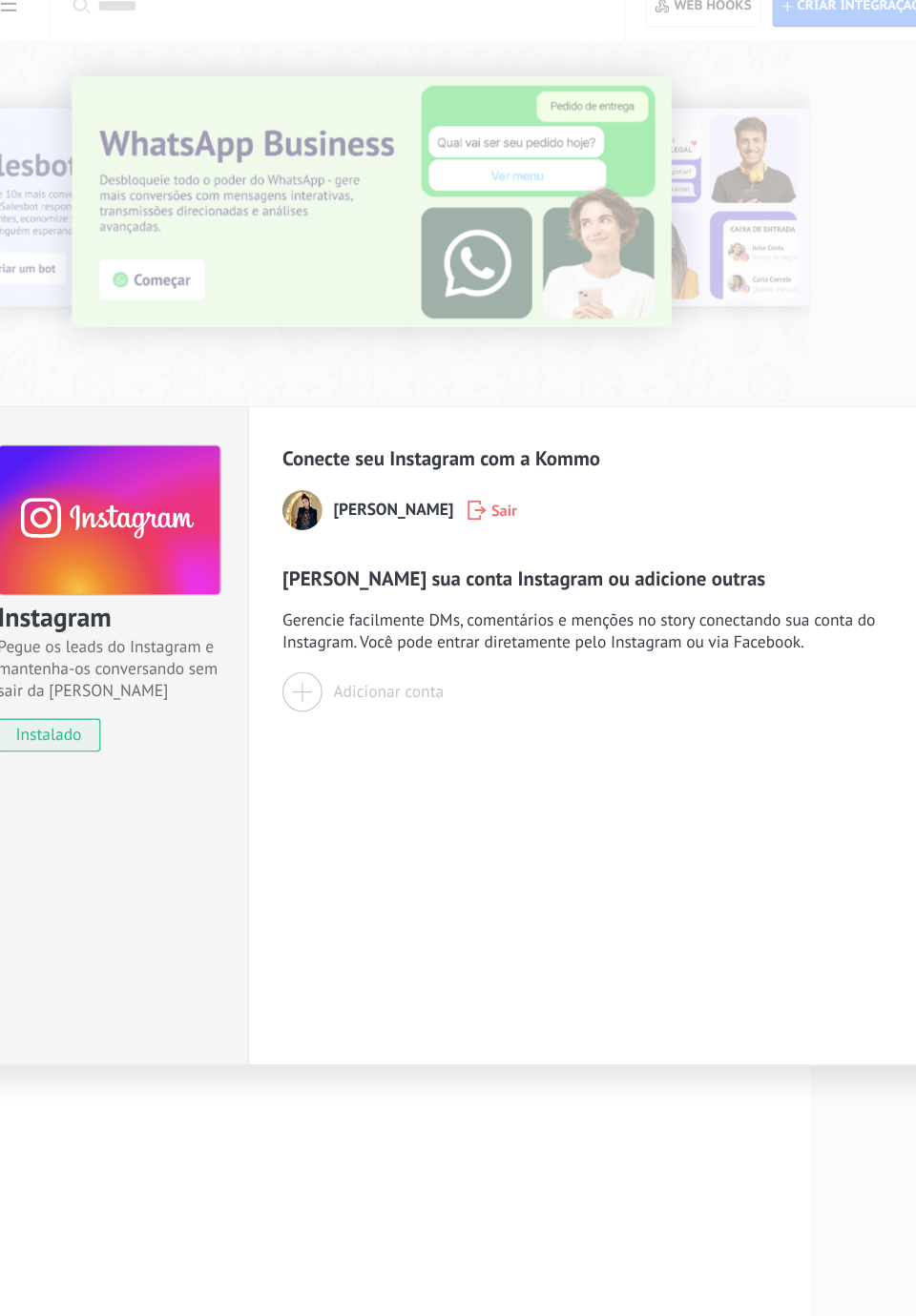
click at [678, 569] on span "Gerencie facilmente DMs, comentários e menções no story conectando sua conta do…" at bounding box center [611, 569] width 566 height 38
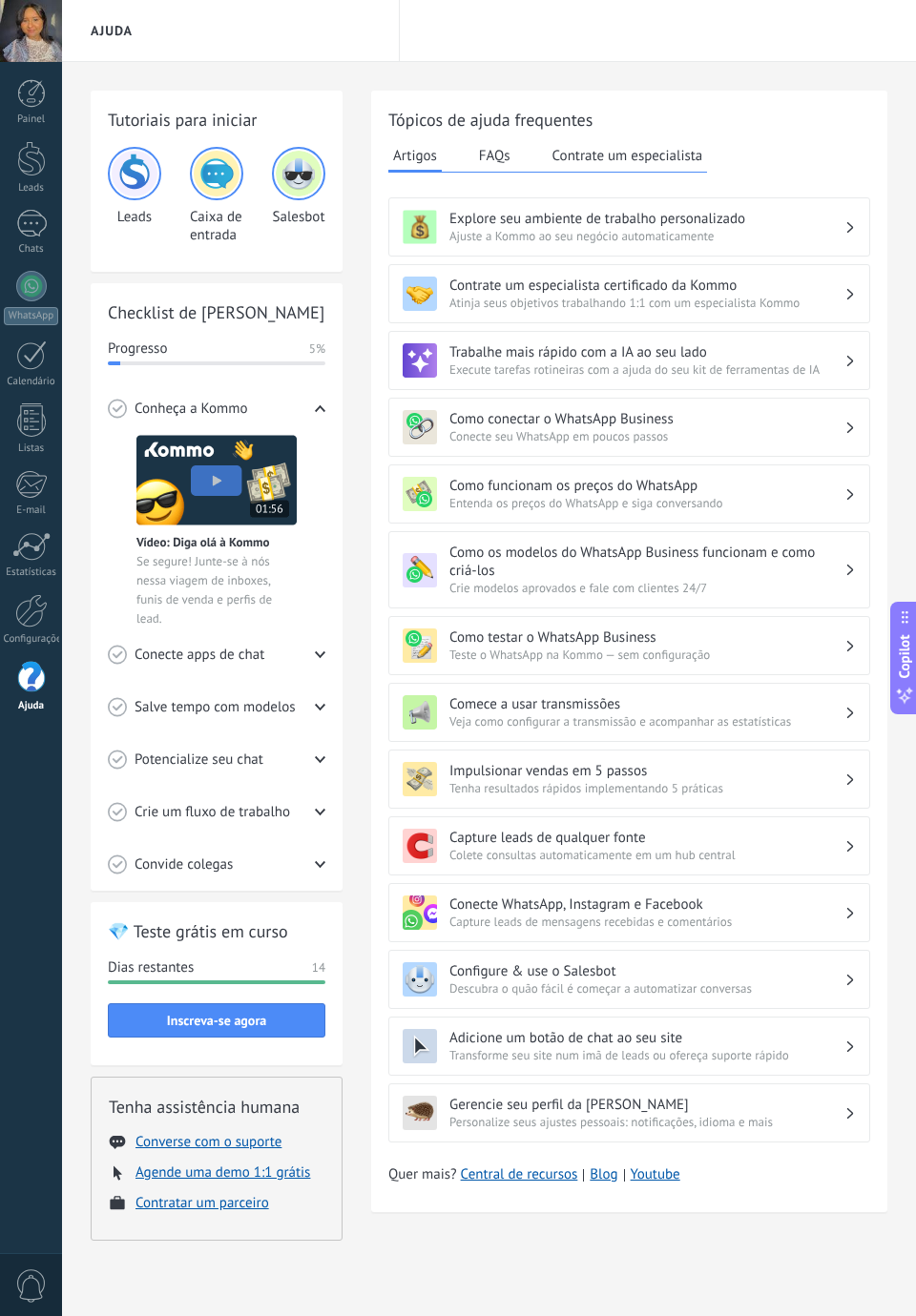
click at [43, 362] on div at bounding box center [31, 356] width 31 height 30
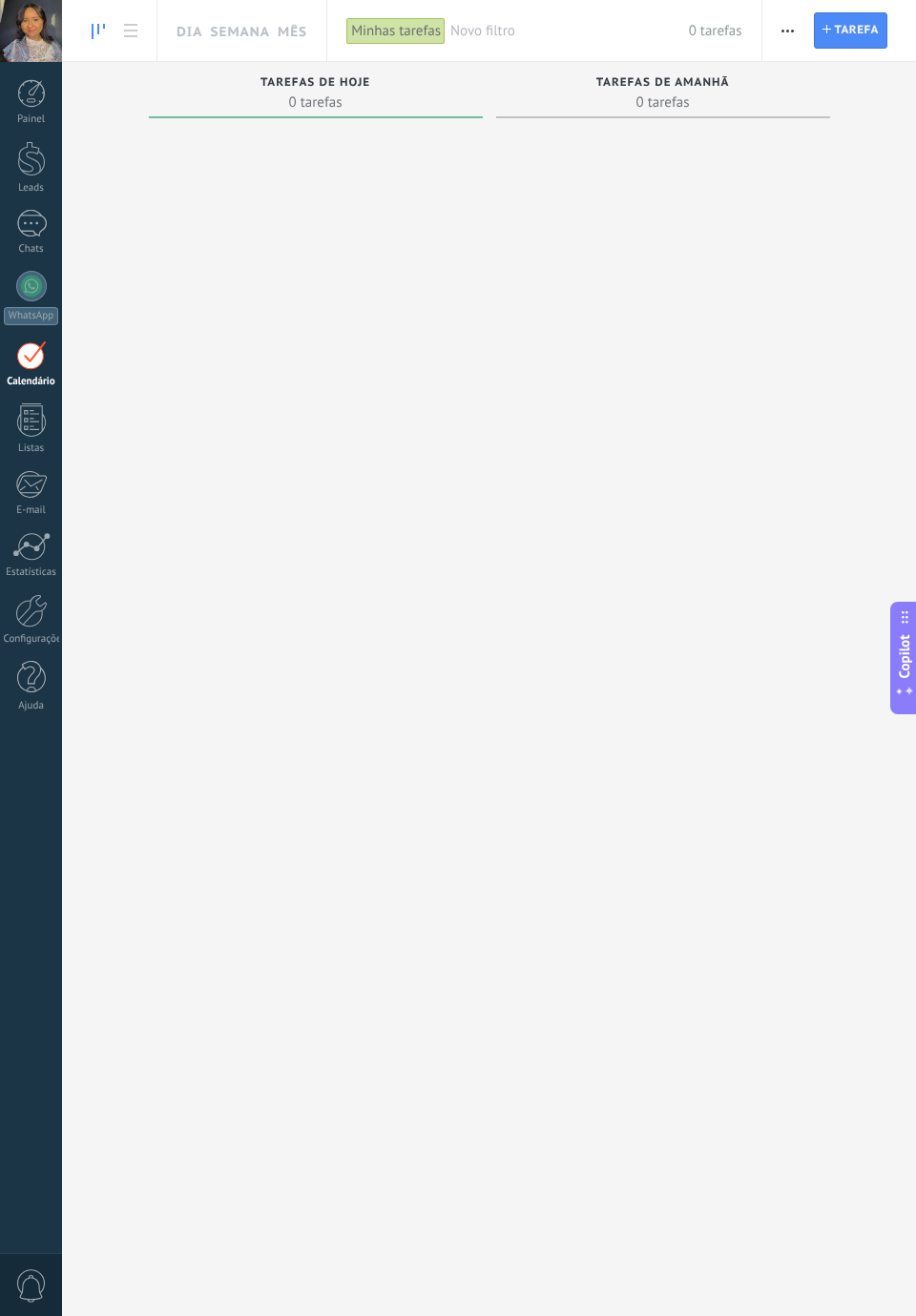
click at [28, 418] on div at bounding box center [31, 421] width 29 height 33
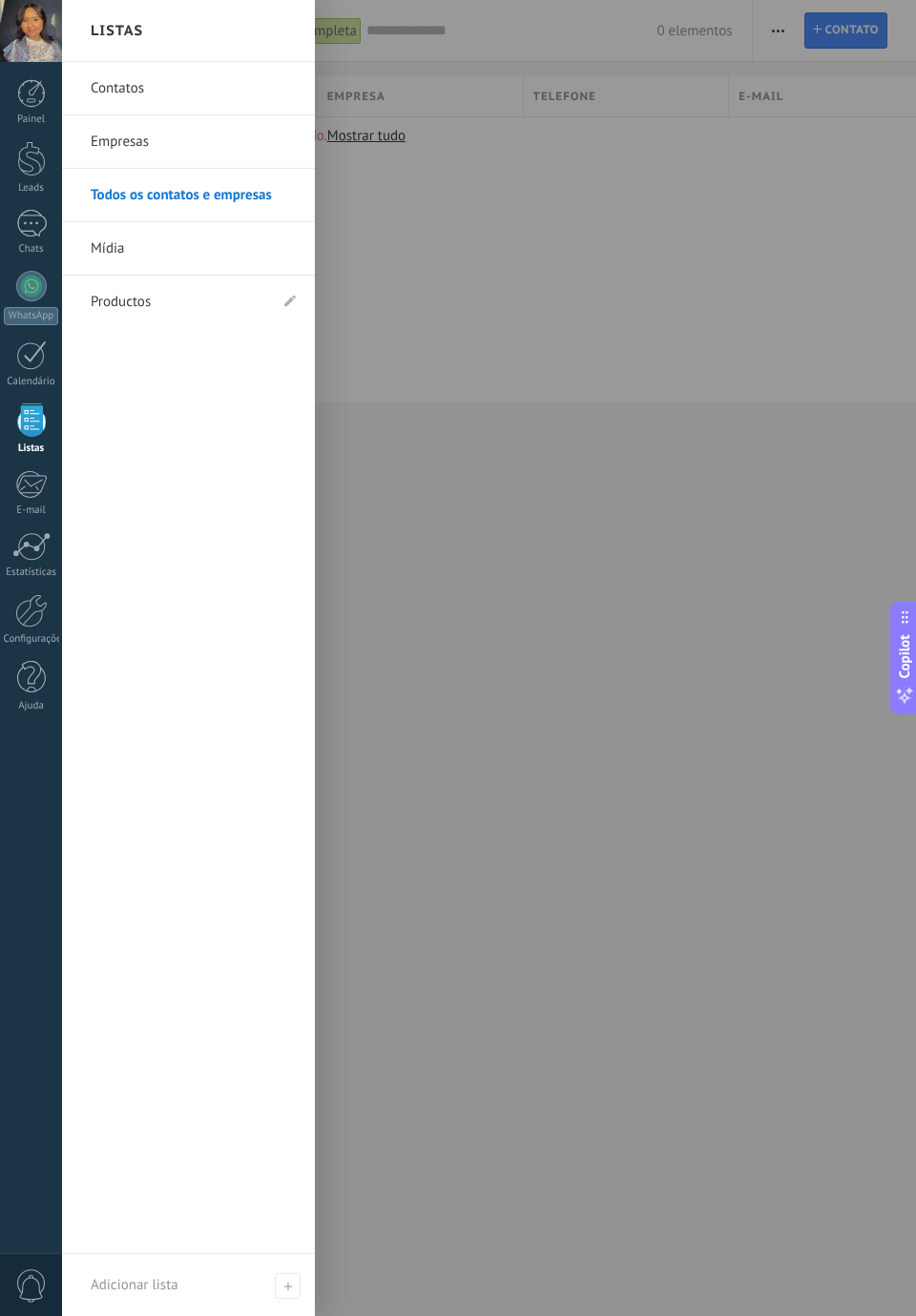
click at [35, 493] on div at bounding box center [31, 484] width 32 height 29
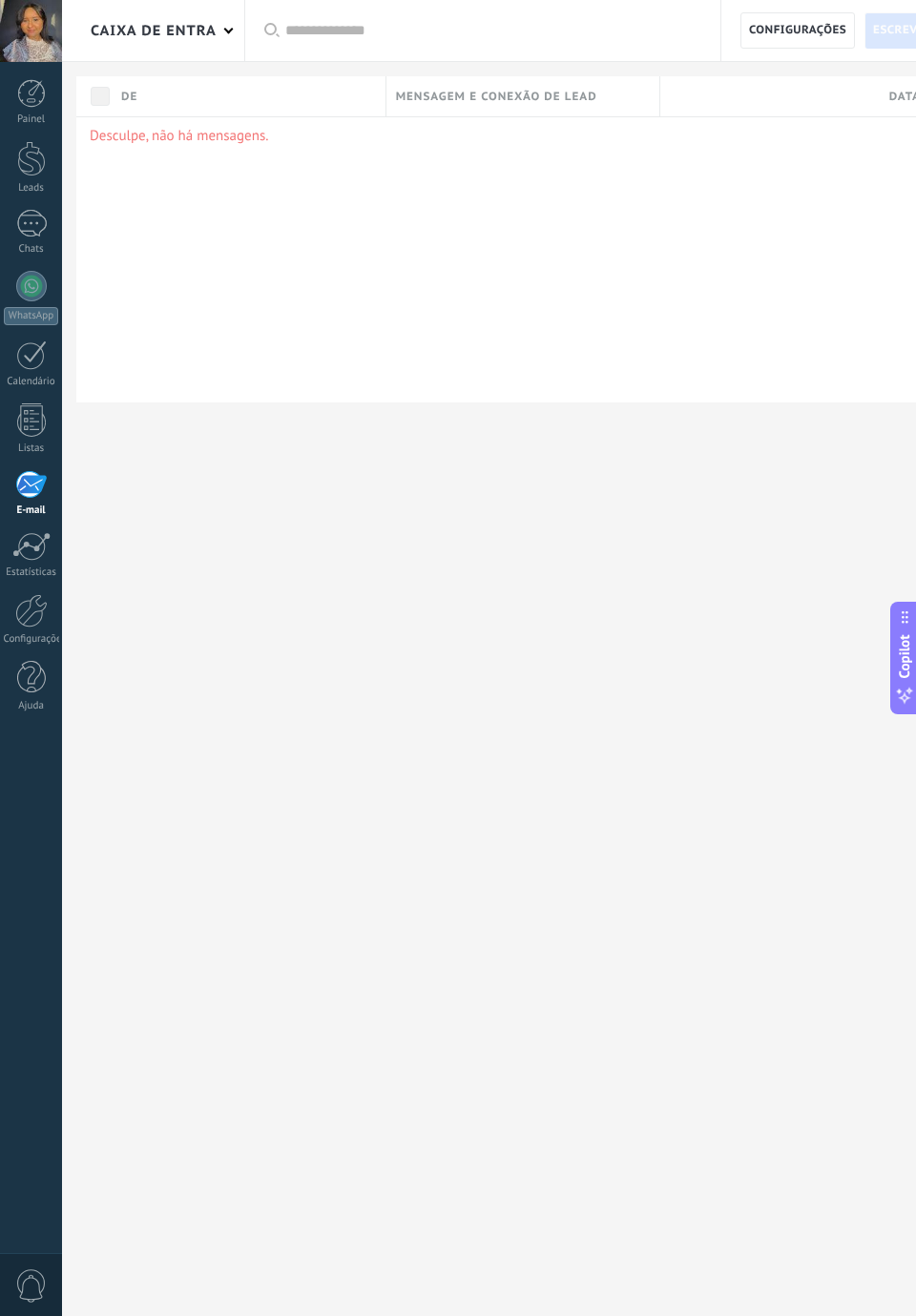
click at [31, 98] on div at bounding box center [31, 93] width 29 height 29
